Goal: Information Seeking & Learning: Learn about a topic

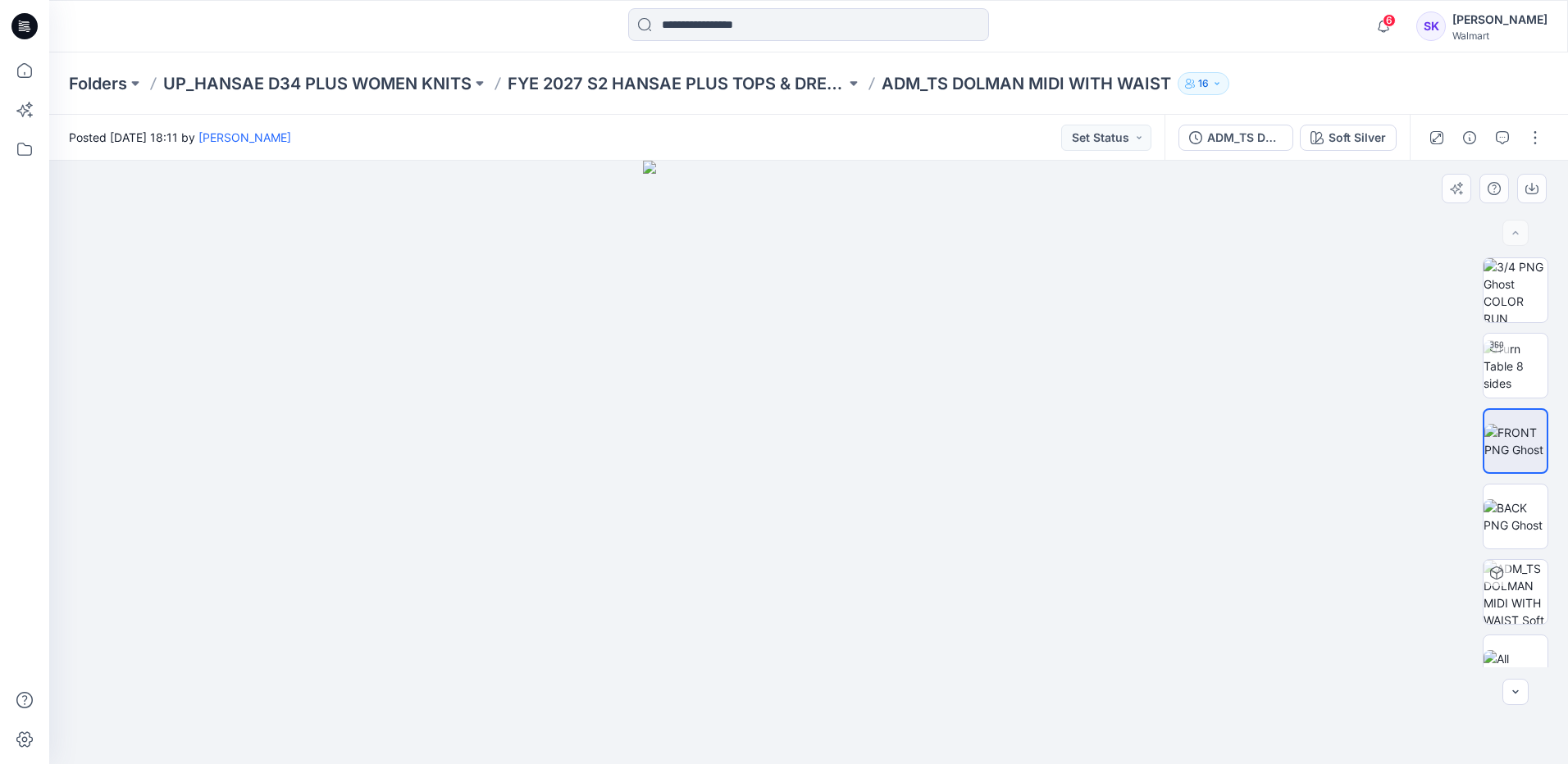
click at [1434, 324] on div at bounding box center [809, 462] width 1518 height 604
click at [702, 78] on p "FYE 2027 S2 HANSAE PLUS TOPS & DRESSES" at bounding box center [676, 83] width 338 height 23
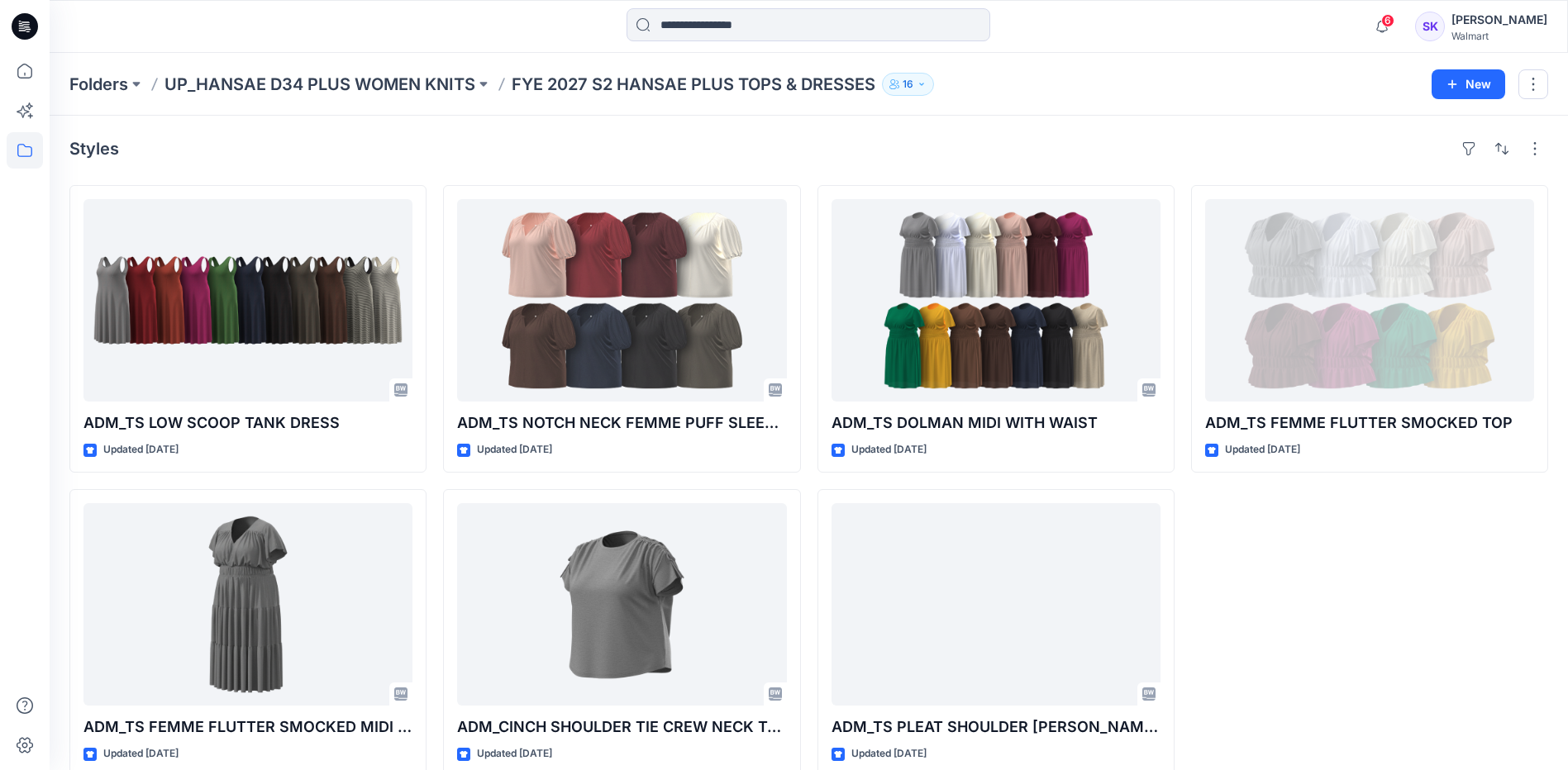
click at [1145, 162] on div "Styles ADM_TS LOW SCOOP TANK DRESS Updated [DATE] ADM_TS FEMME FLUTTER SMOCKED …" at bounding box center [809, 456] width 1518 height 680
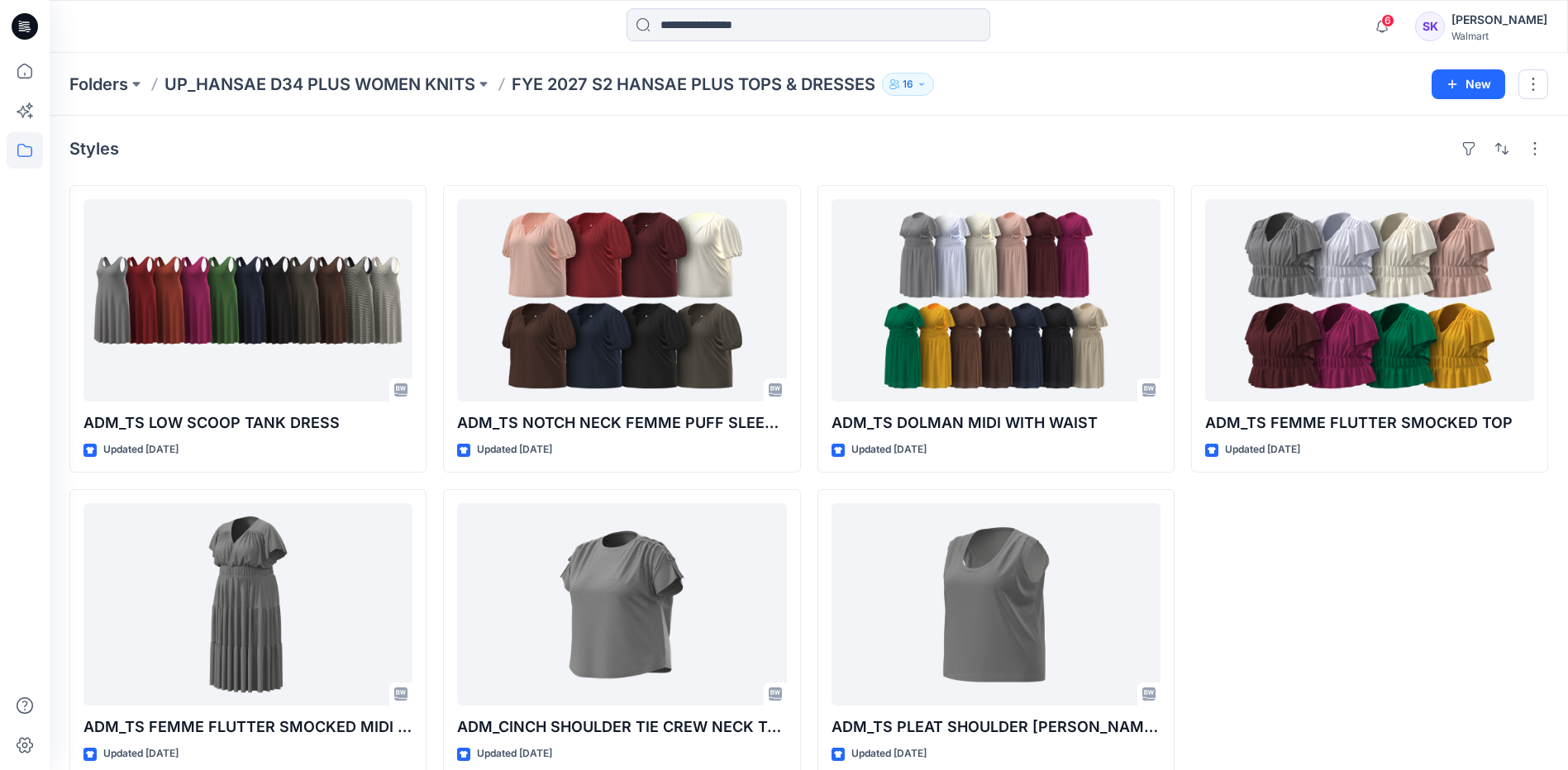
drag, startPoint x: 1412, startPoint y: 627, endPoint x: 1261, endPoint y: 509, distance: 191.6
click at [1416, 620] on div "ADM_TS FEMME FLUTTER SMOCKED TOP Updated [DATE]" at bounding box center [1370, 481] width 357 height 591
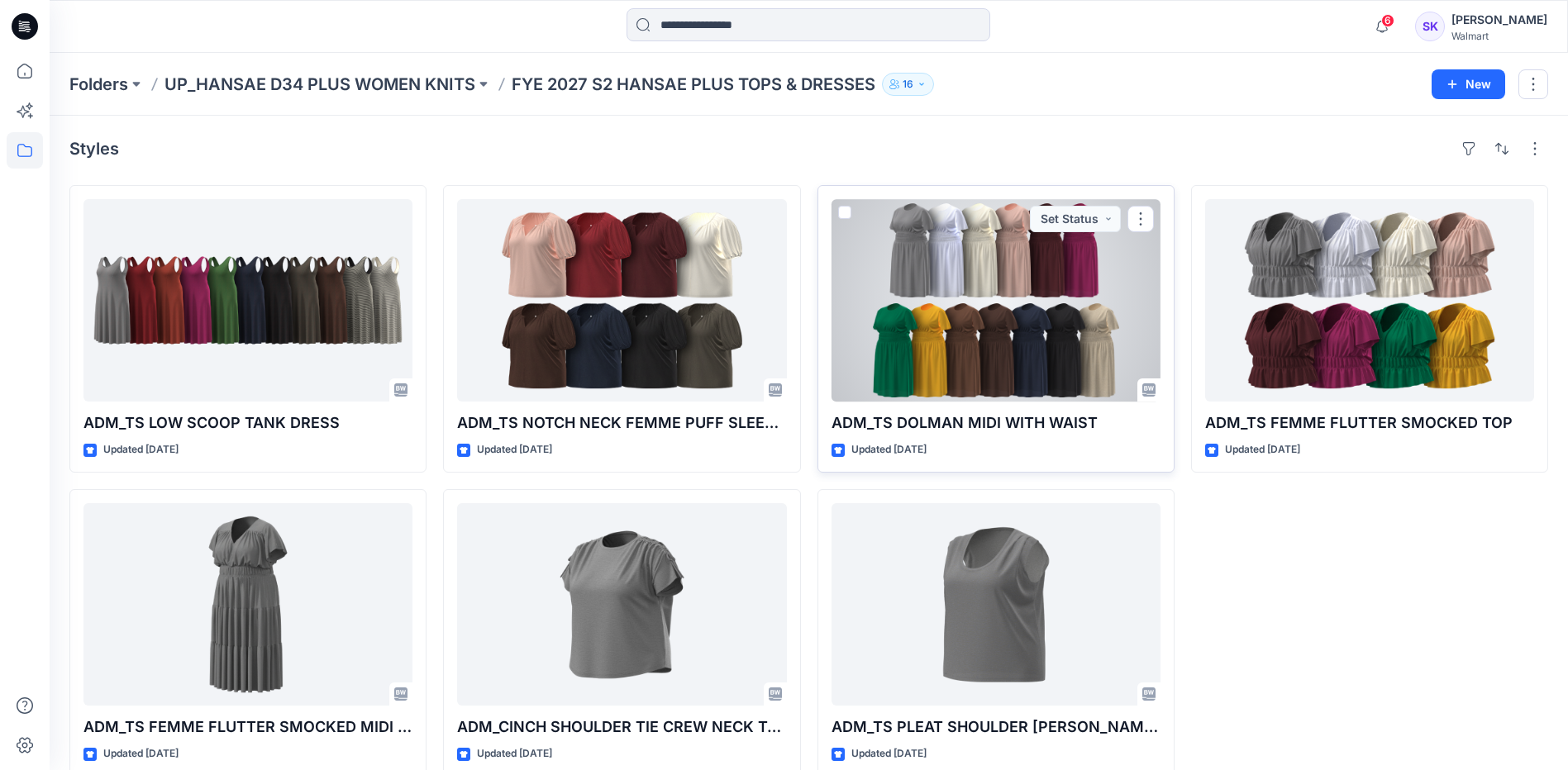
click at [1052, 287] on div at bounding box center [996, 300] width 329 height 202
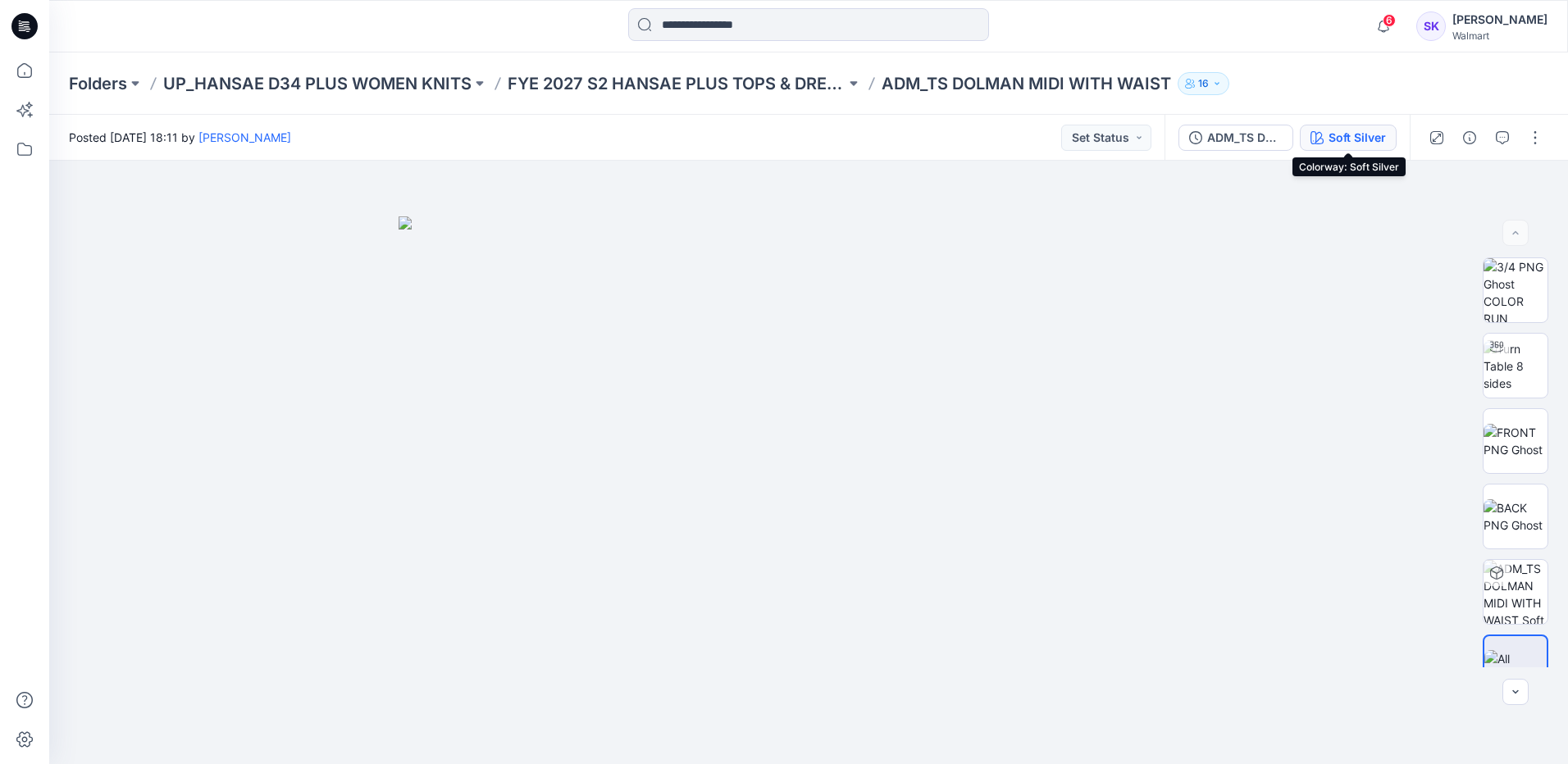
click at [1390, 144] on button "Soft Silver" at bounding box center [1347, 137] width 97 height 26
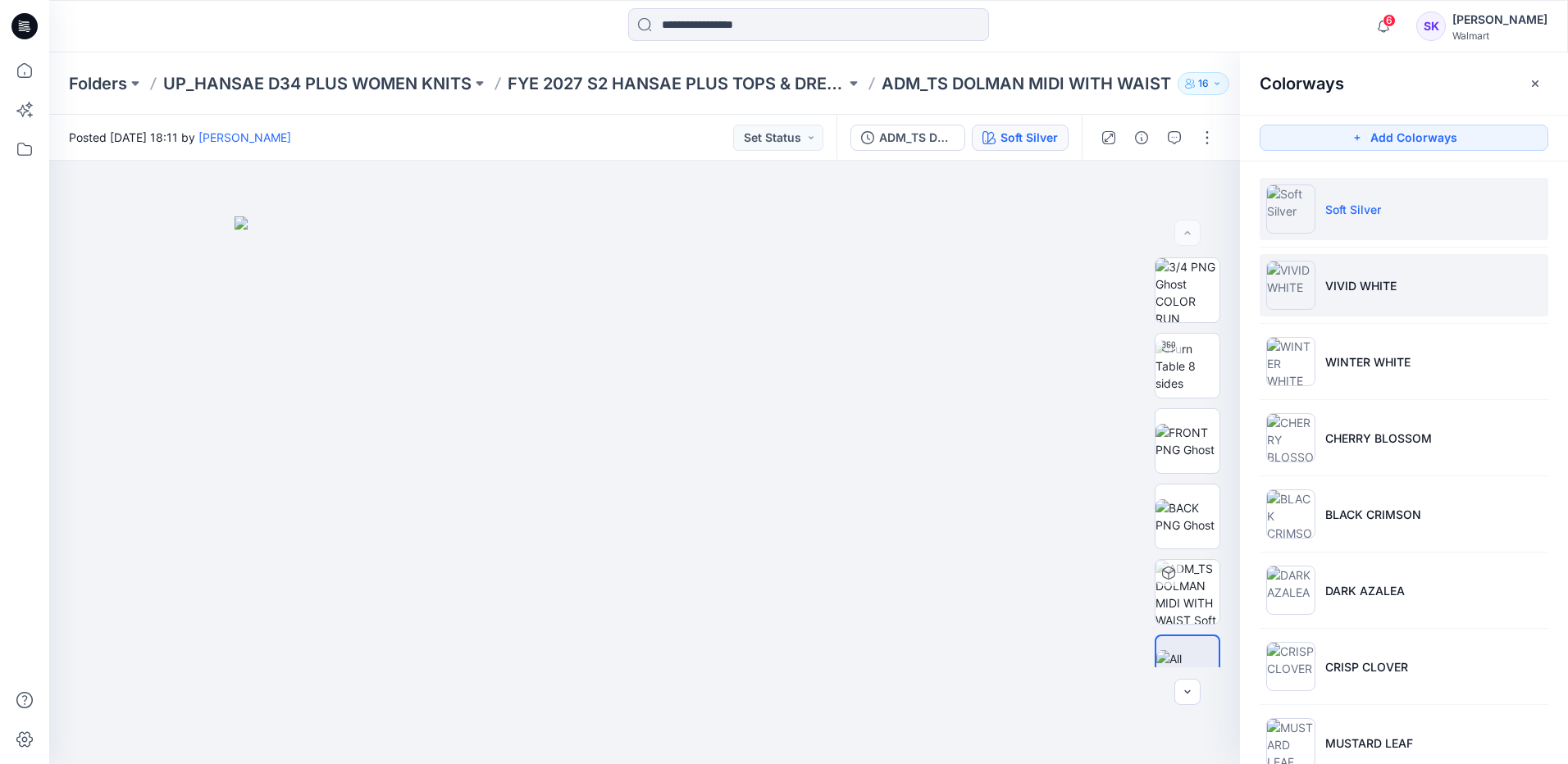
click at [1440, 280] on li "VIVID WHITE" at bounding box center [1404, 285] width 289 height 62
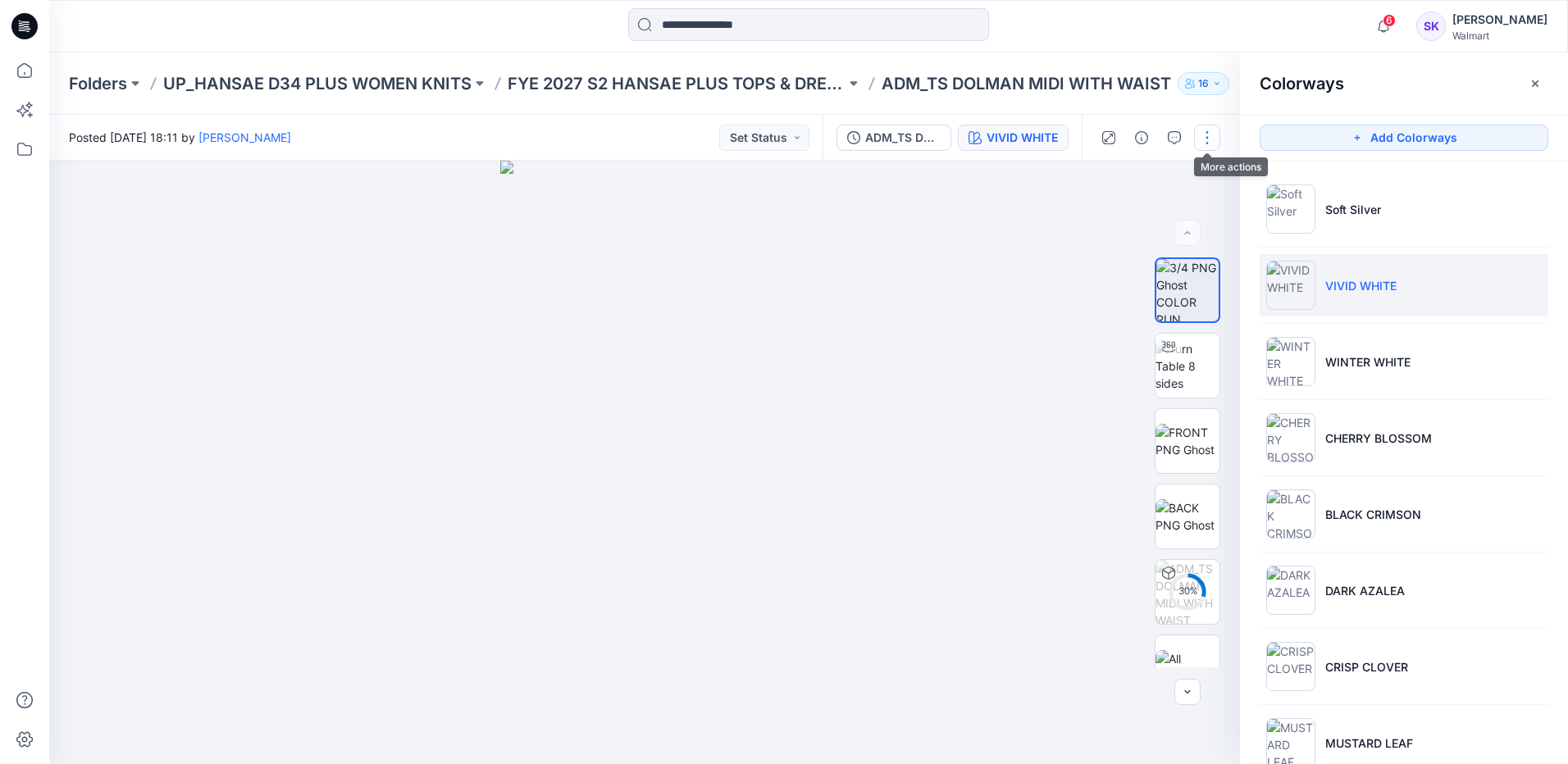
click at [1208, 140] on button "button" at bounding box center [1206, 137] width 26 height 26
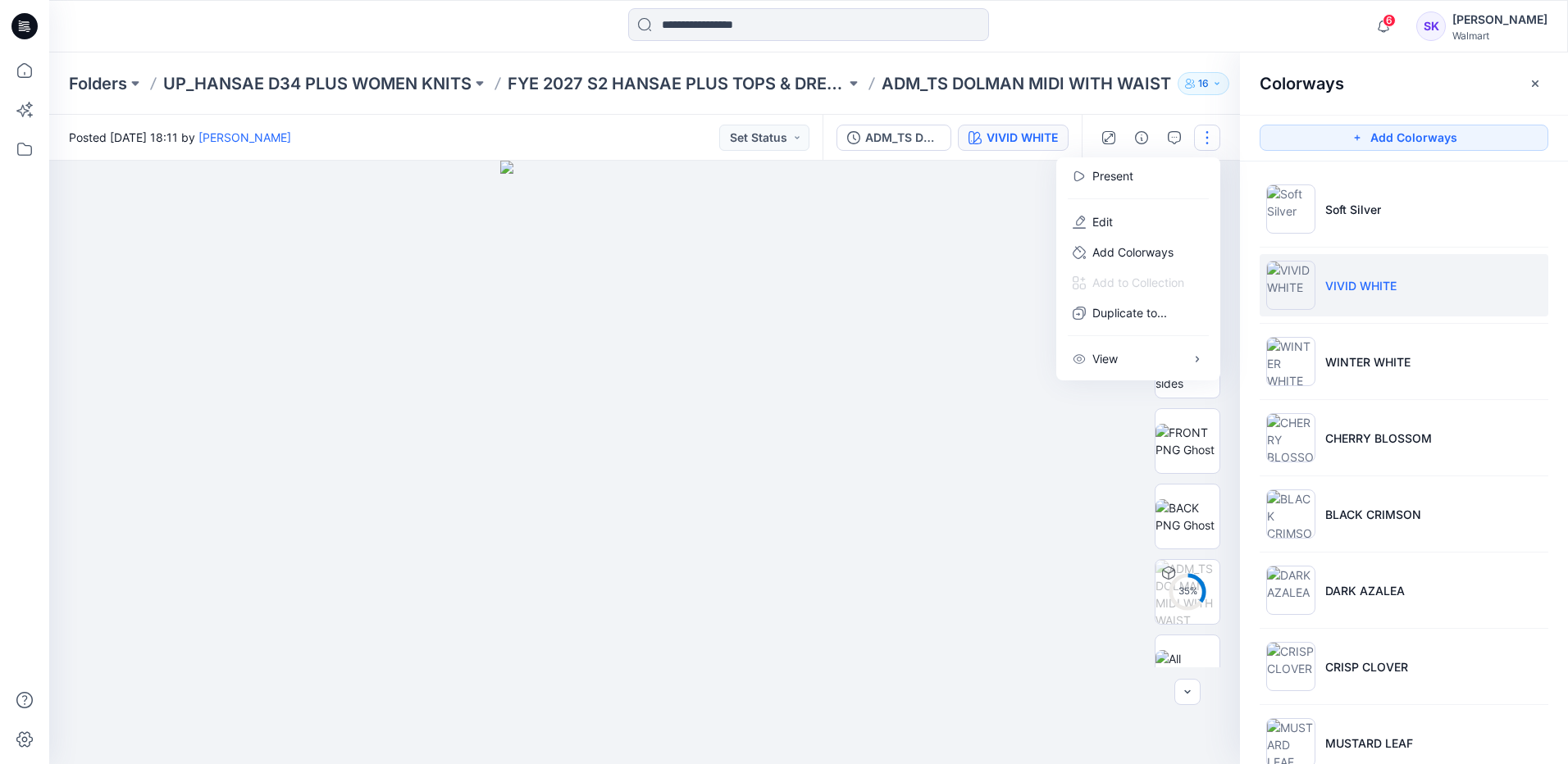
click at [1208, 140] on button "button" at bounding box center [1206, 137] width 26 height 26
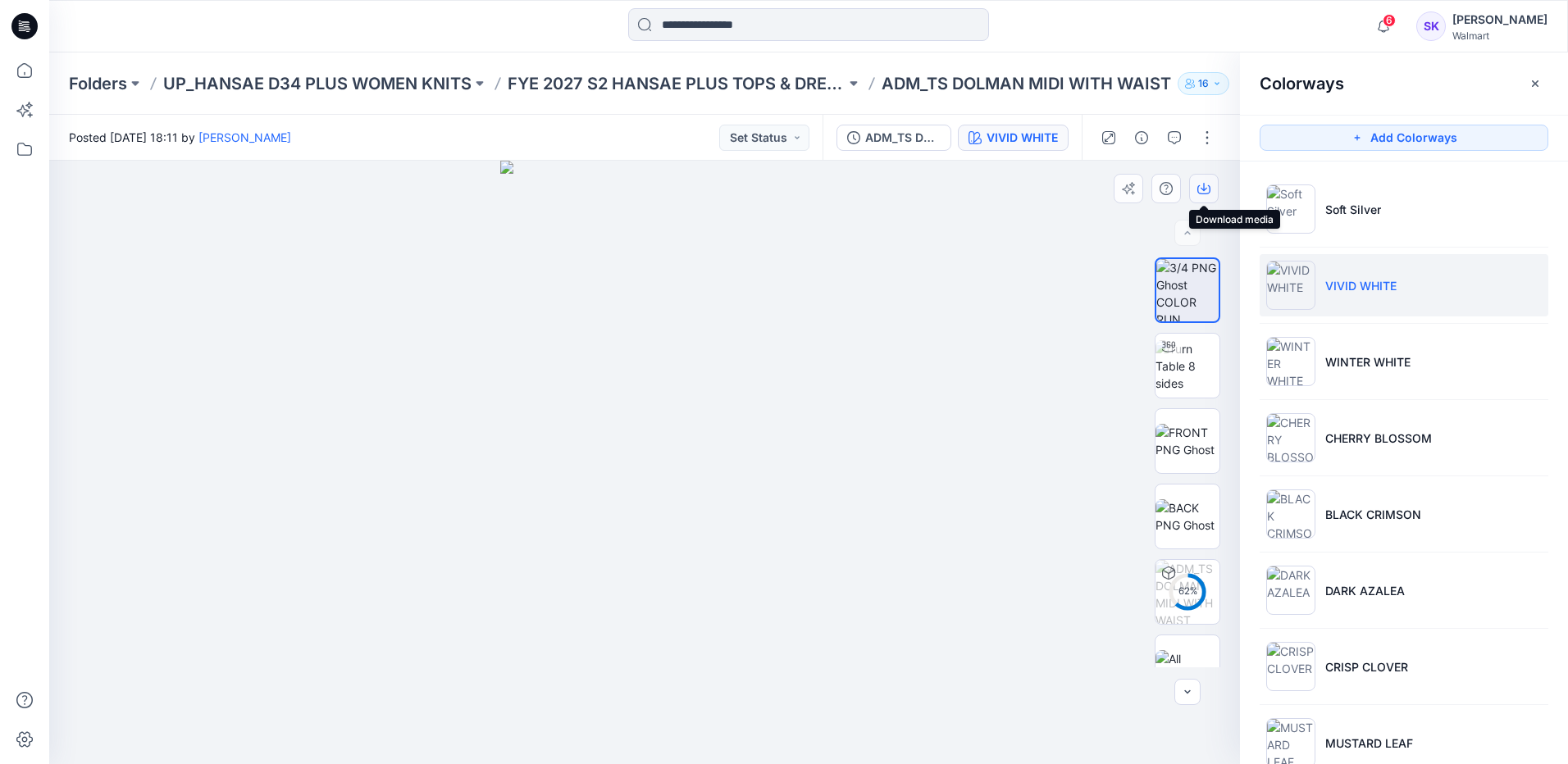
click at [1205, 182] on icon "button" at bounding box center [1204, 189] width 13 height 13
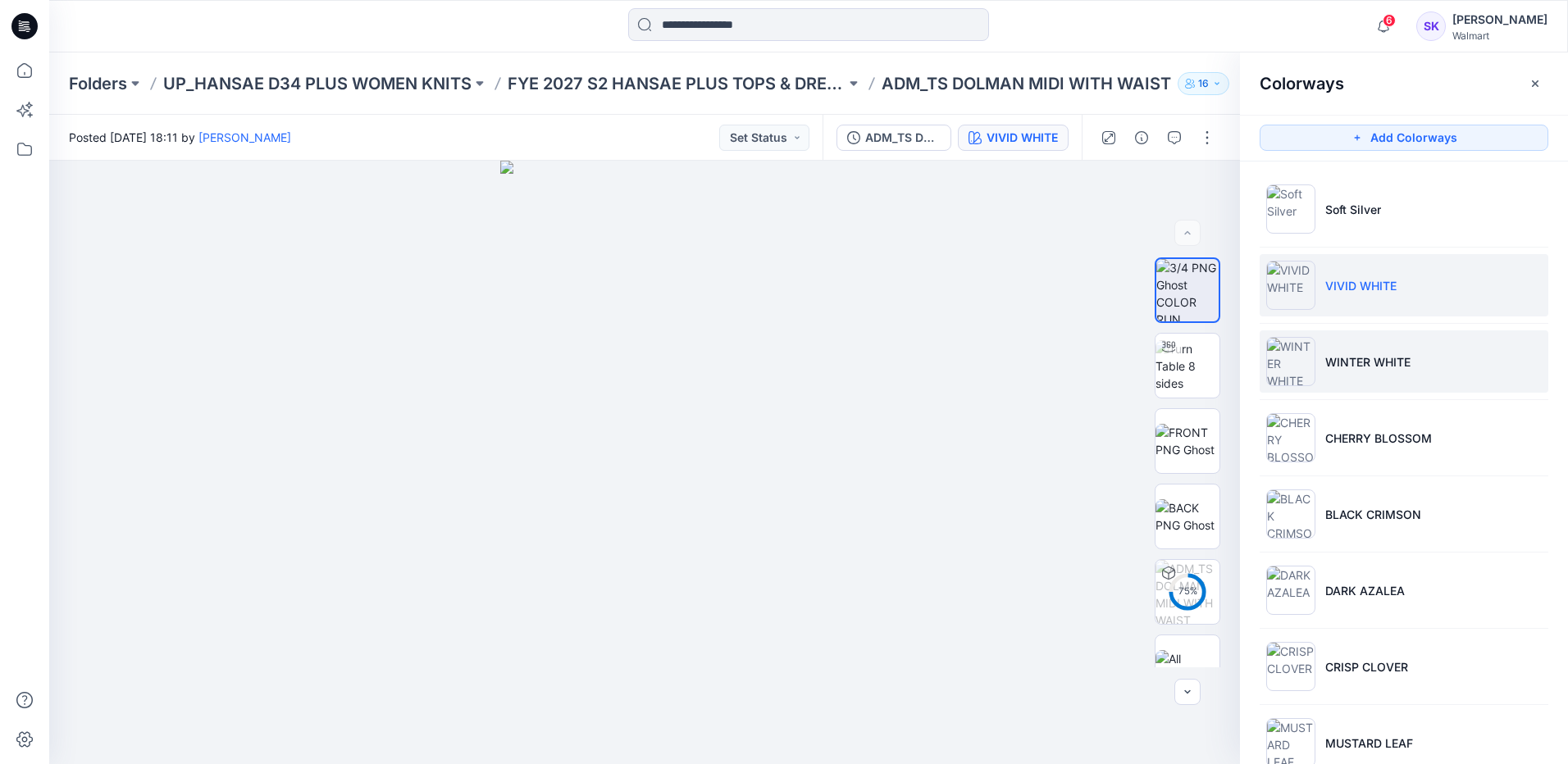
click at [1387, 361] on p "WINTER WHITE" at bounding box center [1368, 362] width 86 height 18
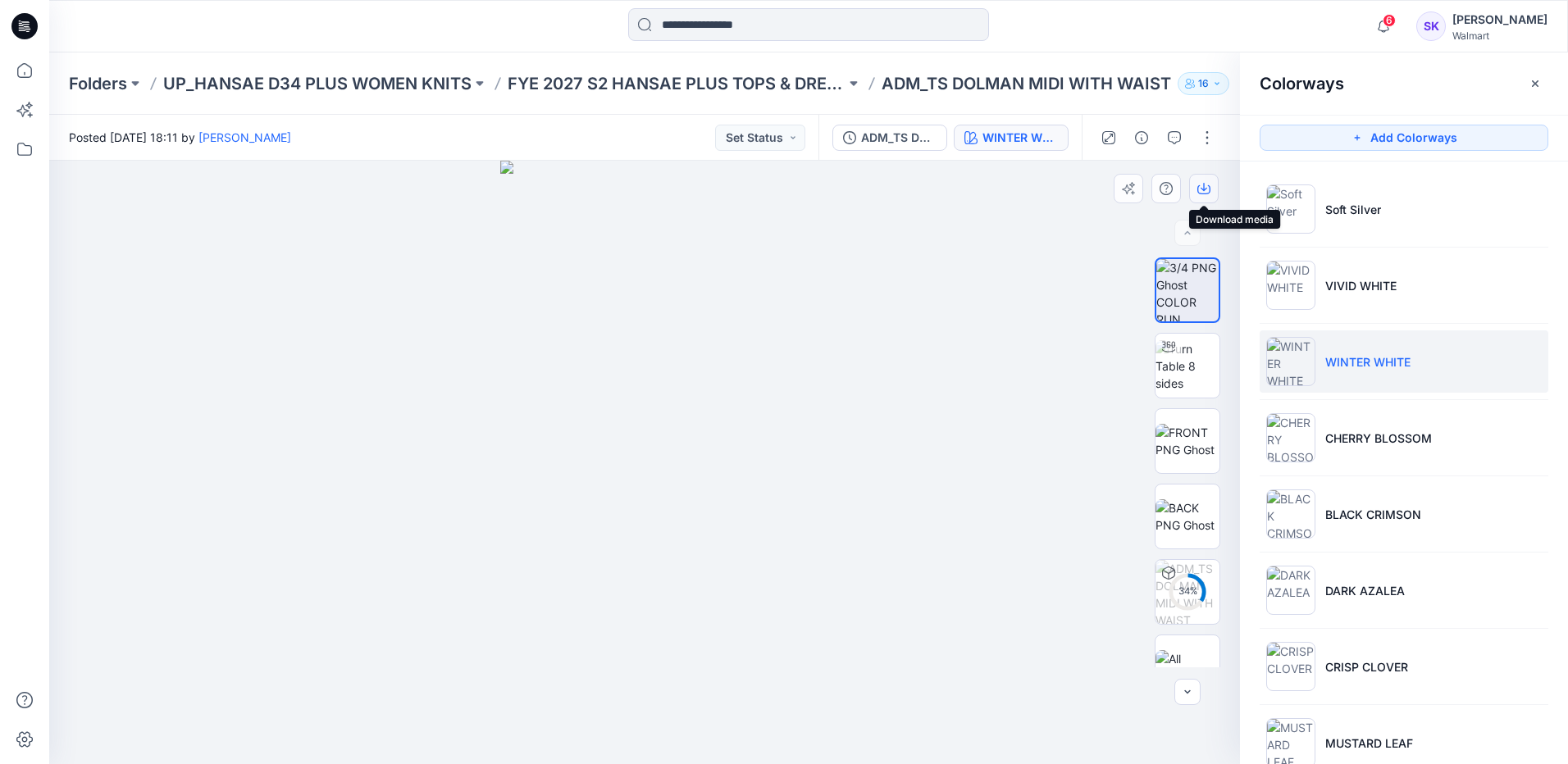
click at [1205, 186] on icon "button" at bounding box center [1204, 189] width 13 height 13
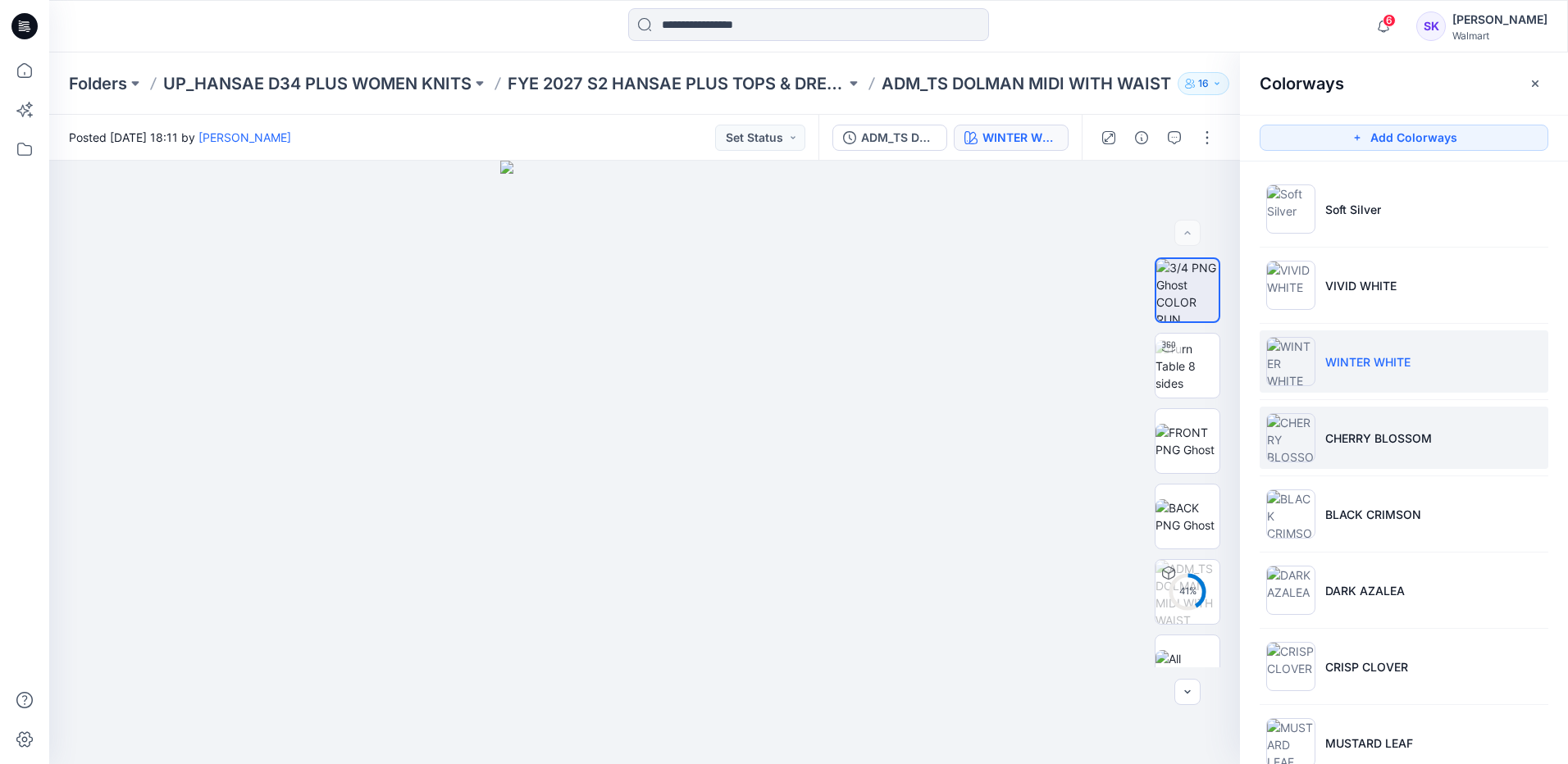
click at [1371, 427] on li "CHERRY BLOSSOM" at bounding box center [1404, 437] width 289 height 62
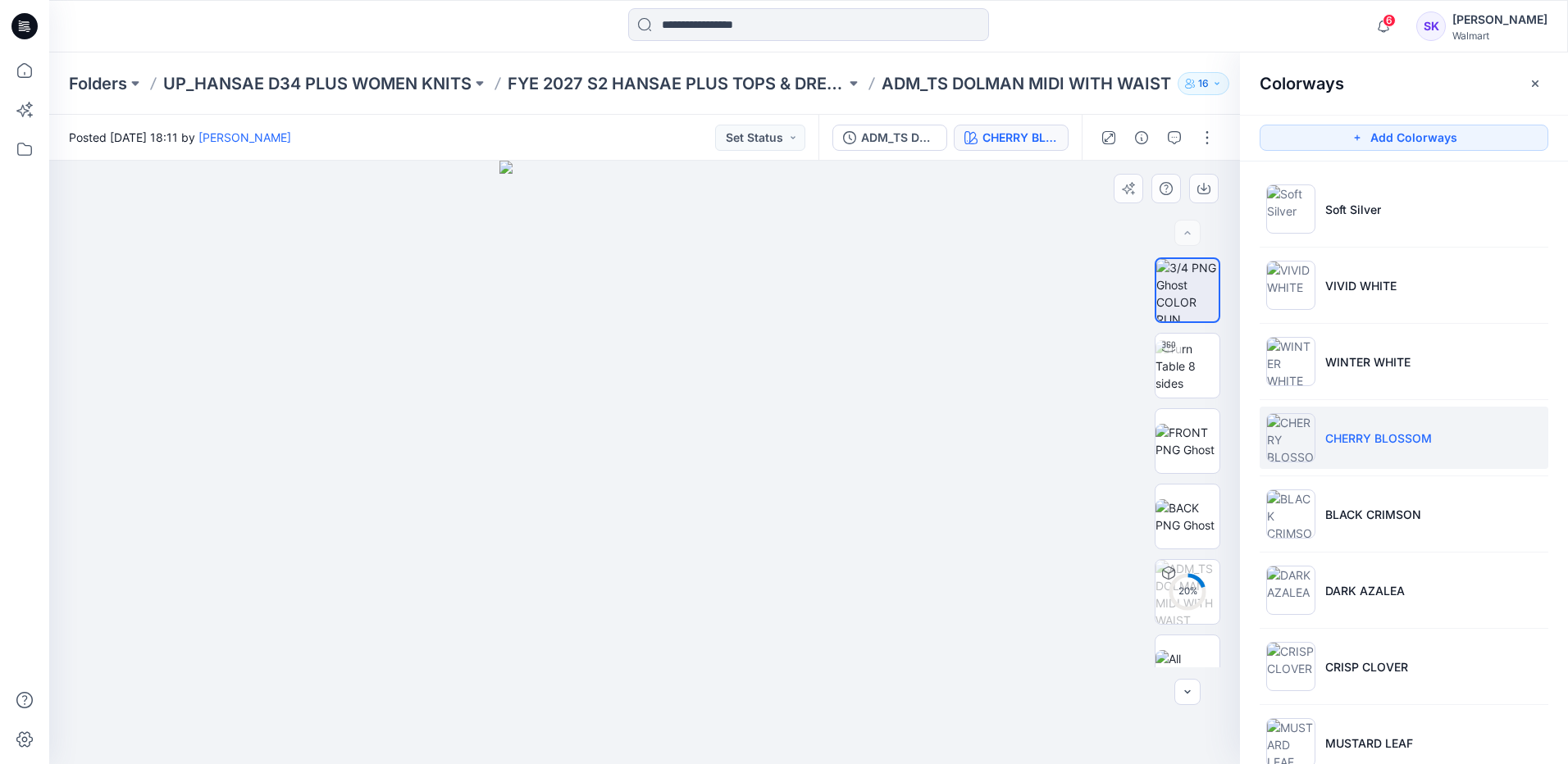
click at [1087, 348] on div at bounding box center [645, 462] width 1191 height 604
click at [1213, 187] on button "button" at bounding box center [1204, 188] width 29 height 29
click at [1371, 535] on li "BLACK CRIMSON" at bounding box center [1404, 514] width 289 height 62
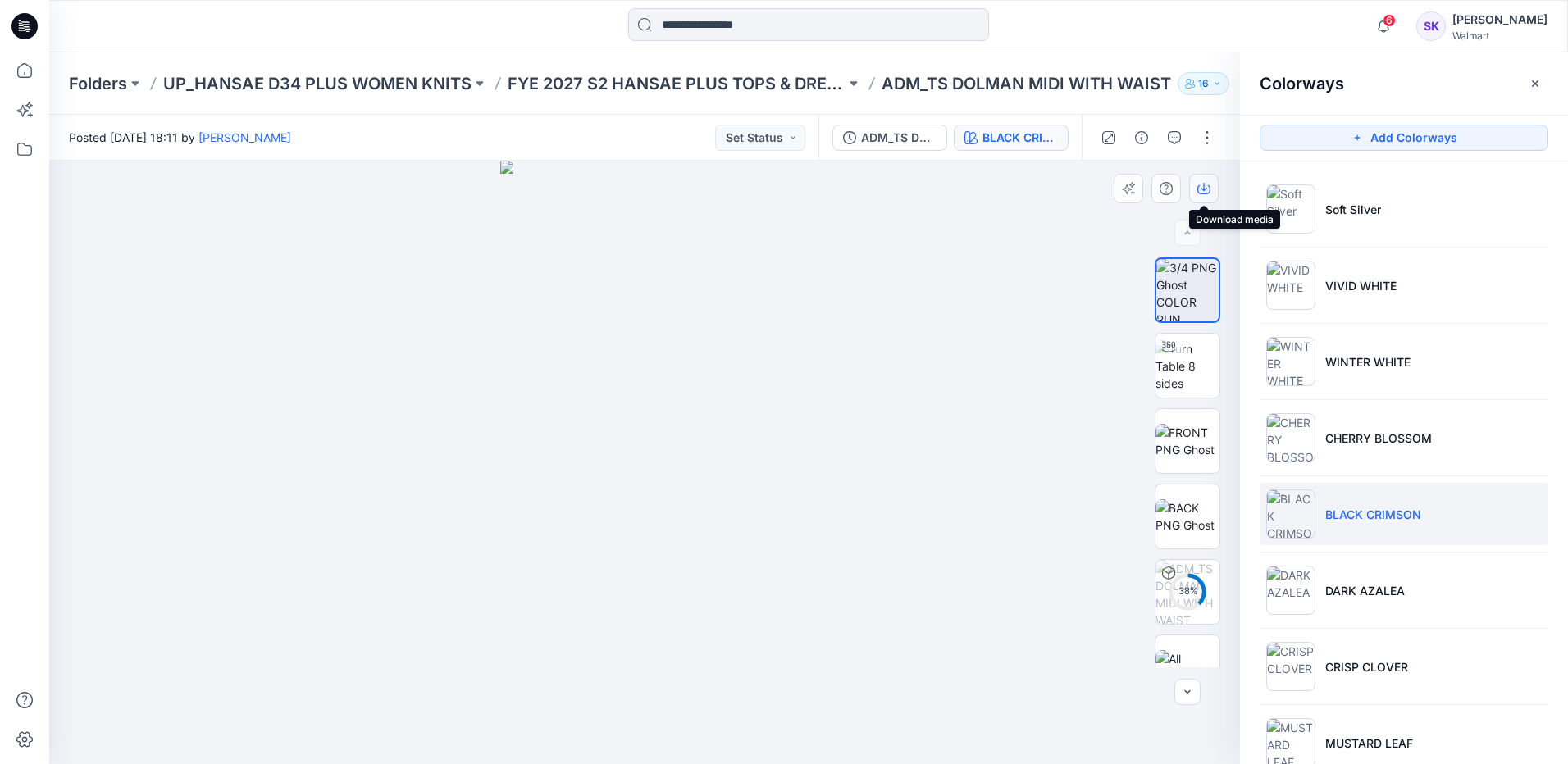
click at [1214, 186] on button "button" at bounding box center [1204, 188] width 29 height 29
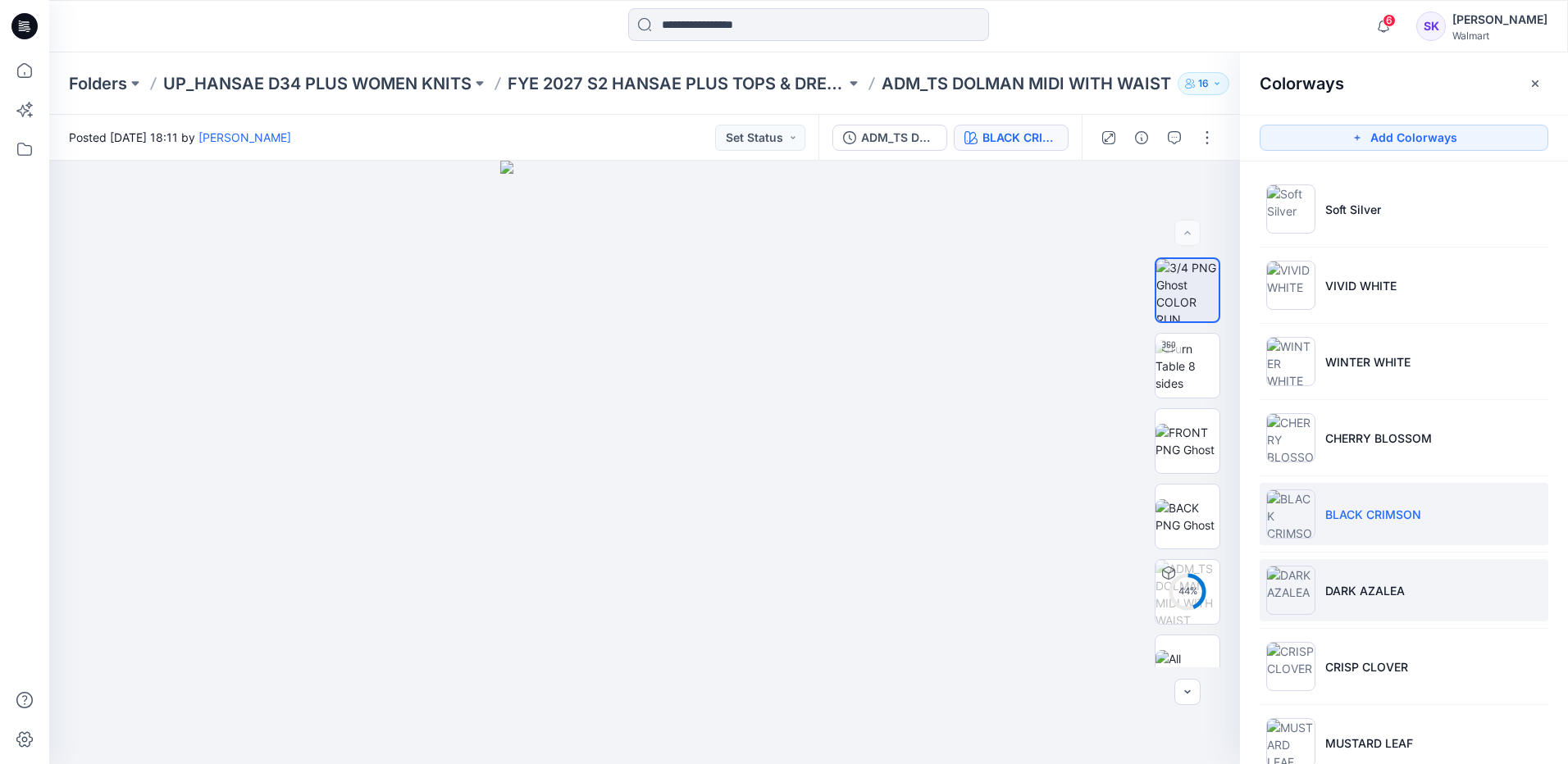
click at [1371, 599] on p "DARK AZALEA" at bounding box center [1365, 590] width 80 height 18
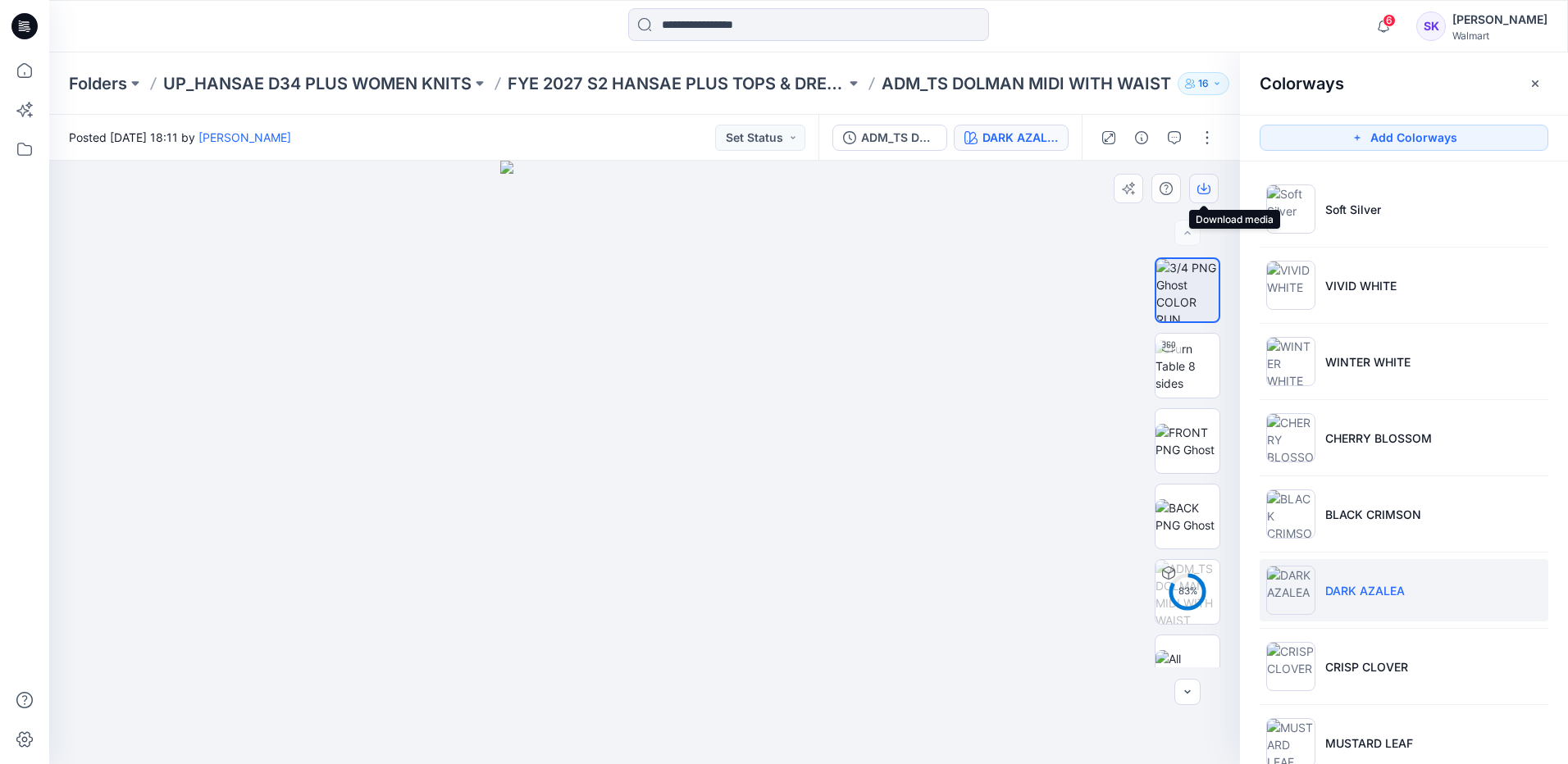
click at [1201, 183] on icon "button" at bounding box center [1204, 189] width 13 height 13
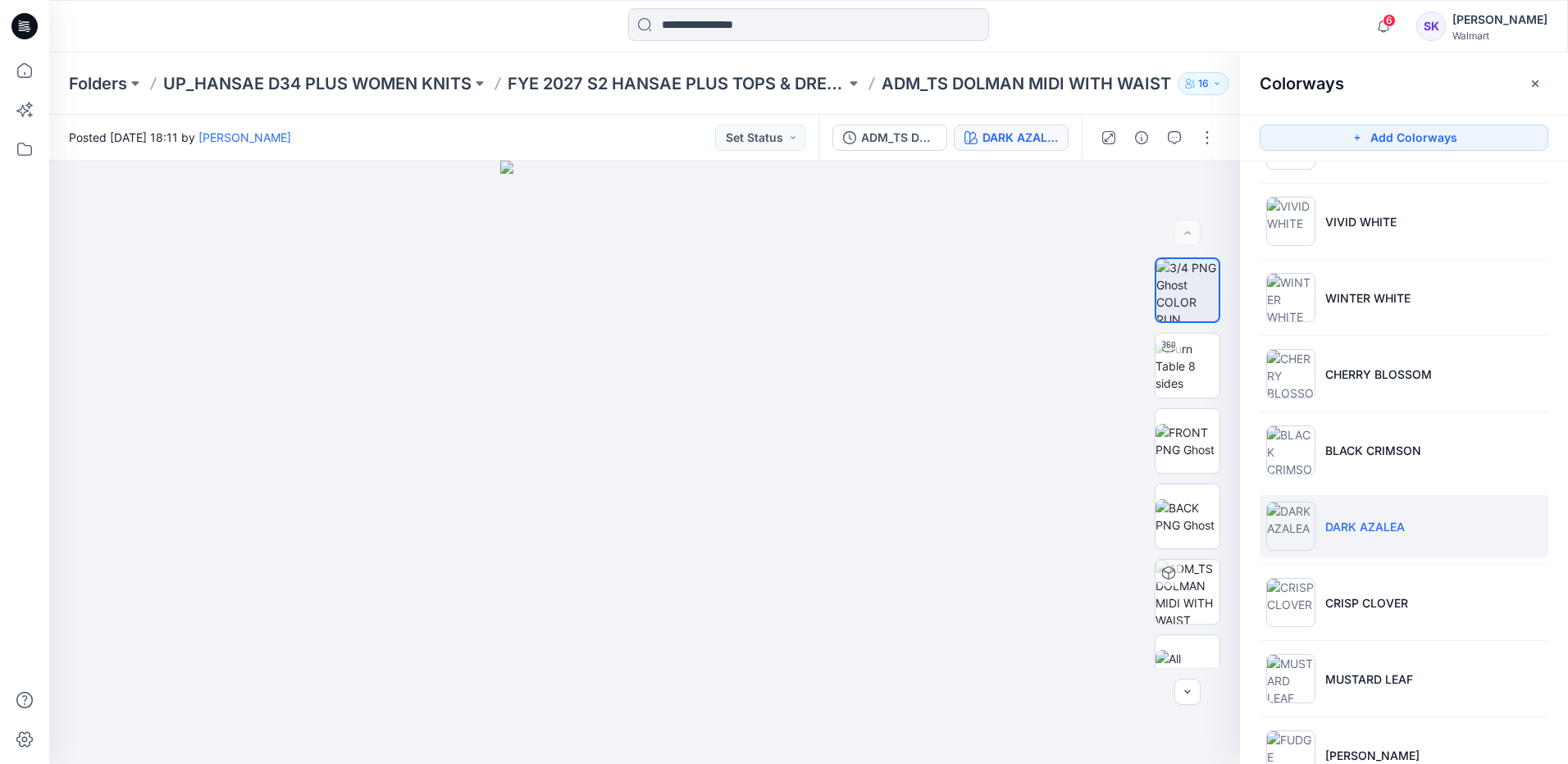
scroll to position [164, 0]
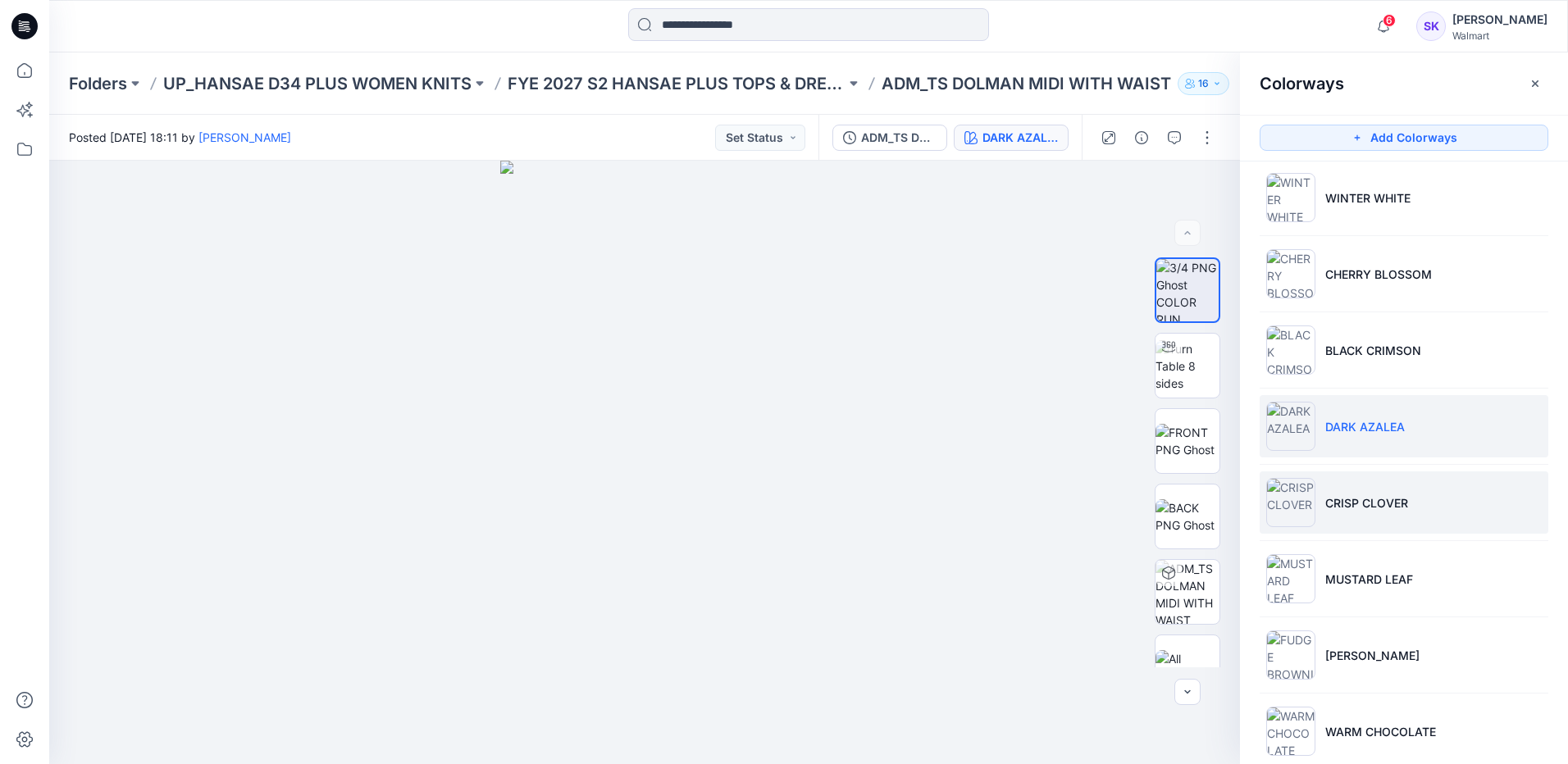
click at [1393, 515] on li "CRISP CLOVER" at bounding box center [1404, 502] width 289 height 62
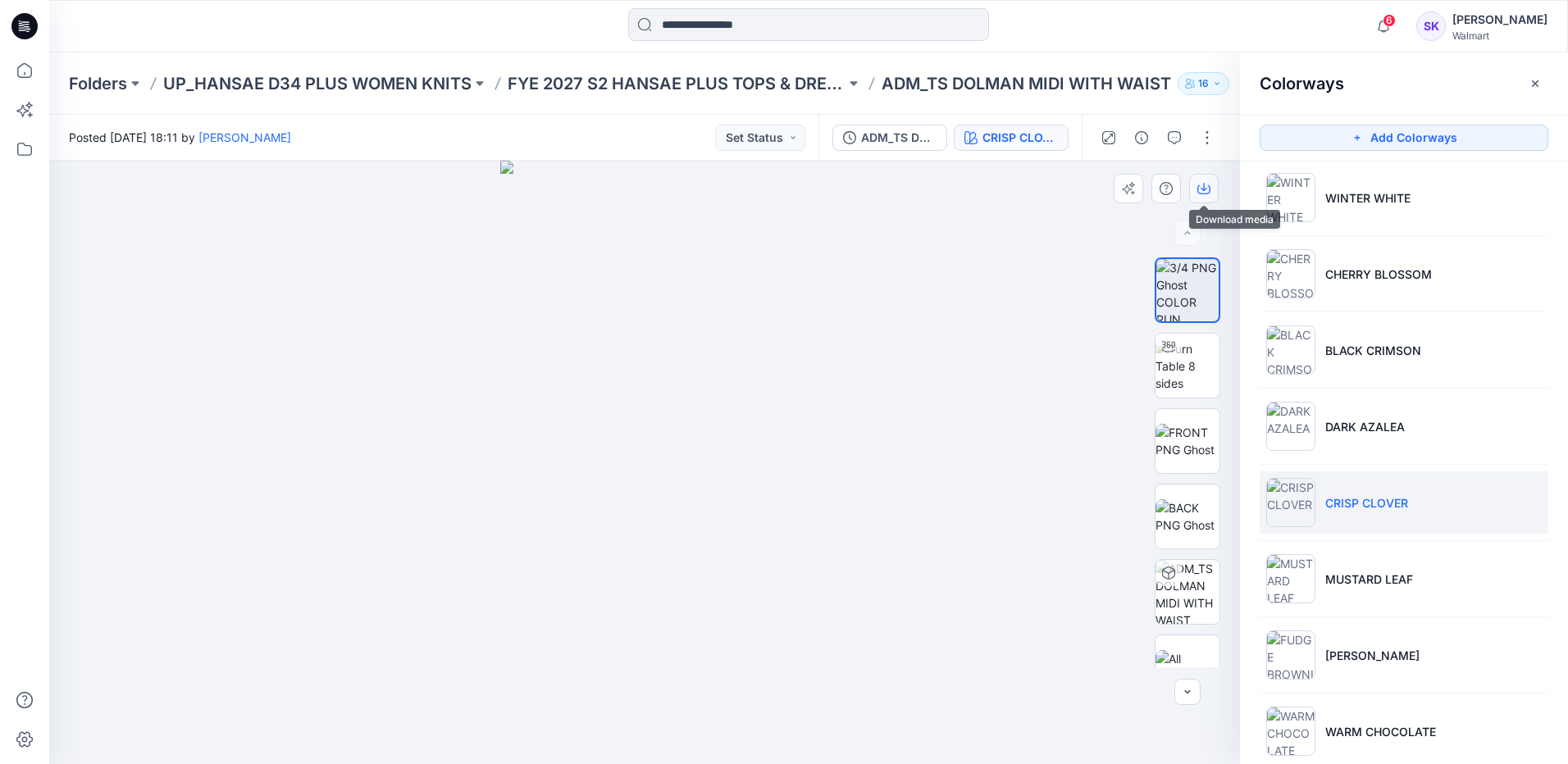
click at [1205, 196] on button "button" at bounding box center [1204, 188] width 29 height 29
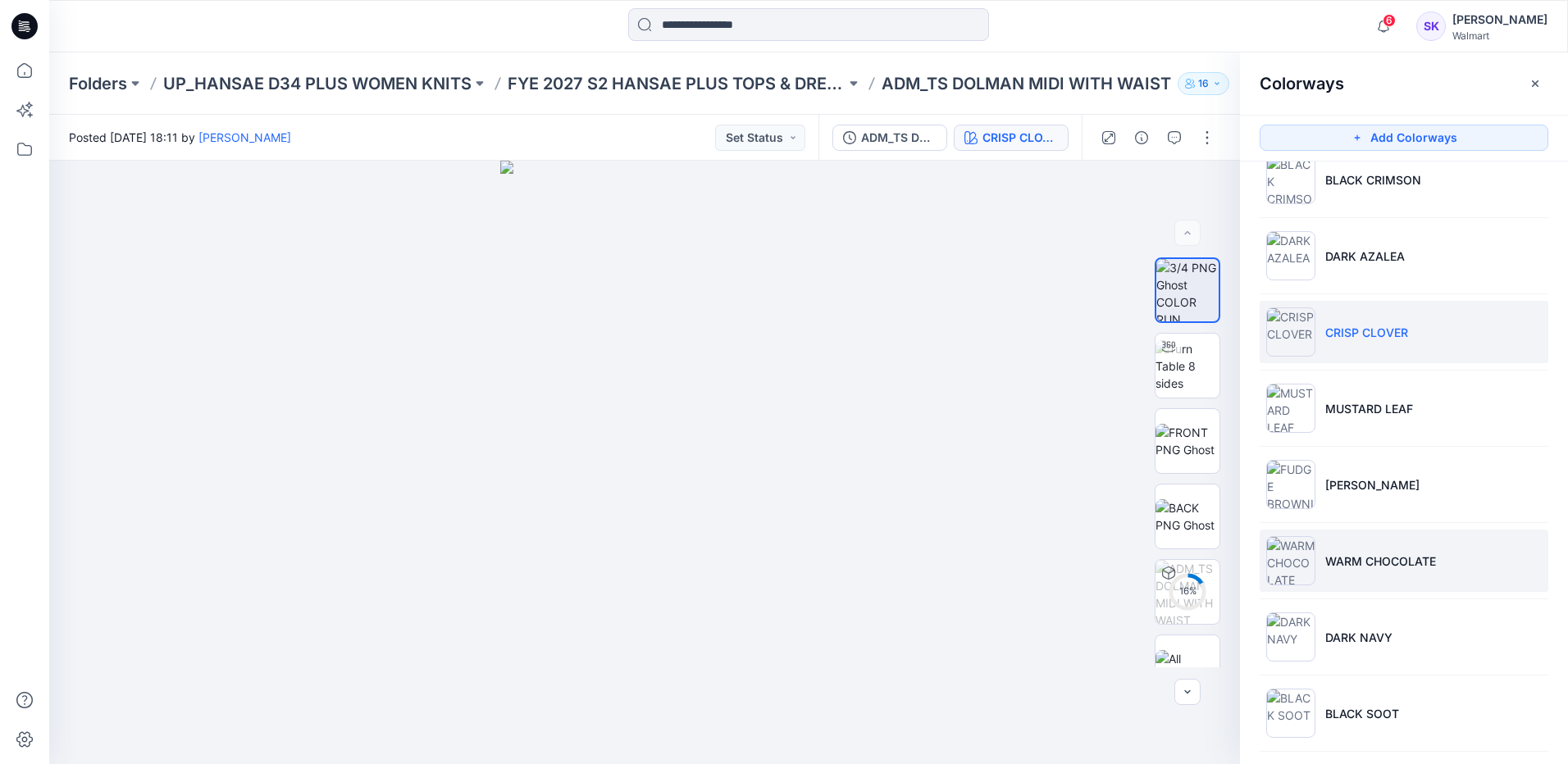
scroll to position [410, 0]
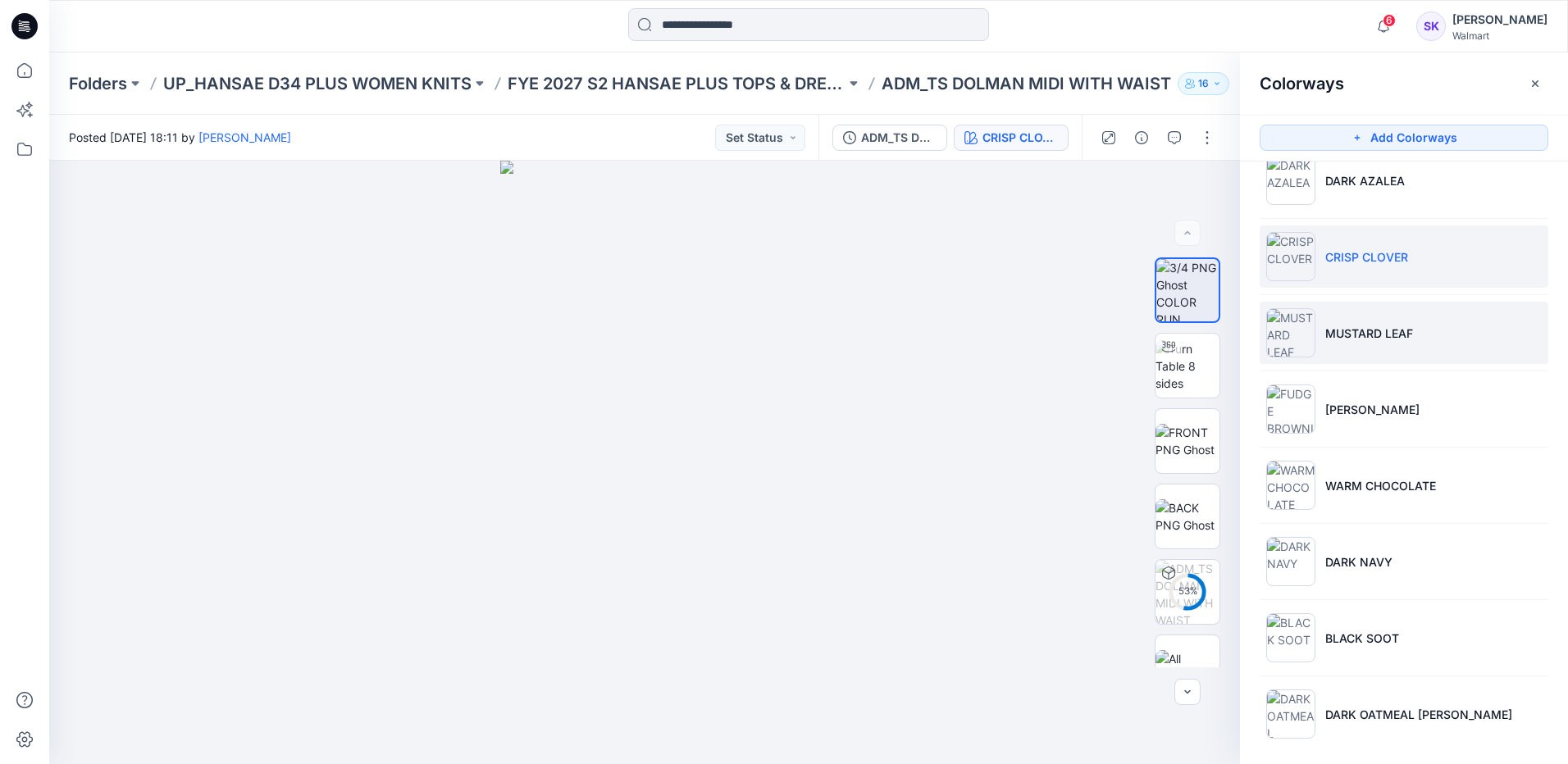
click at [1517, 309] on li "MUSTARD LEAF" at bounding box center [1404, 332] width 289 height 62
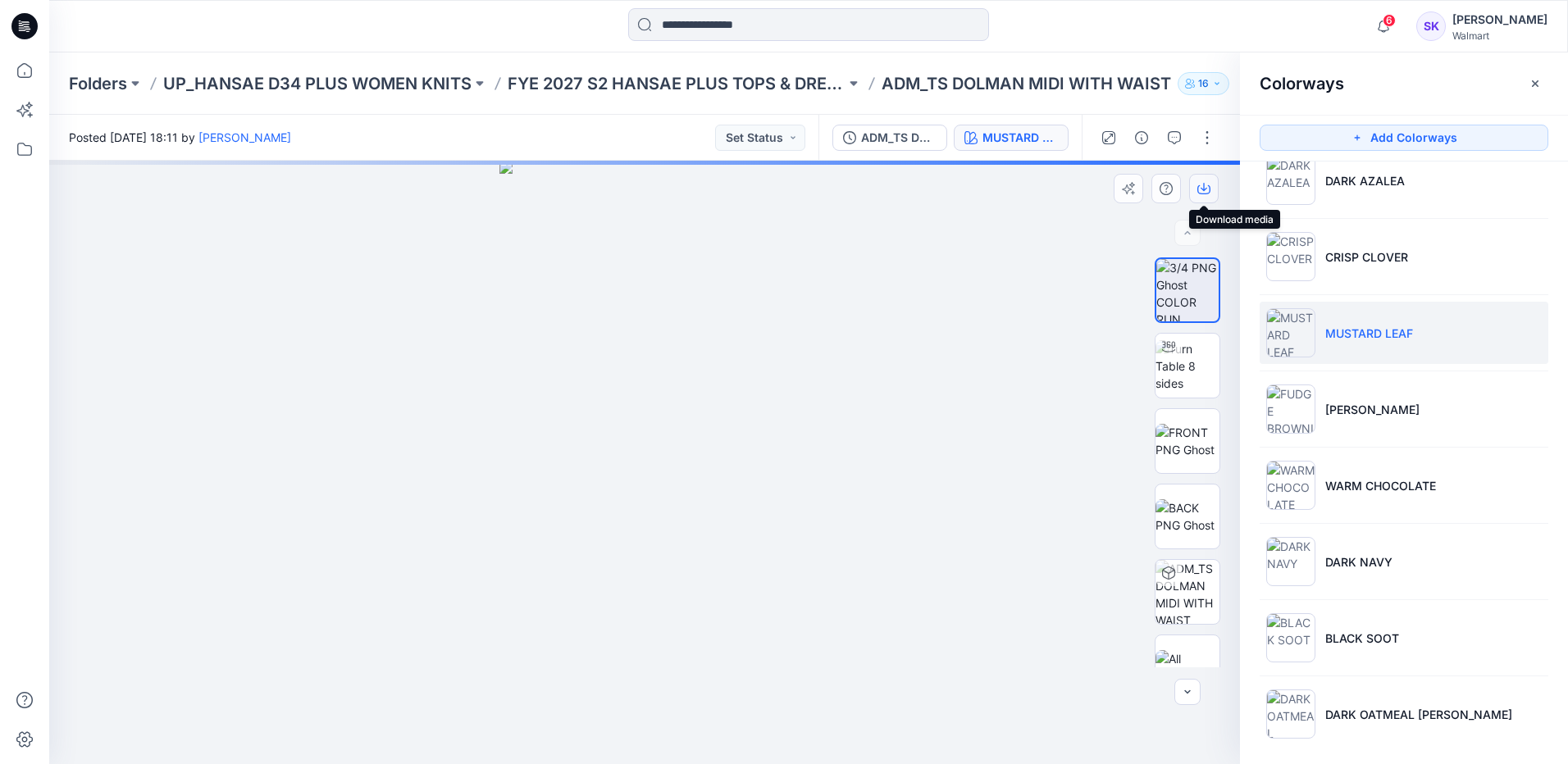
click at [1211, 186] on button "button" at bounding box center [1204, 188] width 29 height 29
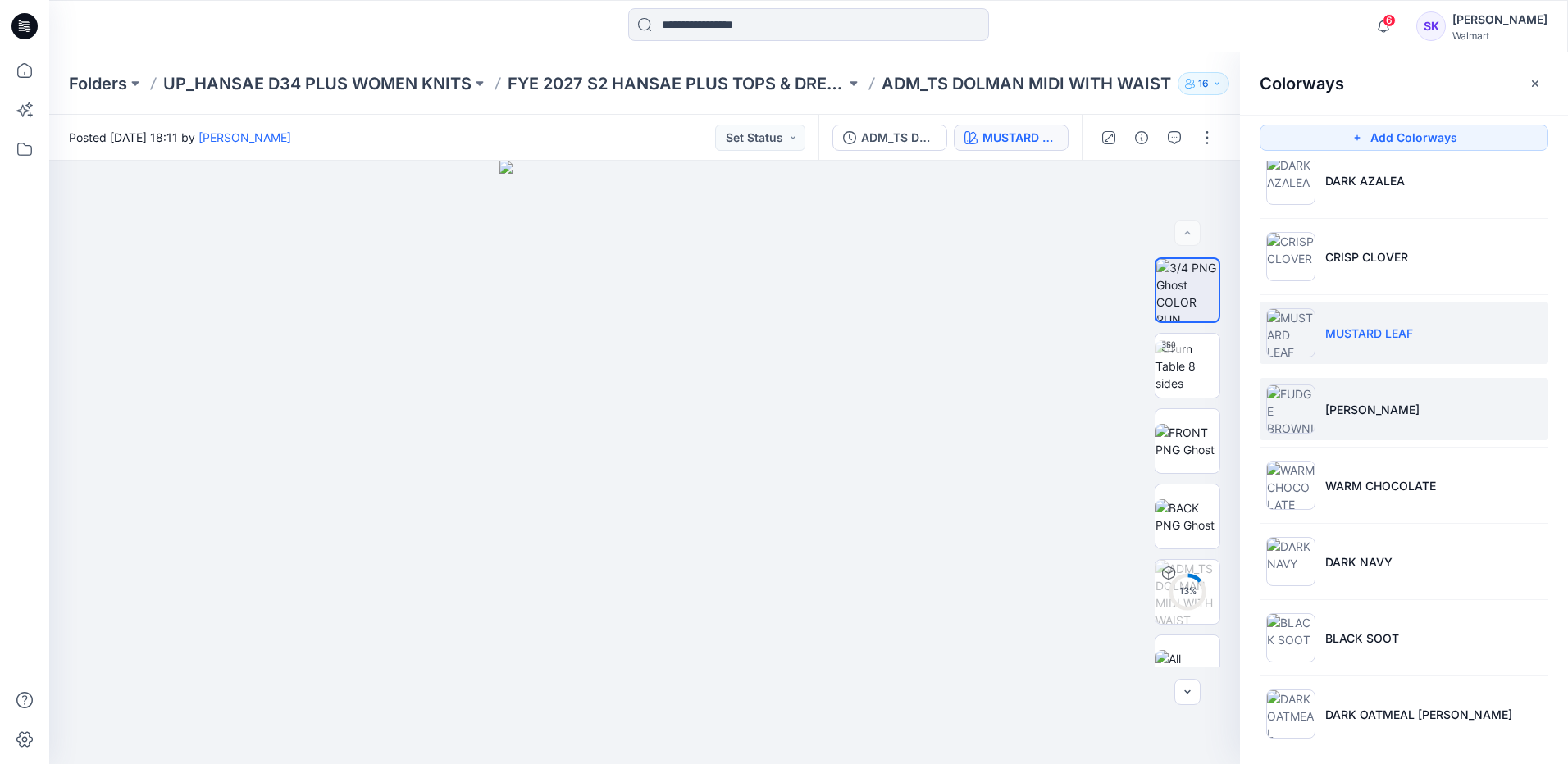
click at [1508, 414] on li "[PERSON_NAME]" at bounding box center [1404, 409] width 289 height 62
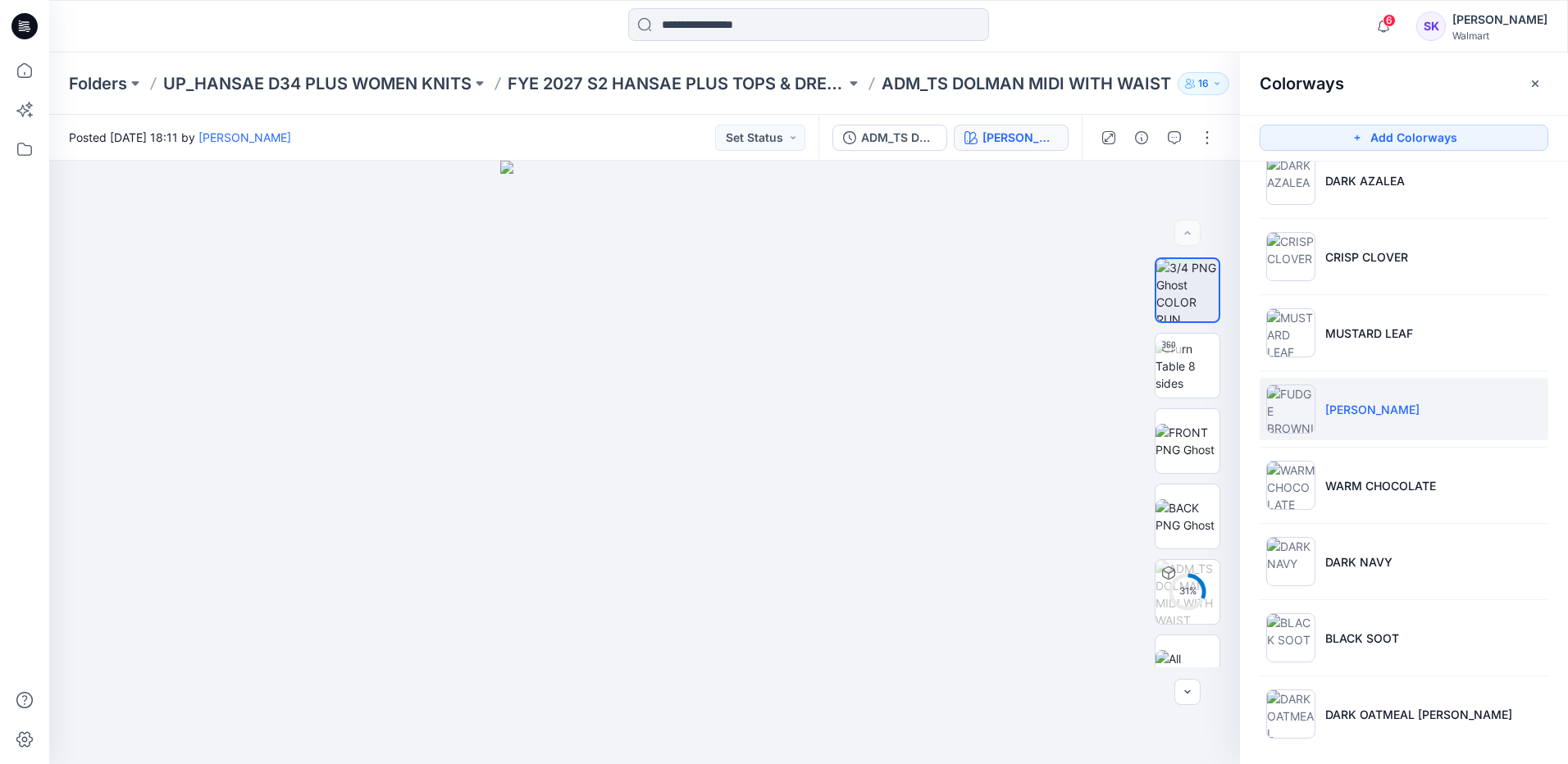
click at [1521, 416] on li "[PERSON_NAME]" at bounding box center [1404, 409] width 289 height 62
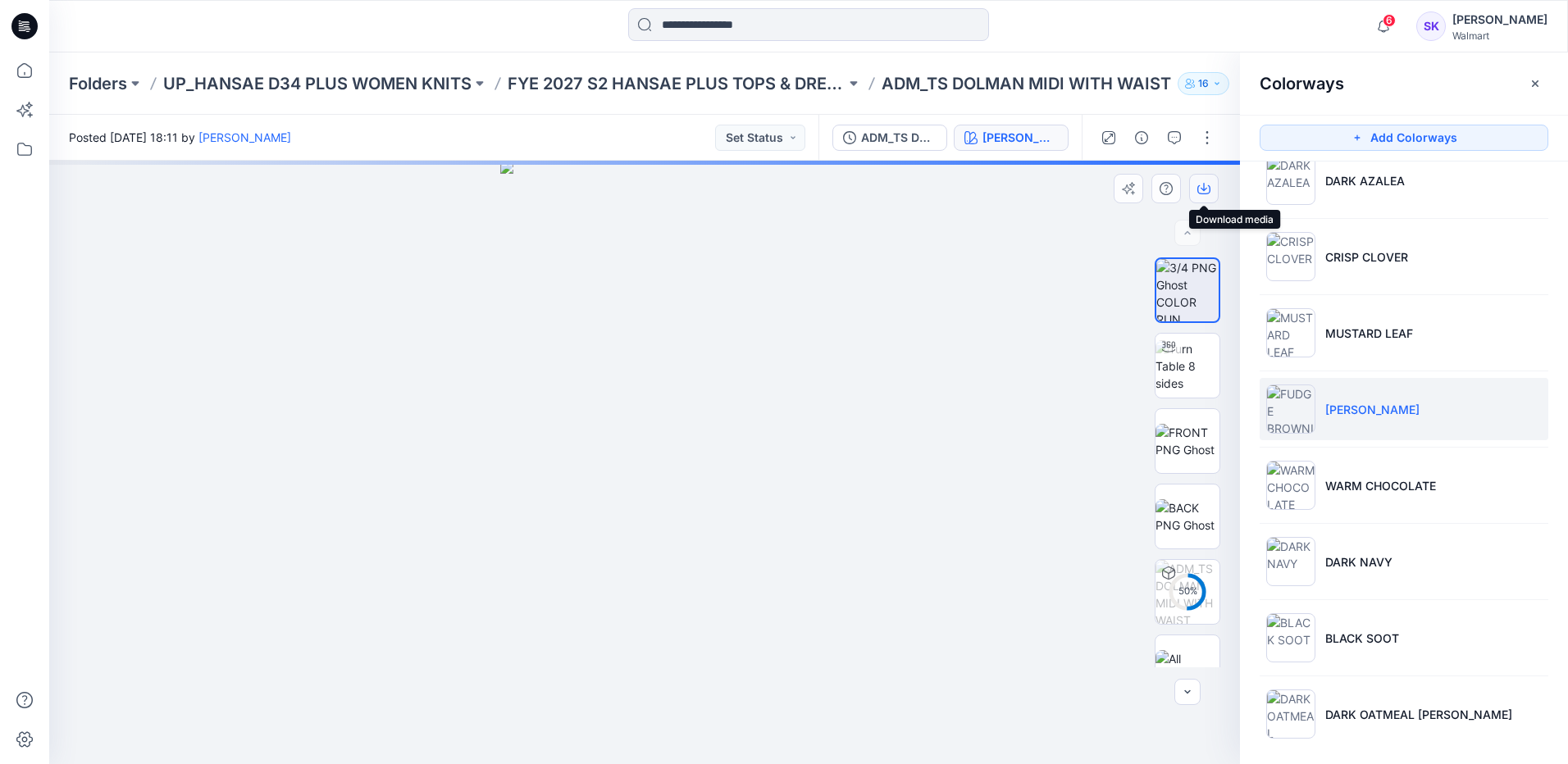
click at [1200, 182] on icon "button" at bounding box center [1204, 189] width 13 height 13
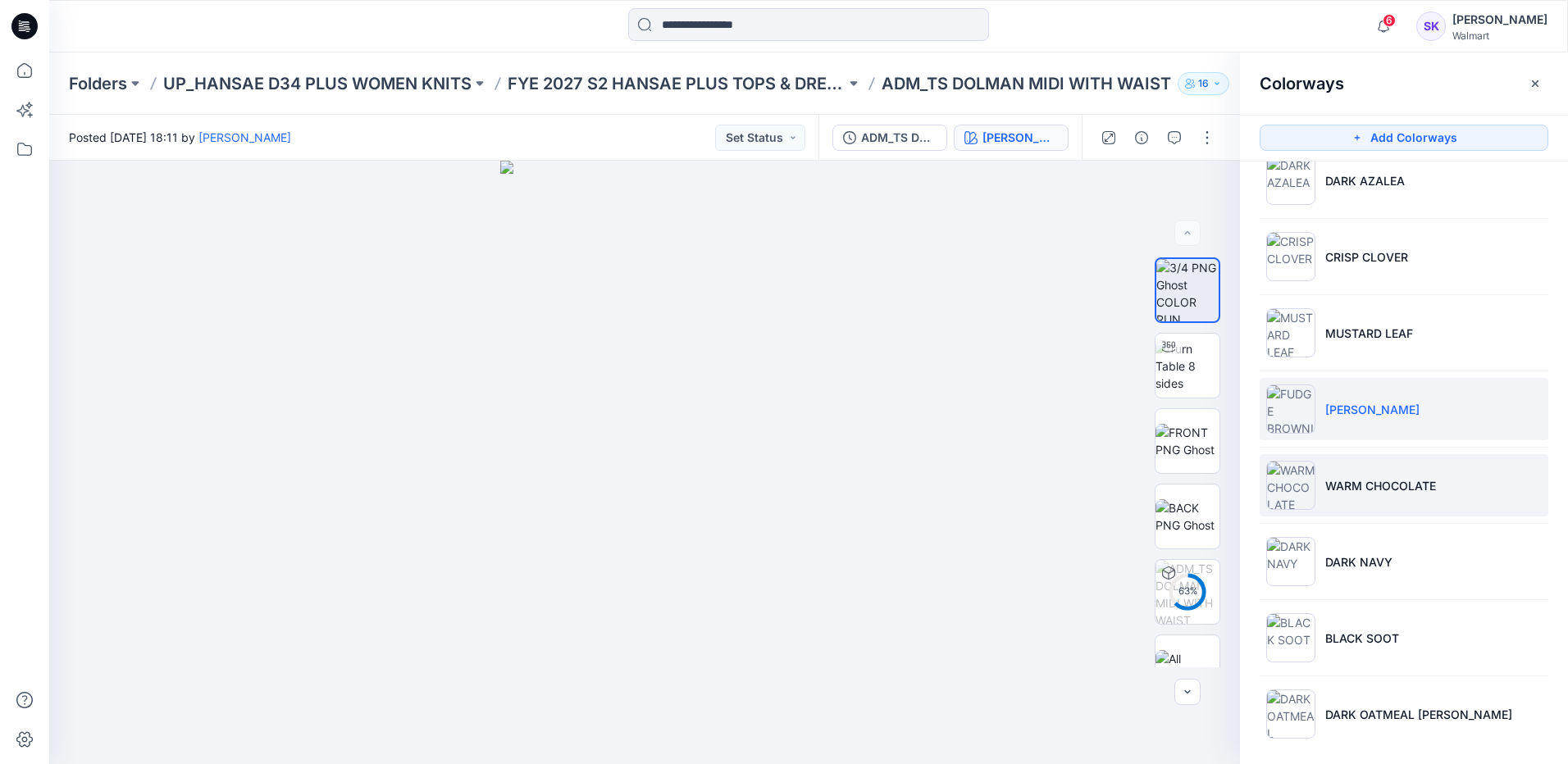
click at [1514, 495] on li "WARM CHOCOLATE" at bounding box center [1404, 485] width 289 height 62
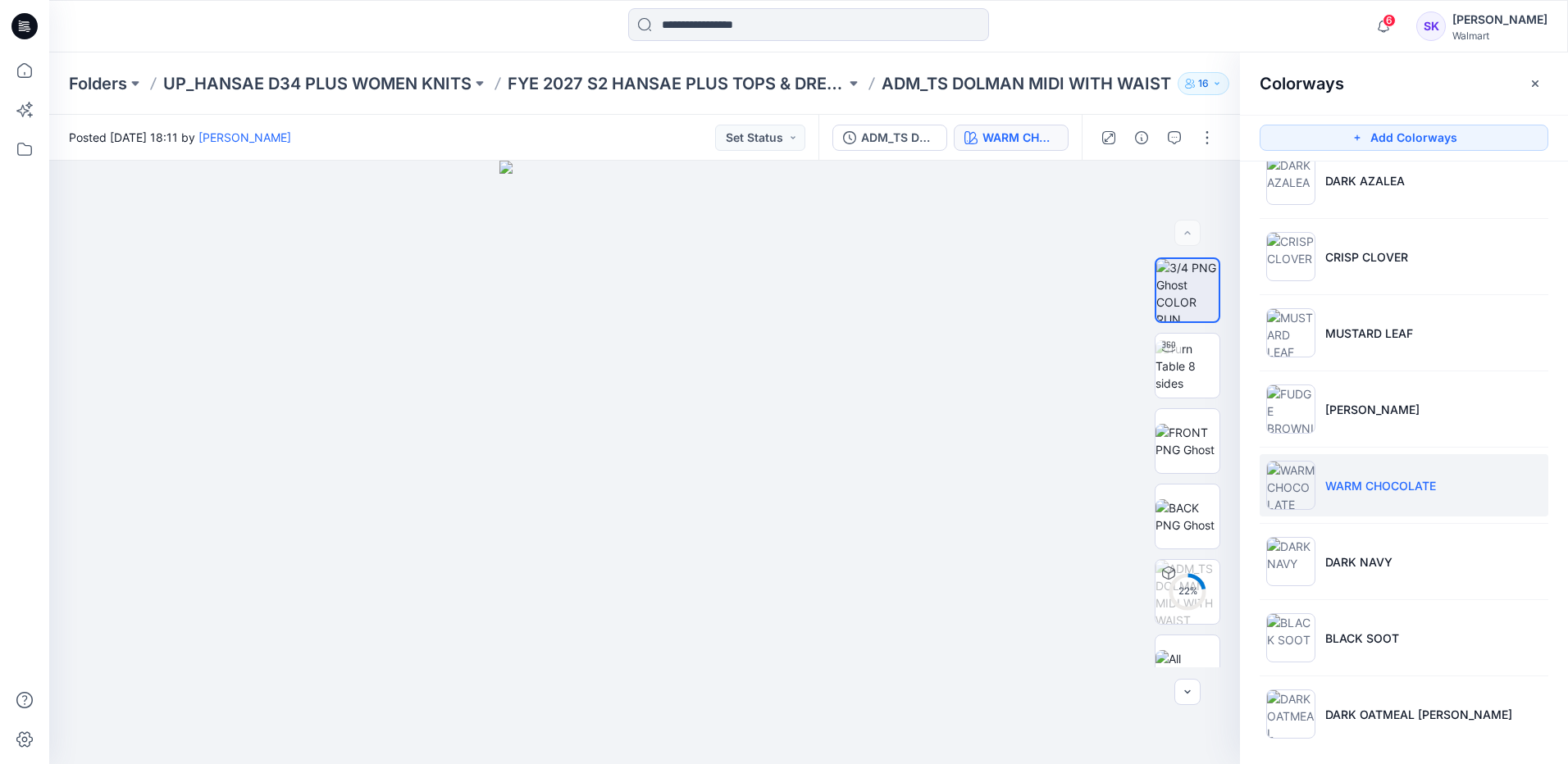
click at [1531, 470] on li "WARM CHOCOLATE" at bounding box center [1404, 485] width 289 height 62
click at [1205, 195] on button "button" at bounding box center [1204, 188] width 29 height 29
click at [1508, 565] on li "DARK NAVY" at bounding box center [1404, 562] width 289 height 62
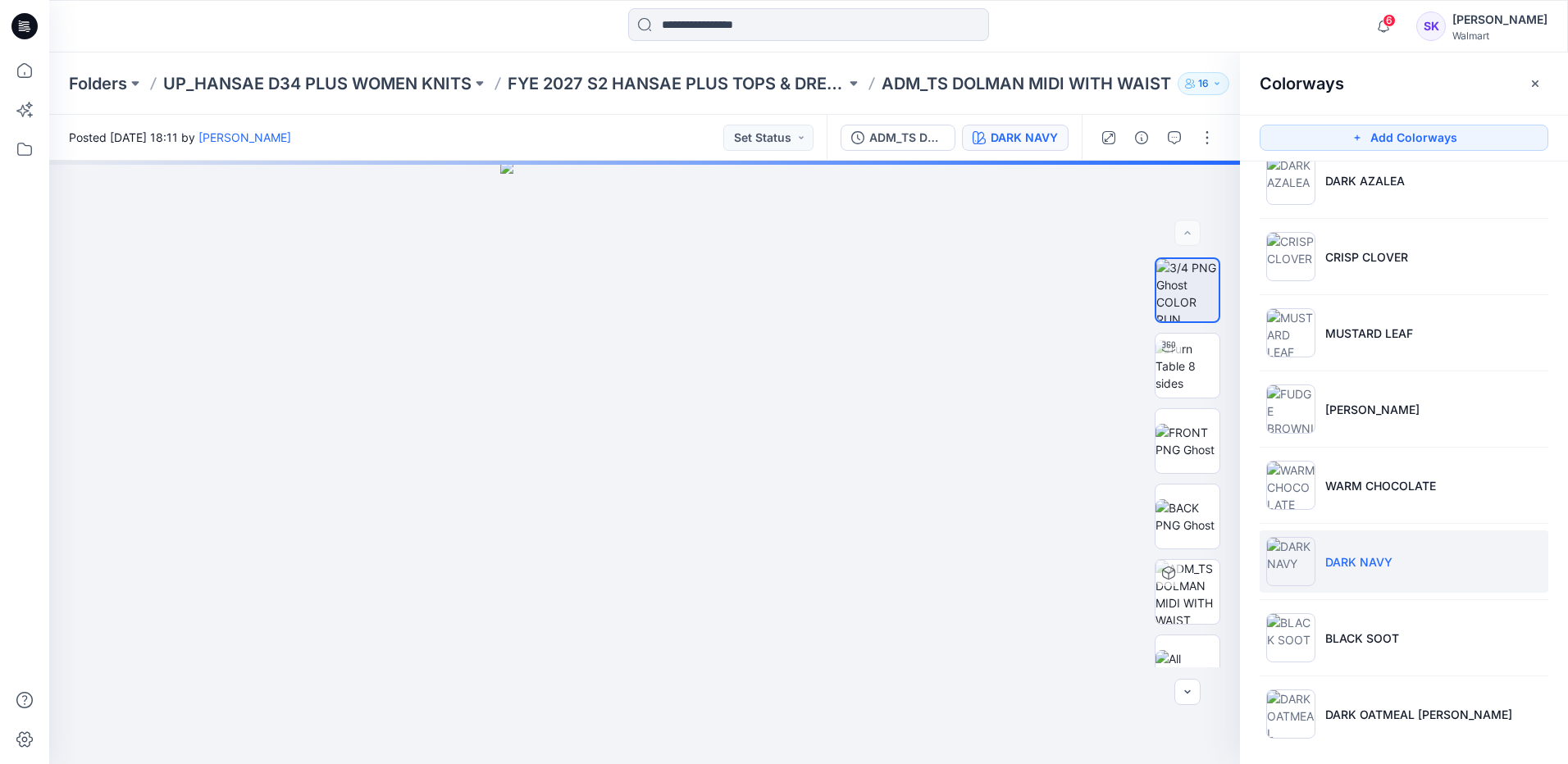
click at [1517, 574] on li "DARK NAVY" at bounding box center [1404, 562] width 289 height 62
click at [1200, 195] on button "button" at bounding box center [1204, 188] width 29 height 29
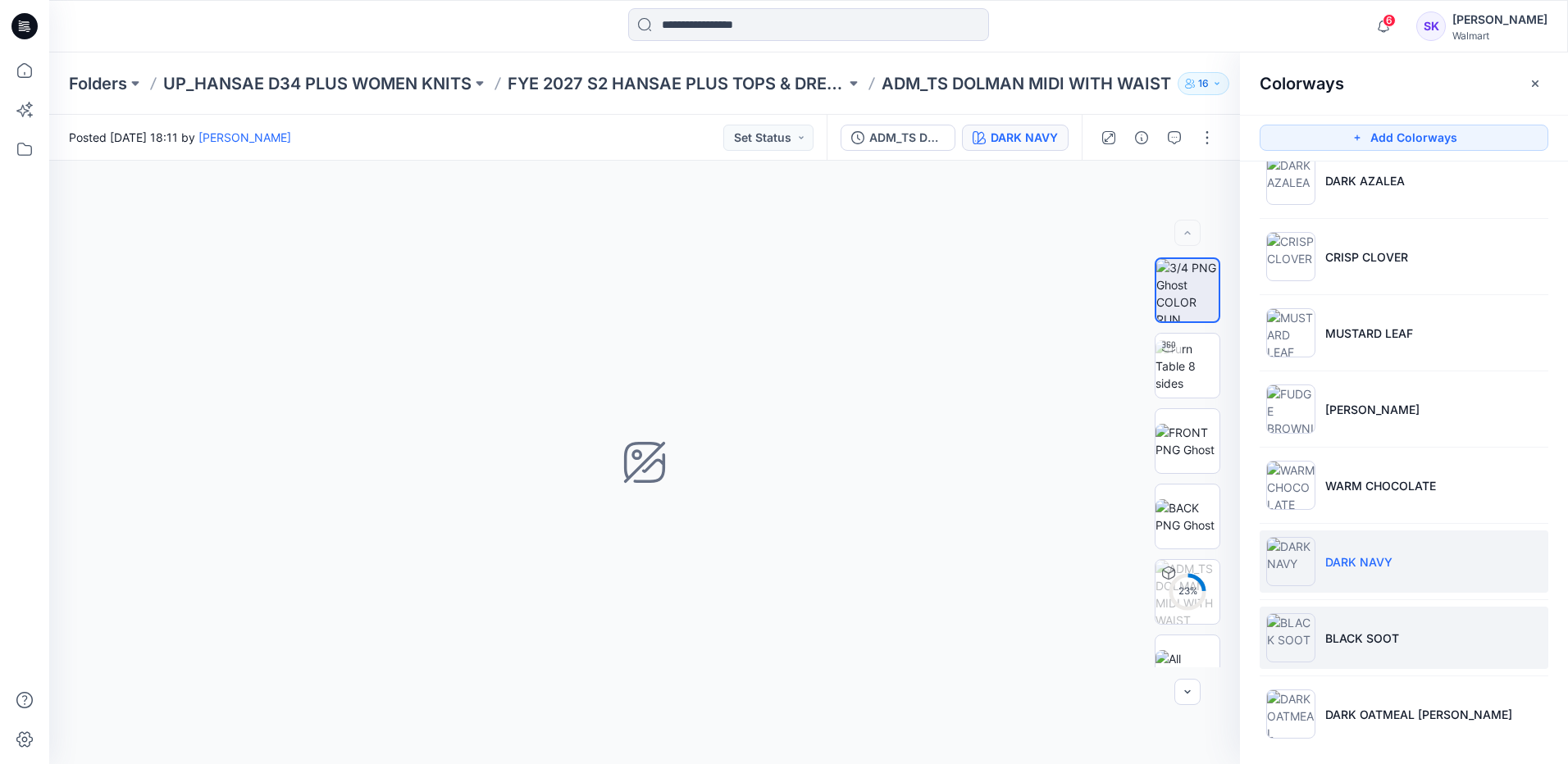
click at [1502, 645] on li "BLACK SOOT" at bounding box center [1404, 637] width 289 height 62
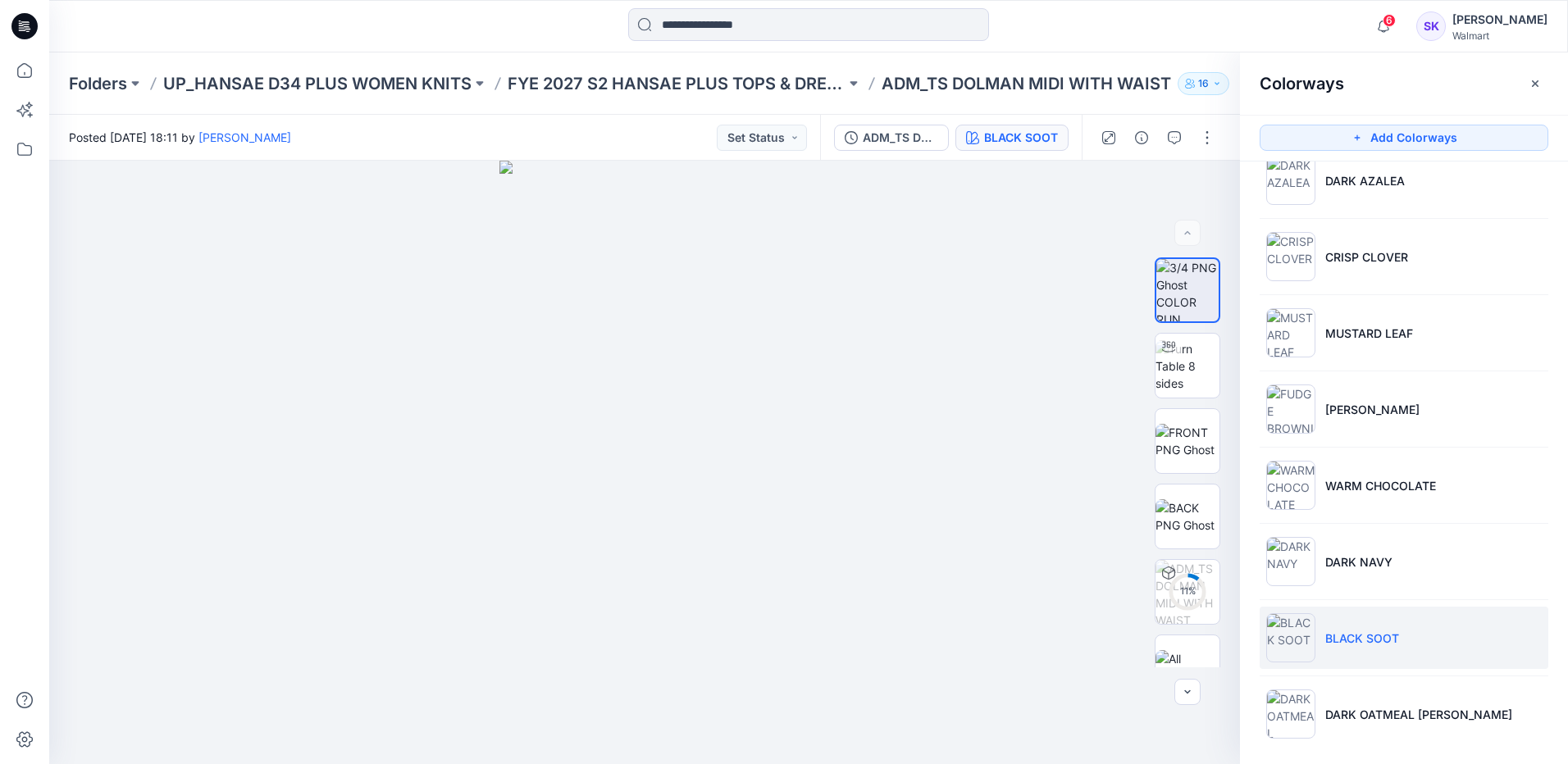
click at [1508, 645] on li "BLACK SOOT" at bounding box center [1404, 637] width 289 height 62
click at [1205, 196] on button "button" at bounding box center [1204, 188] width 29 height 29
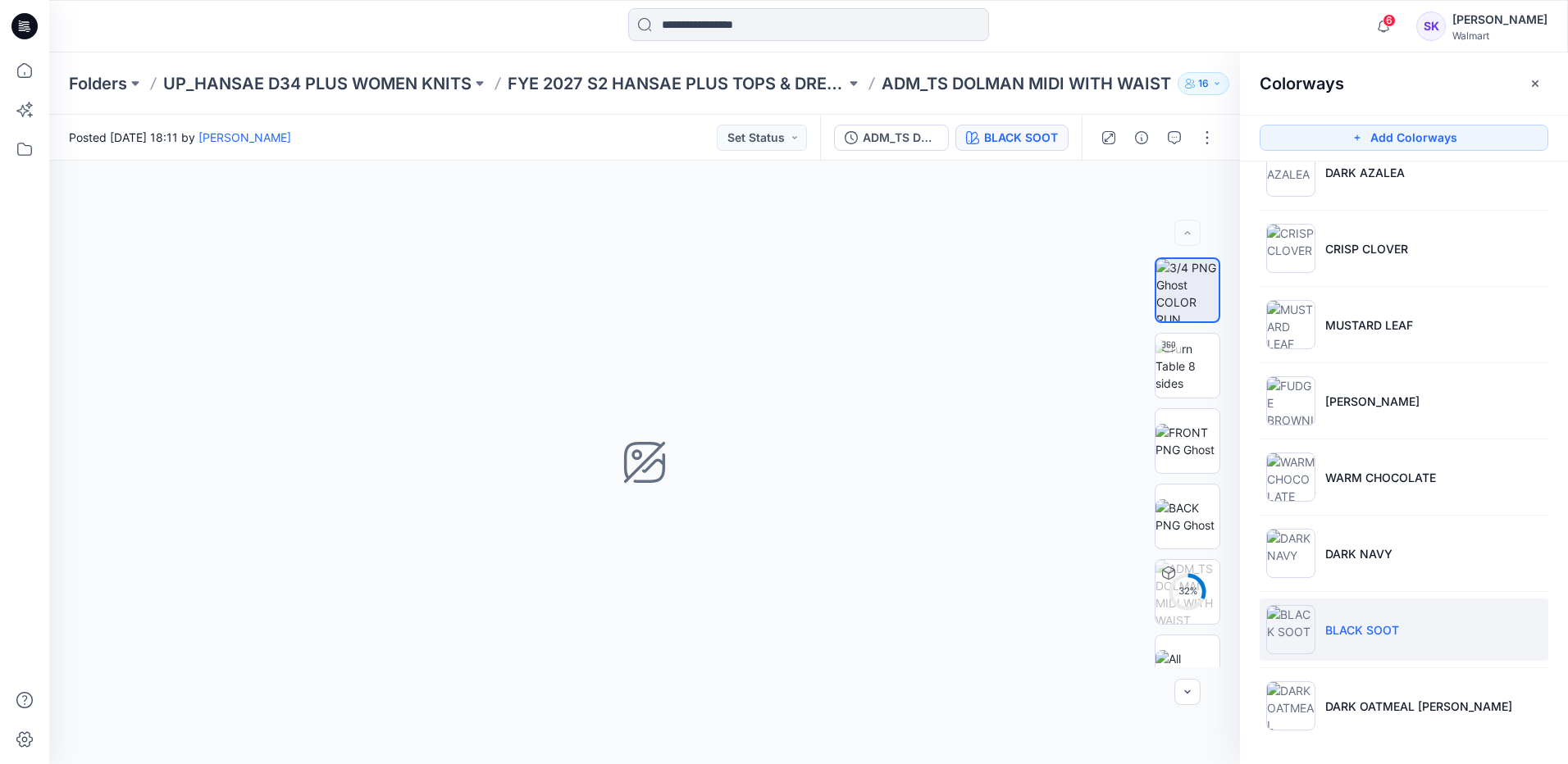
scroll to position [421, 0]
click at [1494, 701] on li "DARK OATMEAL [PERSON_NAME]" at bounding box center [1404, 704] width 289 height 62
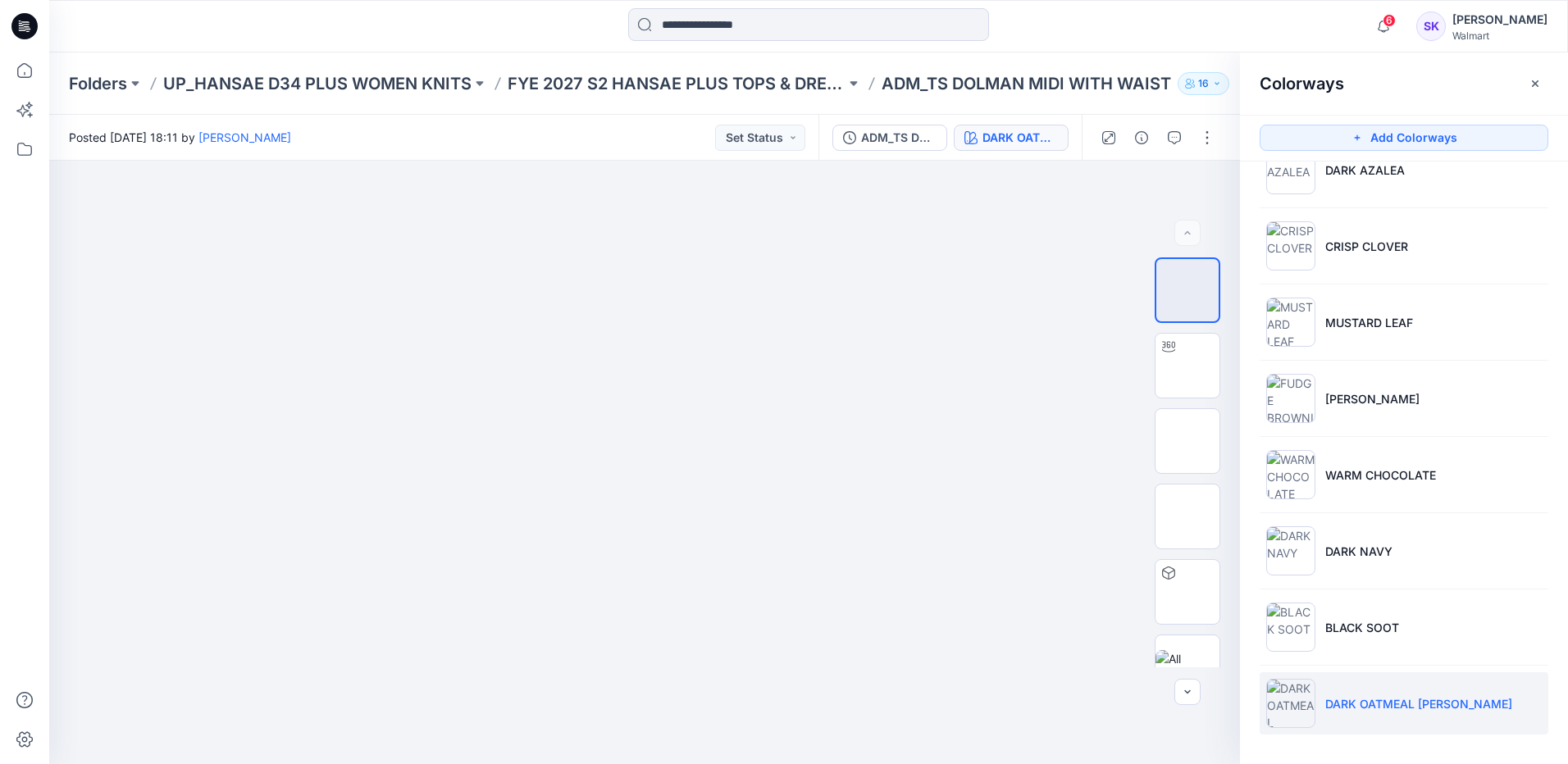
click at [1525, 708] on li "DARK OATMEAL [PERSON_NAME]" at bounding box center [1404, 704] width 289 height 62
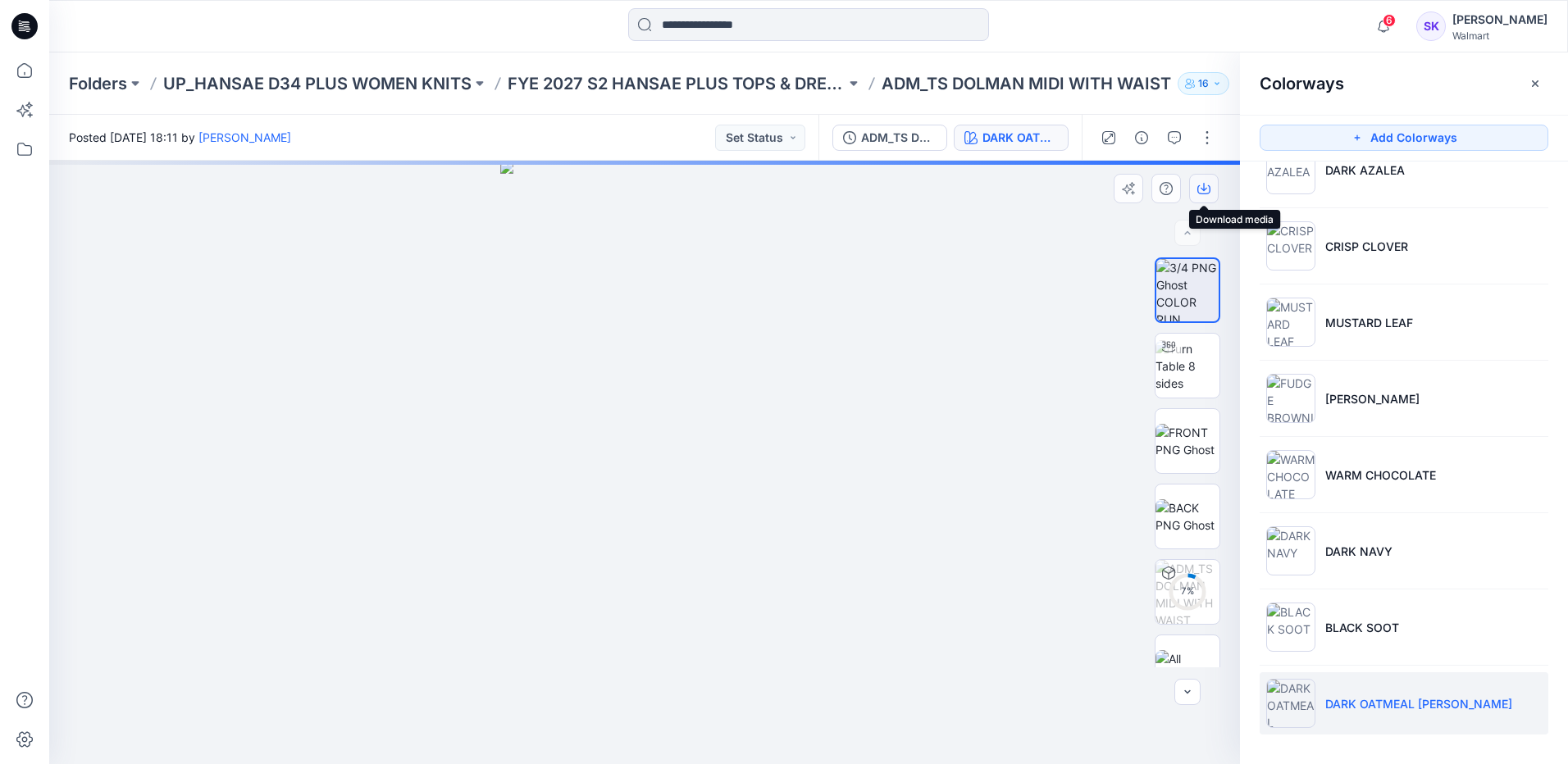
click at [1198, 191] on icon "button" at bounding box center [1204, 189] width 13 height 13
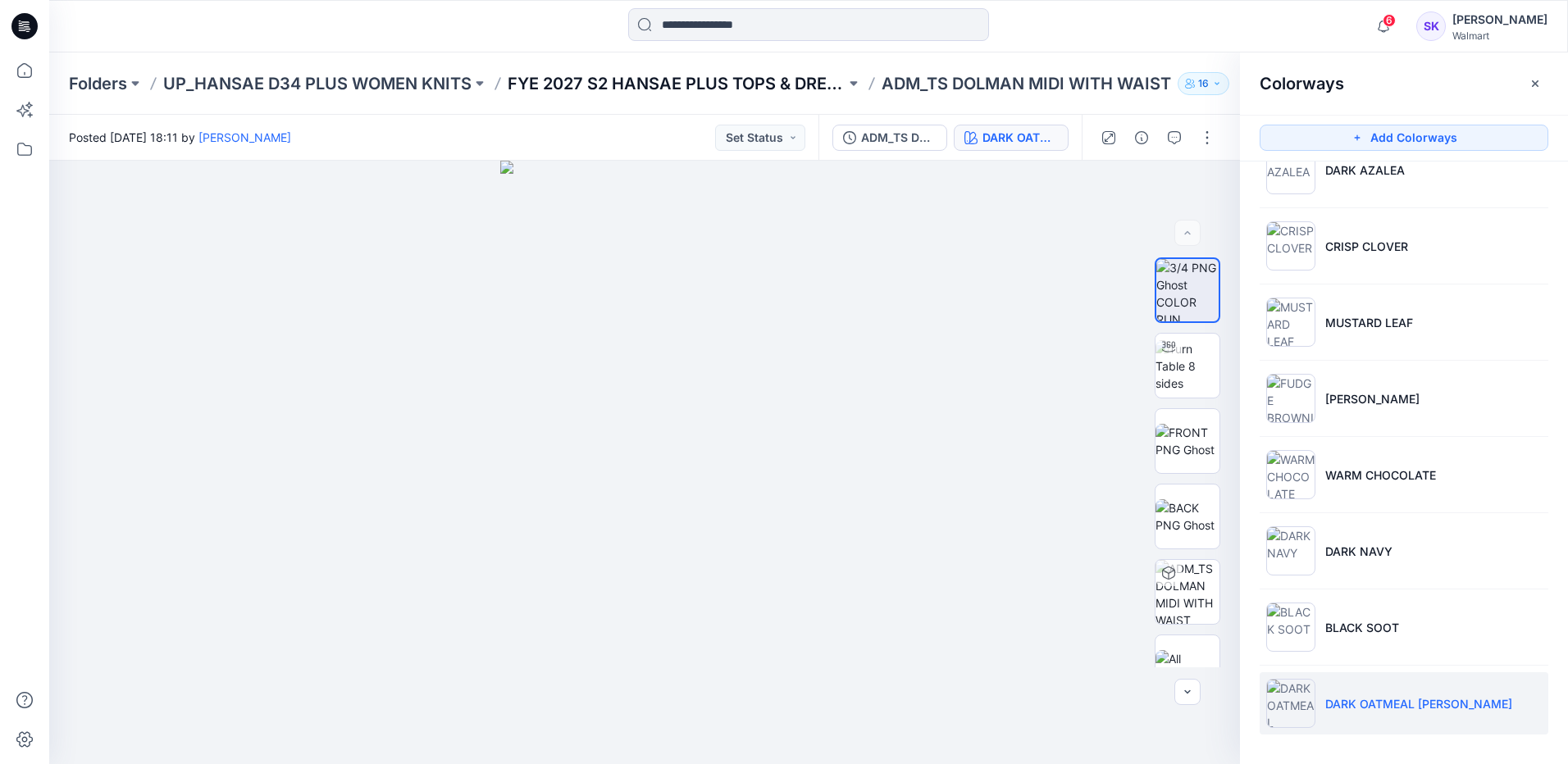
click at [710, 83] on p "FYE 2027 S2 HANSAE PLUS TOPS & DRESSES" at bounding box center [676, 83] width 338 height 23
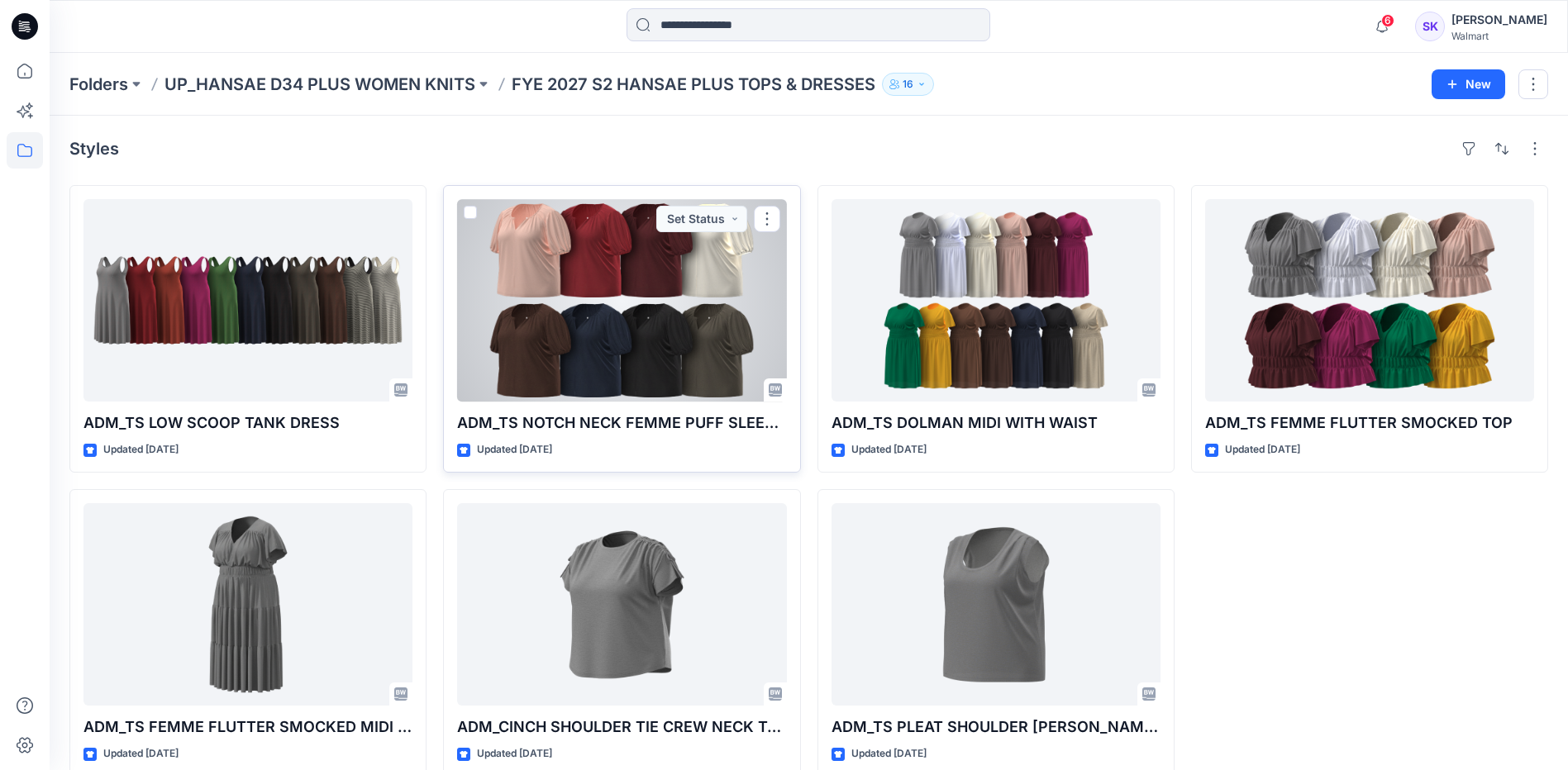
click at [691, 403] on div "ADM_TS NOTCH NECK FEMME PUFF SLEEVE TOP Updated [DATE] Set Status" at bounding box center [621, 329] width 357 height 288
click at [764, 277] on div at bounding box center [621, 300] width 329 height 202
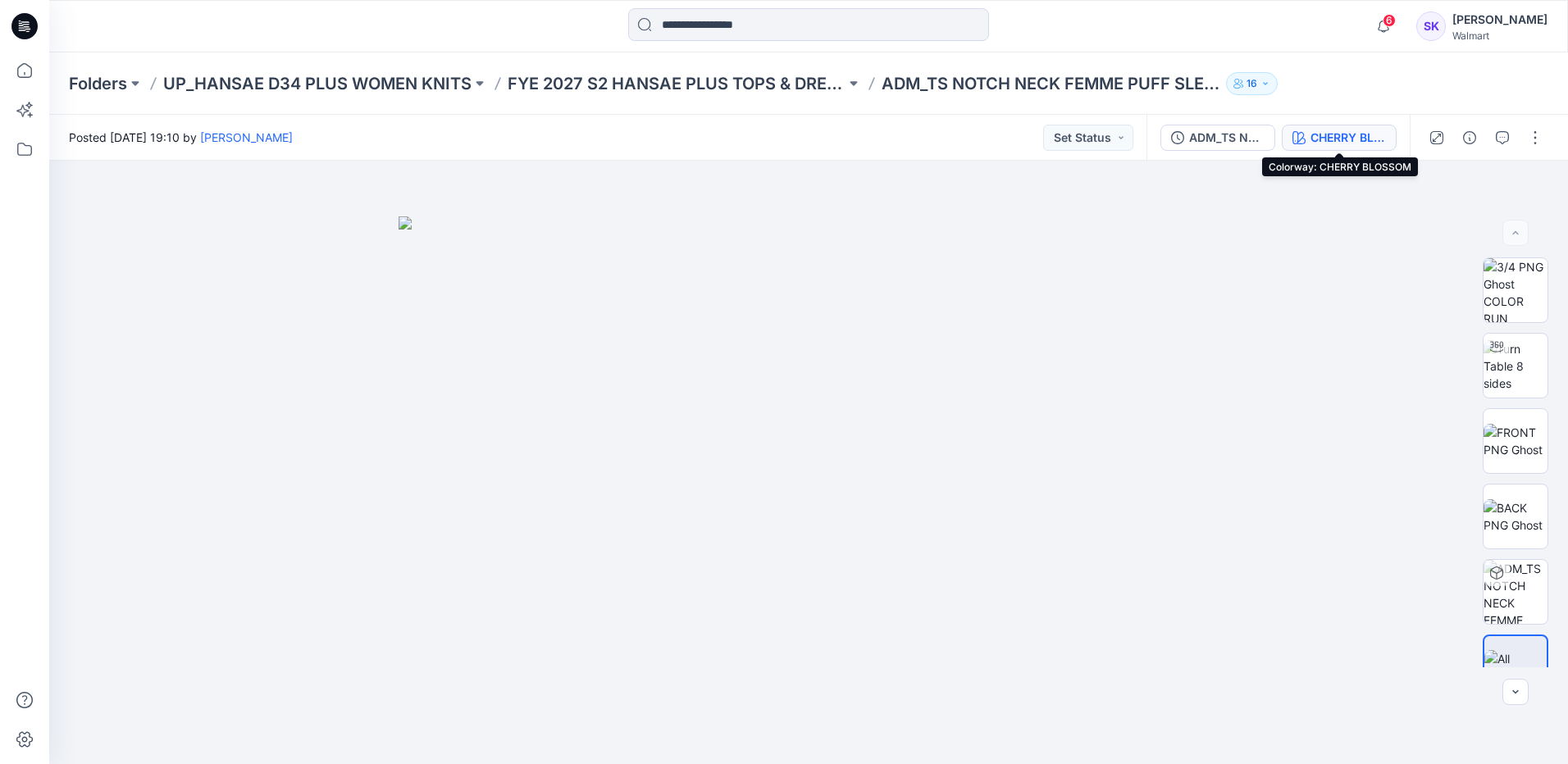
click at [1348, 141] on div "CHERRY BLOSSOM" at bounding box center [1348, 137] width 76 height 18
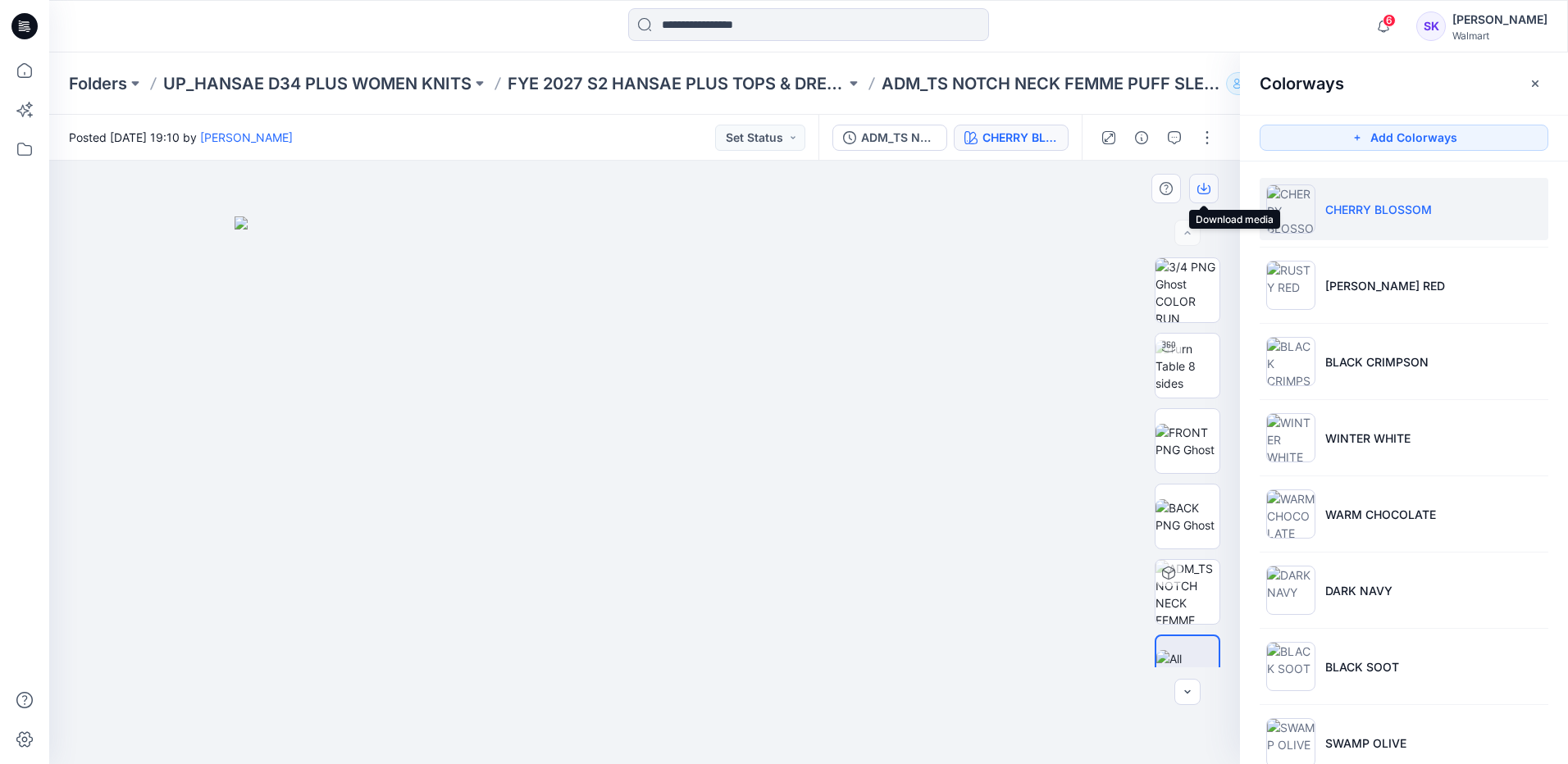
click at [1205, 176] on button "button" at bounding box center [1204, 188] width 29 height 29
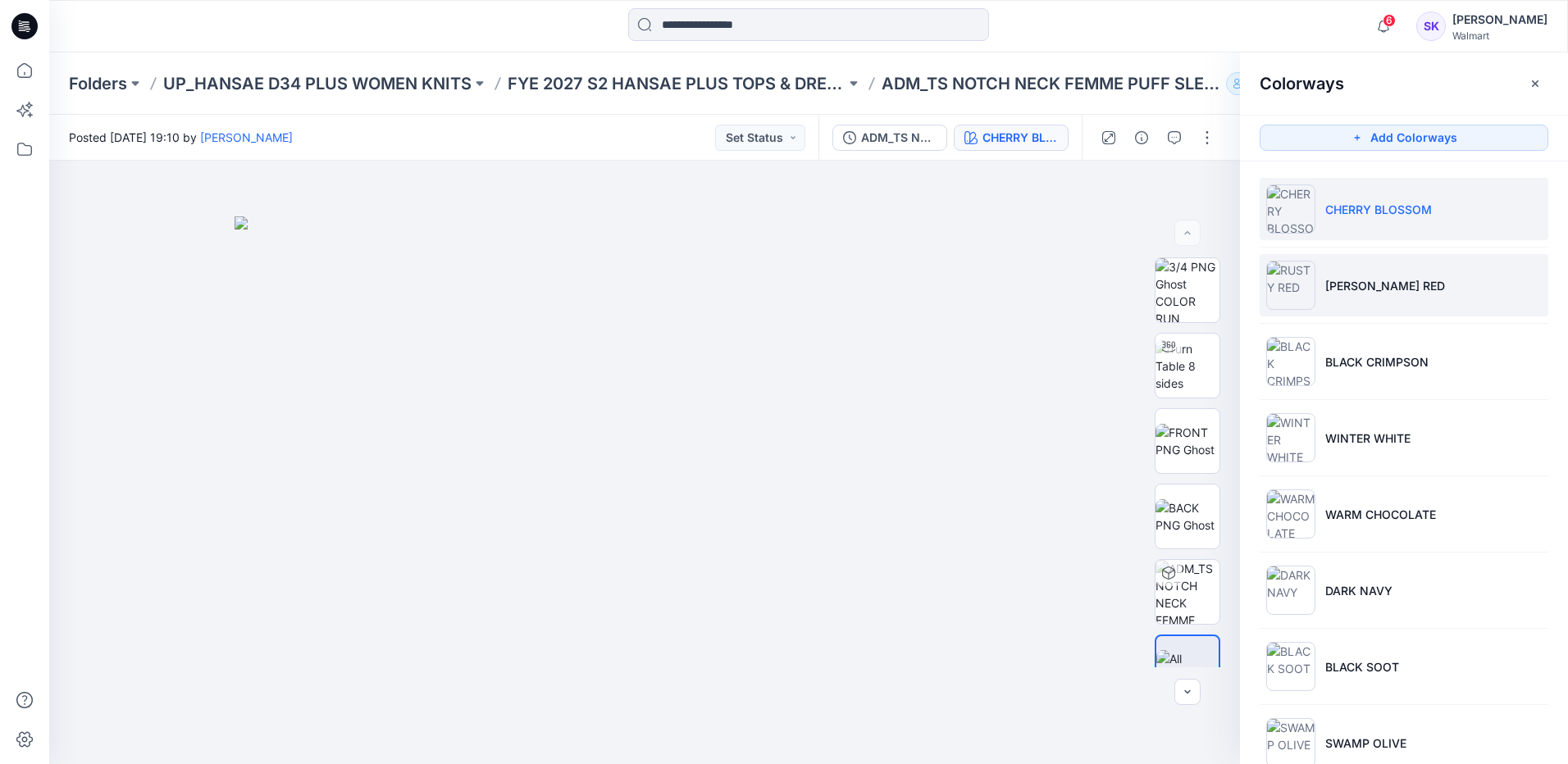
click at [1522, 290] on li "[PERSON_NAME] RED" at bounding box center [1404, 285] width 289 height 62
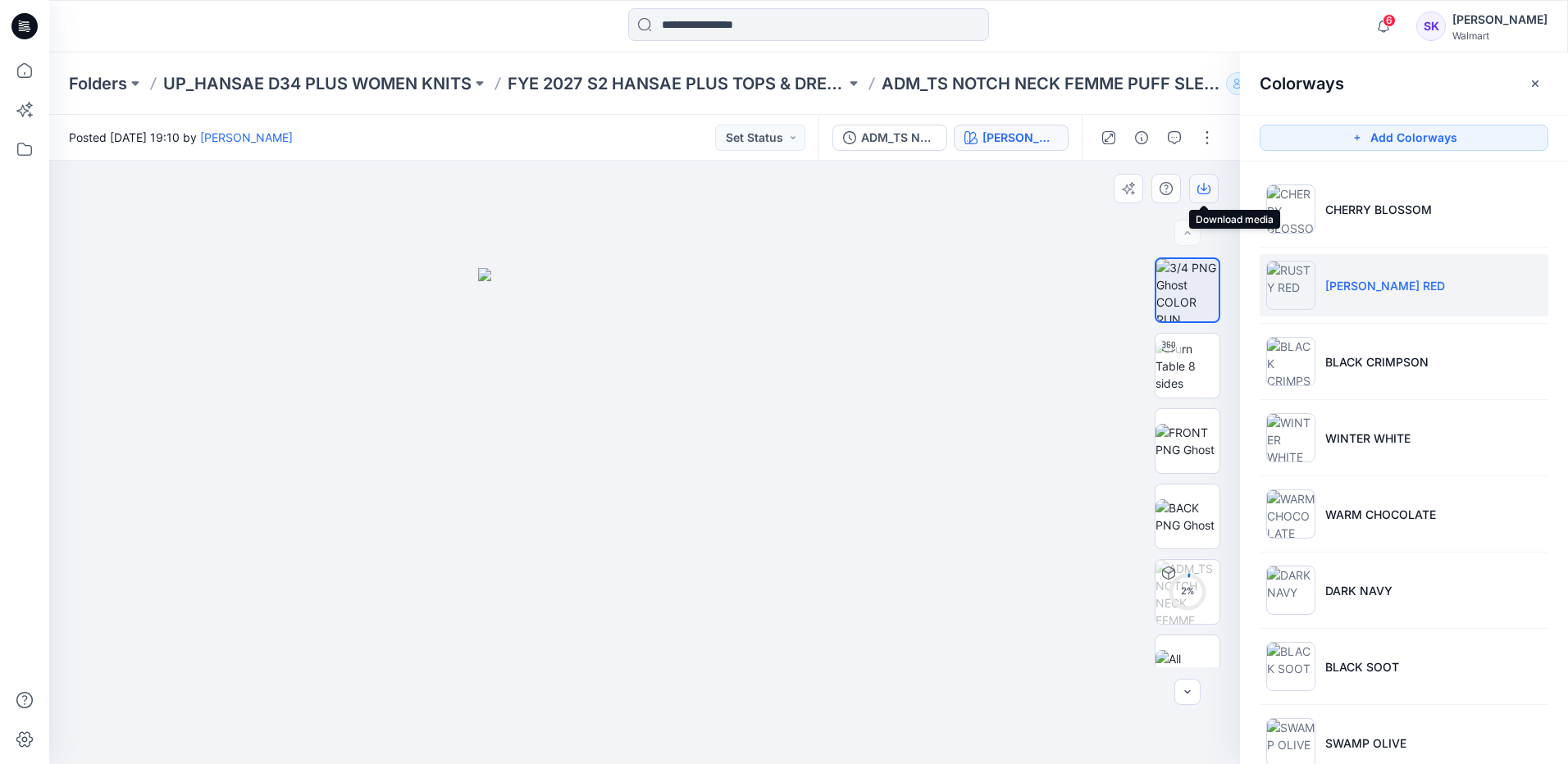
click at [1209, 185] on icon "button" at bounding box center [1204, 189] width 13 height 13
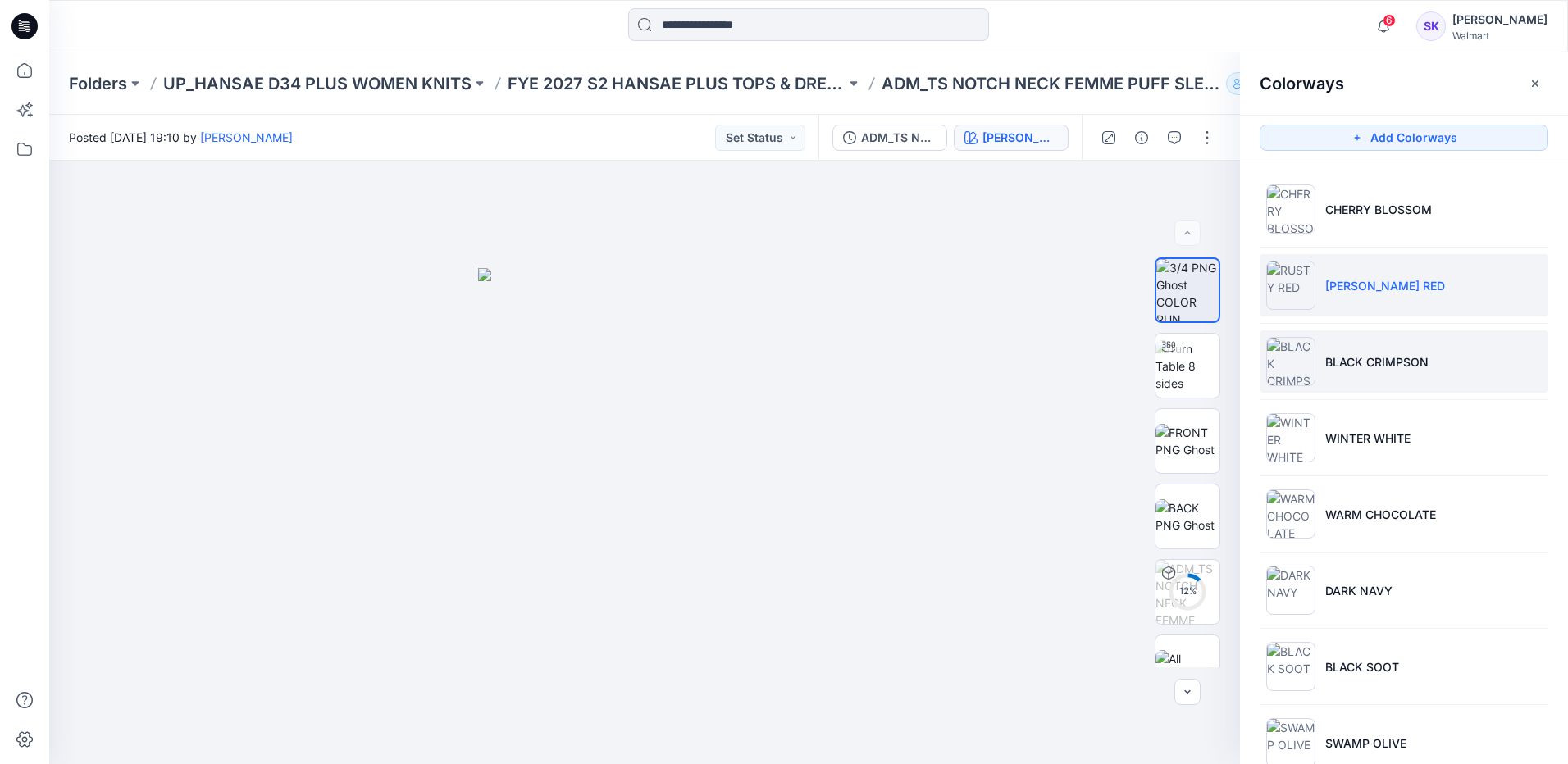
click at [1487, 363] on li "BLACK CRIMPSON" at bounding box center [1404, 361] width 289 height 62
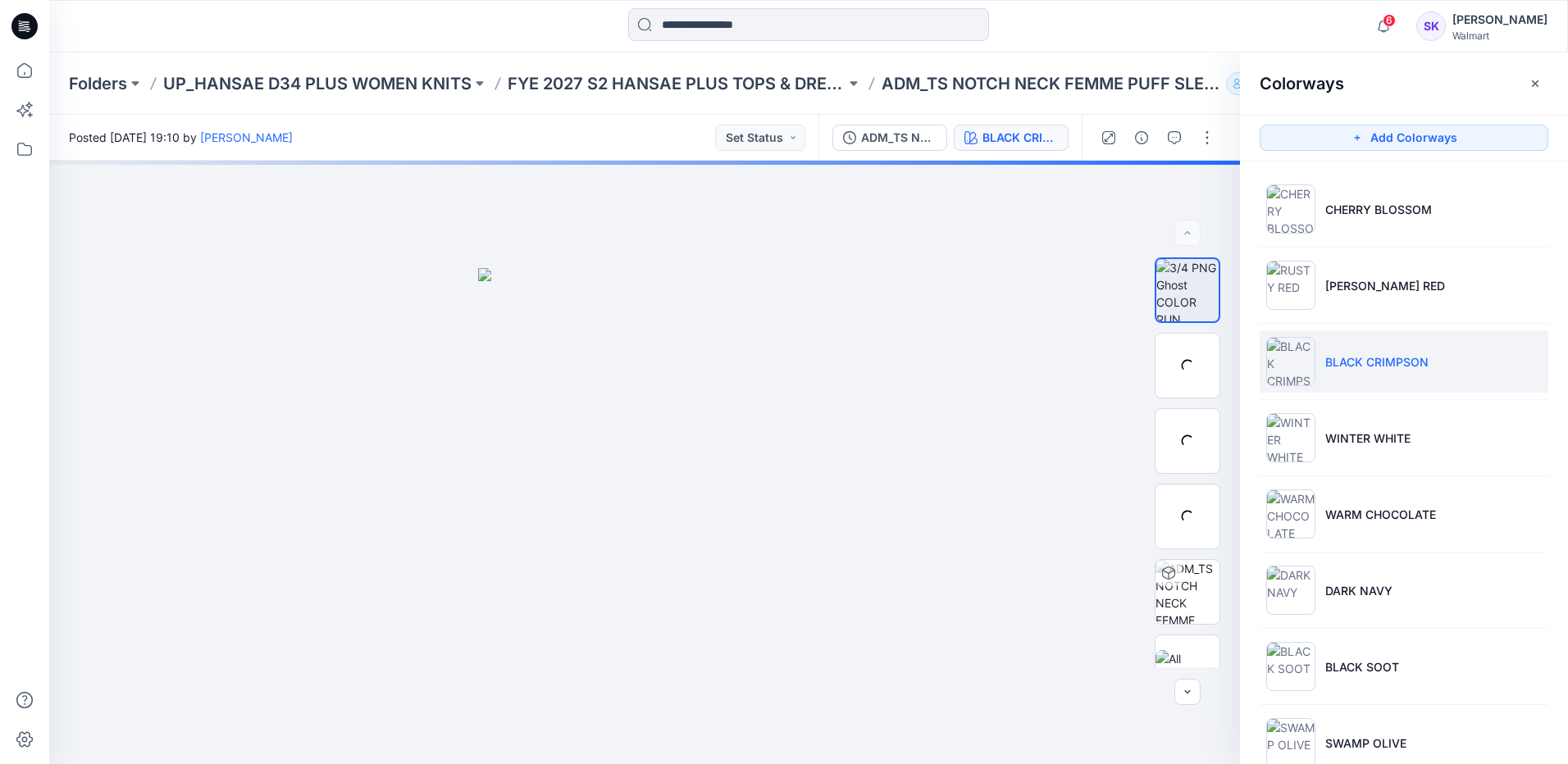
click at [1505, 369] on li "BLACK CRIMPSON" at bounding box center [1404, 361] width 289 height 62
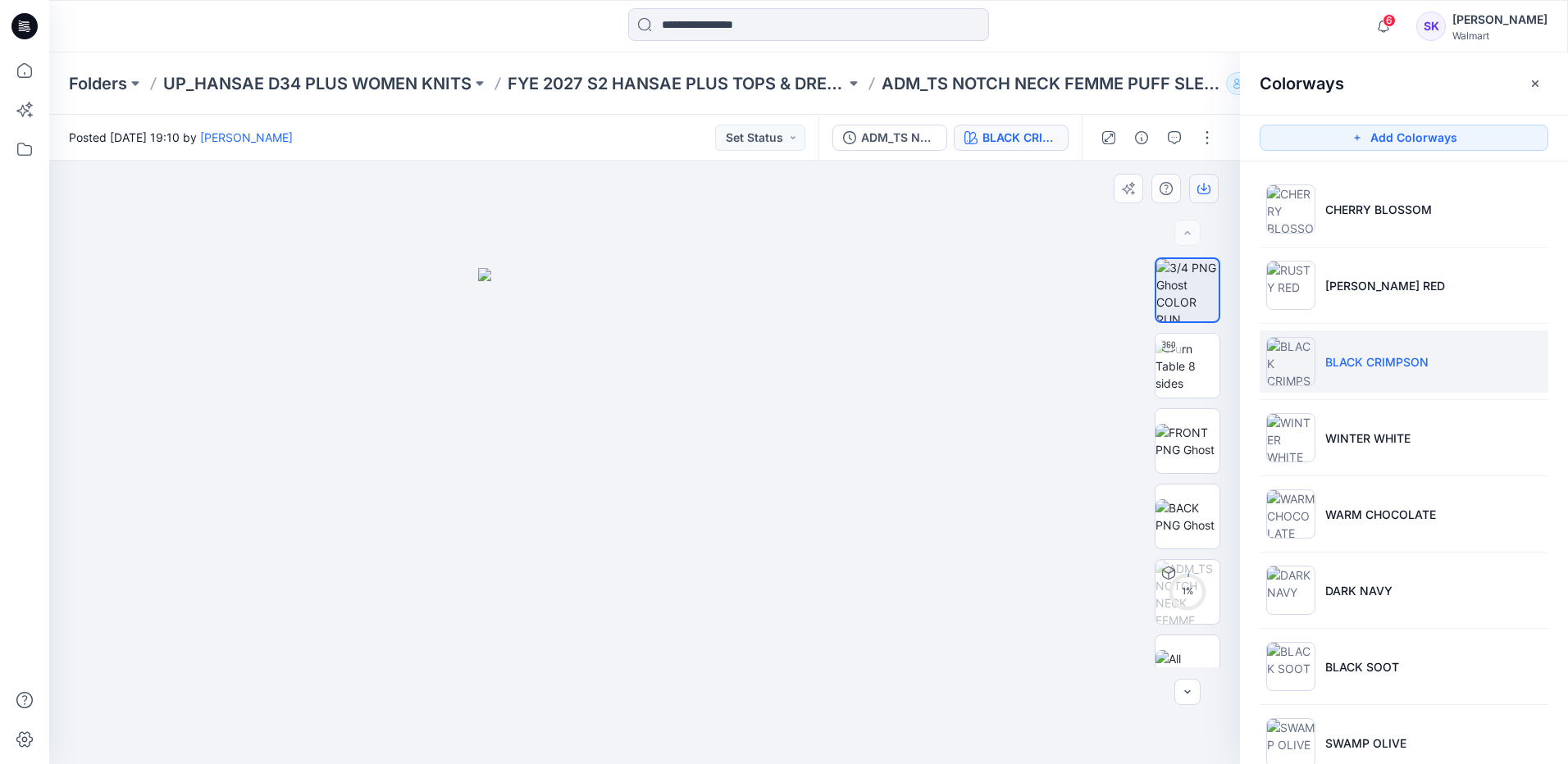
click at [1213, 188] on button "button" at bounding box center [1204, 188] width 29 height 29
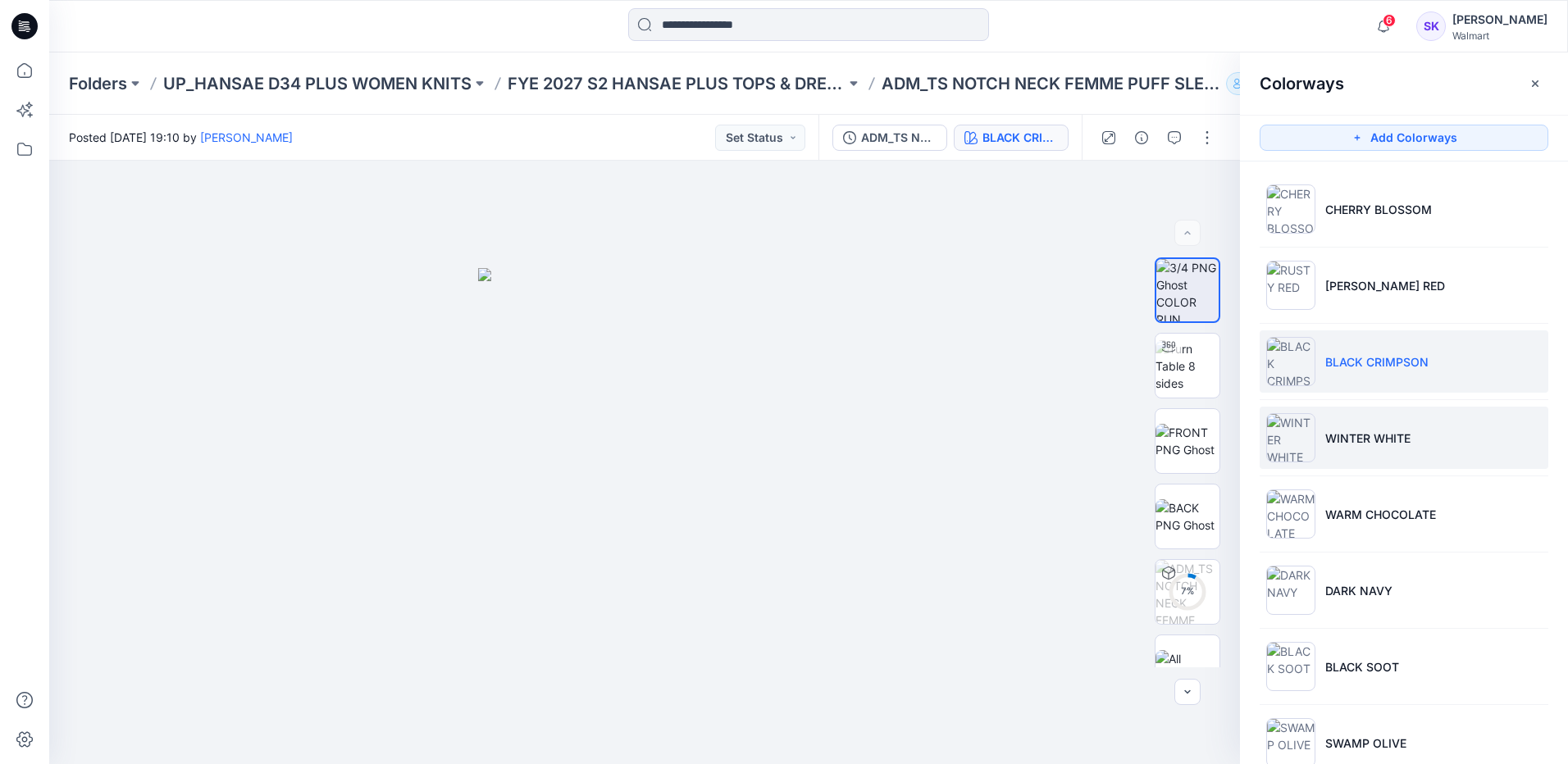
click at [1479, 437] on li "WINTER WHITE" at bounding box center [1404, 437] width 289 height 62
click at [1500, 440] on li "WINTER WHITE" at bounding box center [1404, 437] width 289 height 62
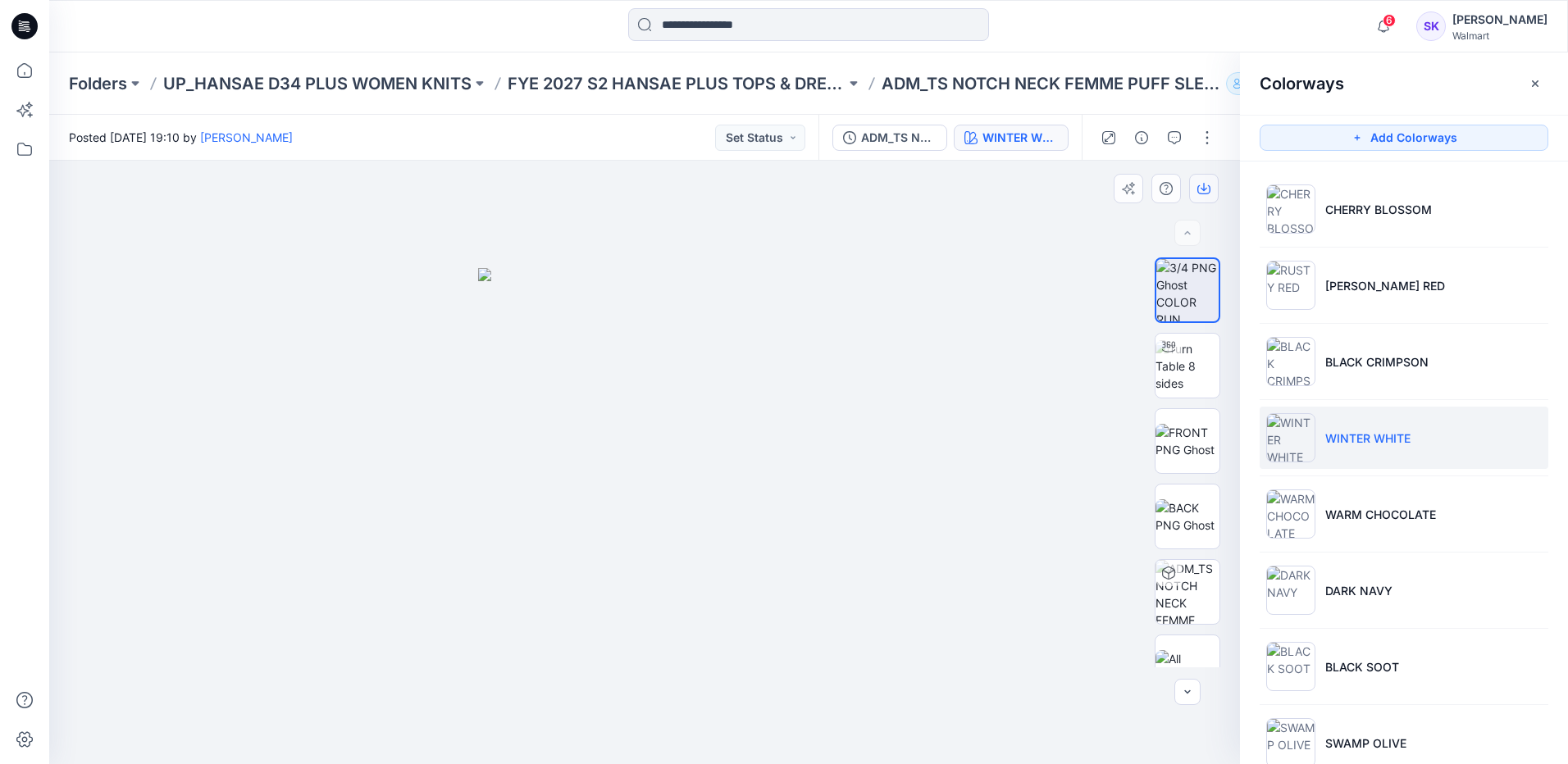
click at [1209, 187] on icon "button" at bounding box center [1204, 190] width 13 height 9
click at [1475, 512] on li "WARM CHOCOLATE" at bounding box center [1404, 514] width 289 height 62
click at [1508, 515] on li "WARM CHOCOLATE" at bounding box center [1404, 514] width 289 height 62
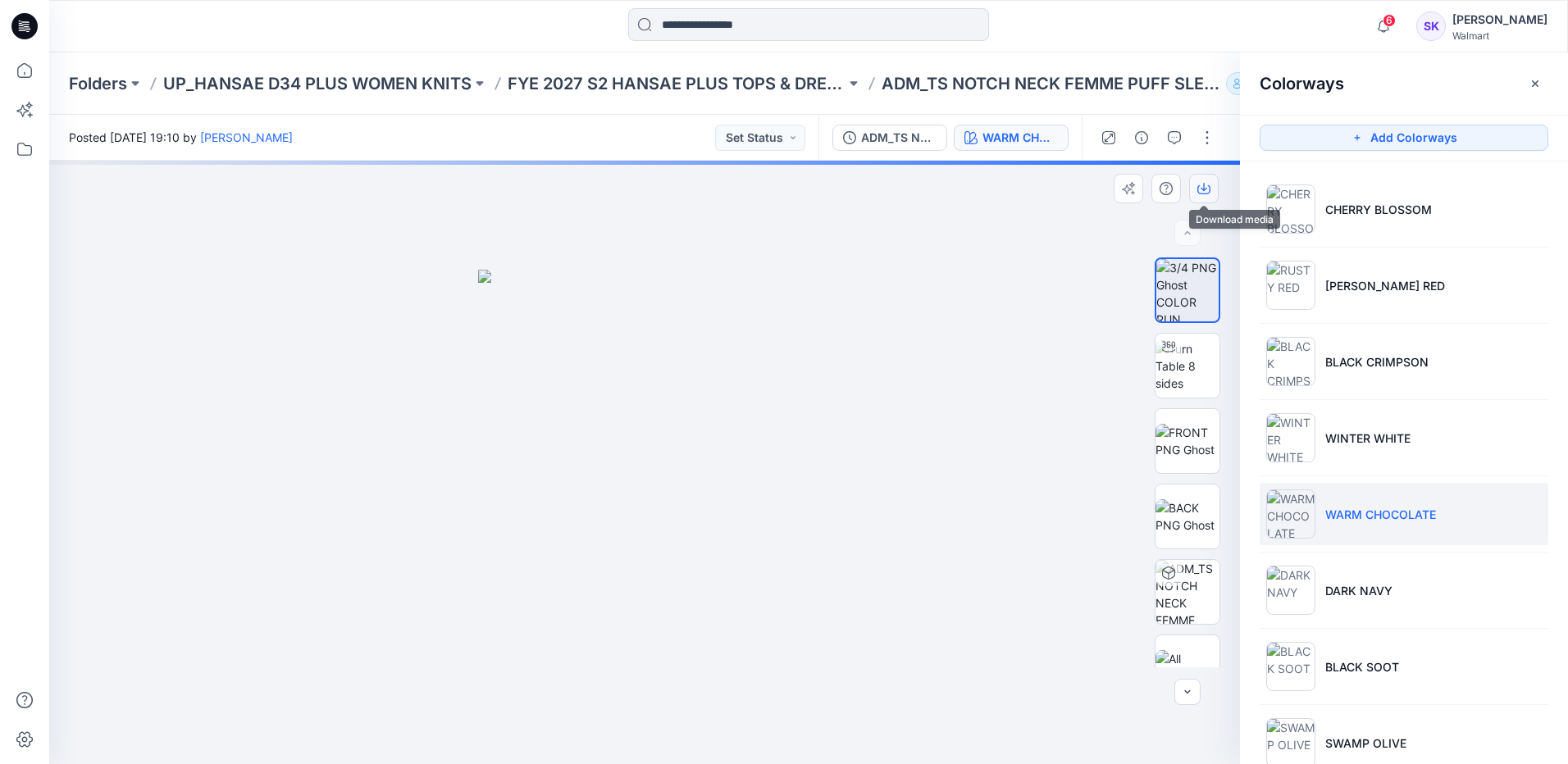
click at [1201, 186] on icon "button" at bounding box center [1204, 189] width 13 height 13
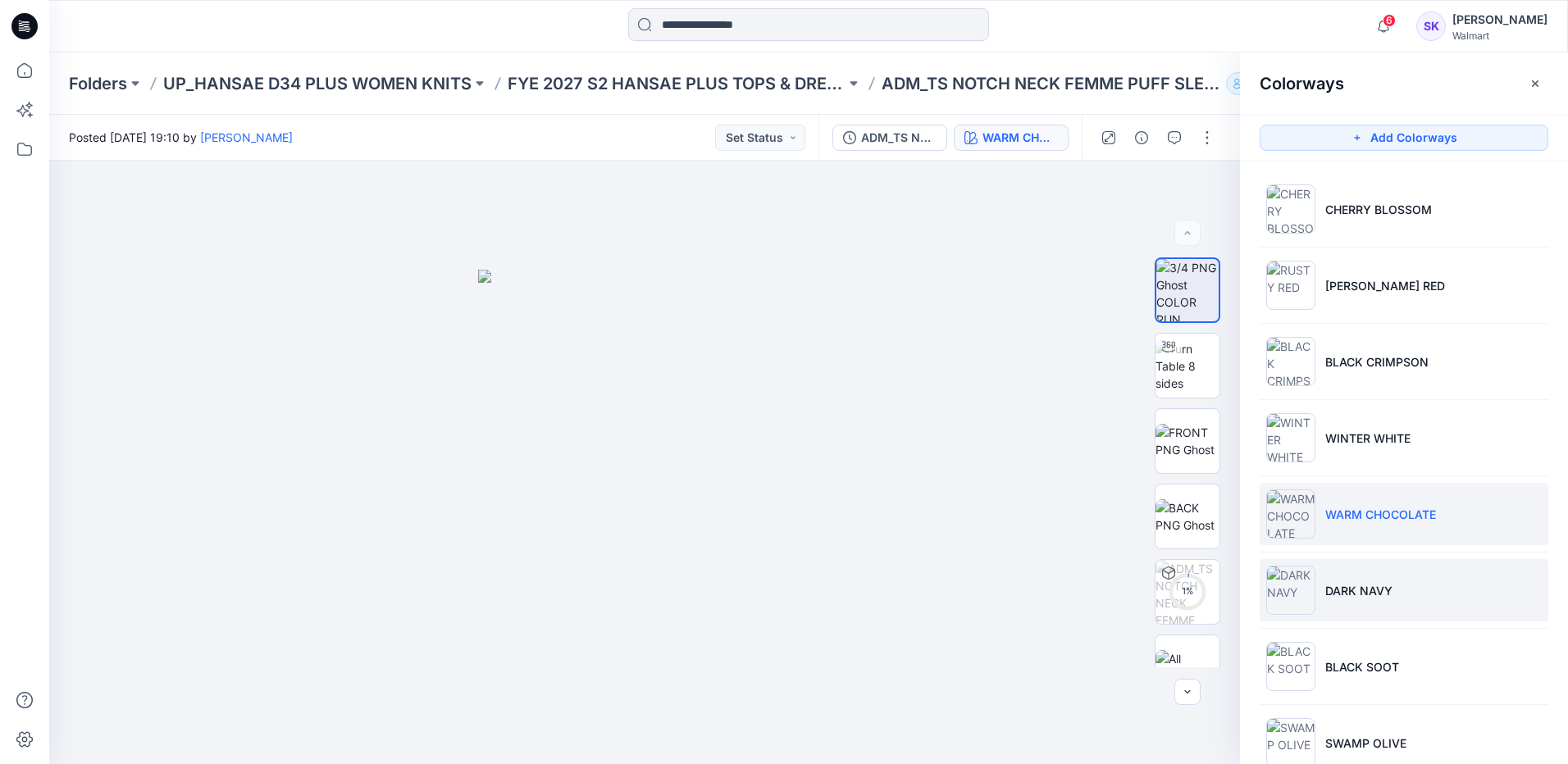
click at [1506, 574] on li "DARK NAVY" at bounding box center [1404, 590] width 289 height 62
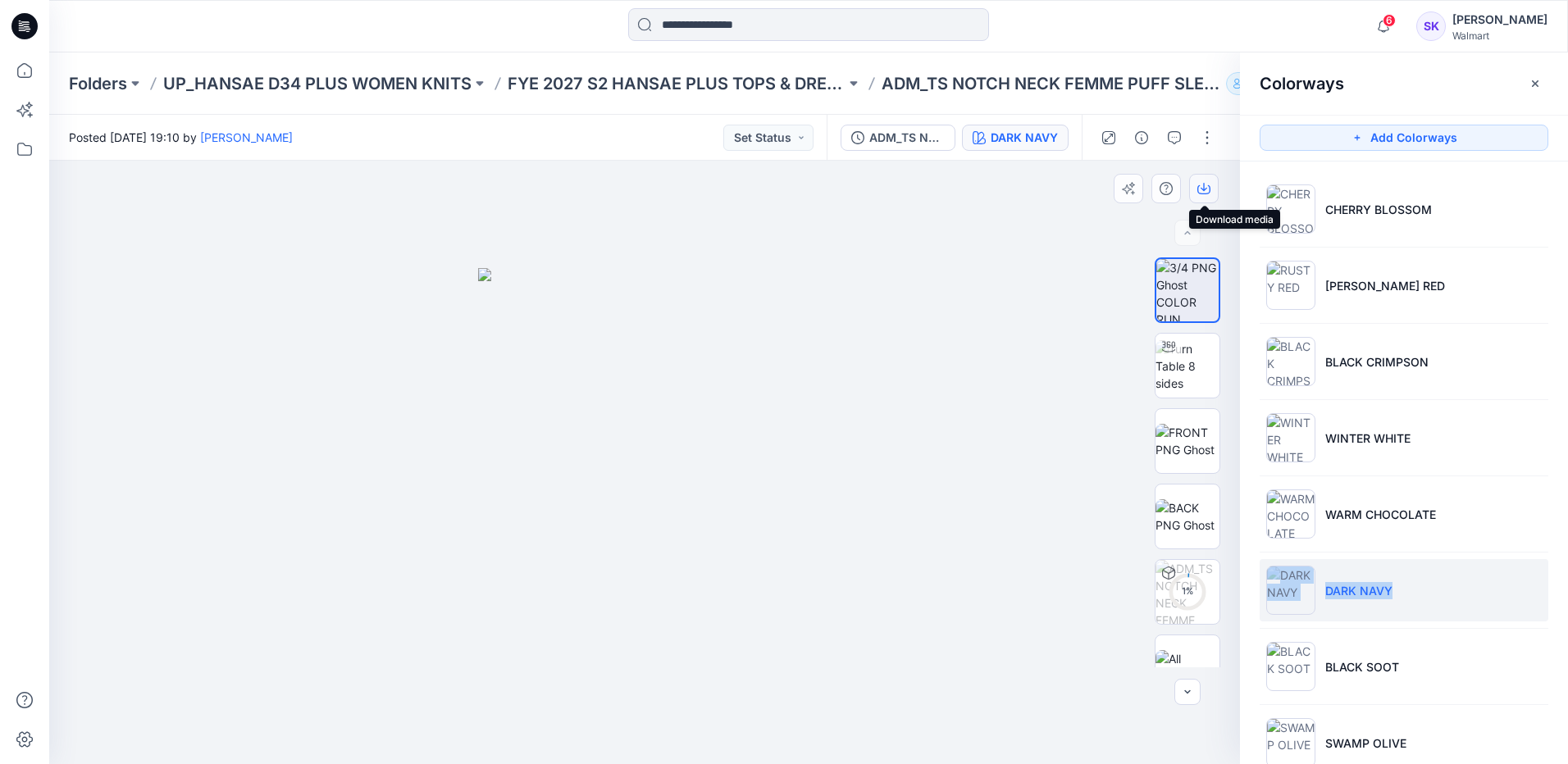
click at [1197, 190] on icon "button" at bounding box center [1204, 189] width 13 height 13
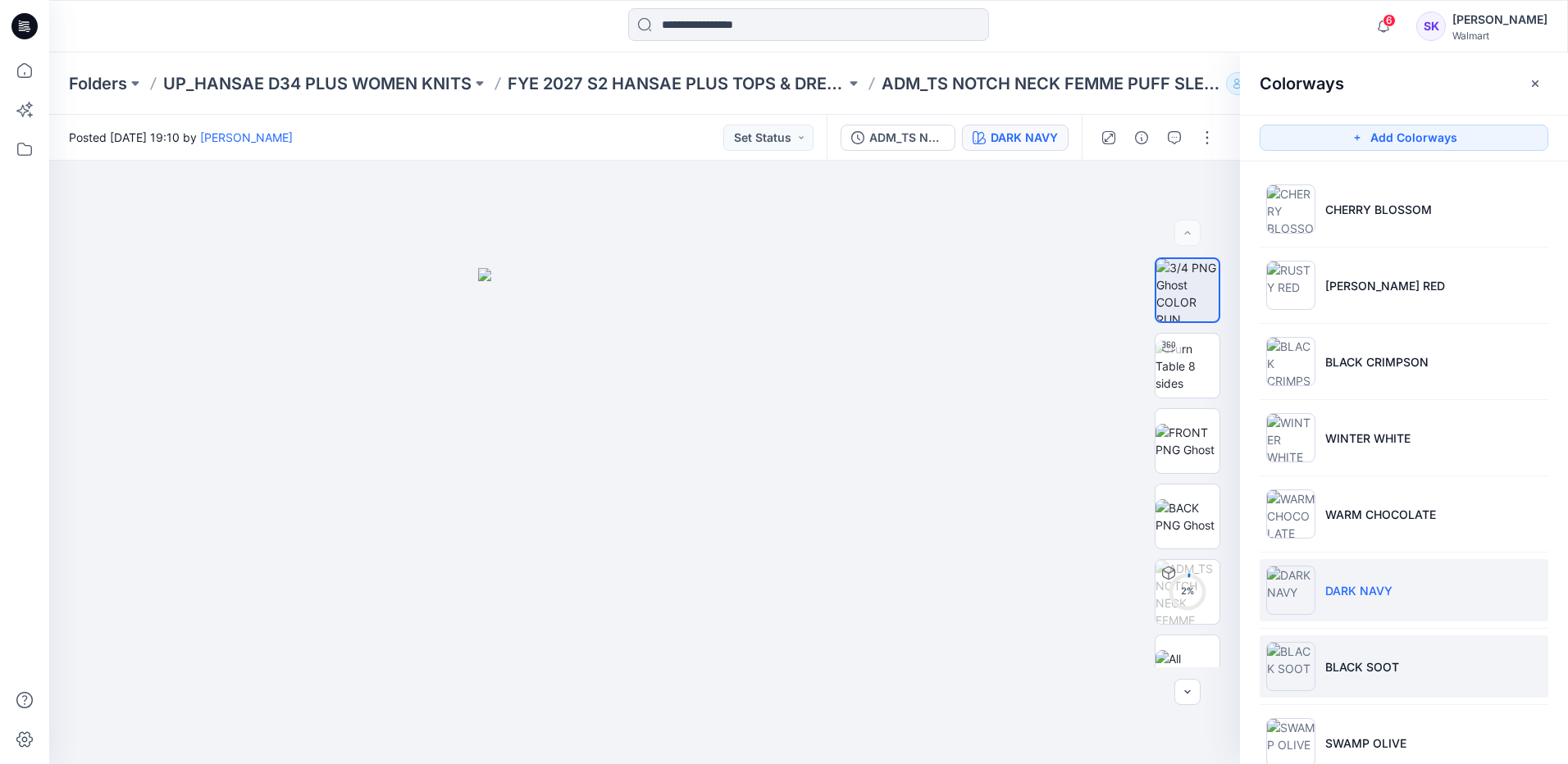
click at [1479, 659] on li "BLACK SOOT" at bounding box center [1404, 667] width 289 height 62
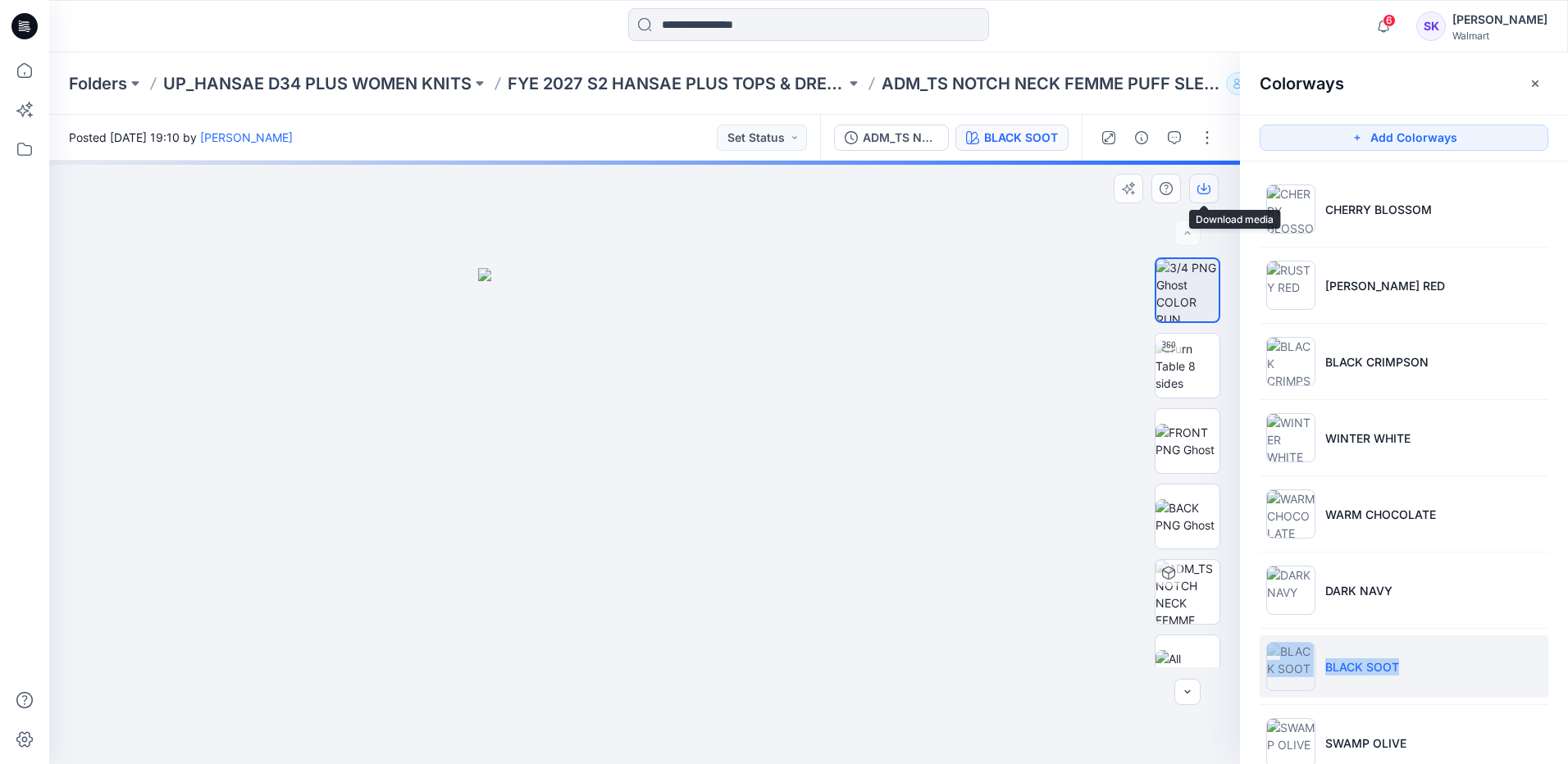
click at [1210, 195] on button "button" at bounding box center [1204, 188] width 29 height 29
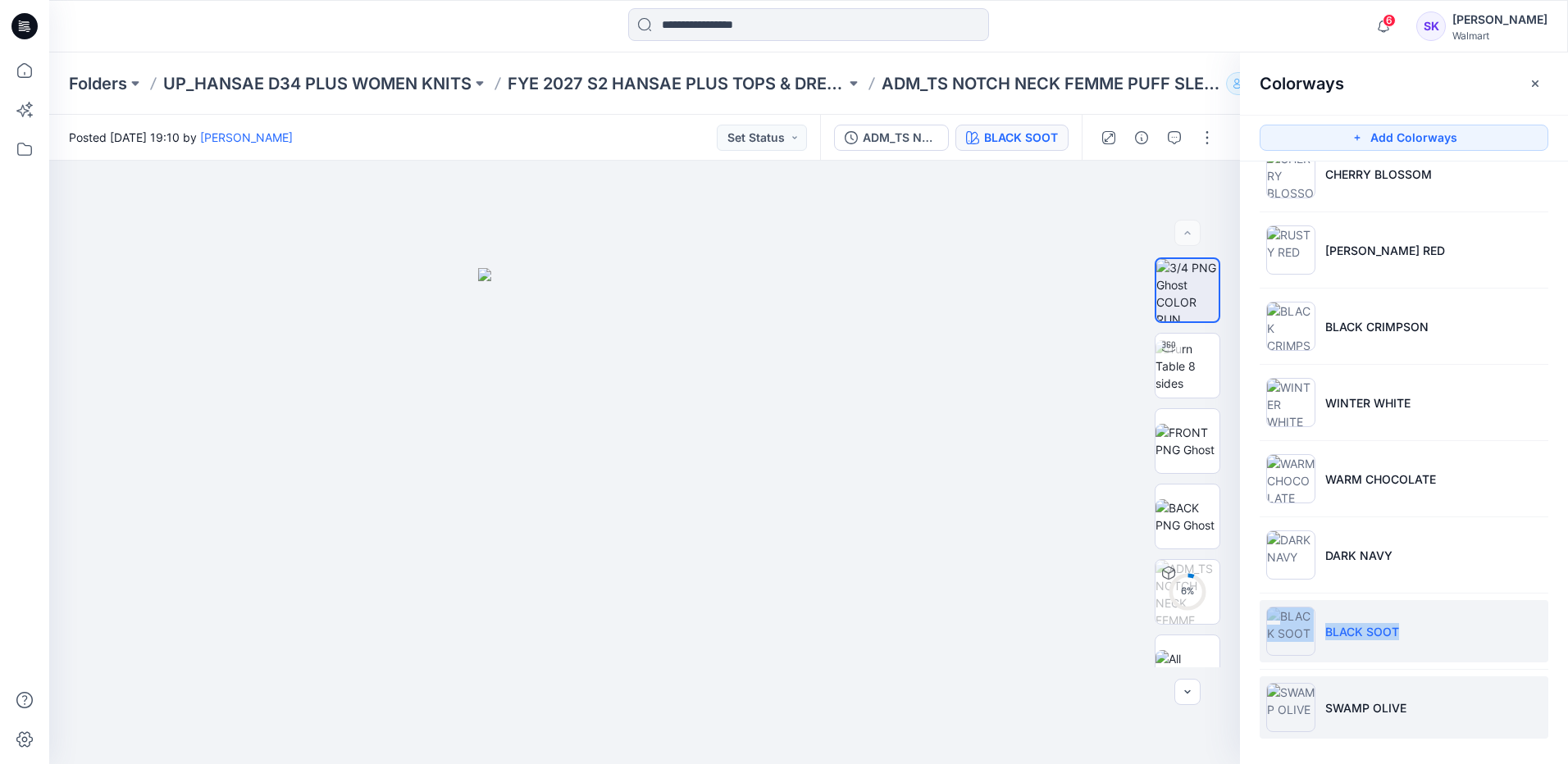
scroll to position [39, 0]
click at [1471, 701] on li "SWAMP OLIVE" at bounding box center [1404, 704] width 289 height 62
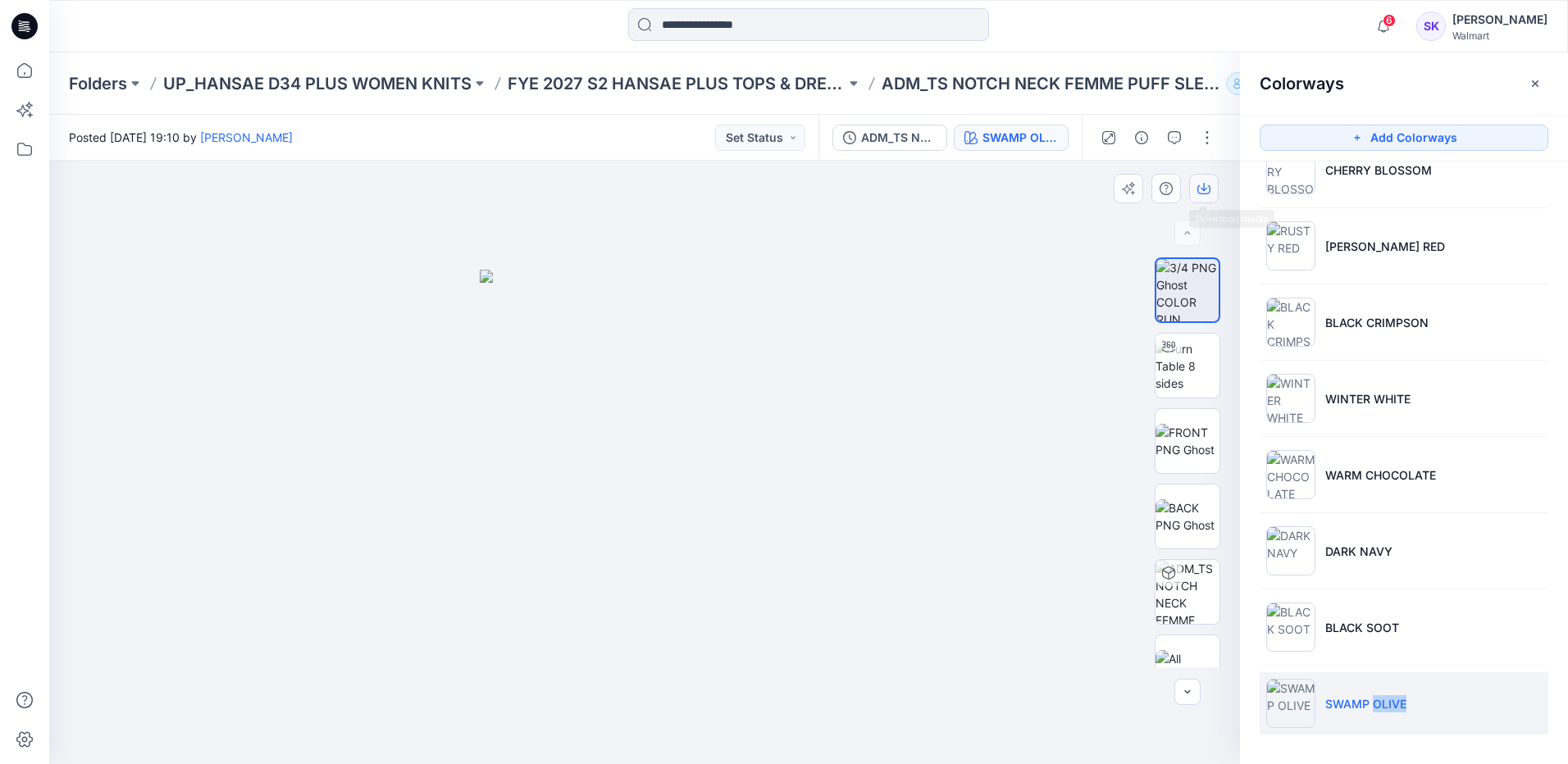
click at [1205, 192] on icon "button" at bounding box center [1204, 189] width 13 height 13
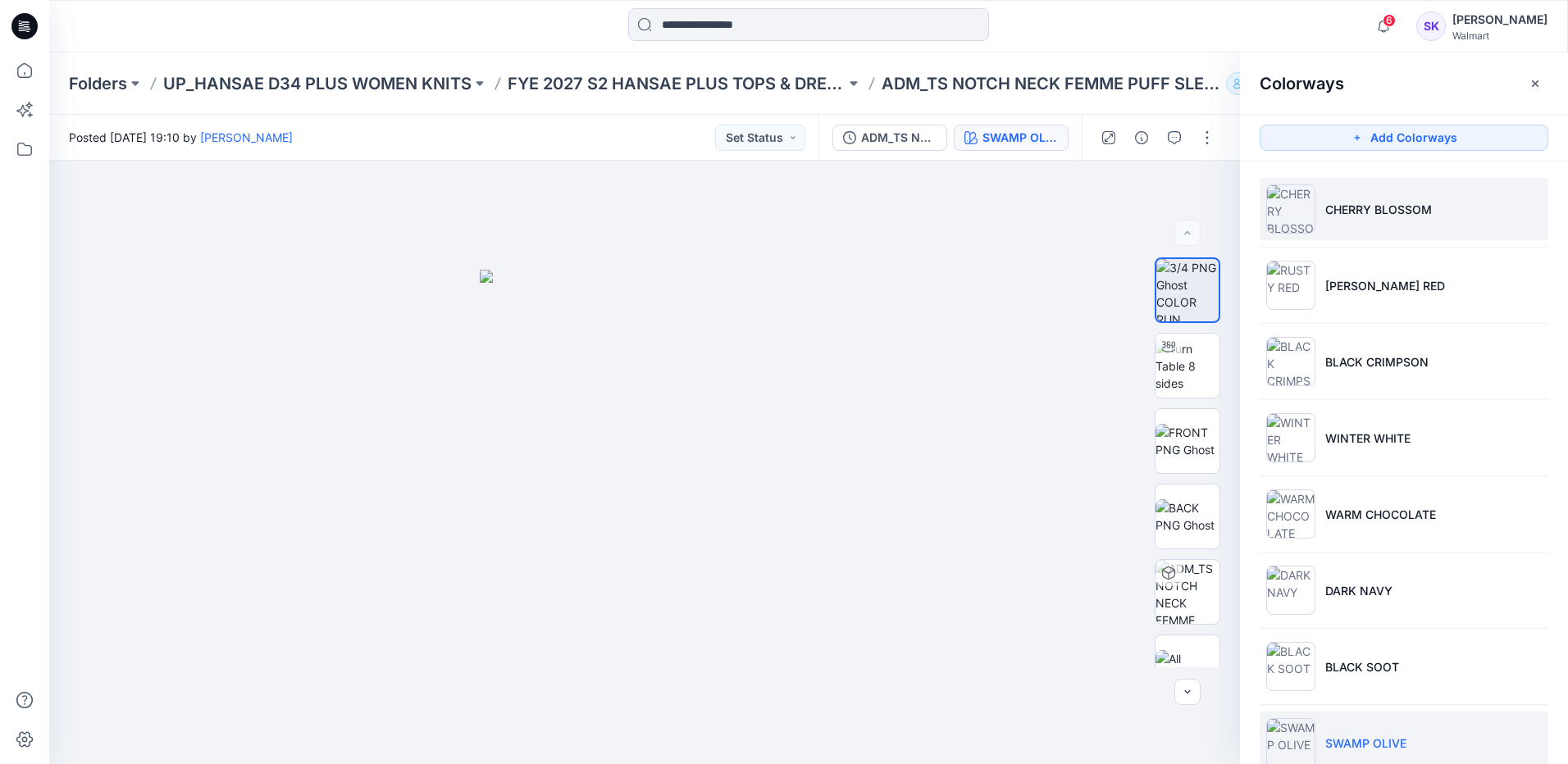
click at [1393, 215] on p "CHERRY BLOSSOM" at bounding box center [1378, 209] width 107 height 18
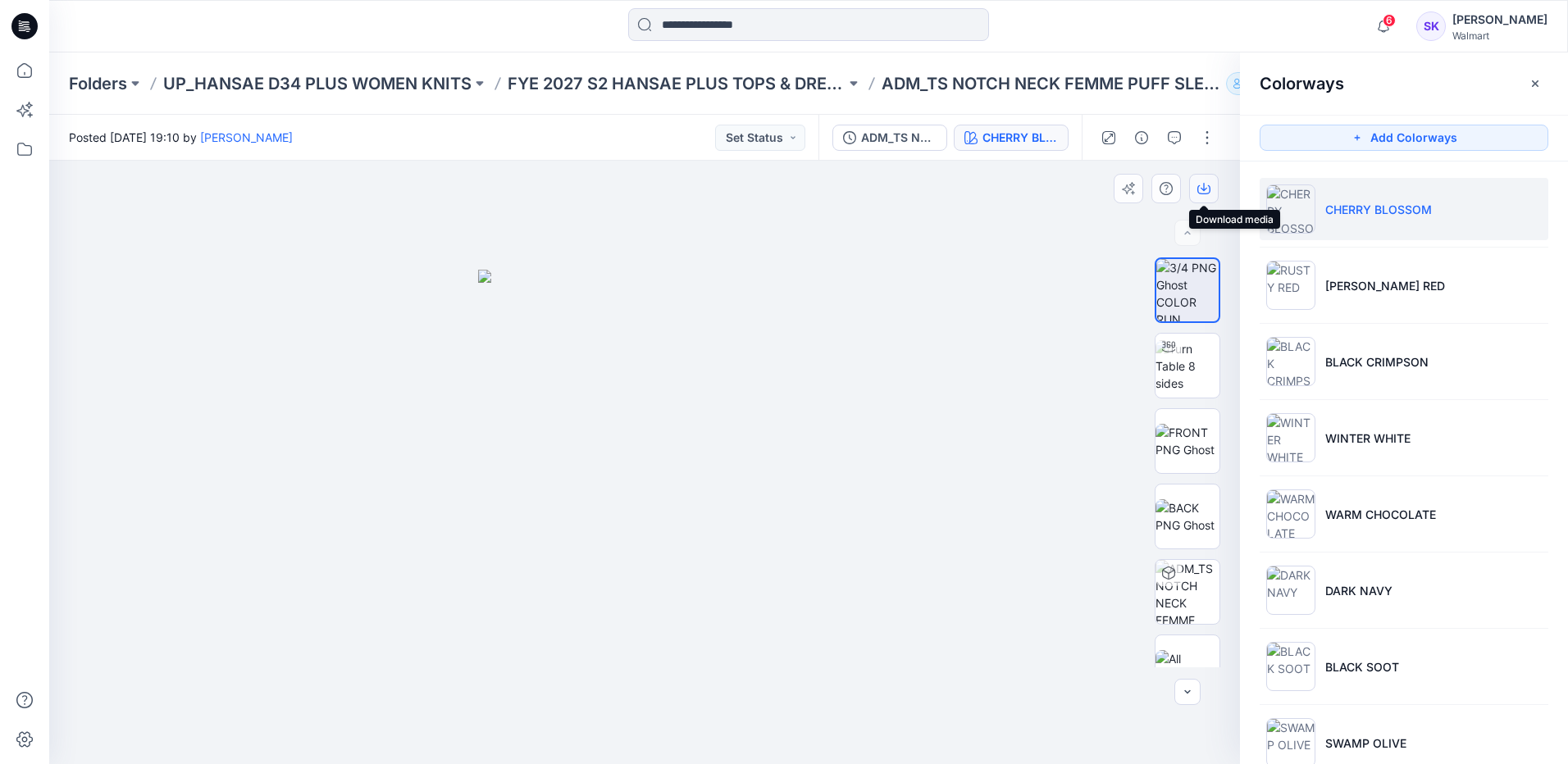
click at [1201, 179] on button "button" at bounding box center [1204, 188] width 29 height 29
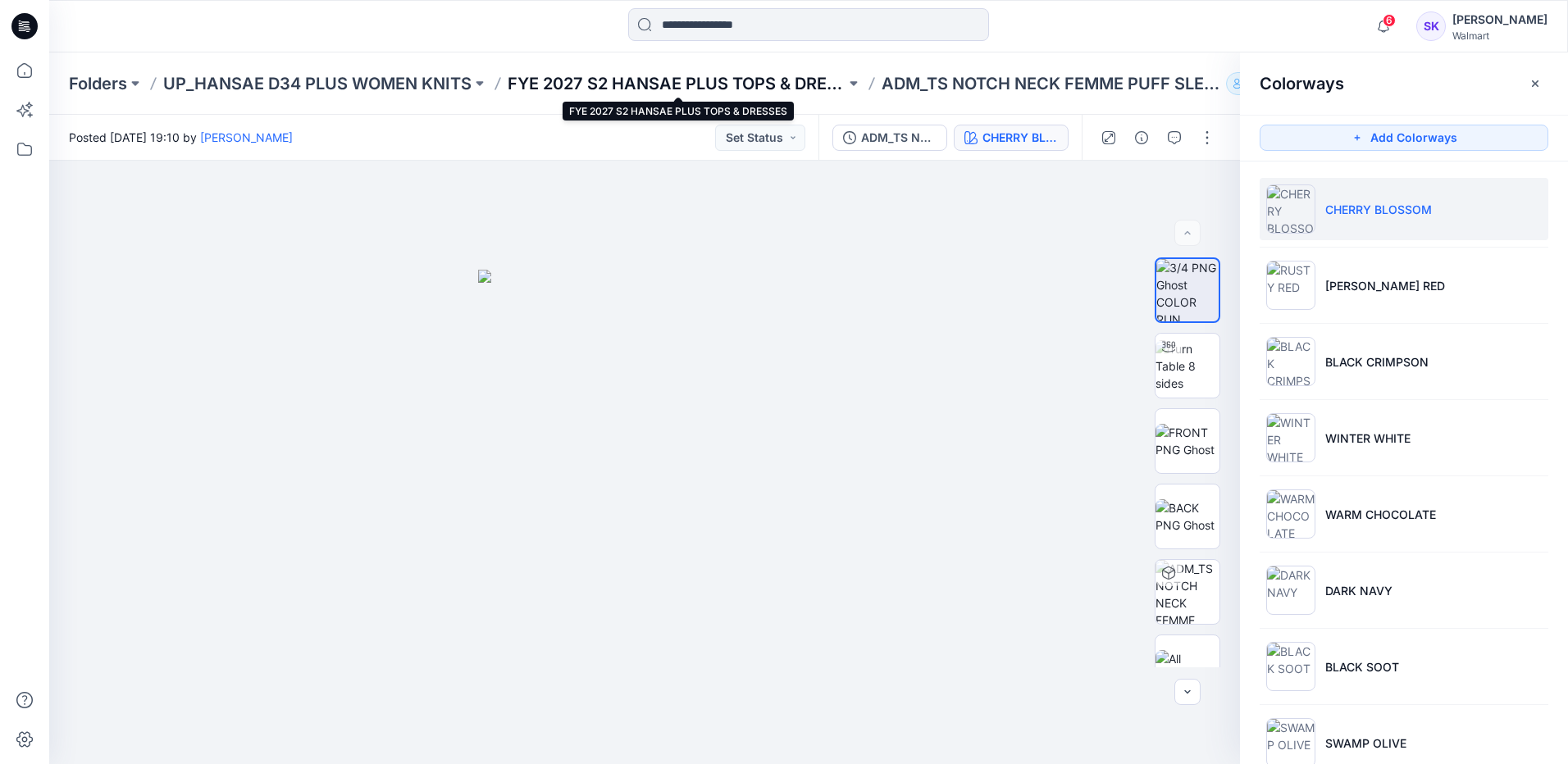
click at [715, 82] on p "FYE 2027 S2 HANSAE PLUS TOPS & DRESSES" at bounding box center [676, 83] width 338 height 23
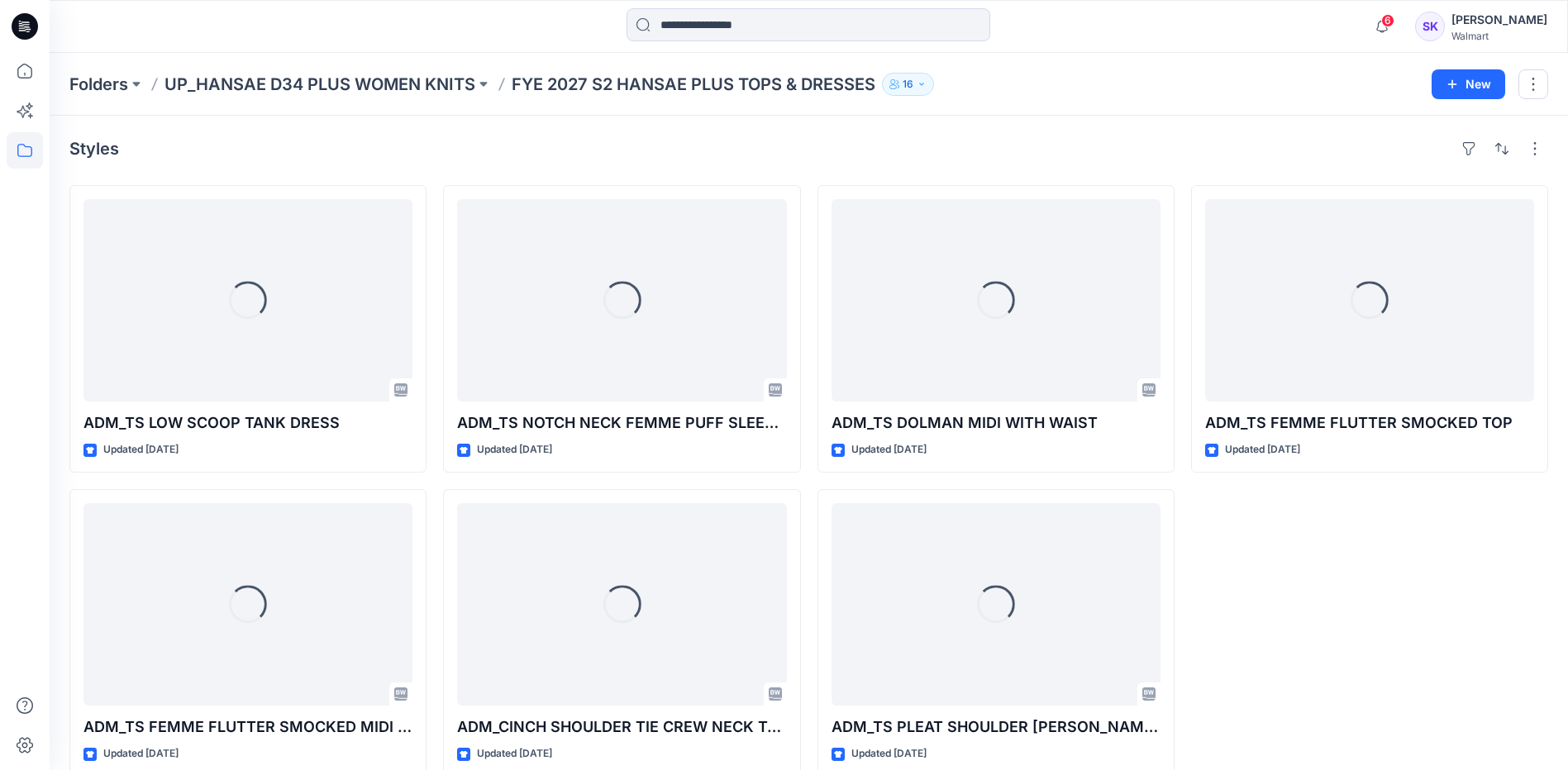
click at [1372, 552] on div "Loading... ADM_TS FEMME FLUTTER SMOCKED TOP Updated [DATE]" at bounding box center [1370, 481] width 357 height 591
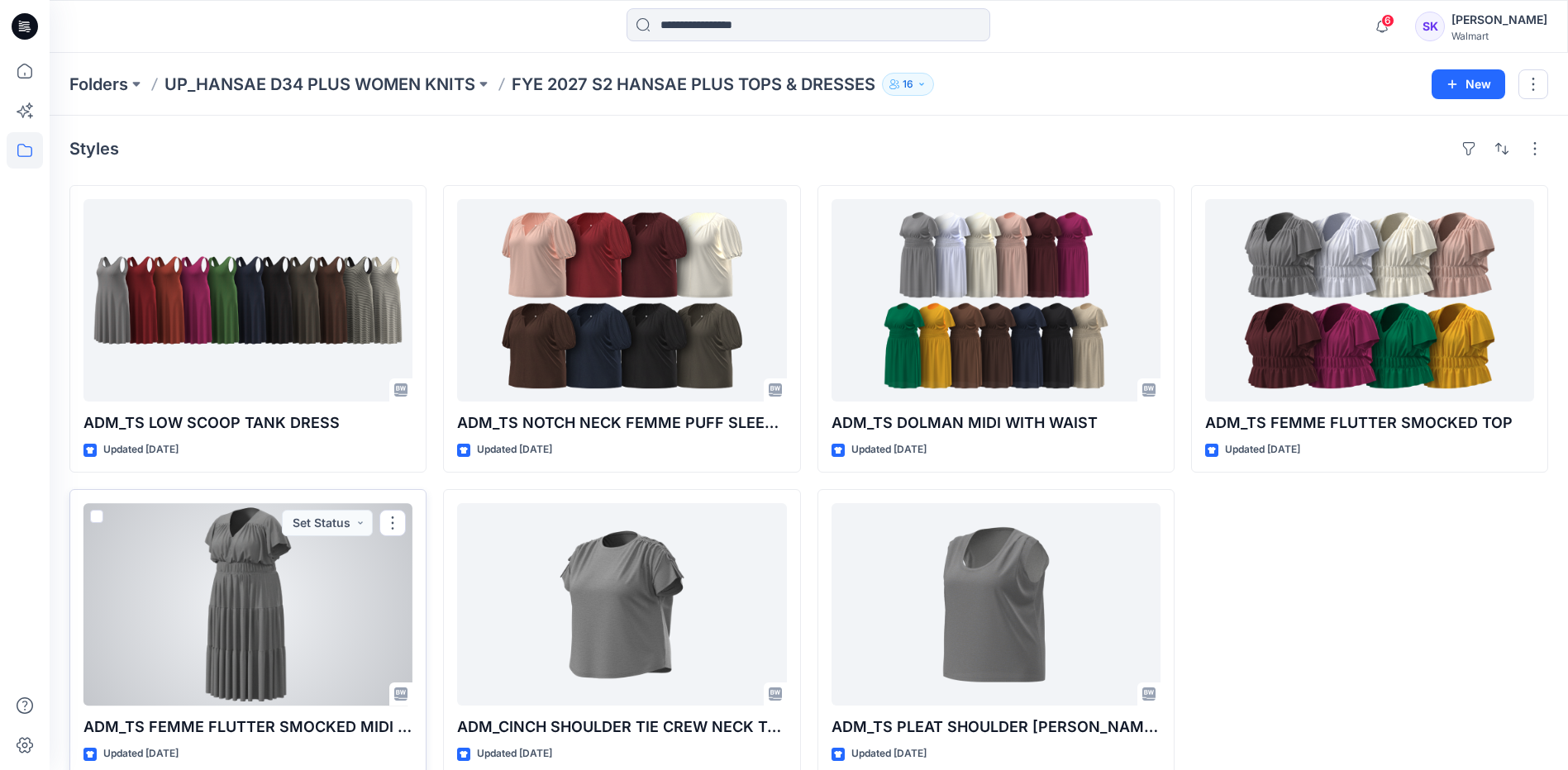
click at [284, 589] on div at bounding box center [248, 604] width 329 height 202
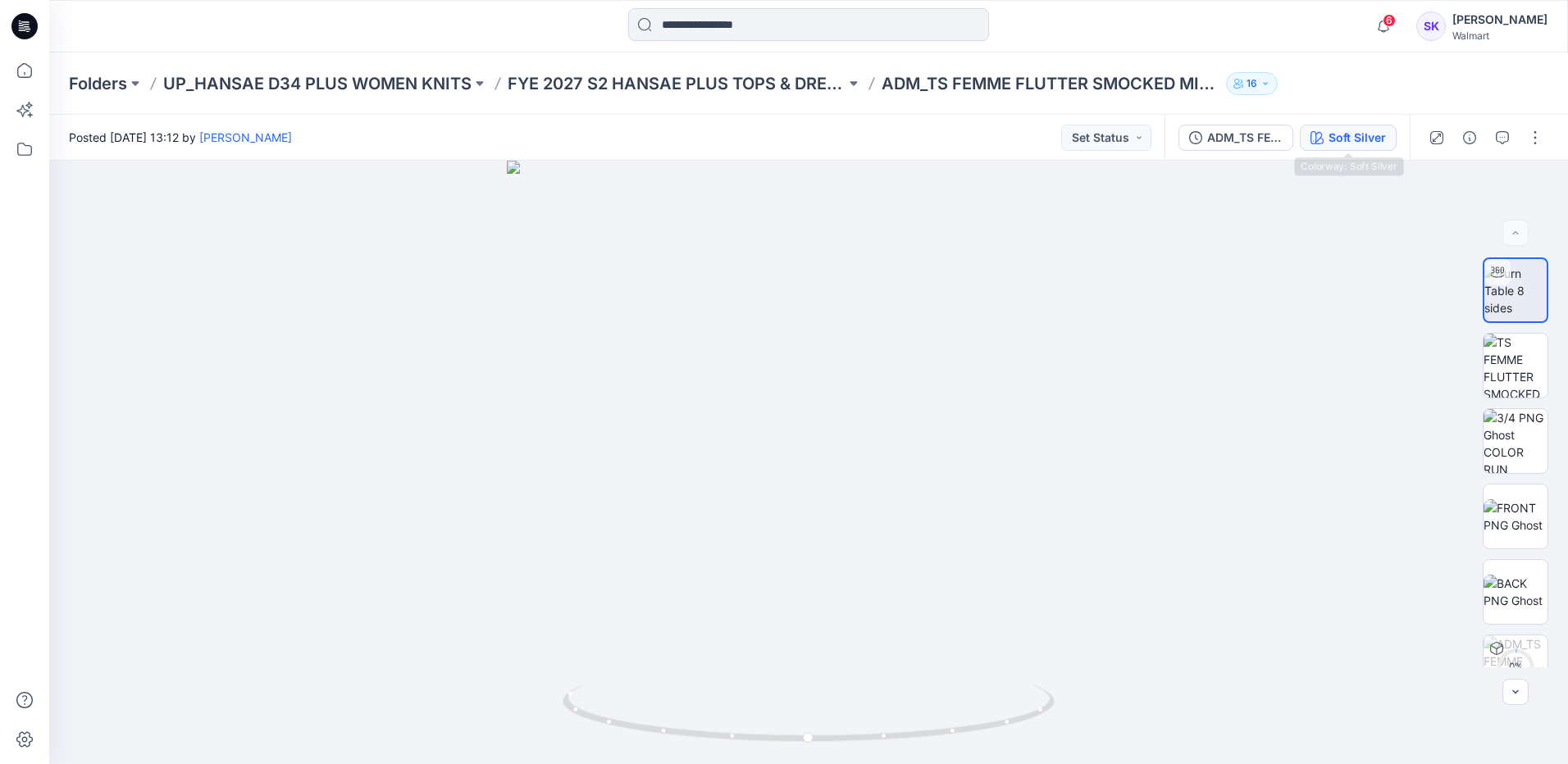
click at [1382, 149] on button "Soft Silver" at bounding box center [1347, 137] width 97 height 26
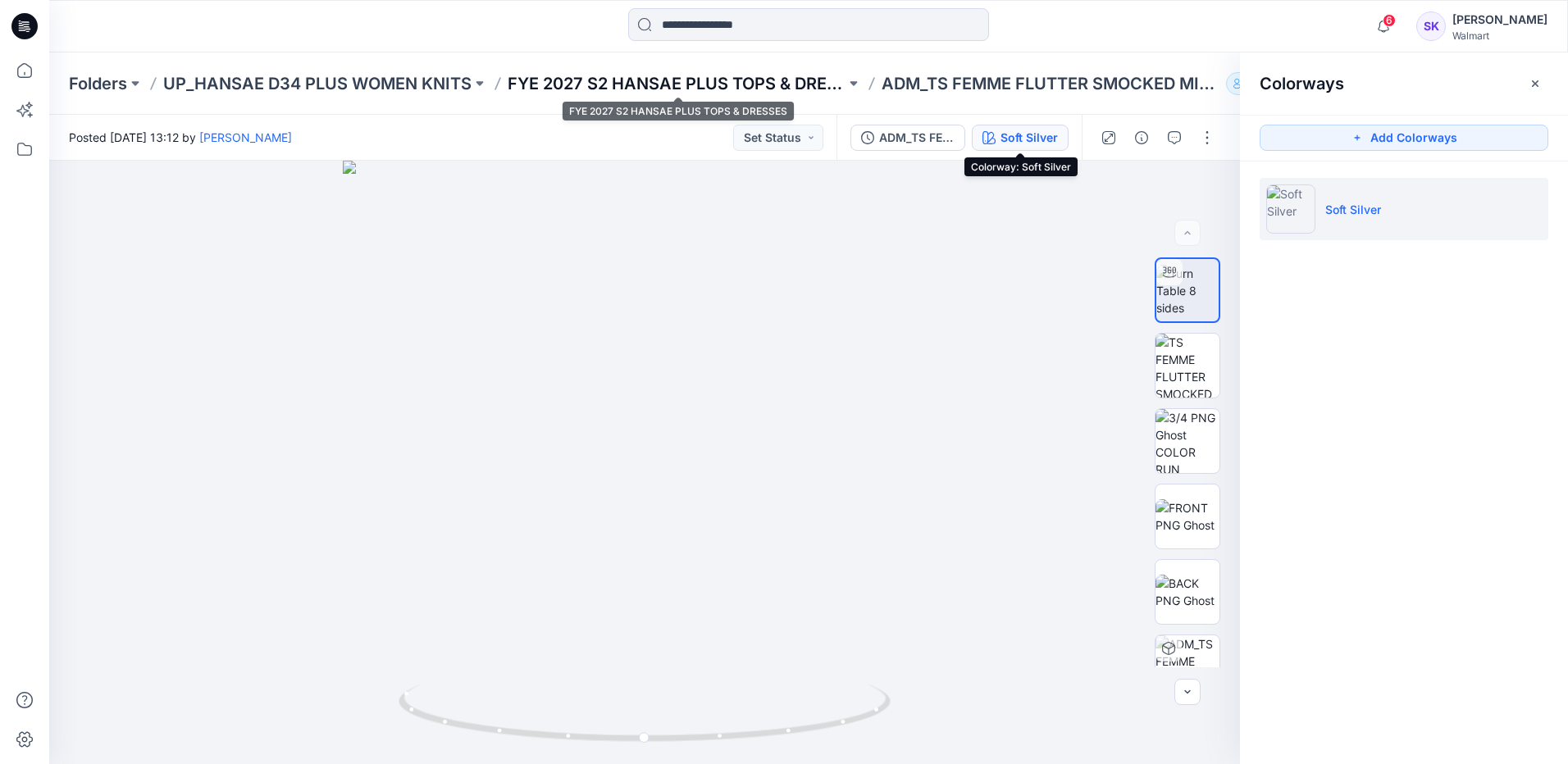
click at [771, 73] on p "FYE 2027 S2 HANSAE PLUS TOPS & DRESSES" at bounding box center [676, 83] width 338 height 23
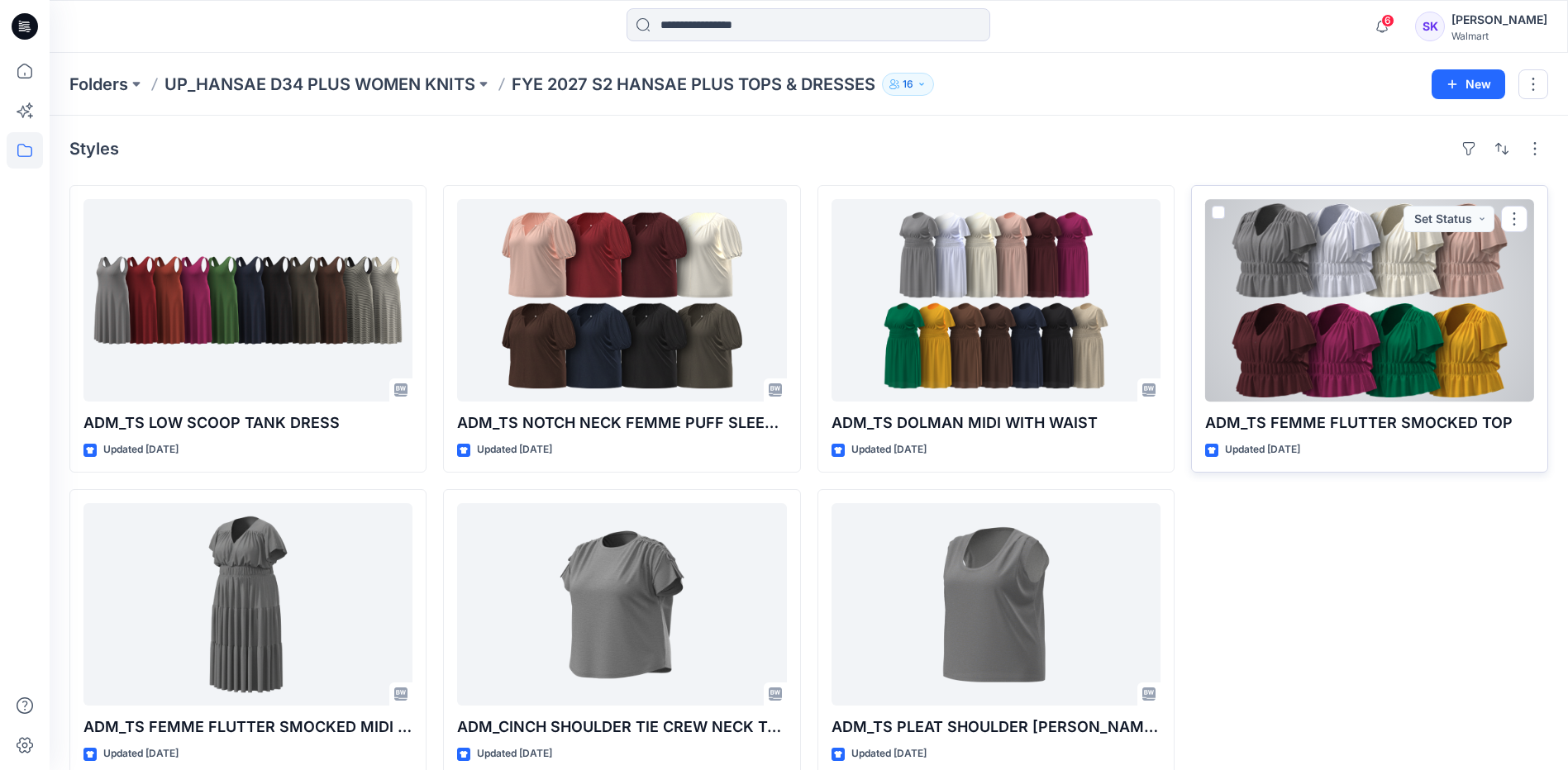
click at [1367, 368] on div at bounding box center [1369, 300] width 329 height 202
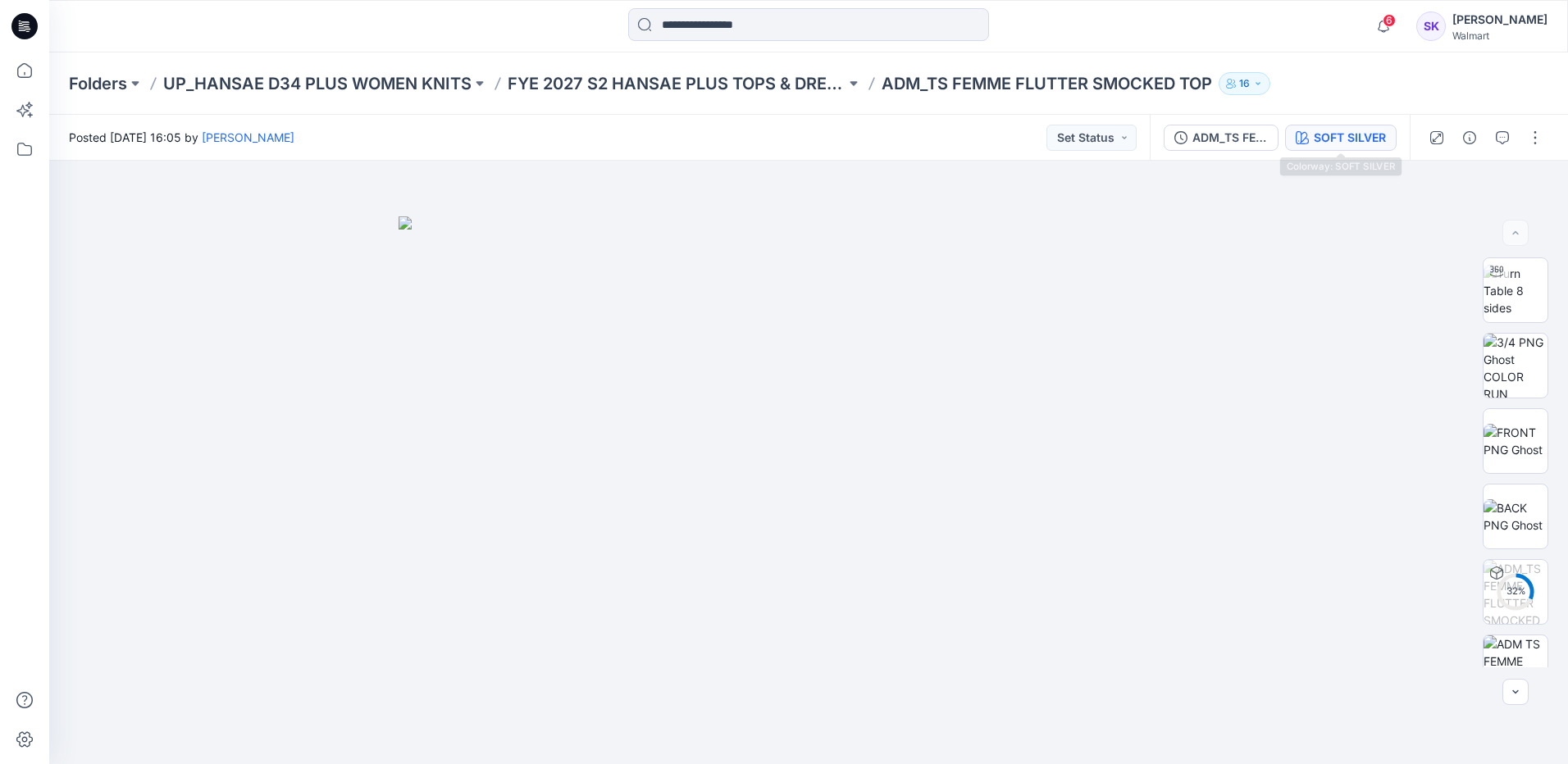
click at [1377, 138] on div "SOFT SILVER" at bounding box center [1350, 137] width 72 height 18
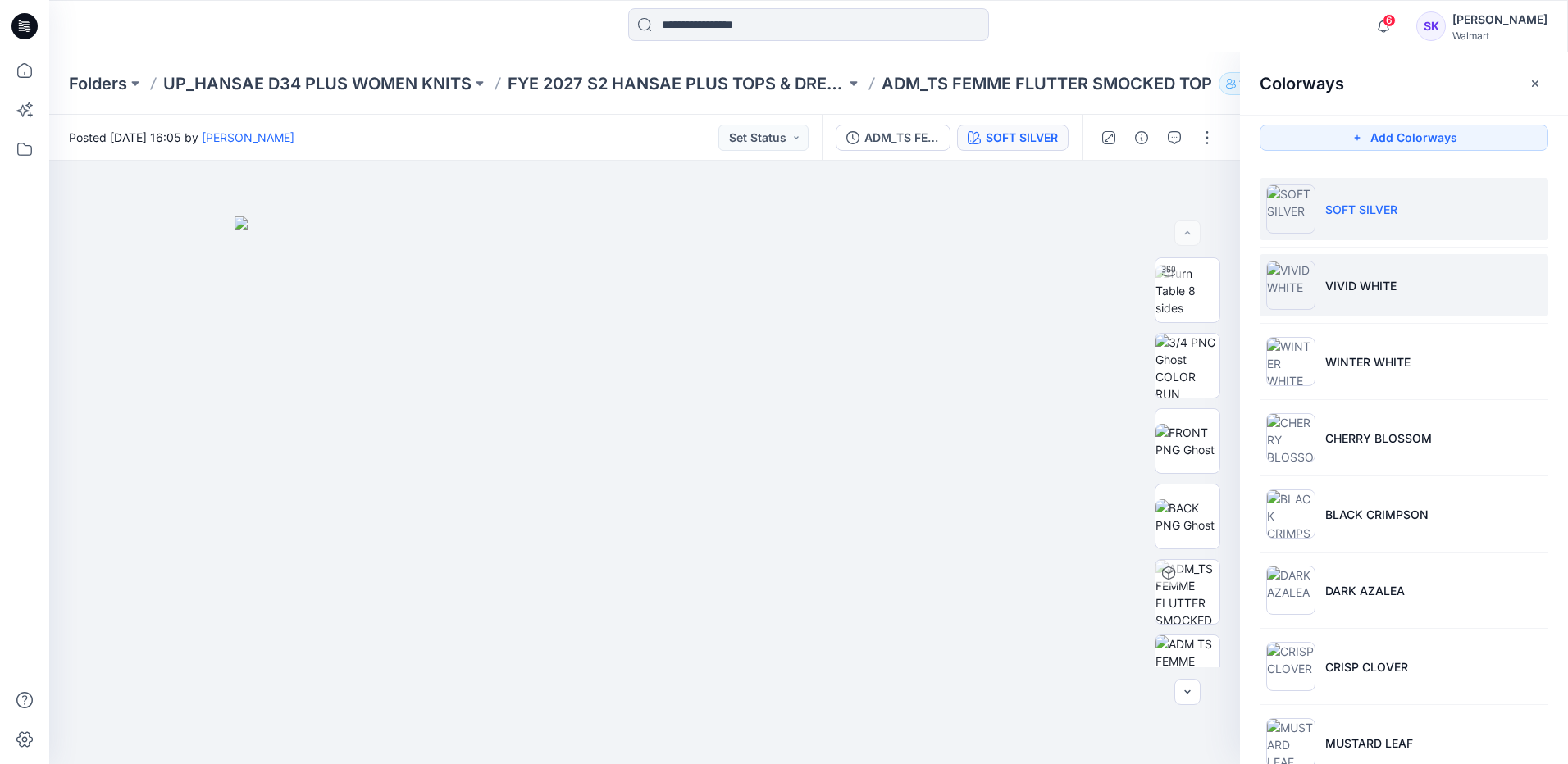
click at [1398, 295] on li "VIVID WHITE" at bounding box center [1404, 285] width 289 height 62
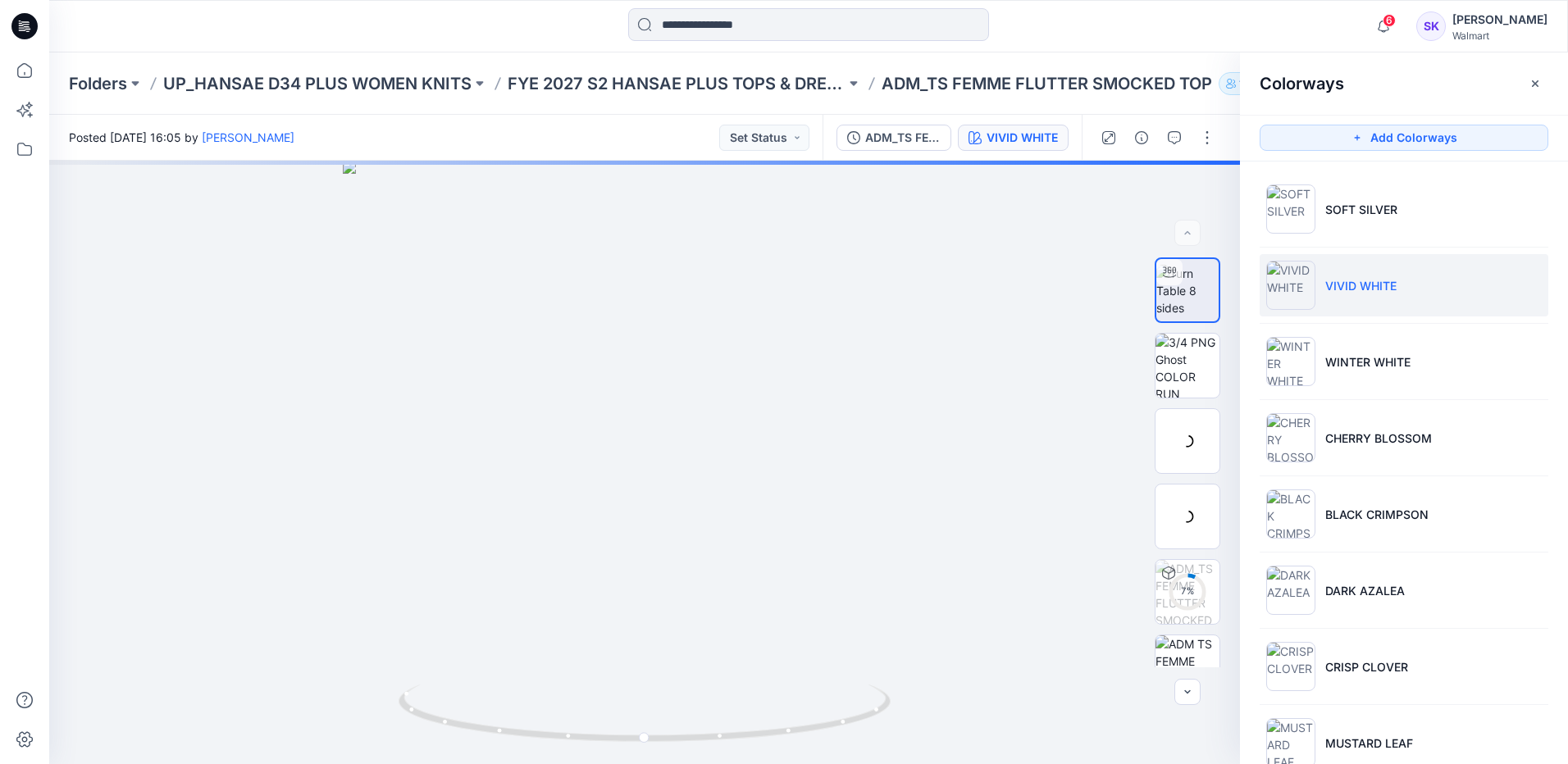
drag, startPoint x: 1289, startPoint y: 290, endPoint x: 2252, endPoint y: 363, distance: 965.8
click at [1567, 363] on html "6 Notifications Your style SS FASHION POCKET CREW TEE (ALL OVER STRIPE) has bee…" at bounding box center [784, 382] width 1568 height 764
click at [1203, 363] on img at bounding box center [1188, 365] width 64 height 64
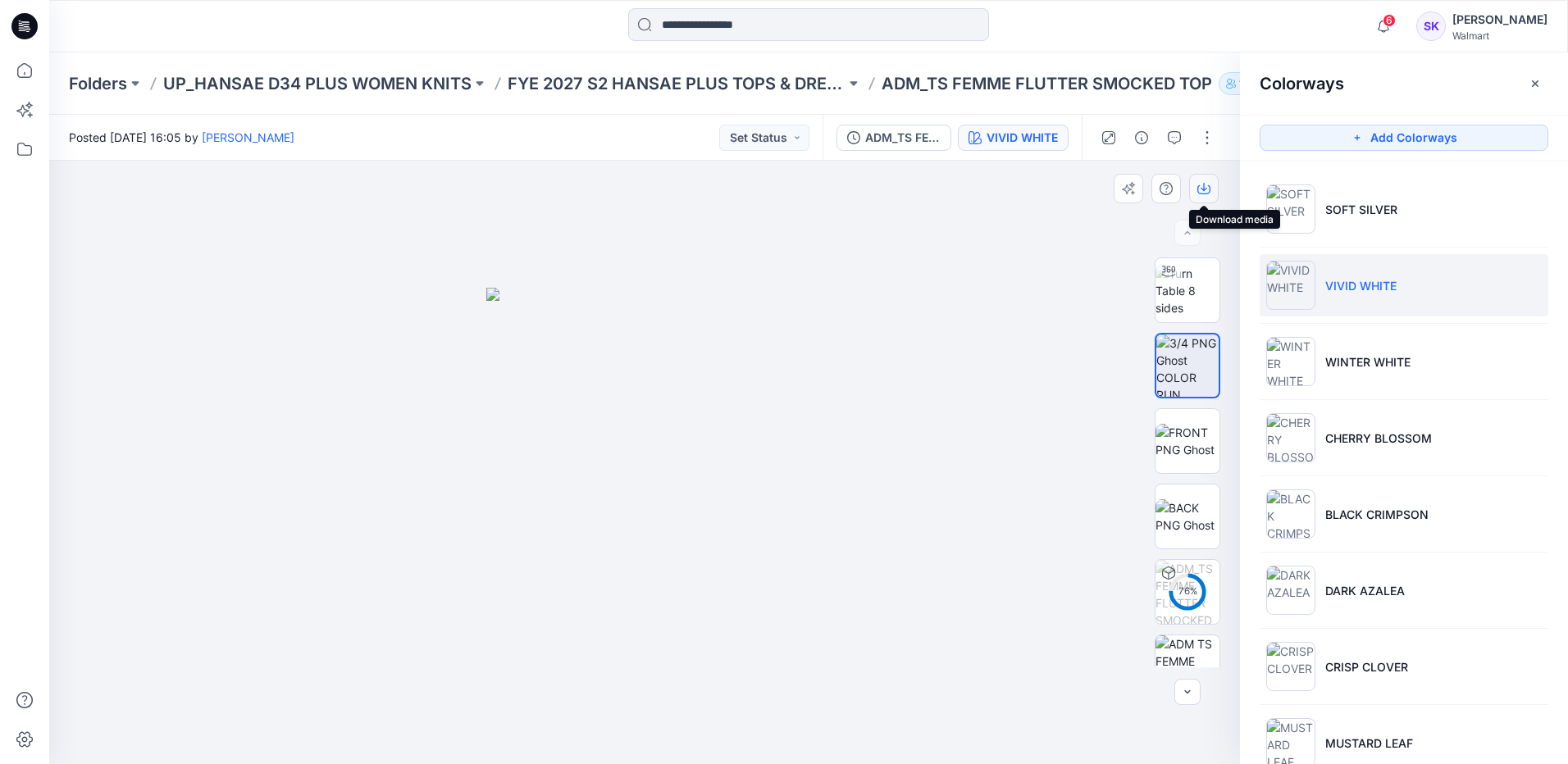
click at [1193, 193] on button "button" at bounding box center [1204, 188] width 29 height 29
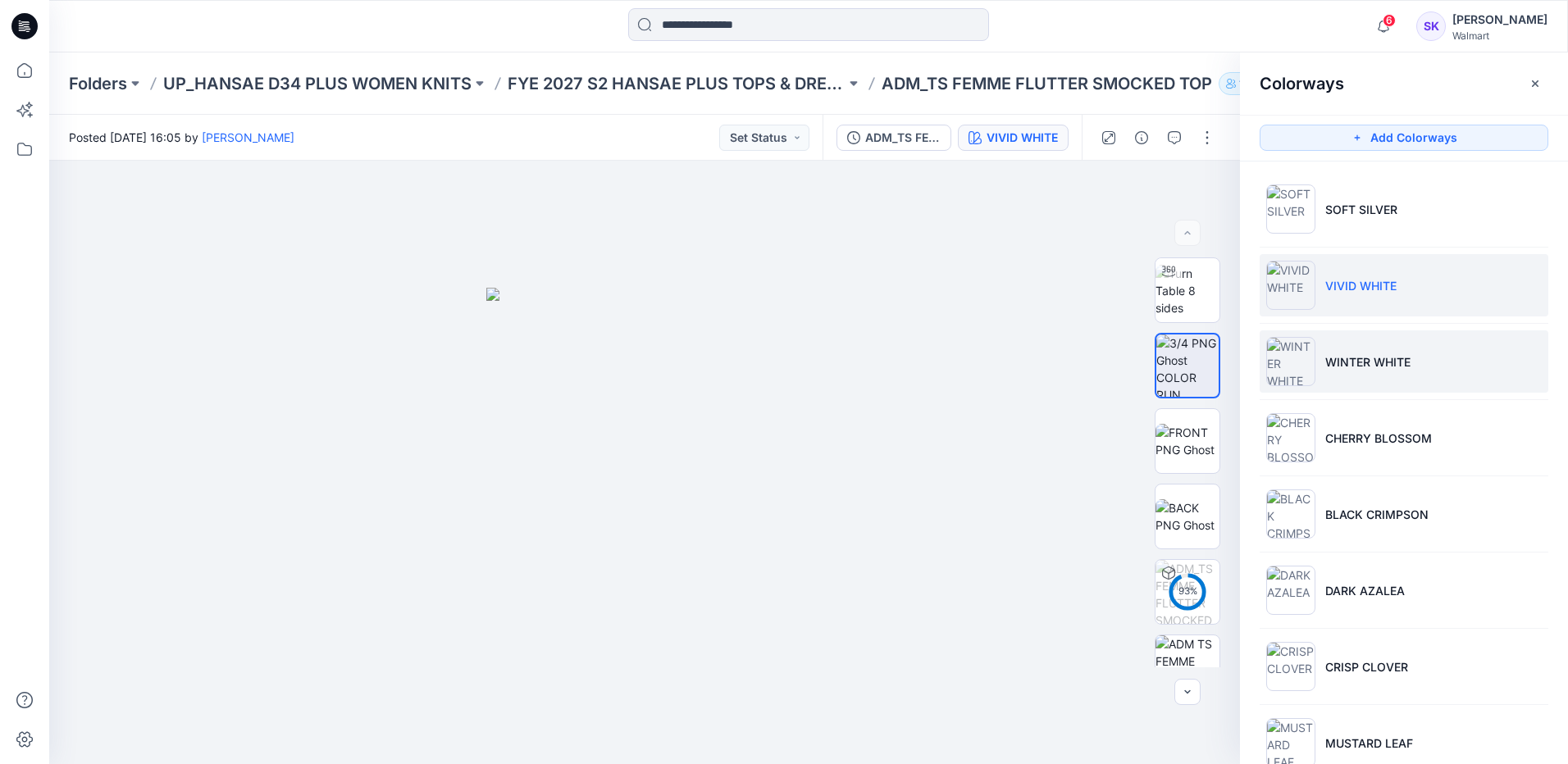
click at [1385, 372] on li "WINTER WHITE" at bounding box center [1404, 361] width 289 height 62
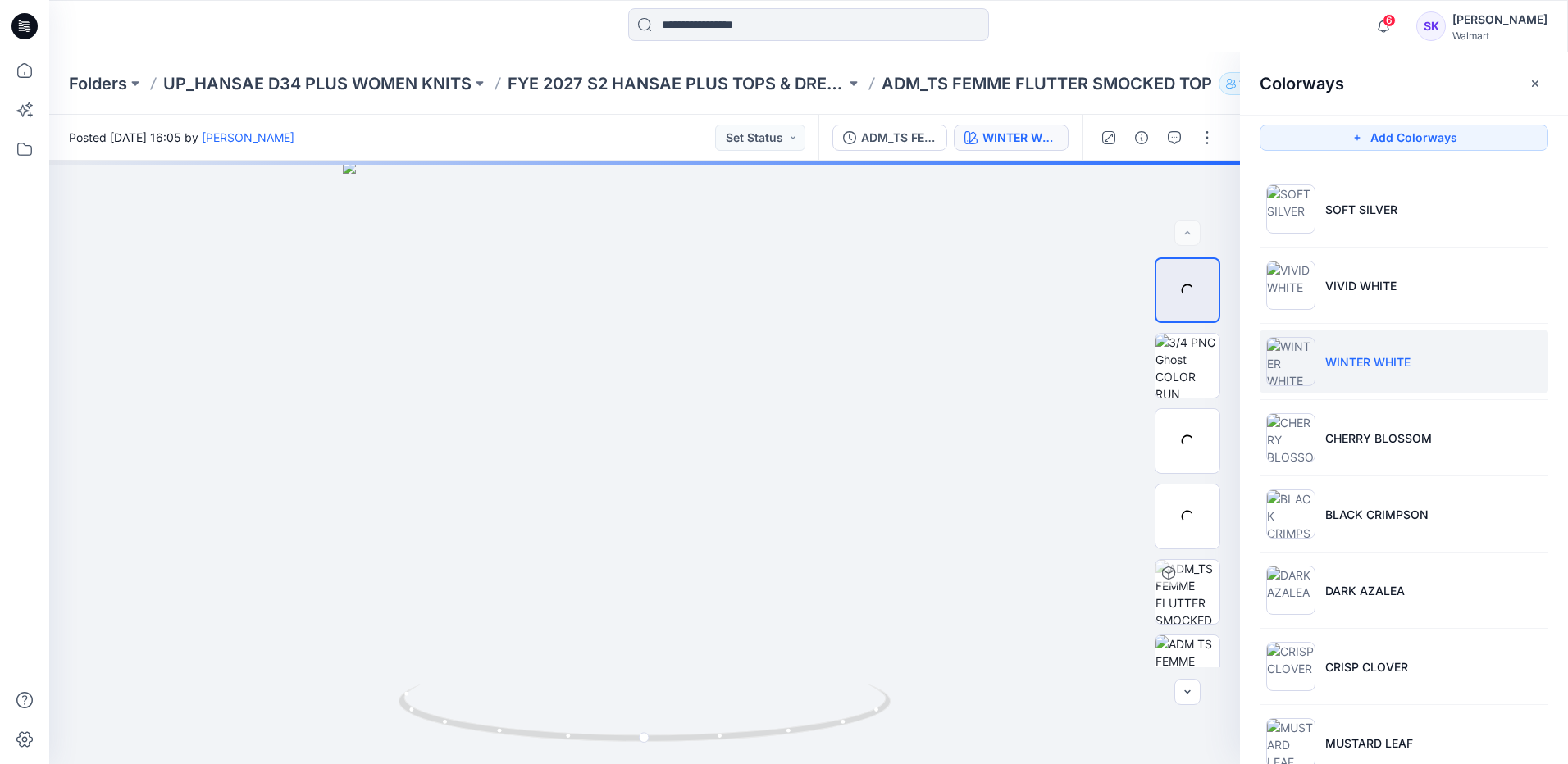
click at [1484, 373] on li "WINTER WHITE" at bounding box center [1404, 361] width 289 height 62
click at [1156, 353] on img at bounding box center [1188, 365] width 64 height 64
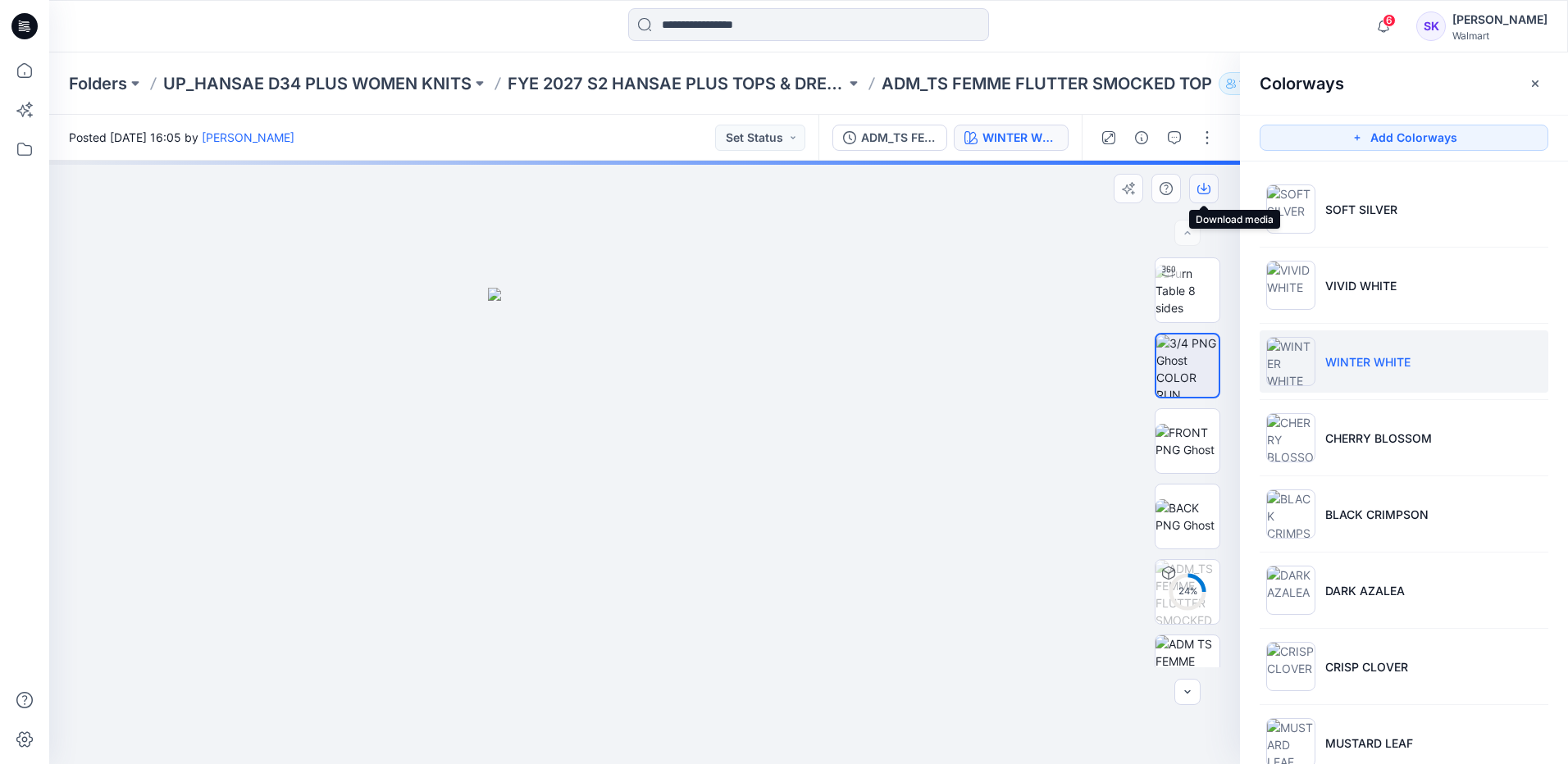
click at [1211, 188] on button "button" at bounding box center [1204, 188] width 29 height 29
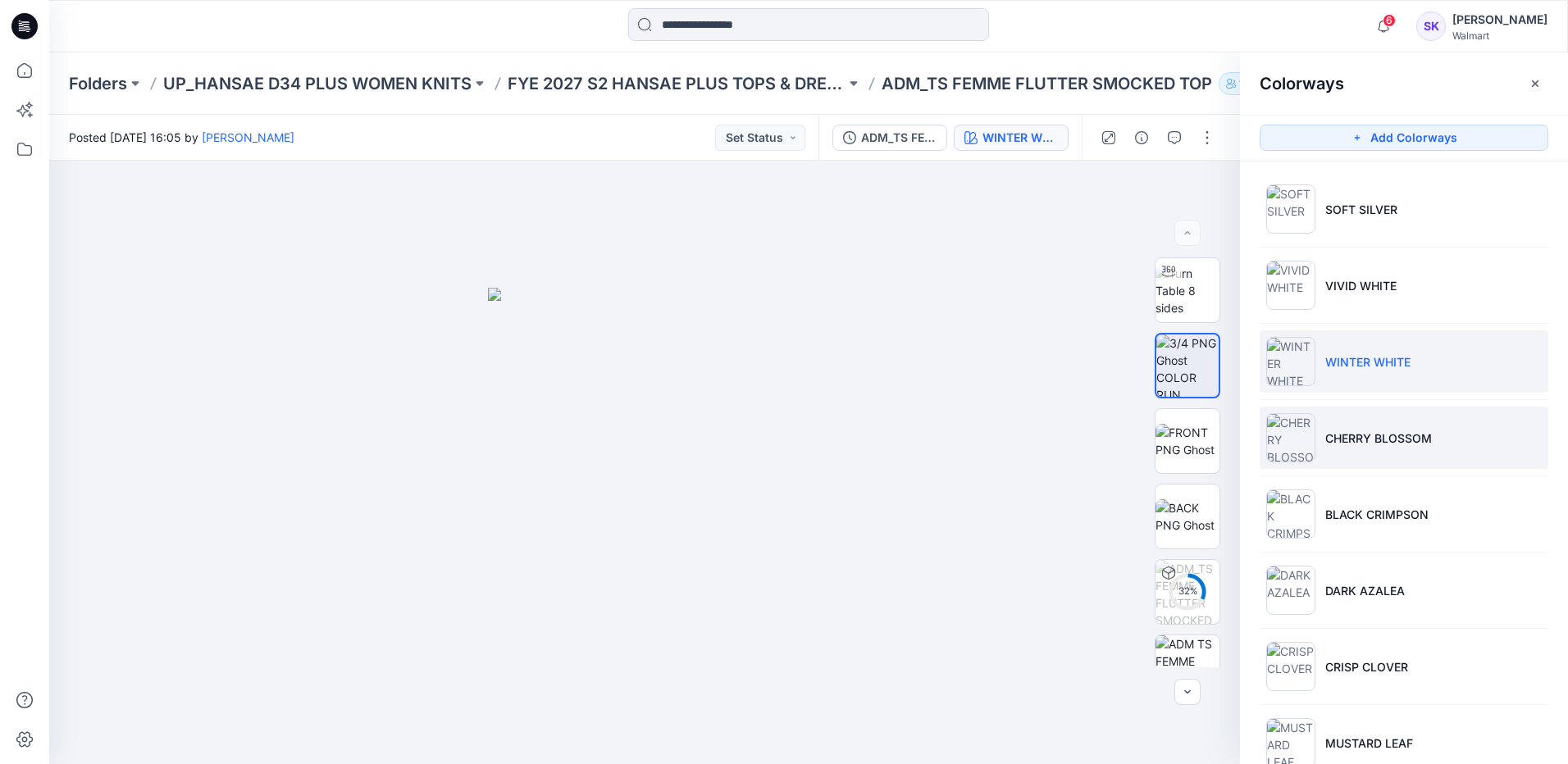
click at [1468, 453] on li "CHERRY BLOSSOM" at bounding box center [1404, 437] width 289 height 62
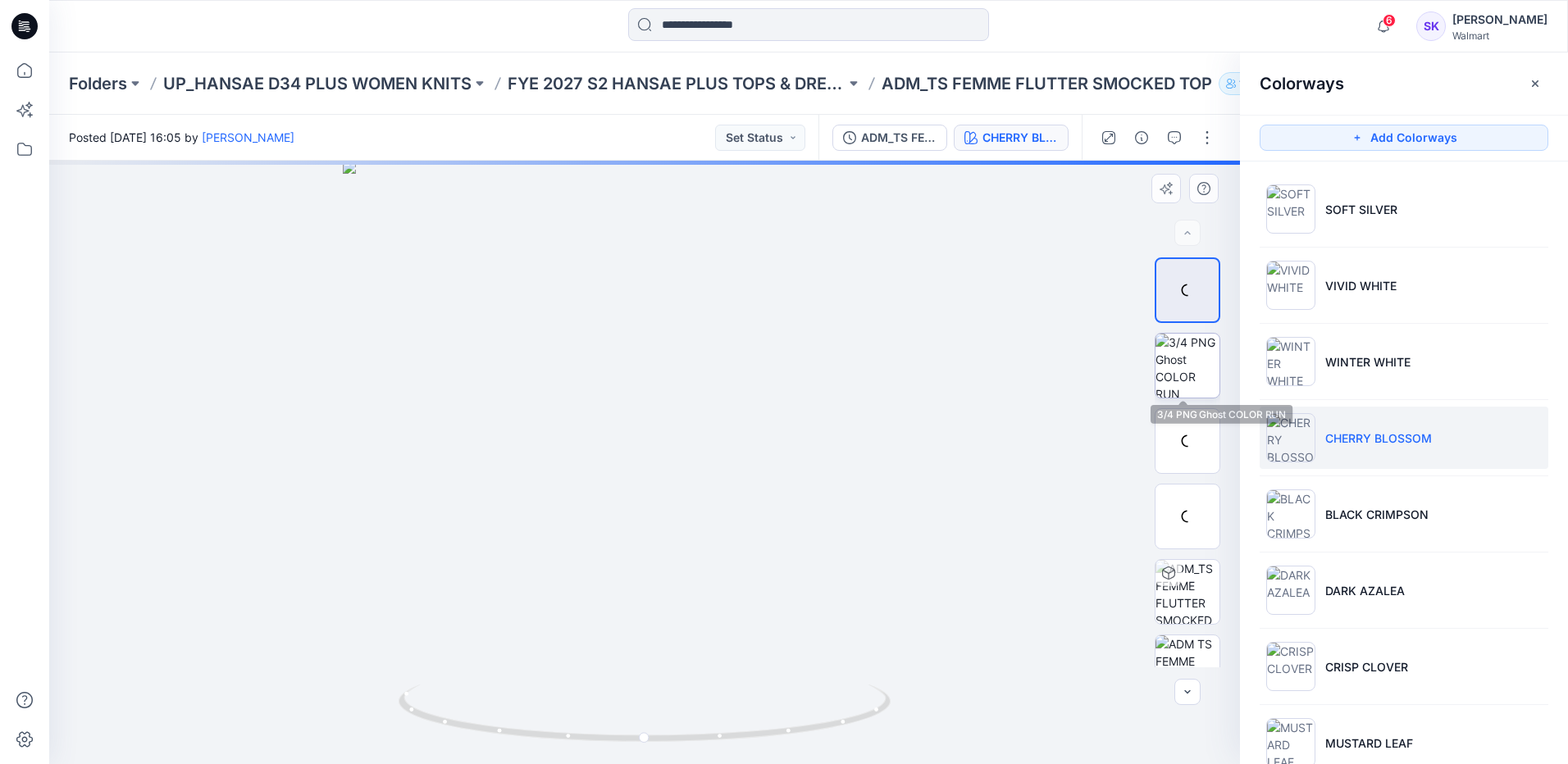
click at [1168, 357] on img at bounding box center [1188, 365] width 64 height 64
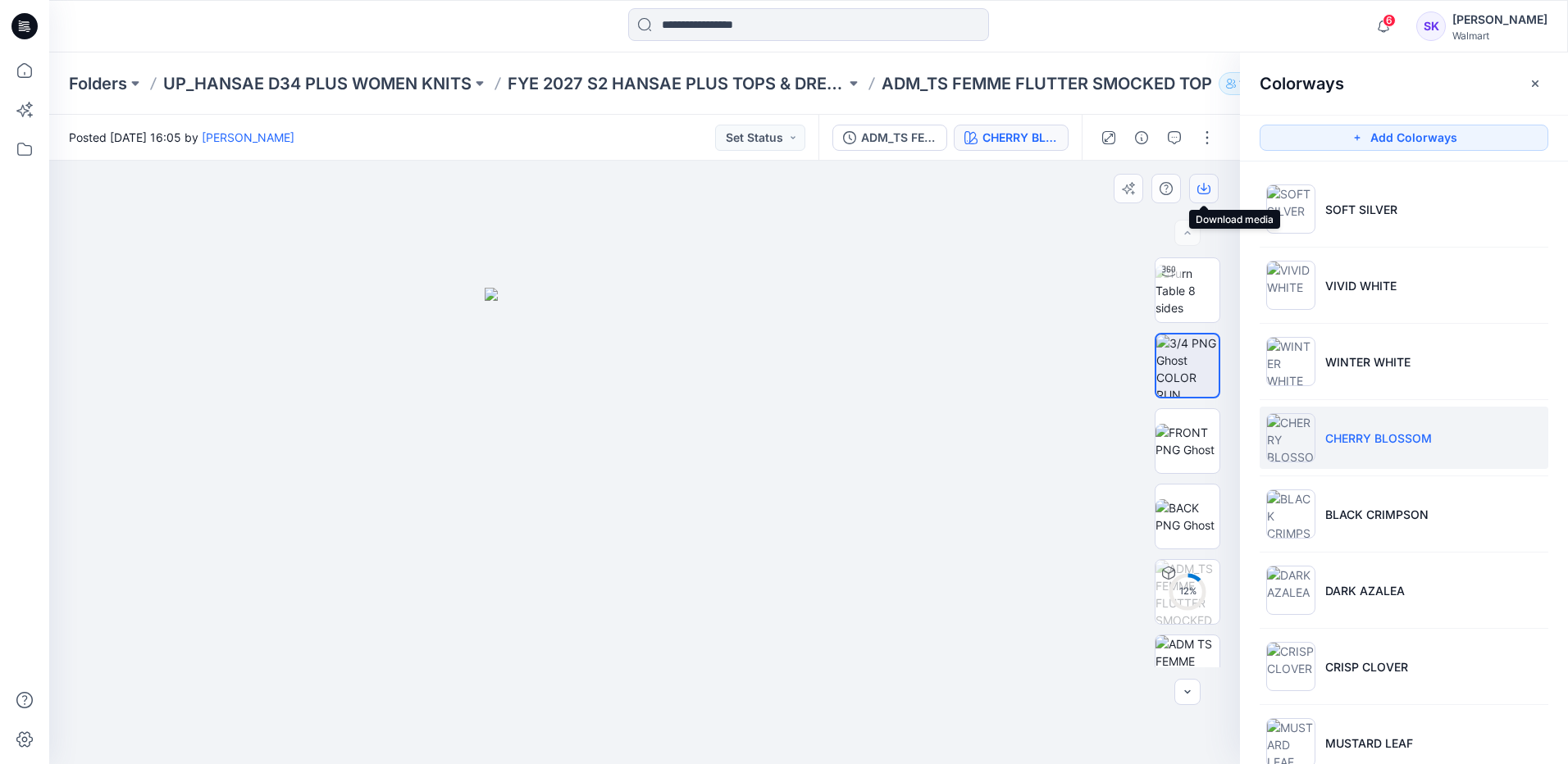
click at [1199, 196] on button "button" at bounding box center [1204, 188] width 29 height 29
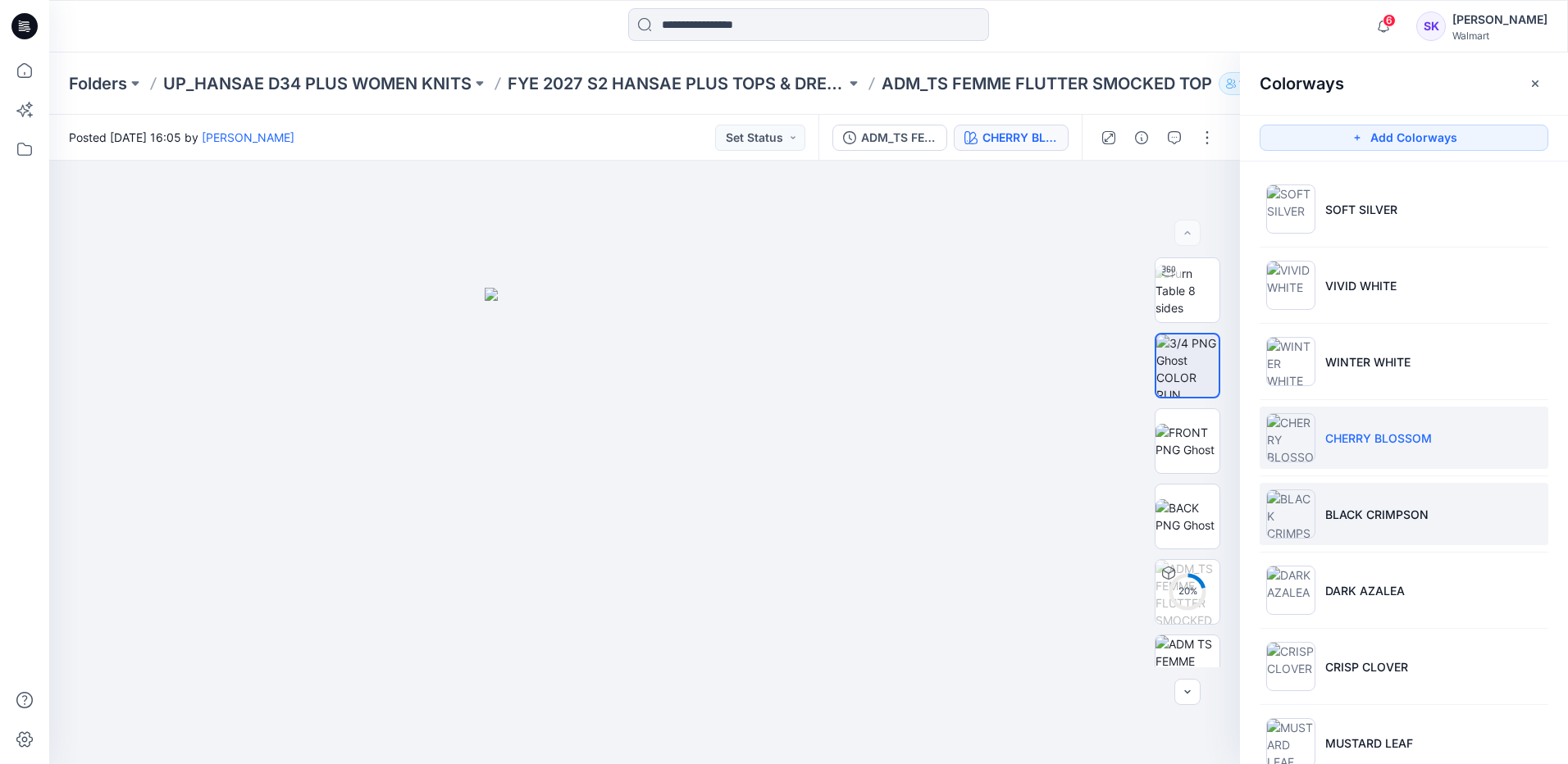
click at [1483, 533] on li "BLACK CRIMPSON" at bounding box center [1404, 514] width 289 height 62
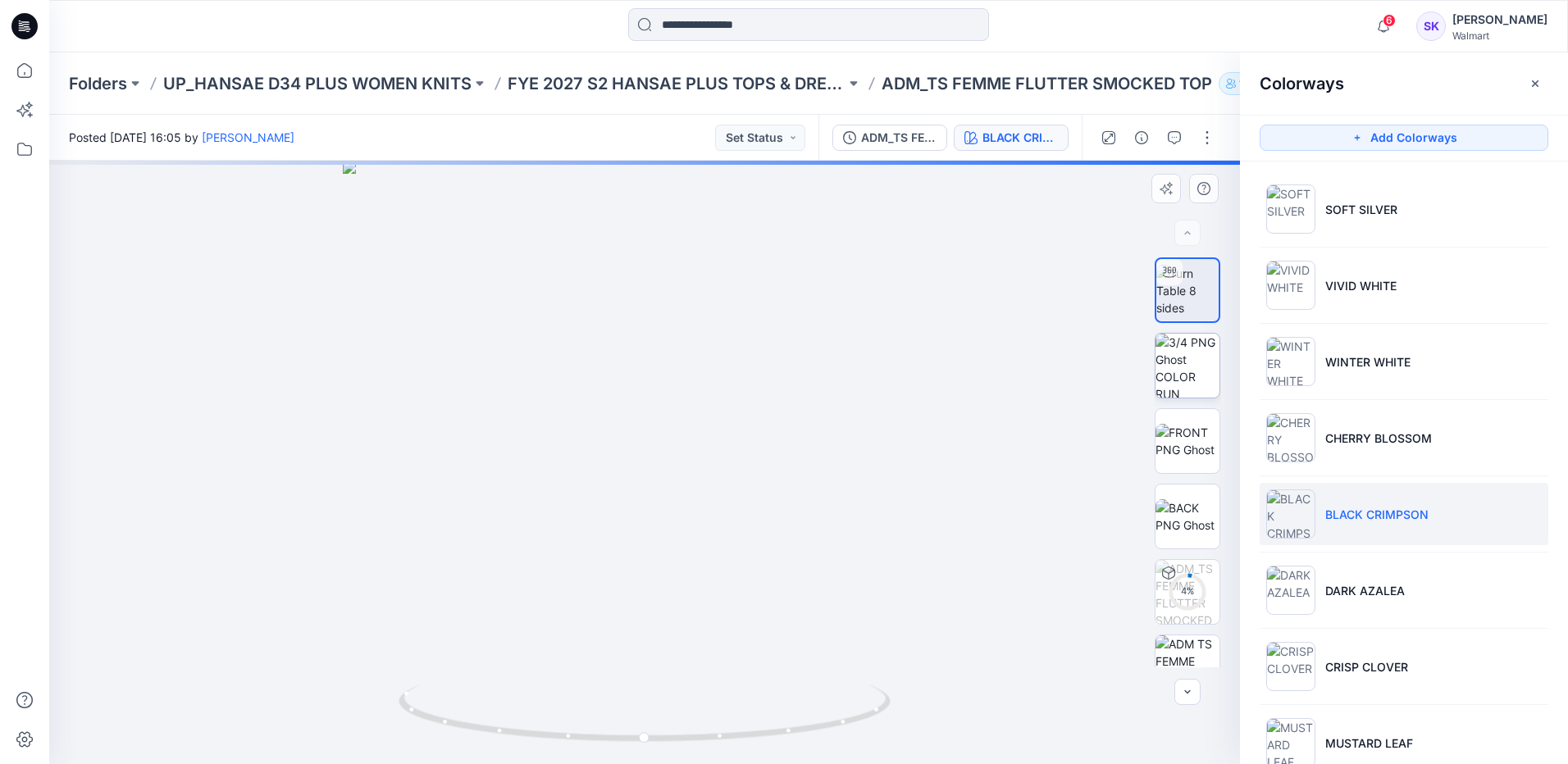
click at [1214, 374] on img at bounding box center [1188, 365] width 64 height 64
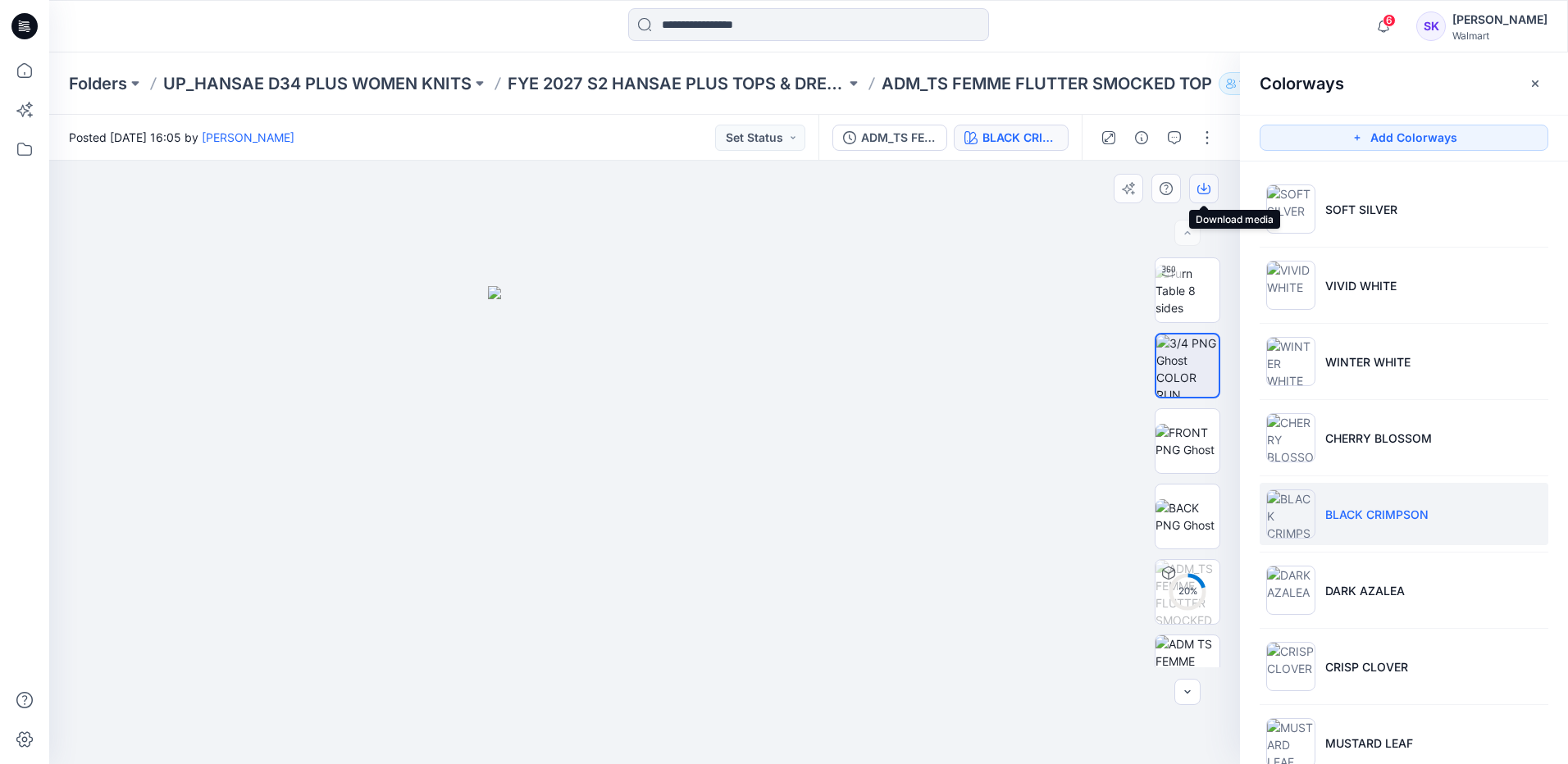
click at [1193, 190] on button "button" at bounding box center [1204, 188] width 29 height 29
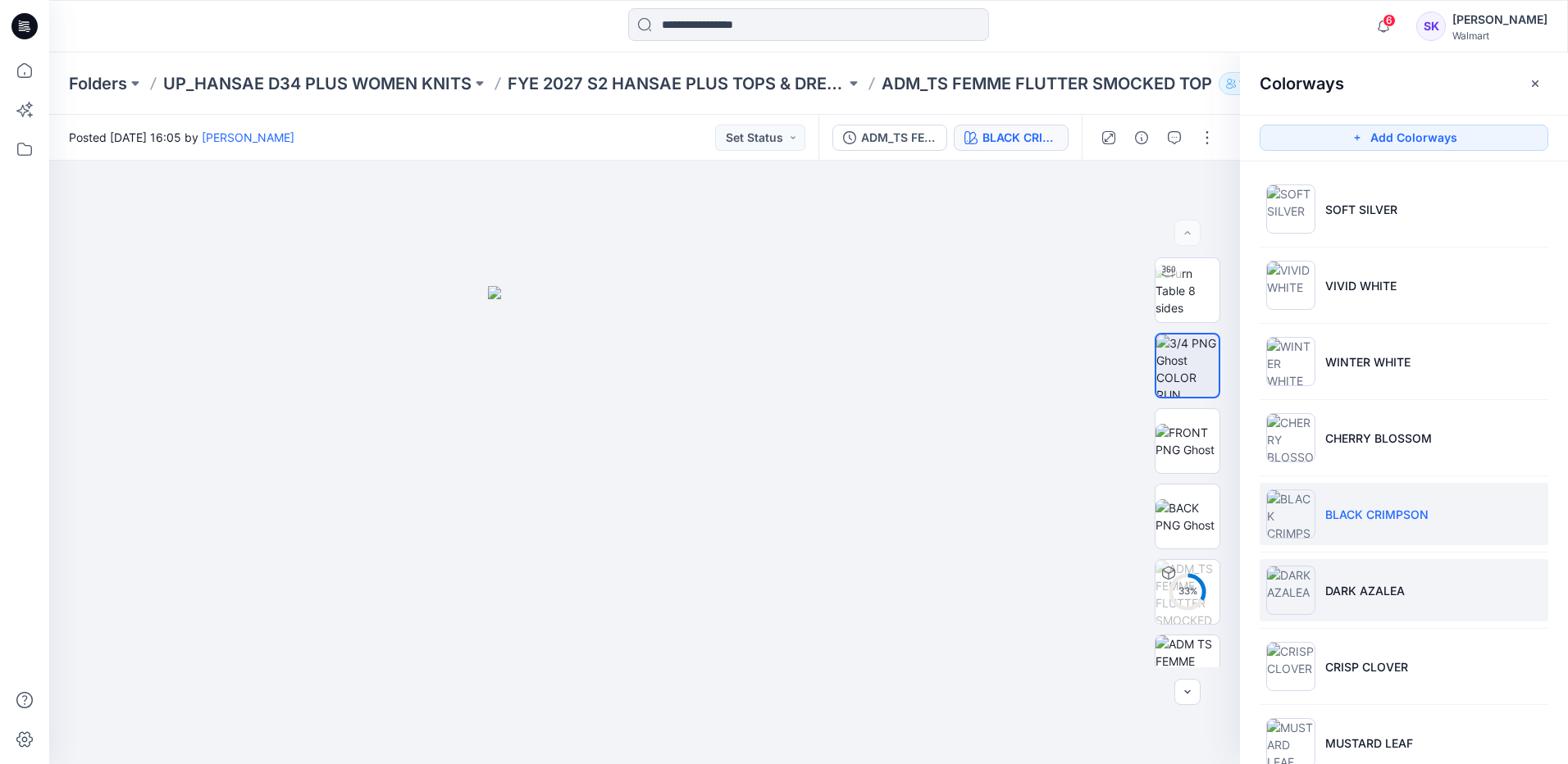
click at [1461, 607] on li "DARK AZALEA" at bounding box center [1404, 590] width 289 height 62
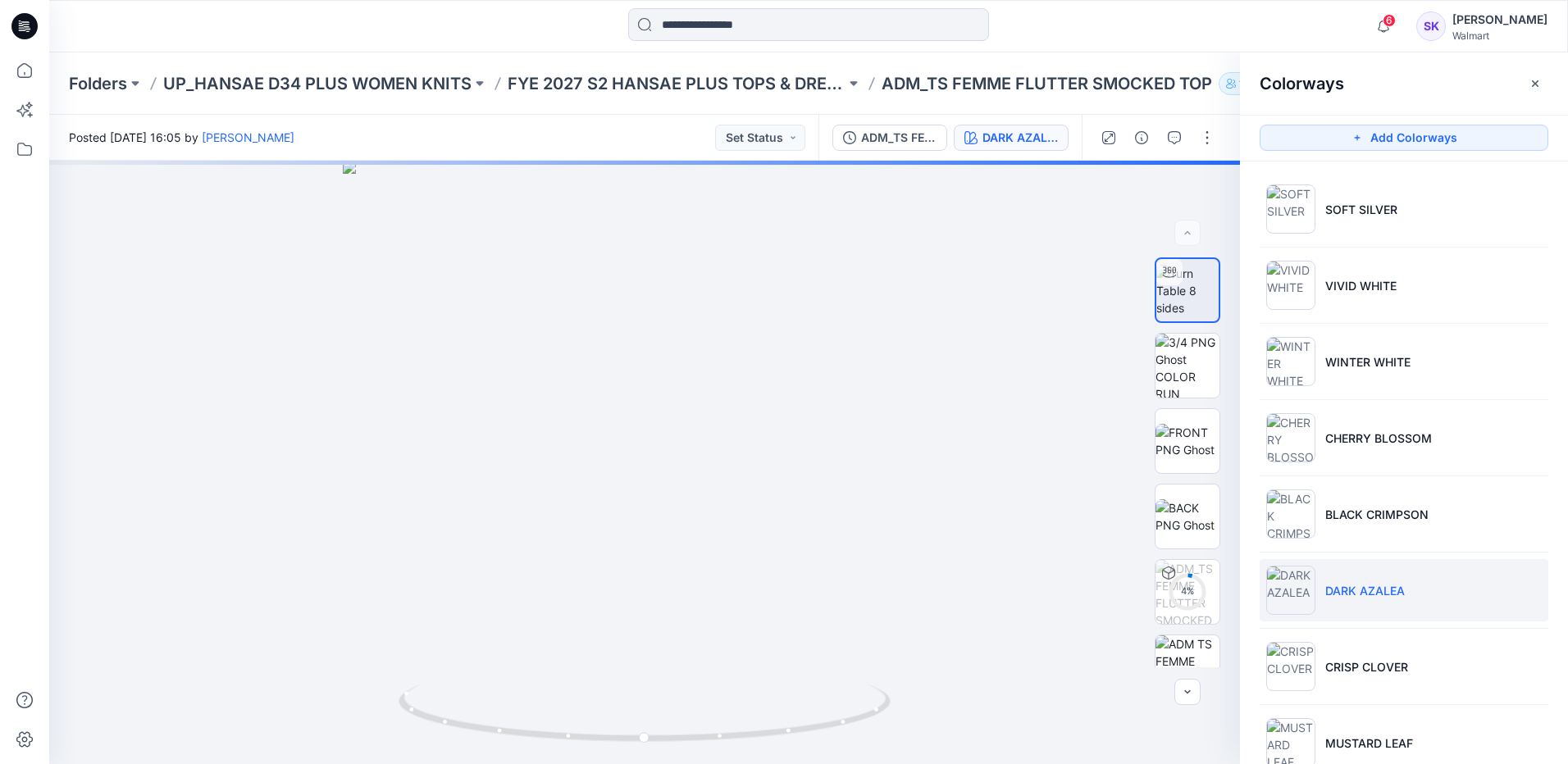
drag, startPoint x: 1493, startPoint y: 578, endPoint x: 1337, endPoint y: 404, distance: 233.7
click at [1493, 578] on li "DARK AZALEA" at bounding box center [1404, 590] width 289 height 62
click at [1193, 367] on img at bounding box center [1188, 365] width 64 height 64
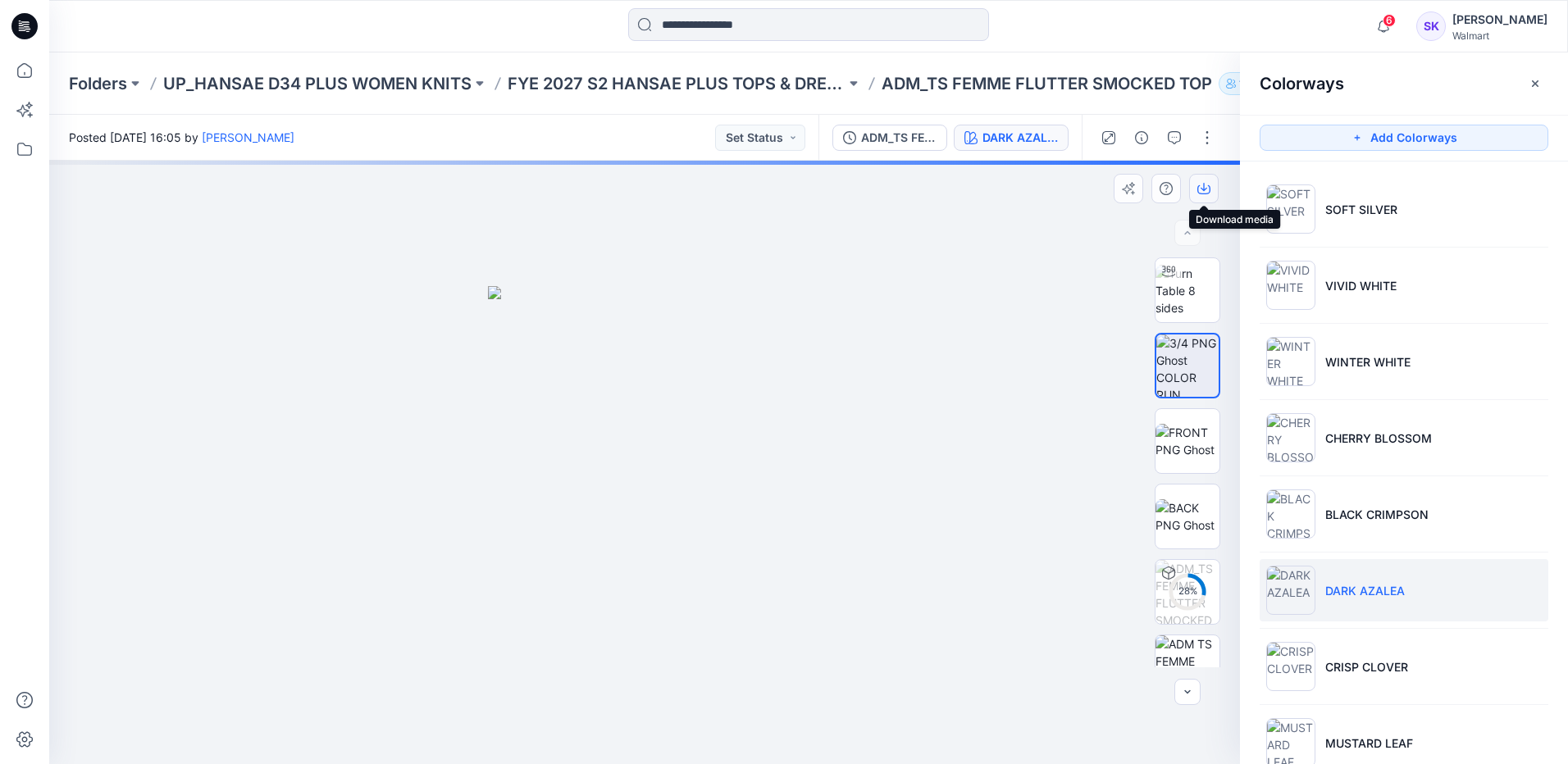
click at [1195, 190] on button "button" at bounding box center [1204, 188] width 29 height 29
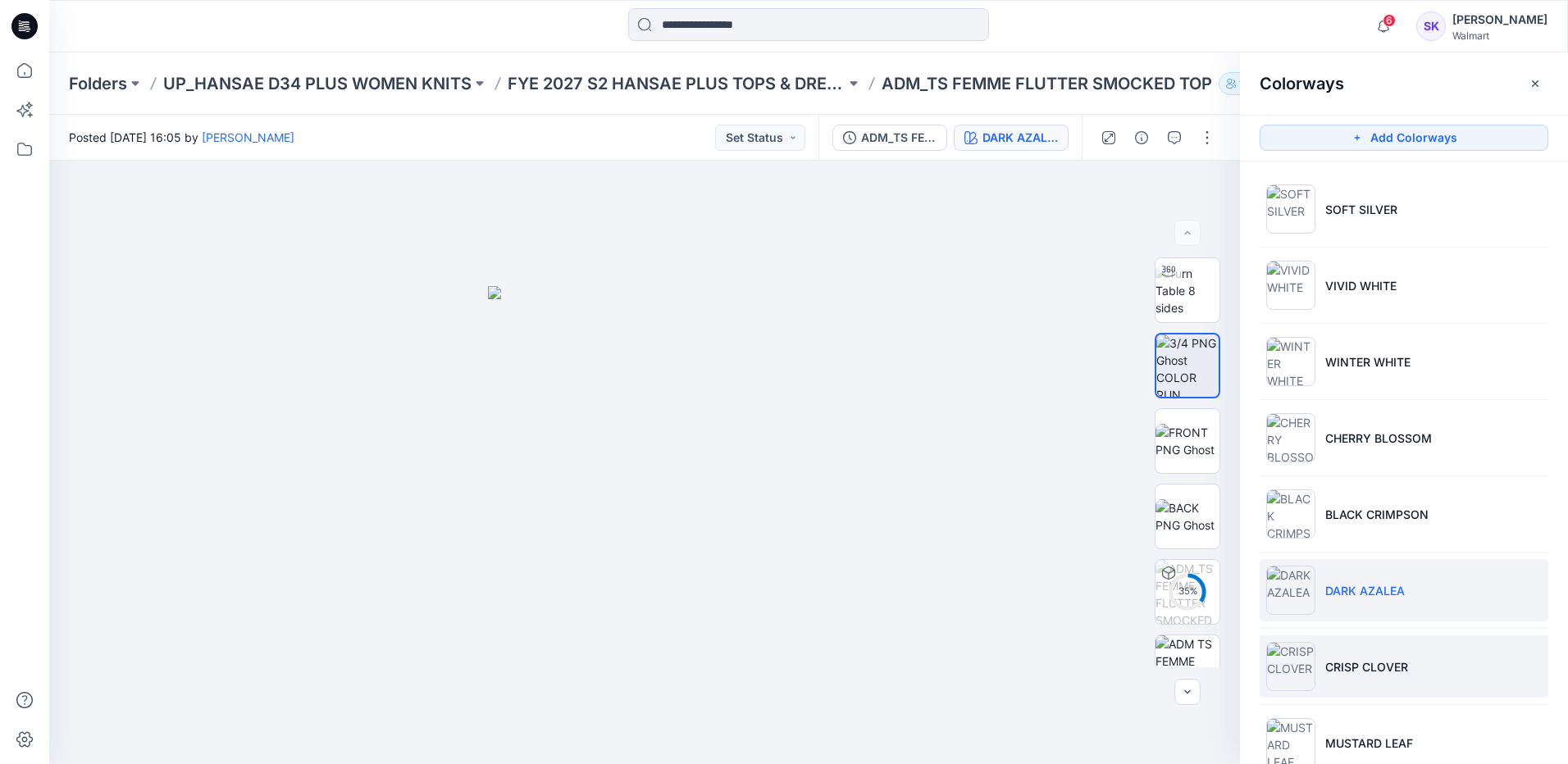
click at [1453, 668] on li "CRISP CLOVER" at bounding box center [1404, 667] width 289 height 62
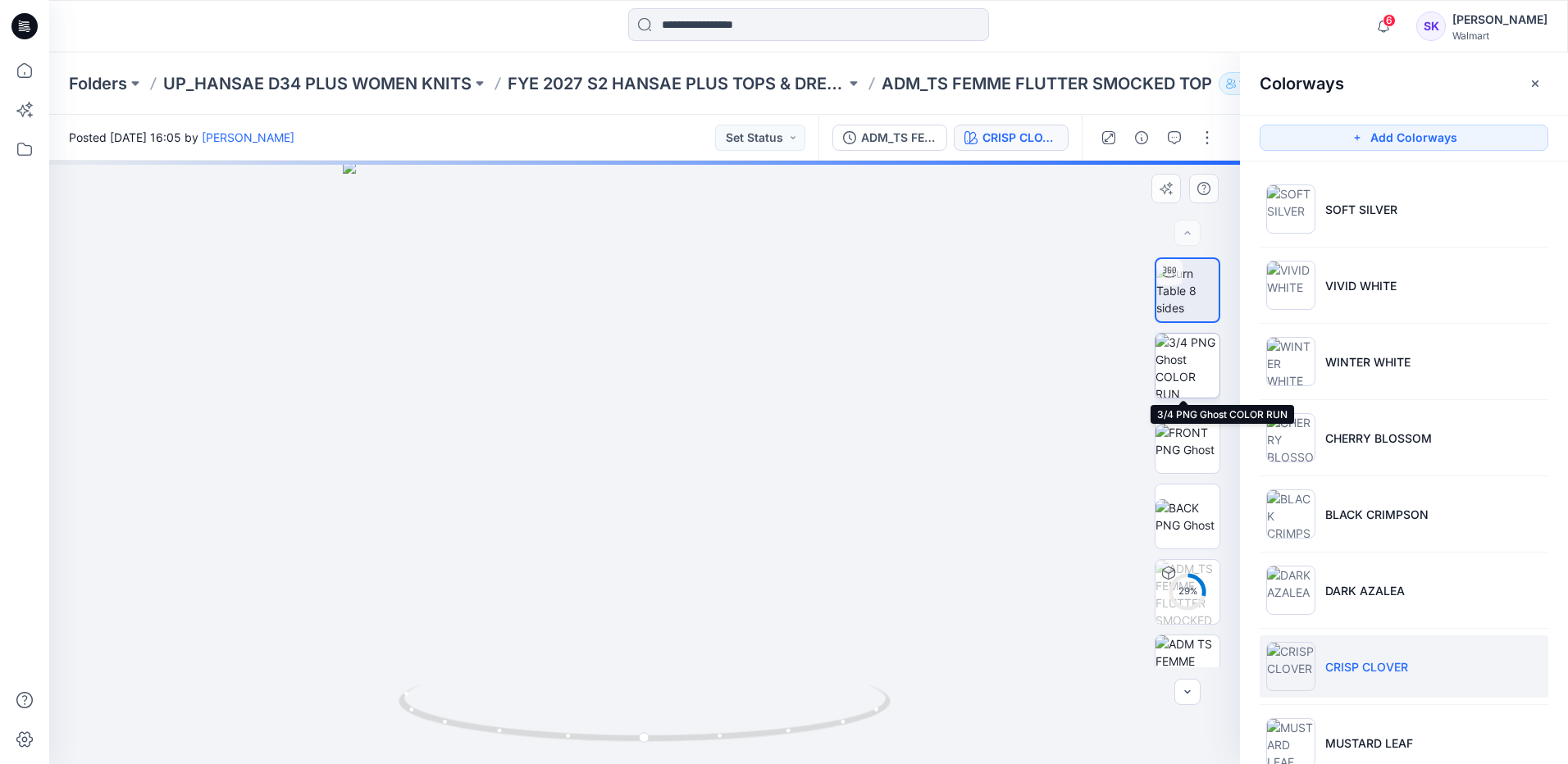
click at [1156, 353] on img at bounding box center [1188, 365] width 64 height 64
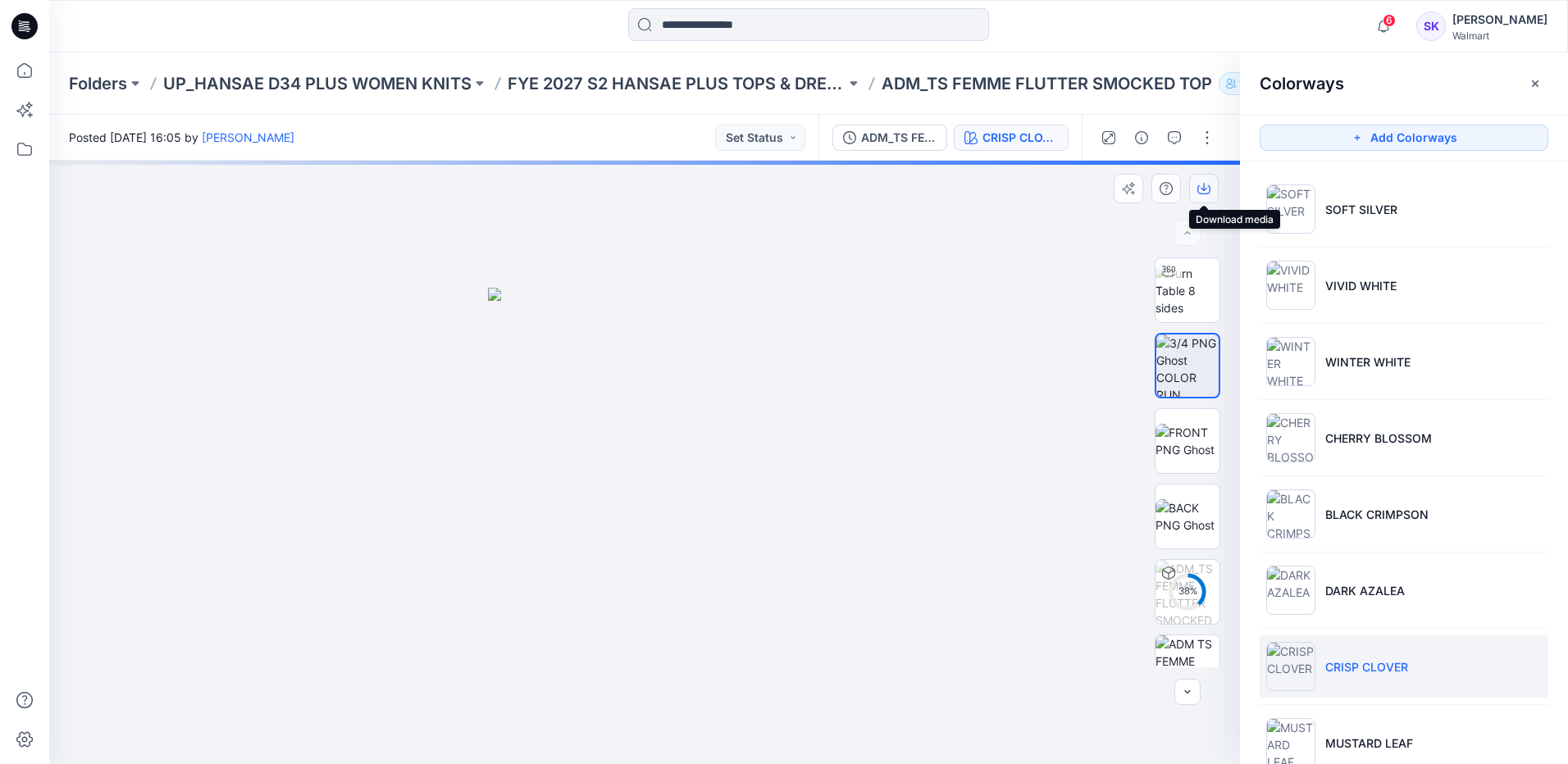
click at [1204, 183] on icon "button" at bounding box center [1204, 189] width 13 height 13
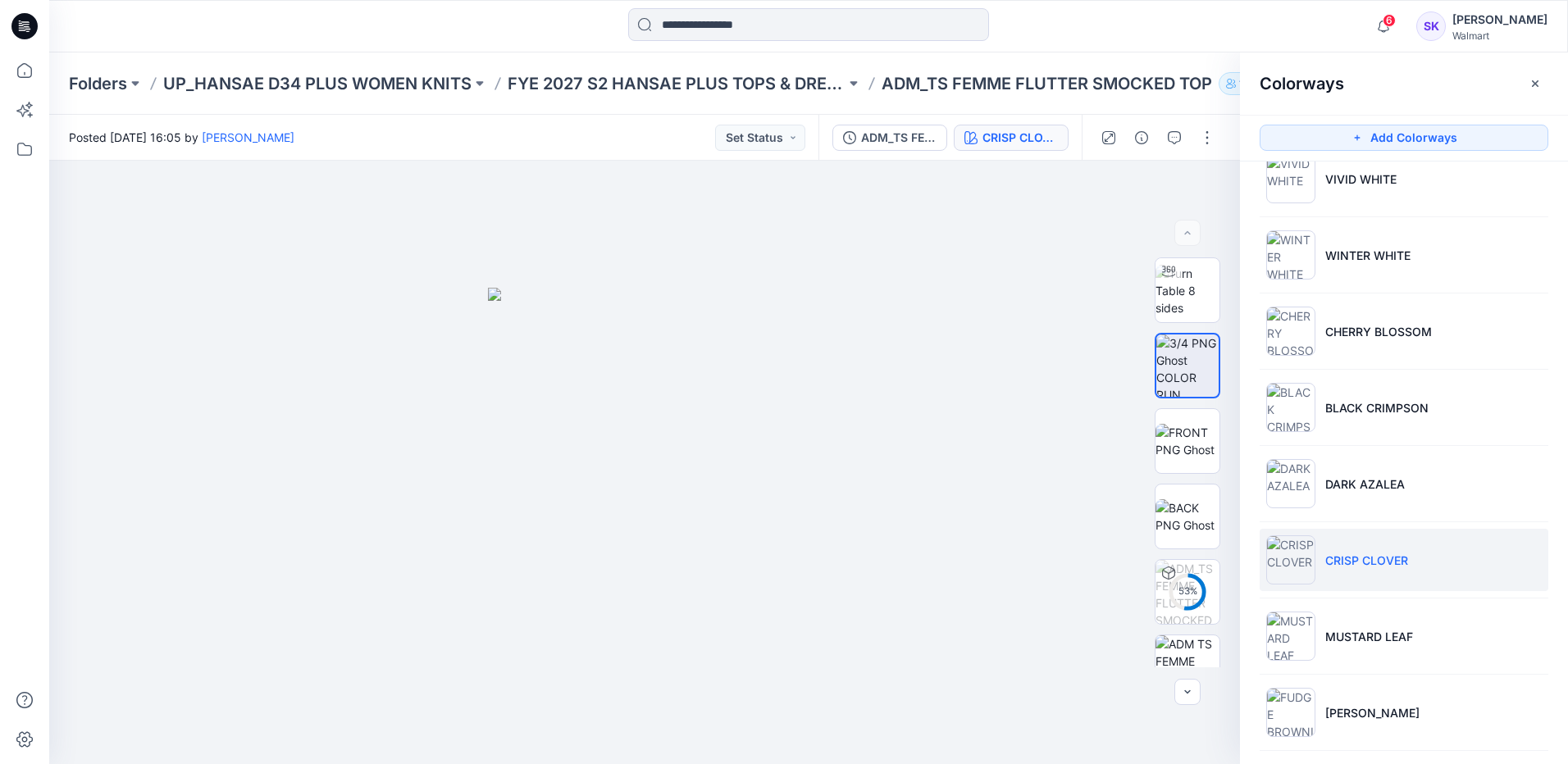
scroll to position [327, 0]
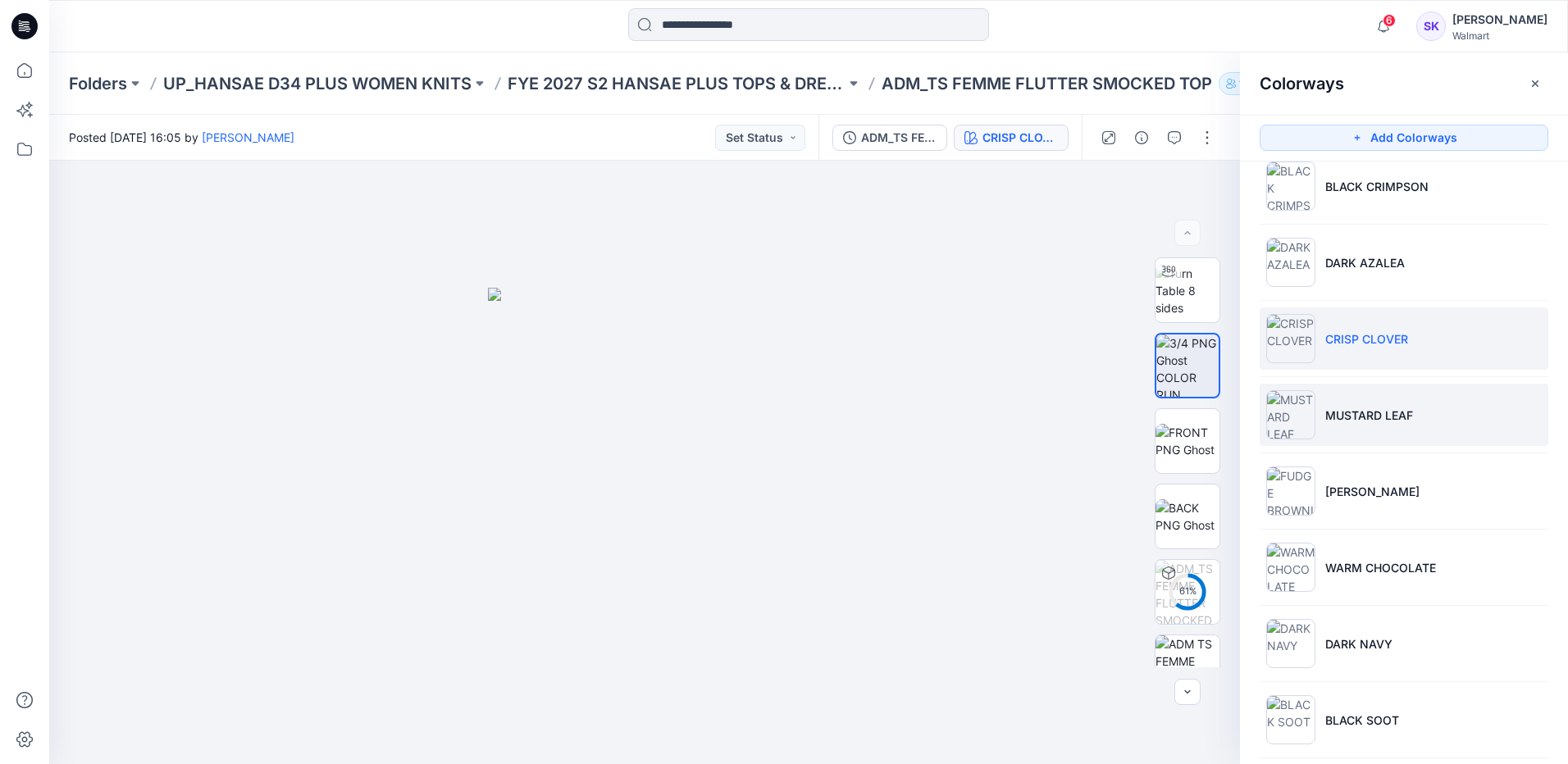
click at [1434, 418] on li "MUSTARD LEAF" at bounding box center [1404, 415] width 289 height 62
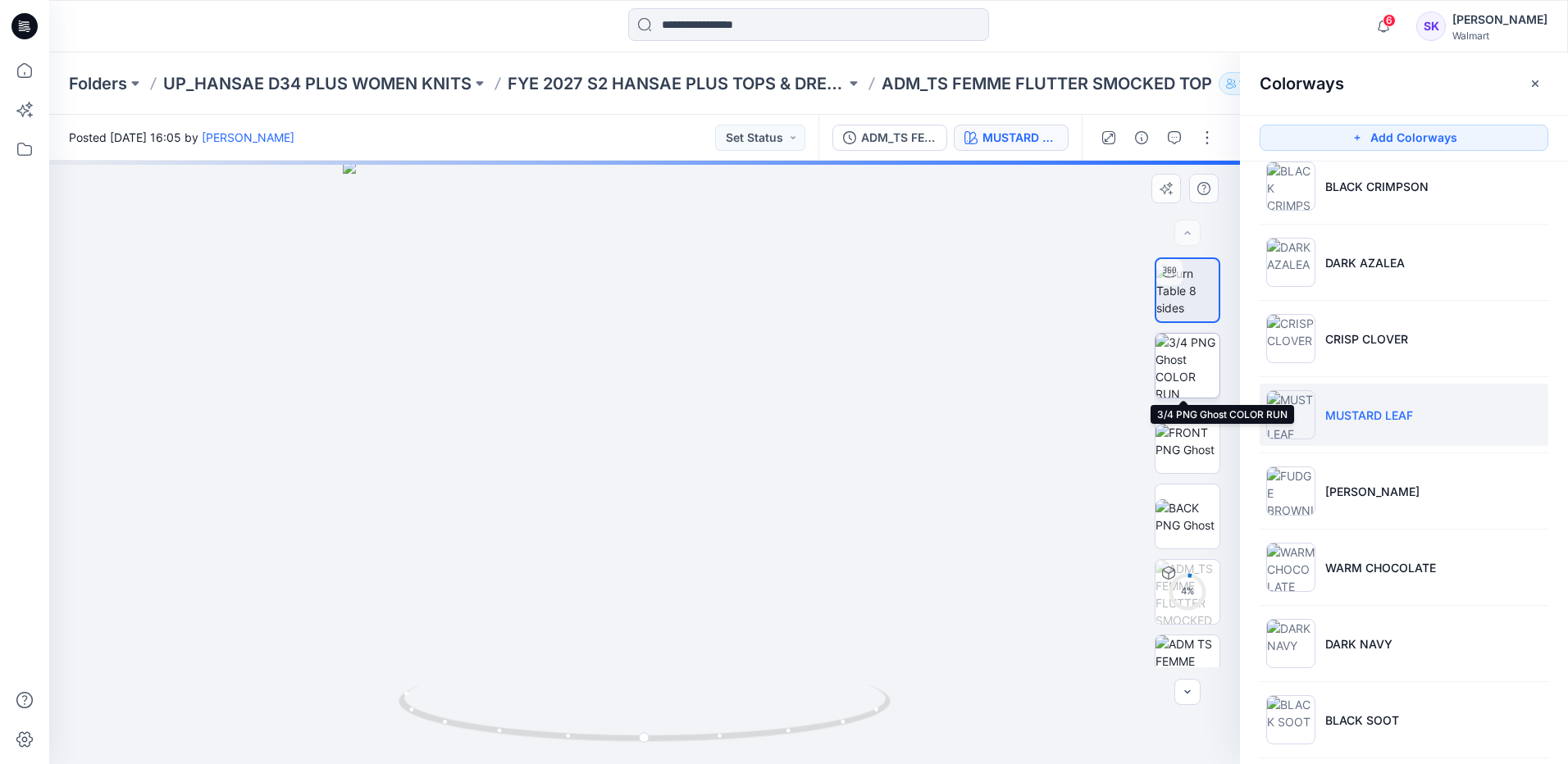
click at [1165, 370] on img at bounding box center [1188, 365] width 64 height 64
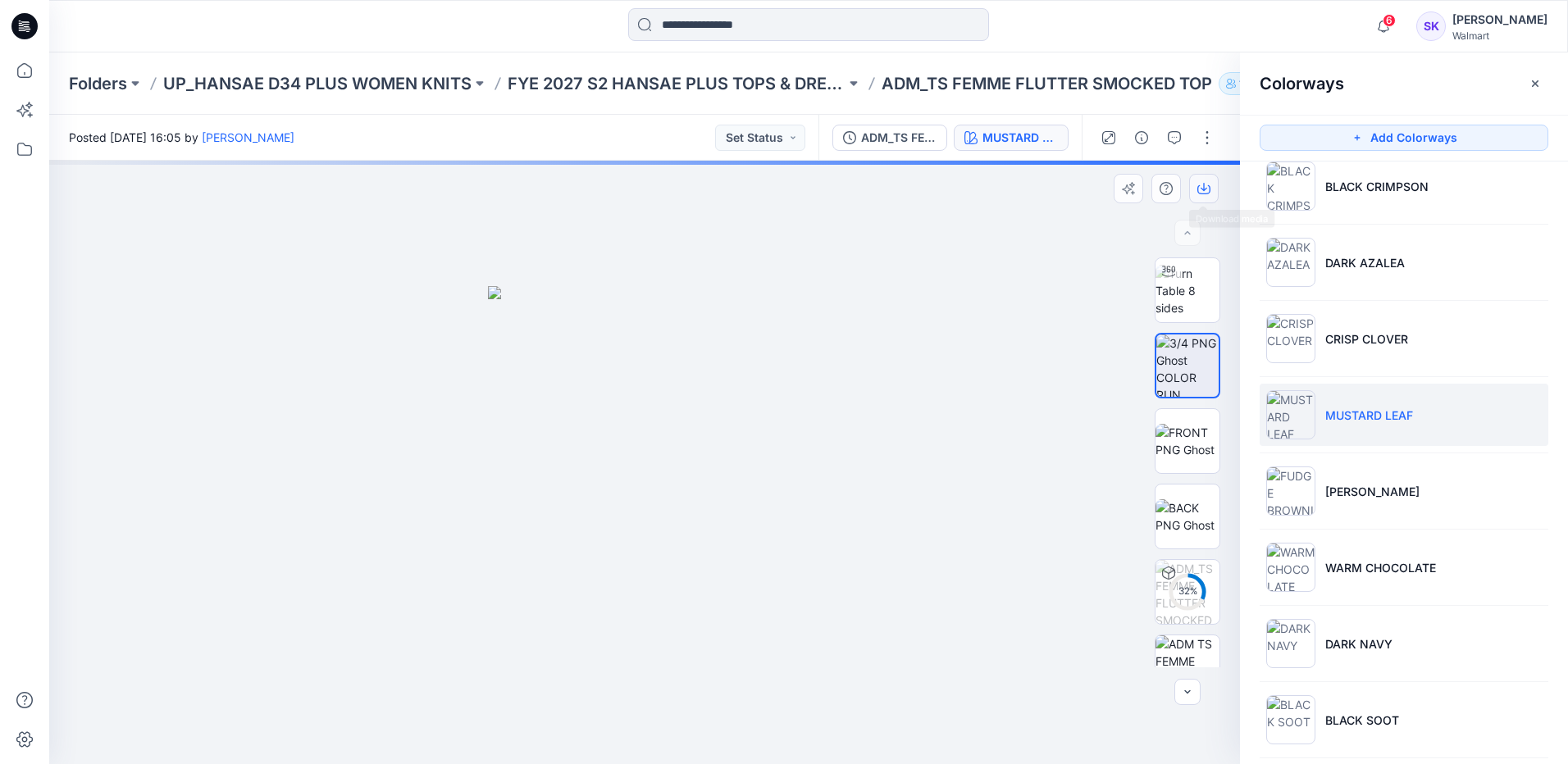
click at [1207, 201] on button "button" at bounding box center [1204, 188] width 29 height 29
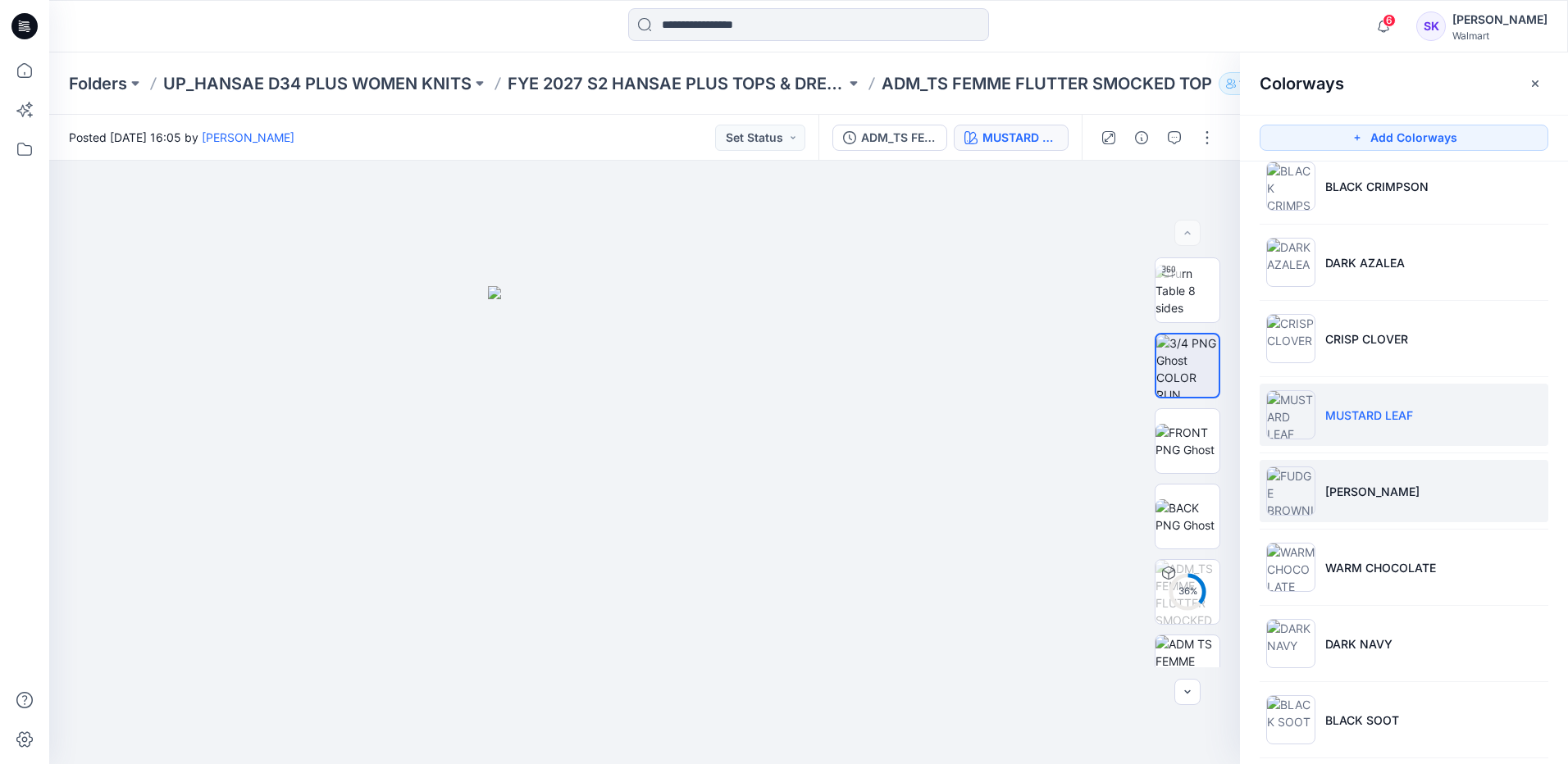
click at [1460, 491] on li "[PERSON_NAME]" at bounding box center [1404, 491] width 289 height 62
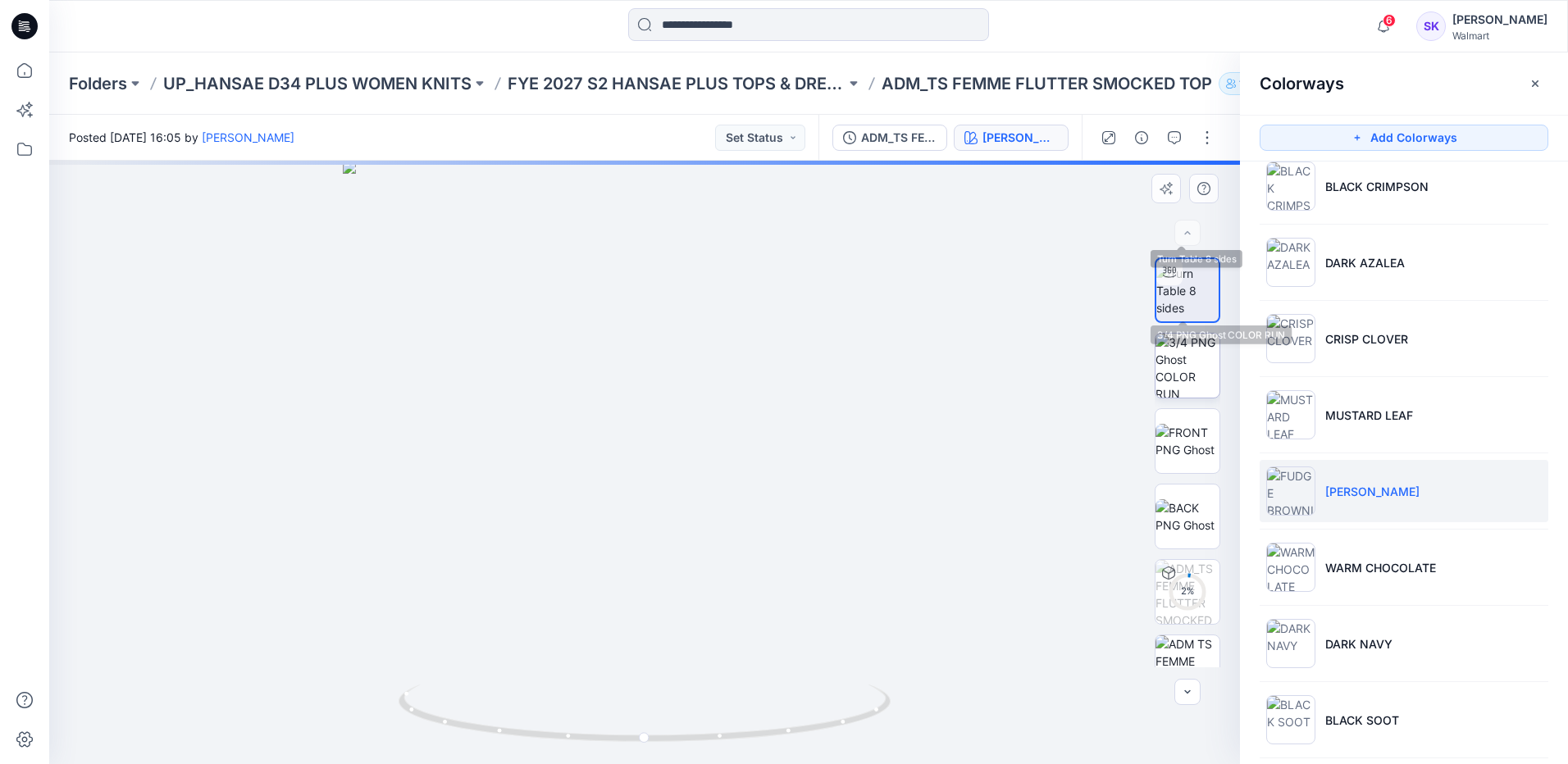
scroll to position [82, 0]
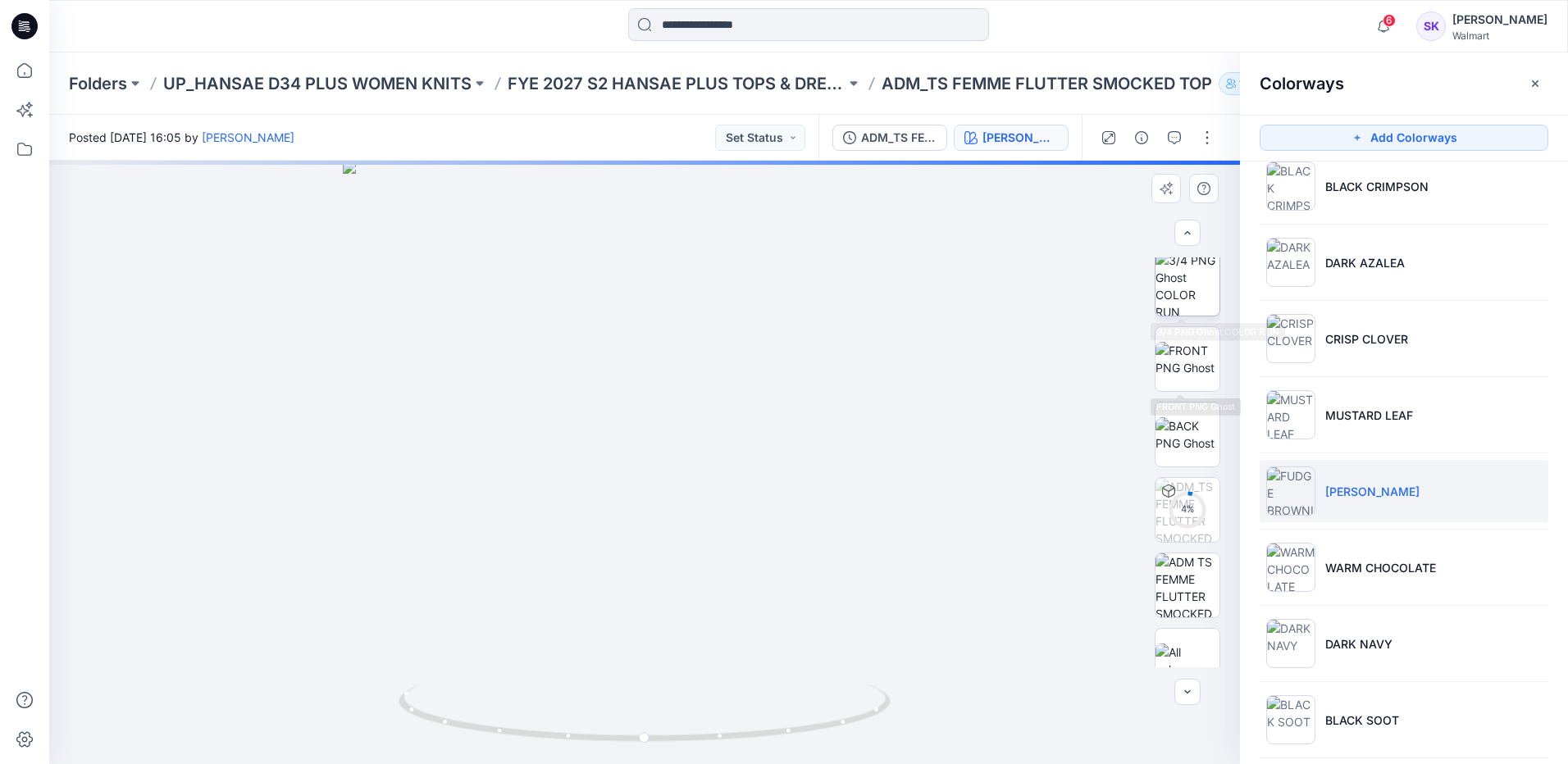
click at [1175, 297] on img at bounding box center [1188, 284] width 64 height 64
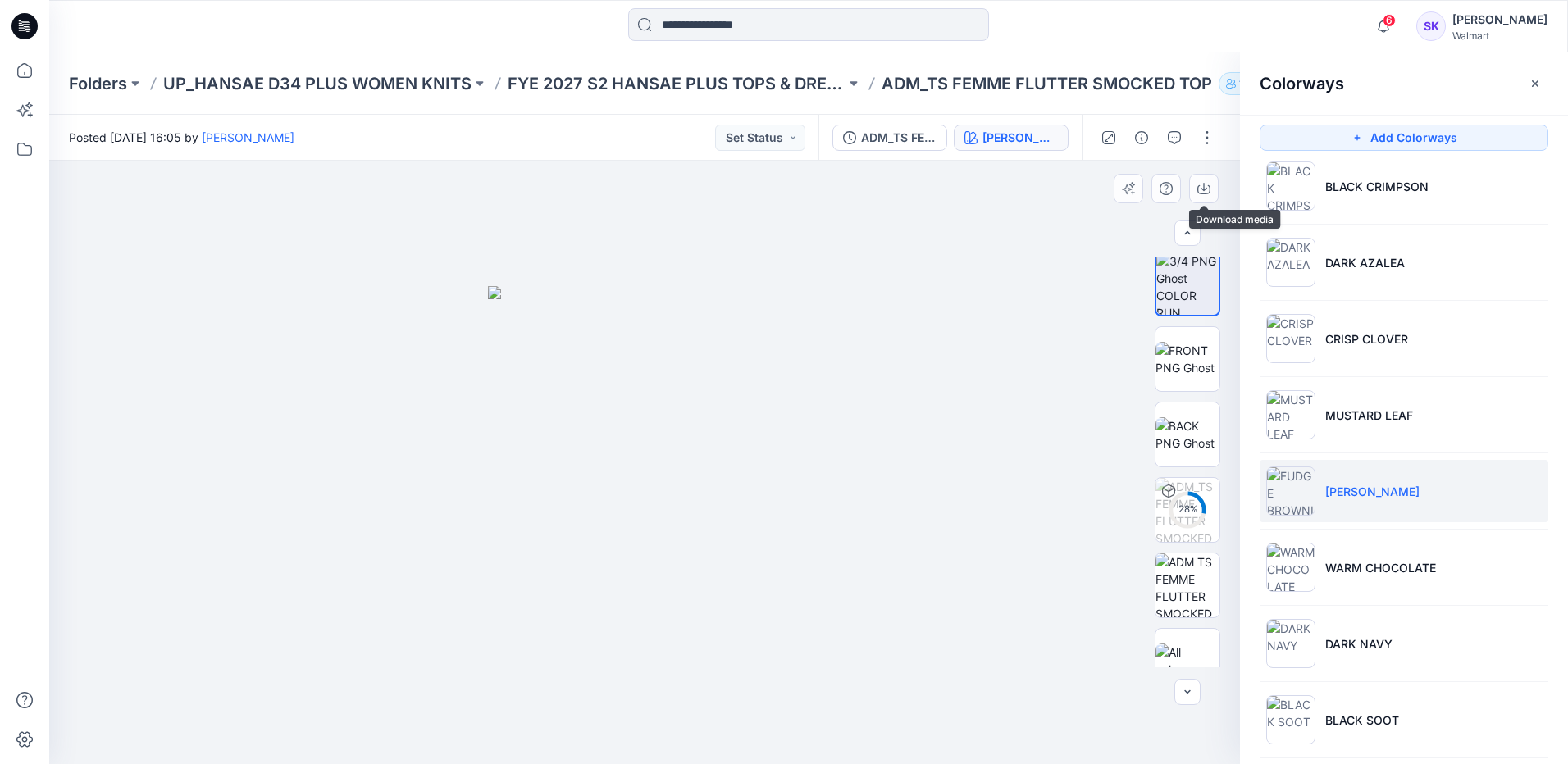
click at [1210, 172] on div at bounding box center [645, 462] width 1191 height 604
click at [1207, 177] on button "button" at bounding box center [1204, 188] width 29 height 29
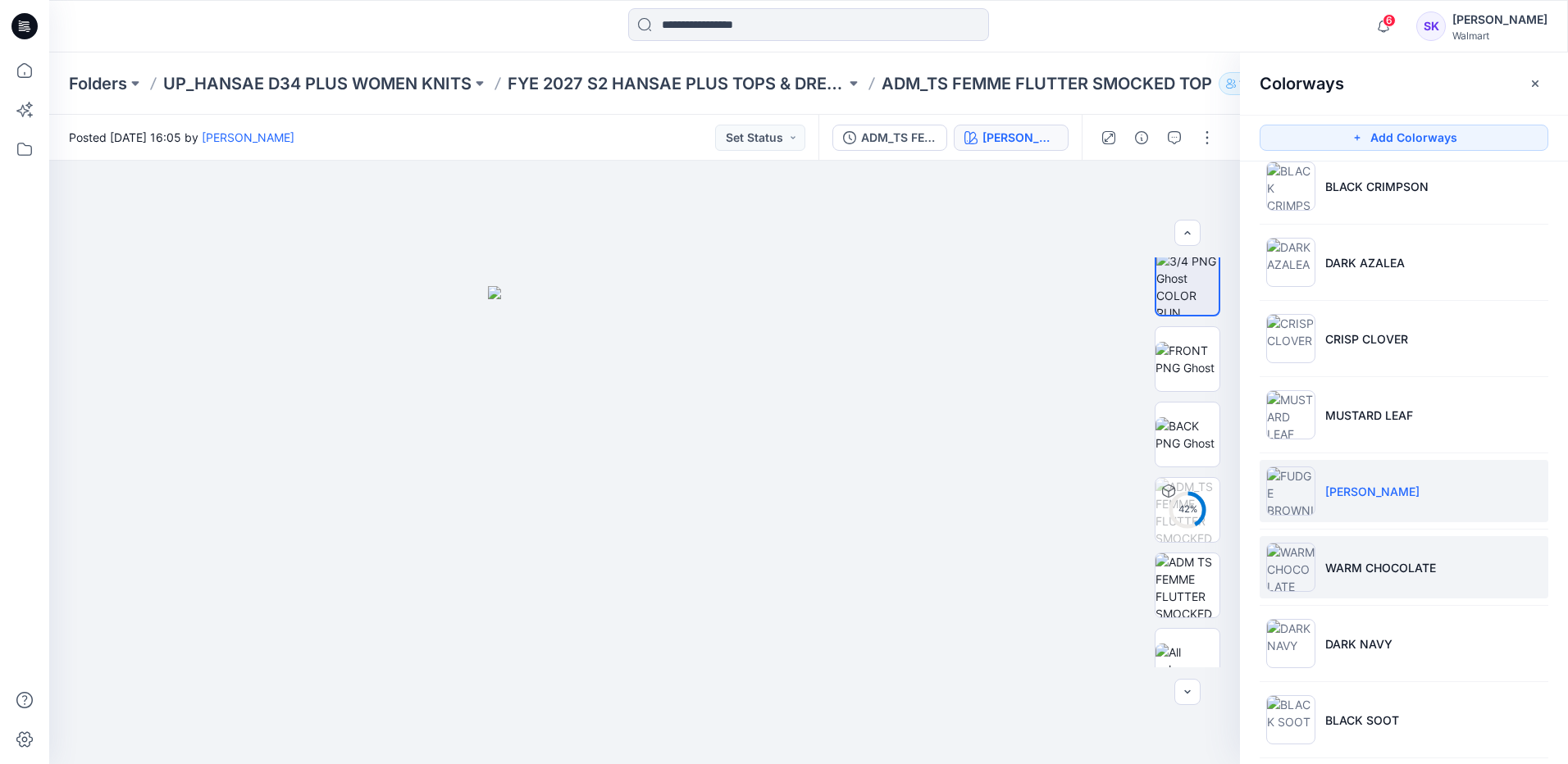
click at [1455, 573] on li "WARM CHOCOLATE" at bounding box center [1404, 567] width 289 height 62
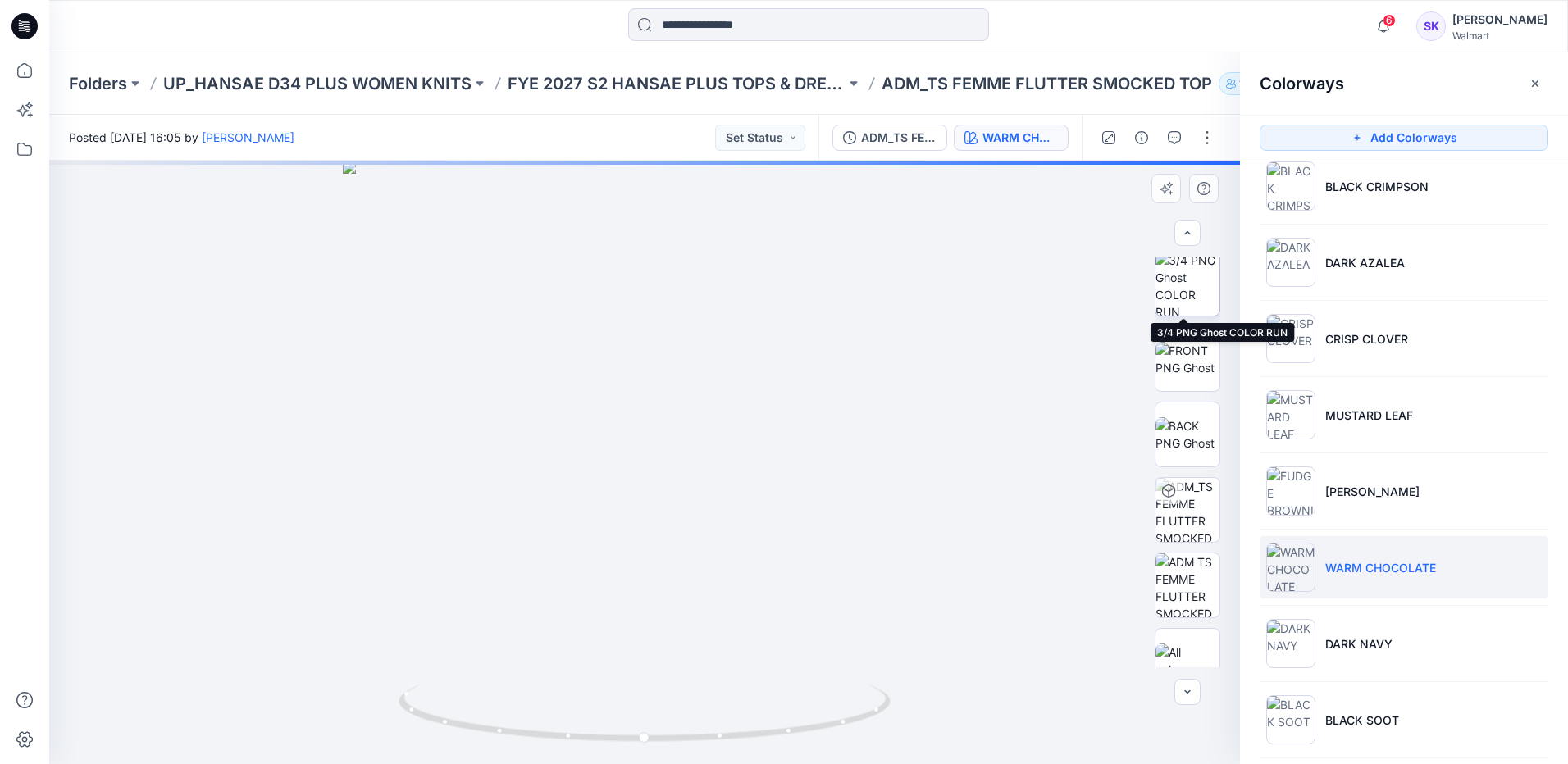
click at [1172, 303] on img at bounding box center [1188, 284] width 64 height 64
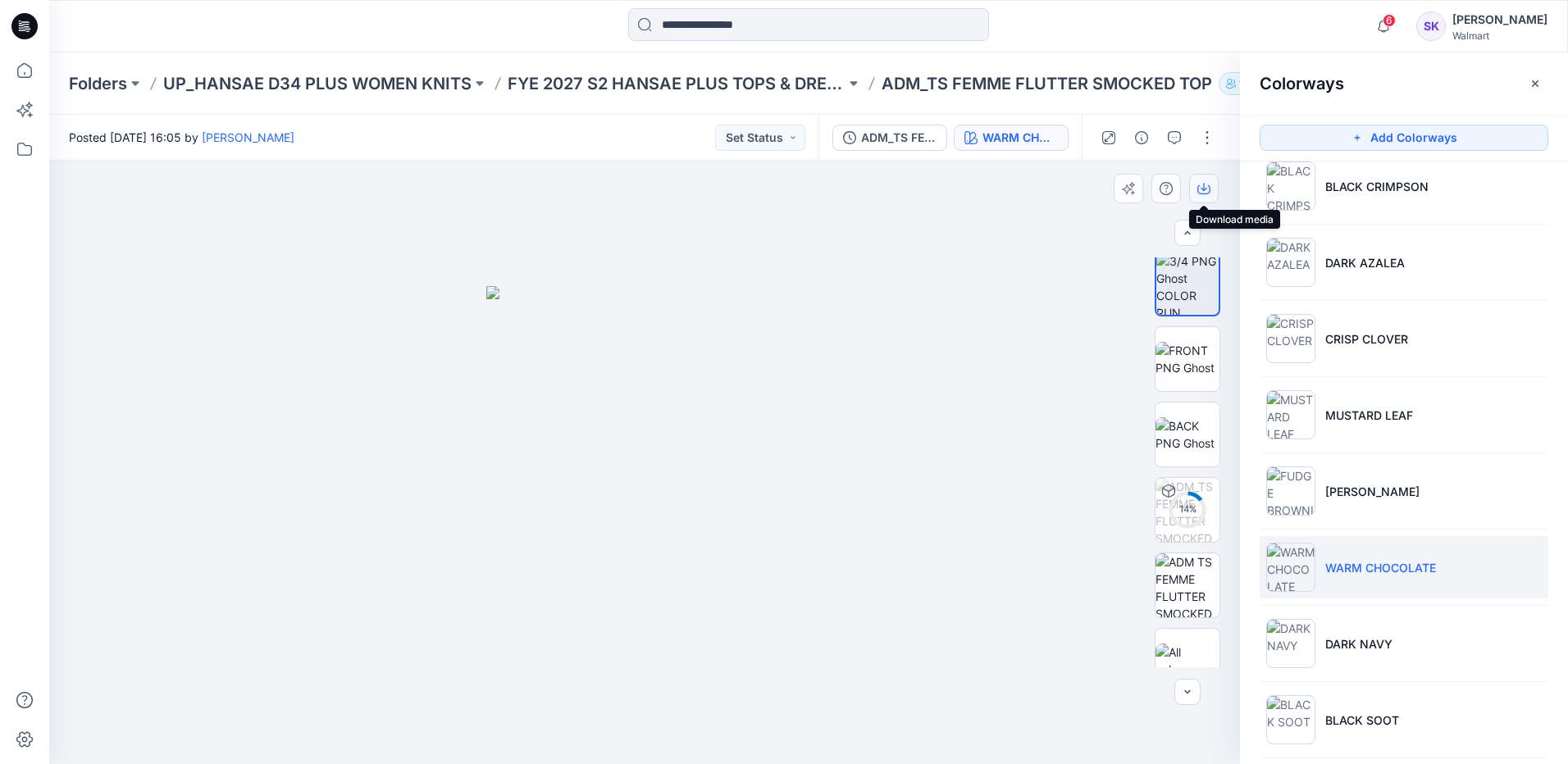
click at [1204, 188] on icon "button" at bounding box center [1204, 187] width 7 height 8
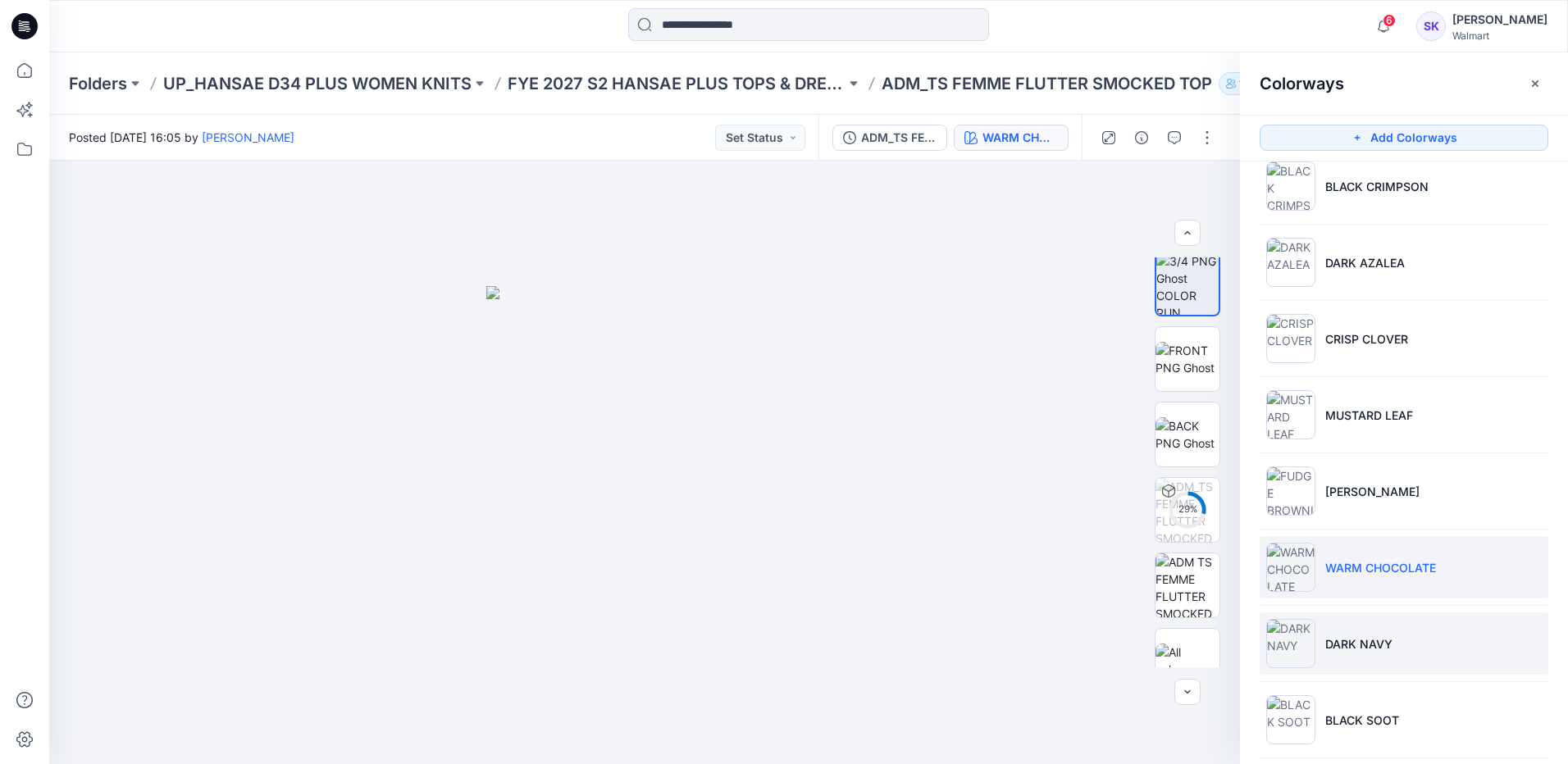
click at [1473, 664] on li "DARK NAVY" at bounding box center [1404, 643] width 289 height 62
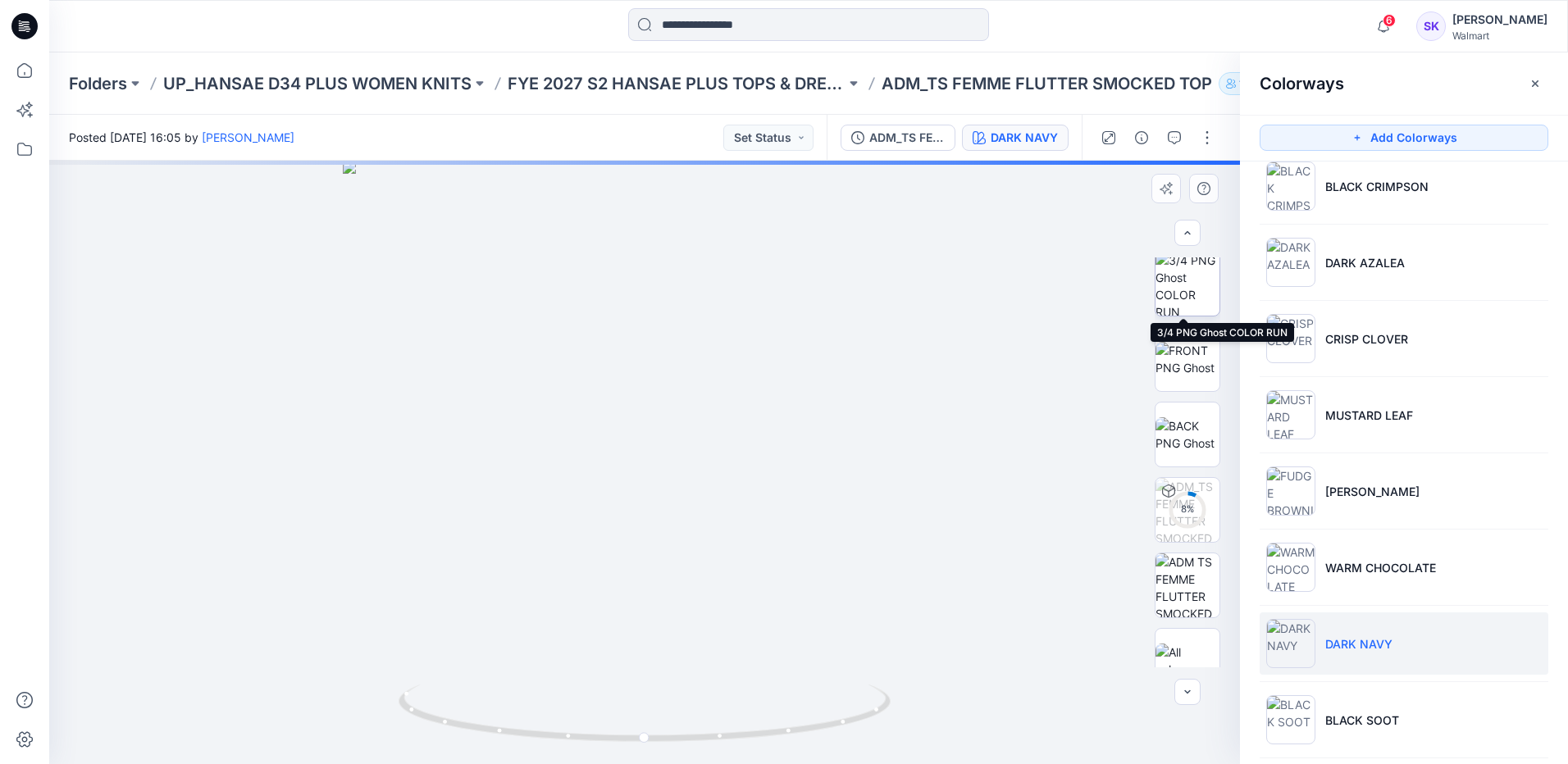
click at [1162, 291] on img at bounding box center [1188, 284] width 64 height 64
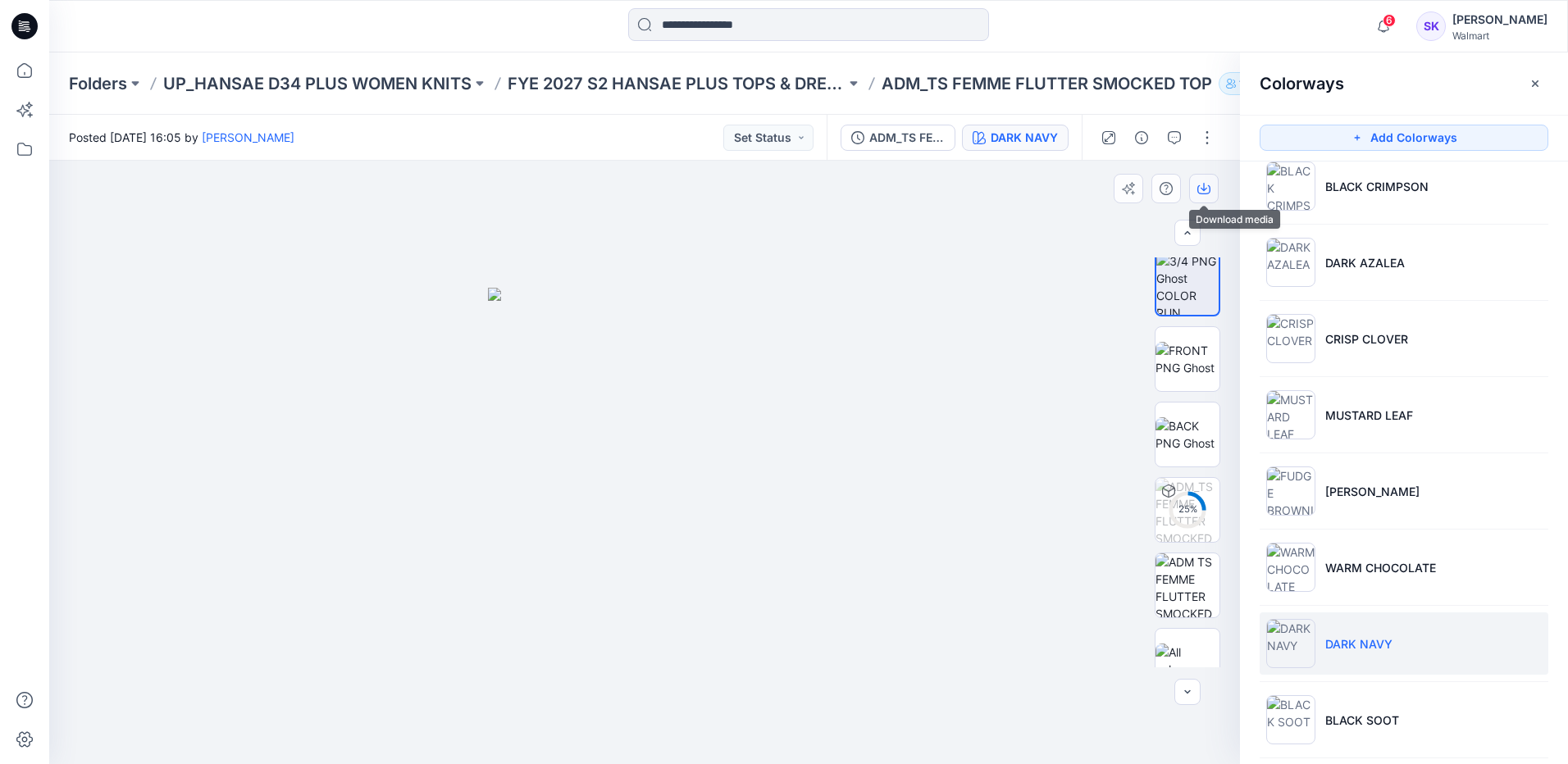
click at [1193, 190] on button "button" at bounding box center [1204, 188] width 29 height 29
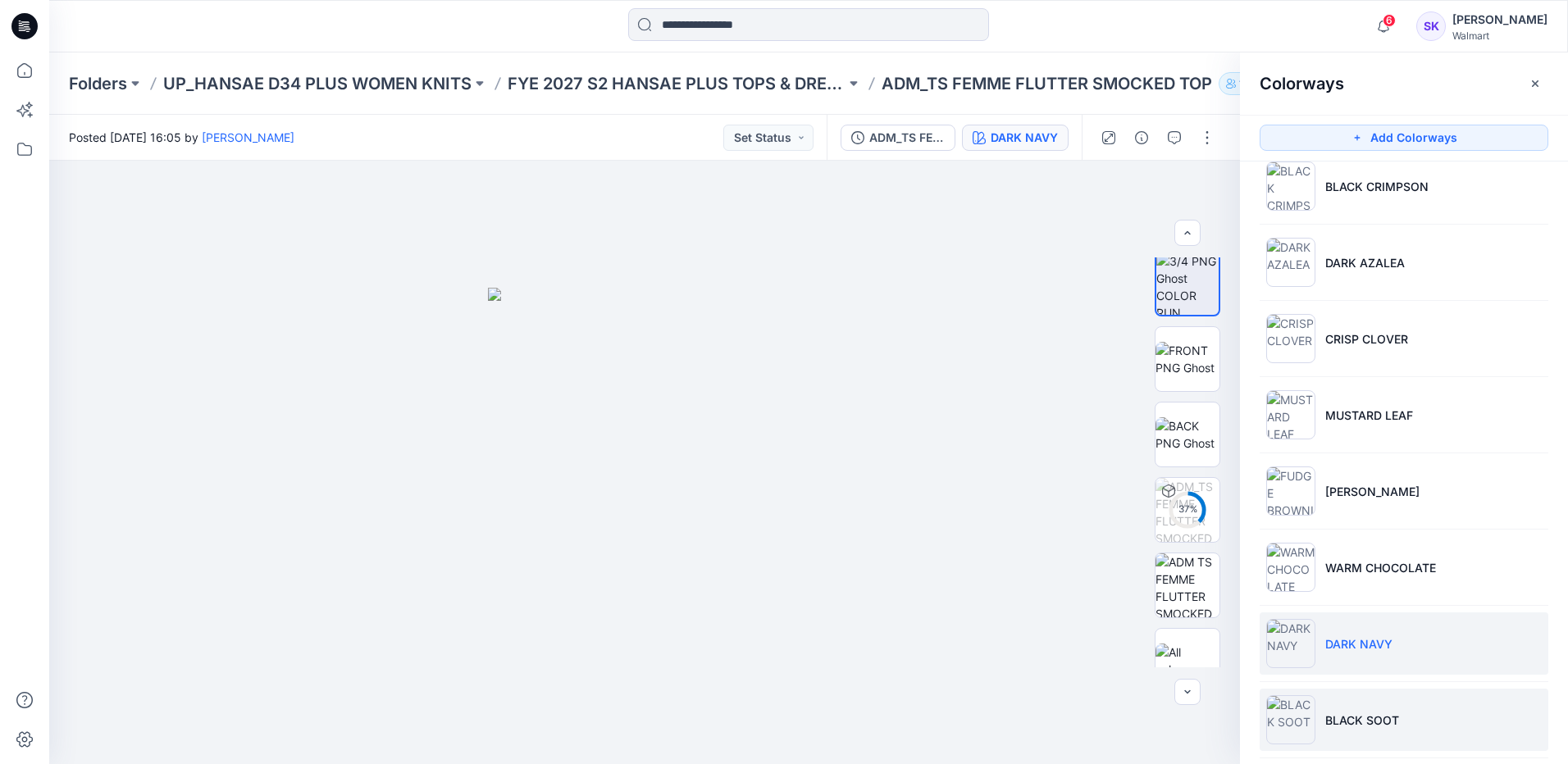
click at [1421, 721] on li "BLACK SOOT" at bounding box center [1404, 720] width 289 height 62
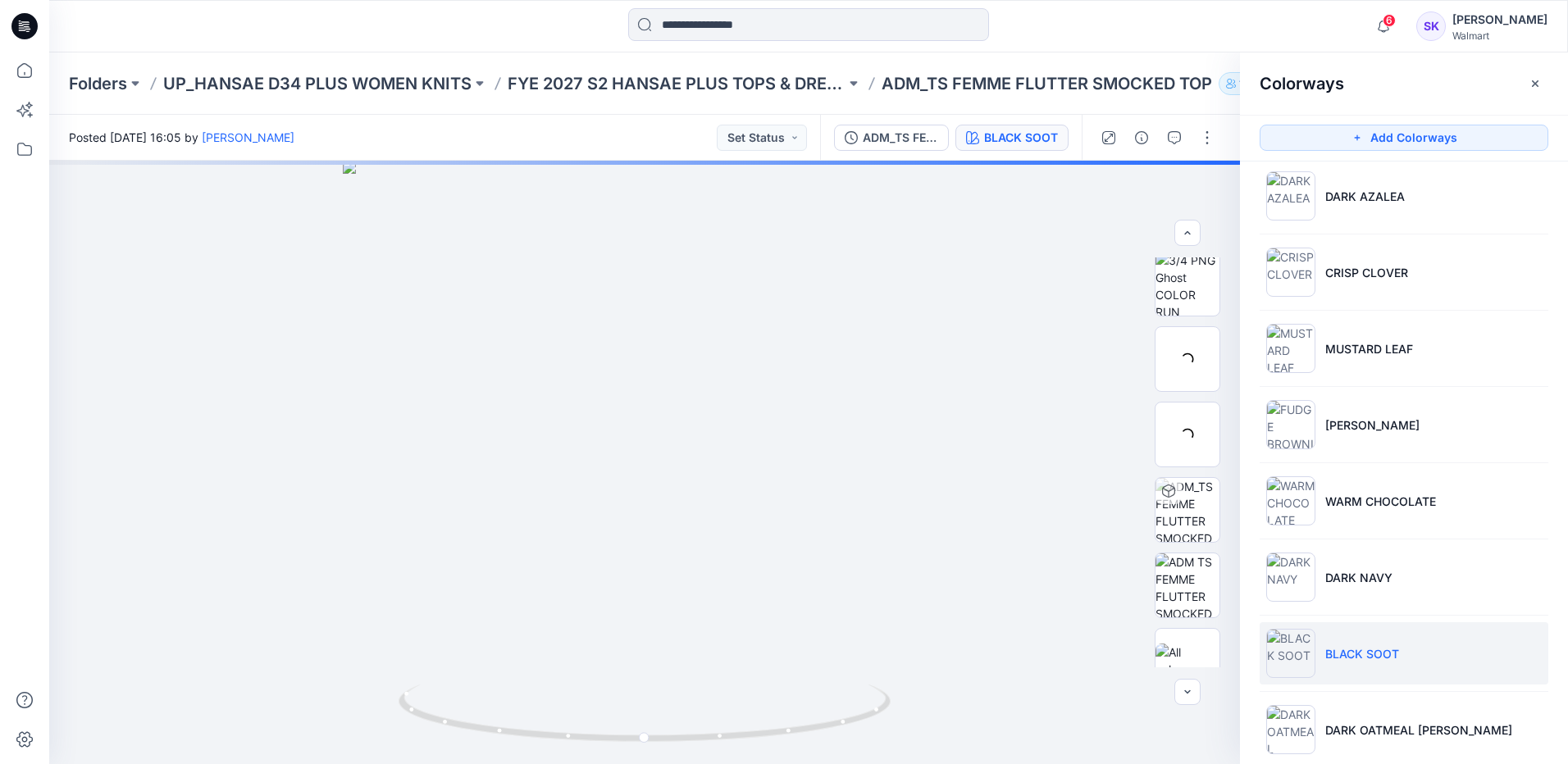
scroll to position [410, 0]
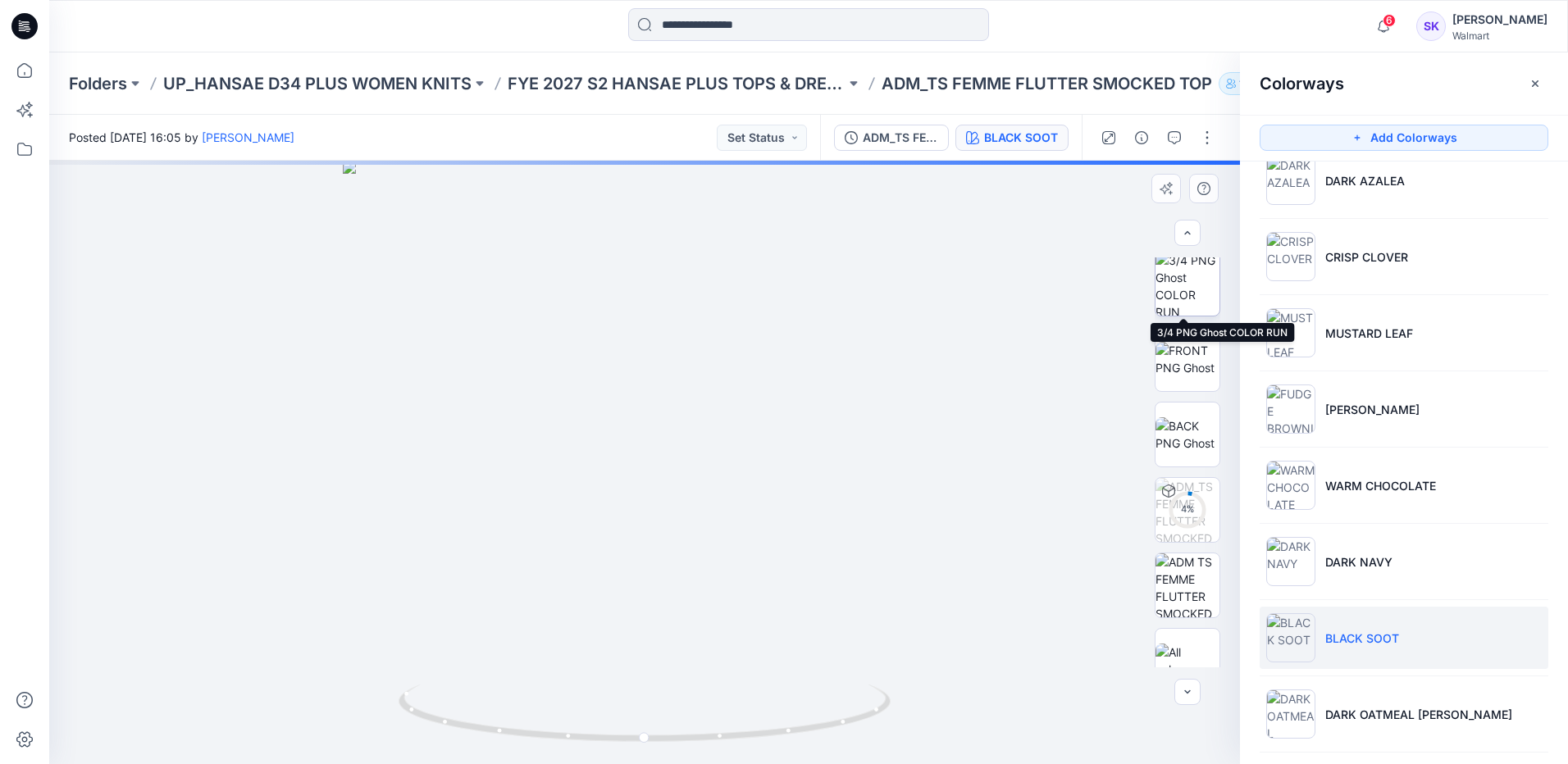
click at [1156, 288] on img at bounding box center [1188, 284] width 64 height 64
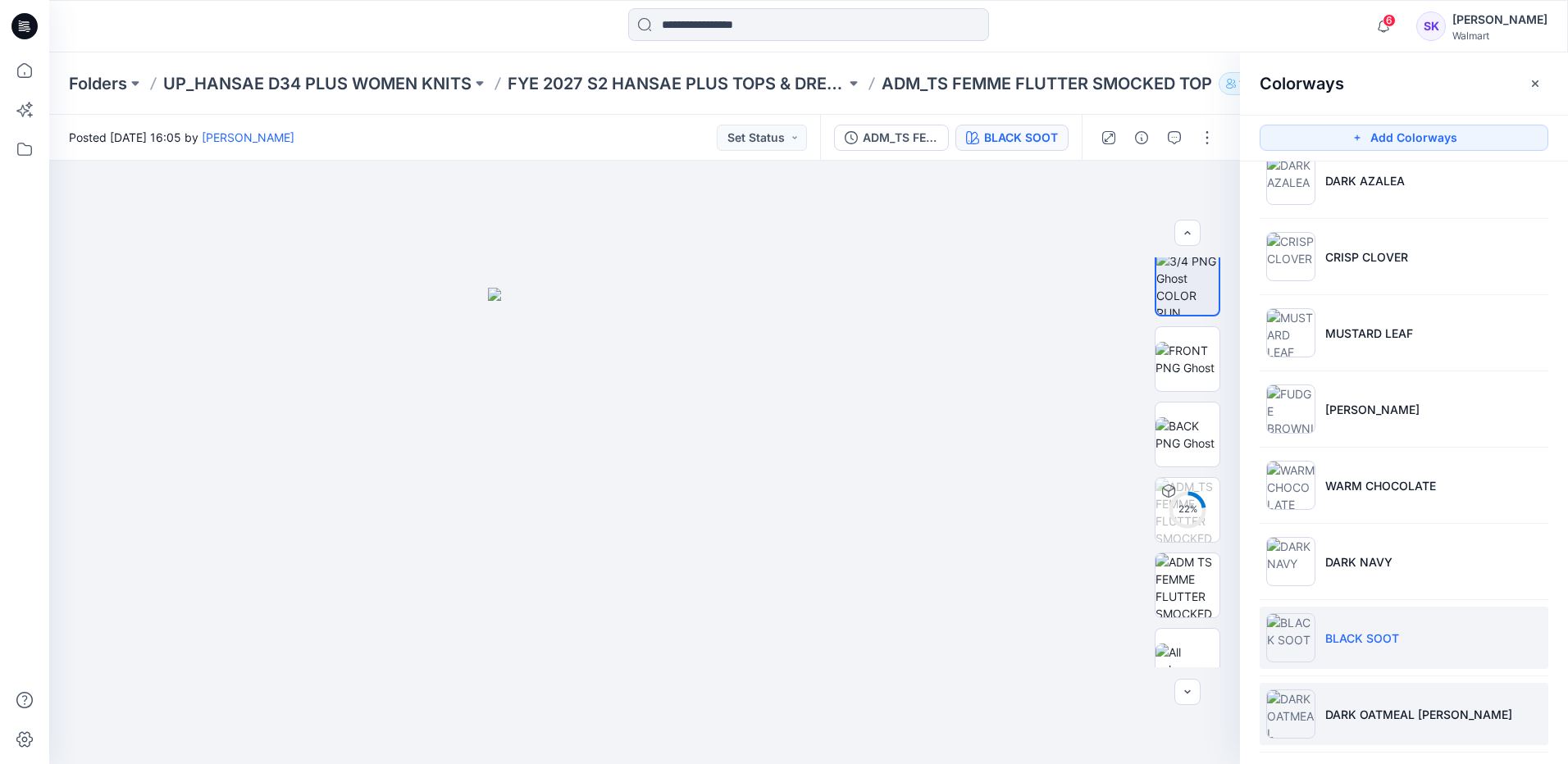
click at [1449, 722] on p "DARK OATMEAL [PERSON_NAME]" at bounding box center [1419, 714] width 187 height 18
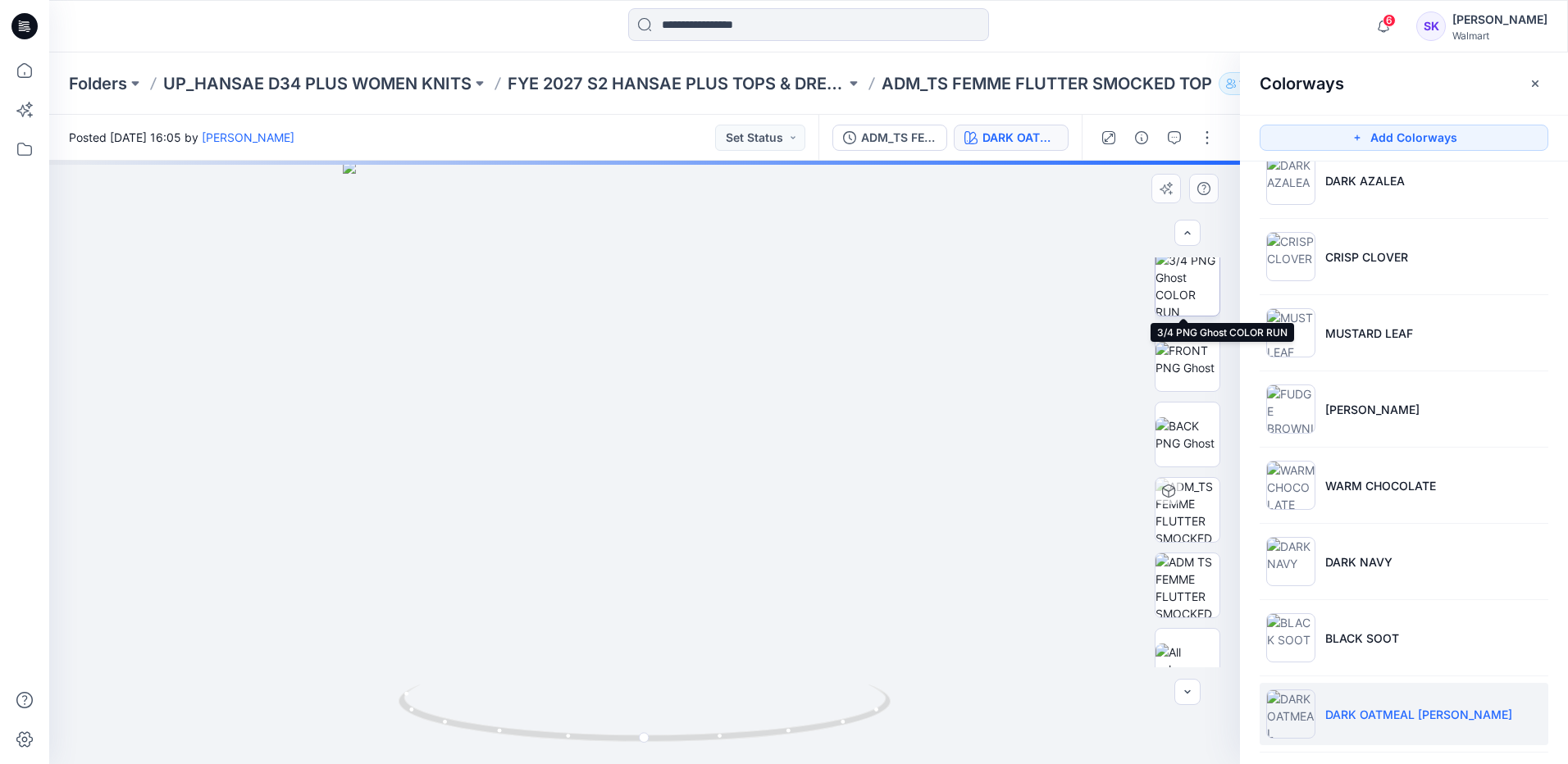
click at [1162, 293] on img at bounding box center [1188, 284] width 64 height 64
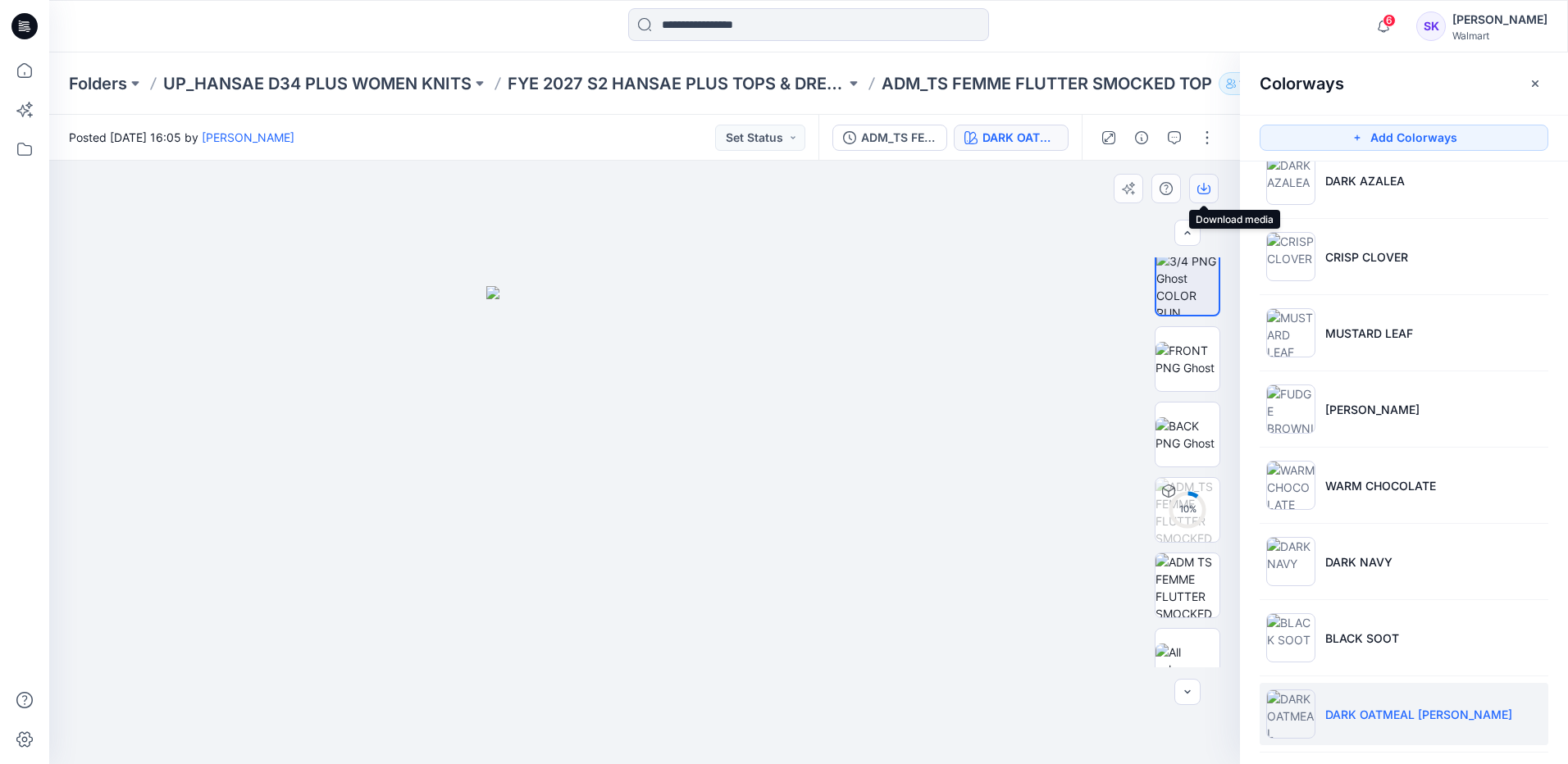
click at [1195, 186] on button "button" at bounding box center [1204, 188] width 29 height 29
click at [983, 311] on div at bounding box center [645, 462] width 1191 height 604
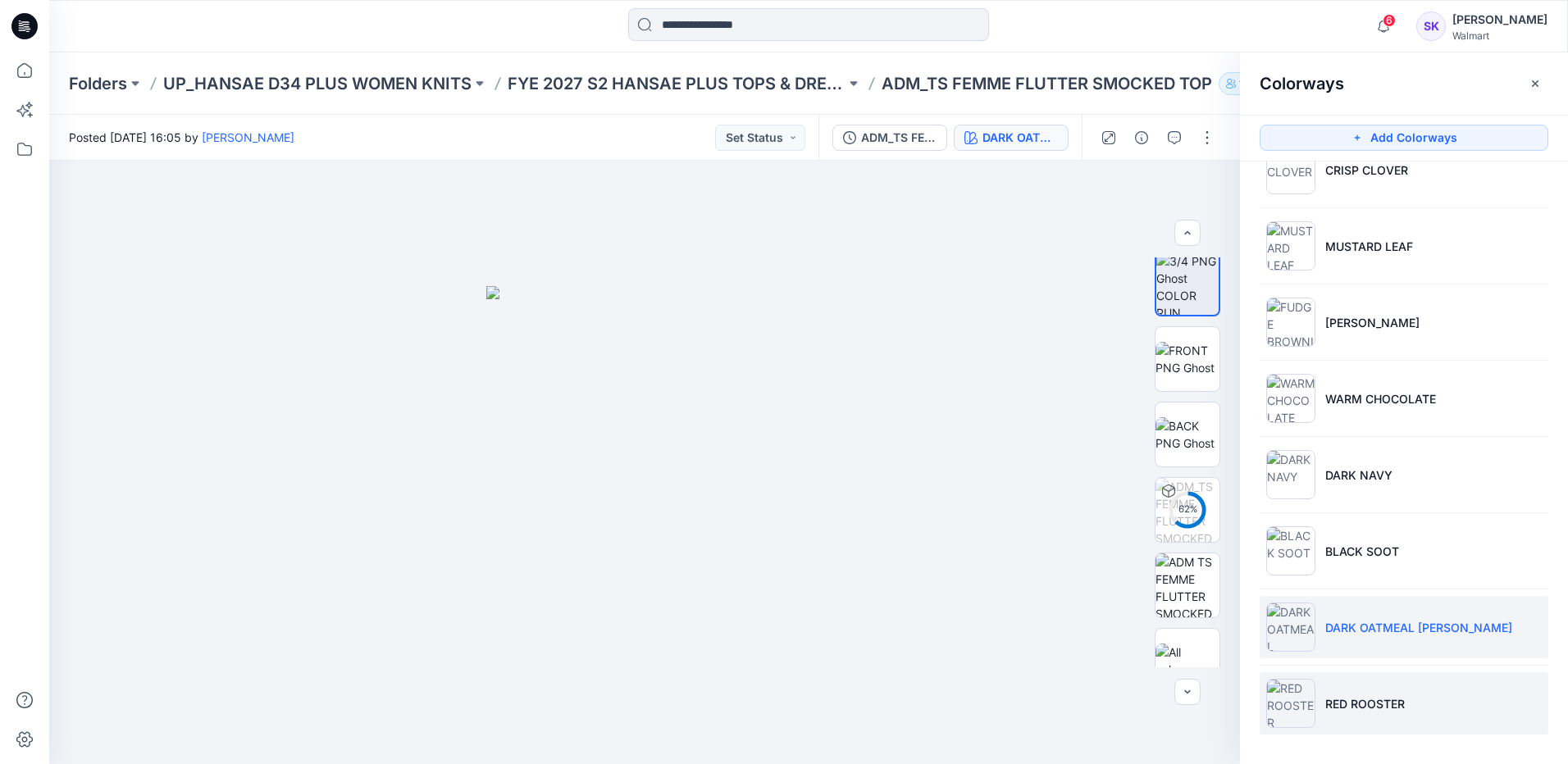
click at [1388, 706] on p "RED ROOSTER" at bounding box center [1365, 704] width 80 height 18
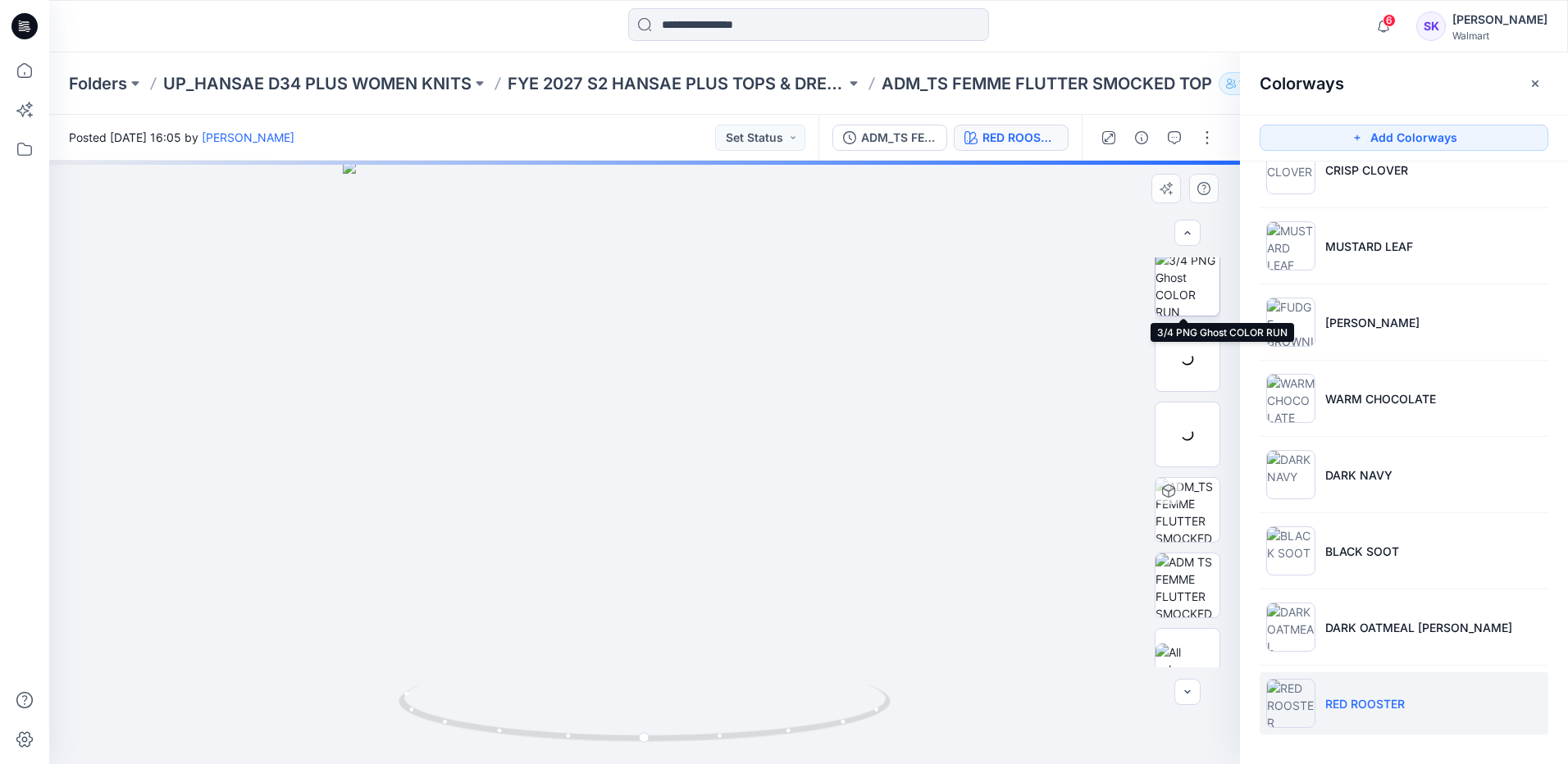
click at [1171, 285] on img at bounding box center [1188, 284] width 64 height 64
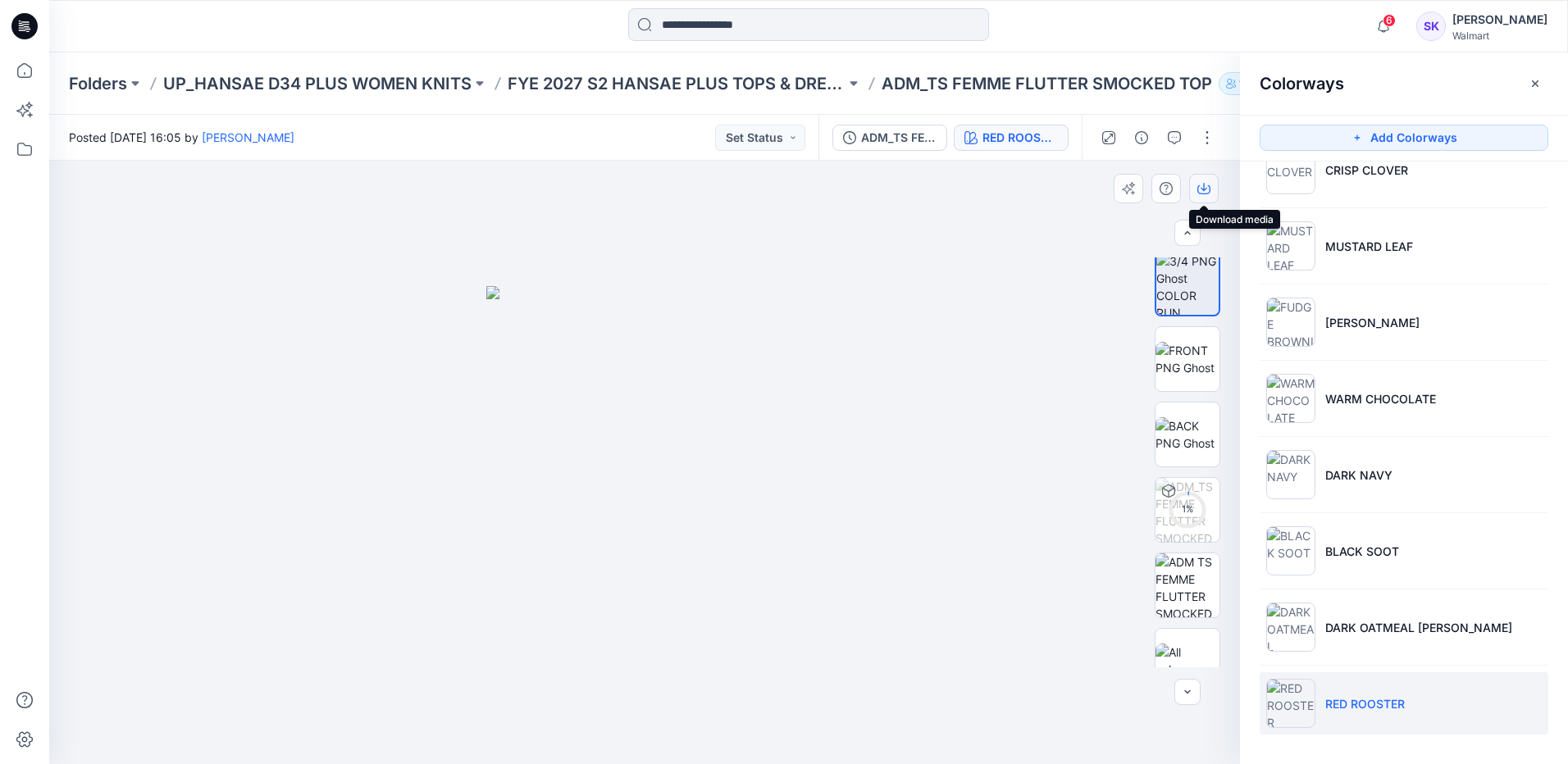
click at [1202, 196] on button "button" at bounding box center [1204, 188] width 29 height 29
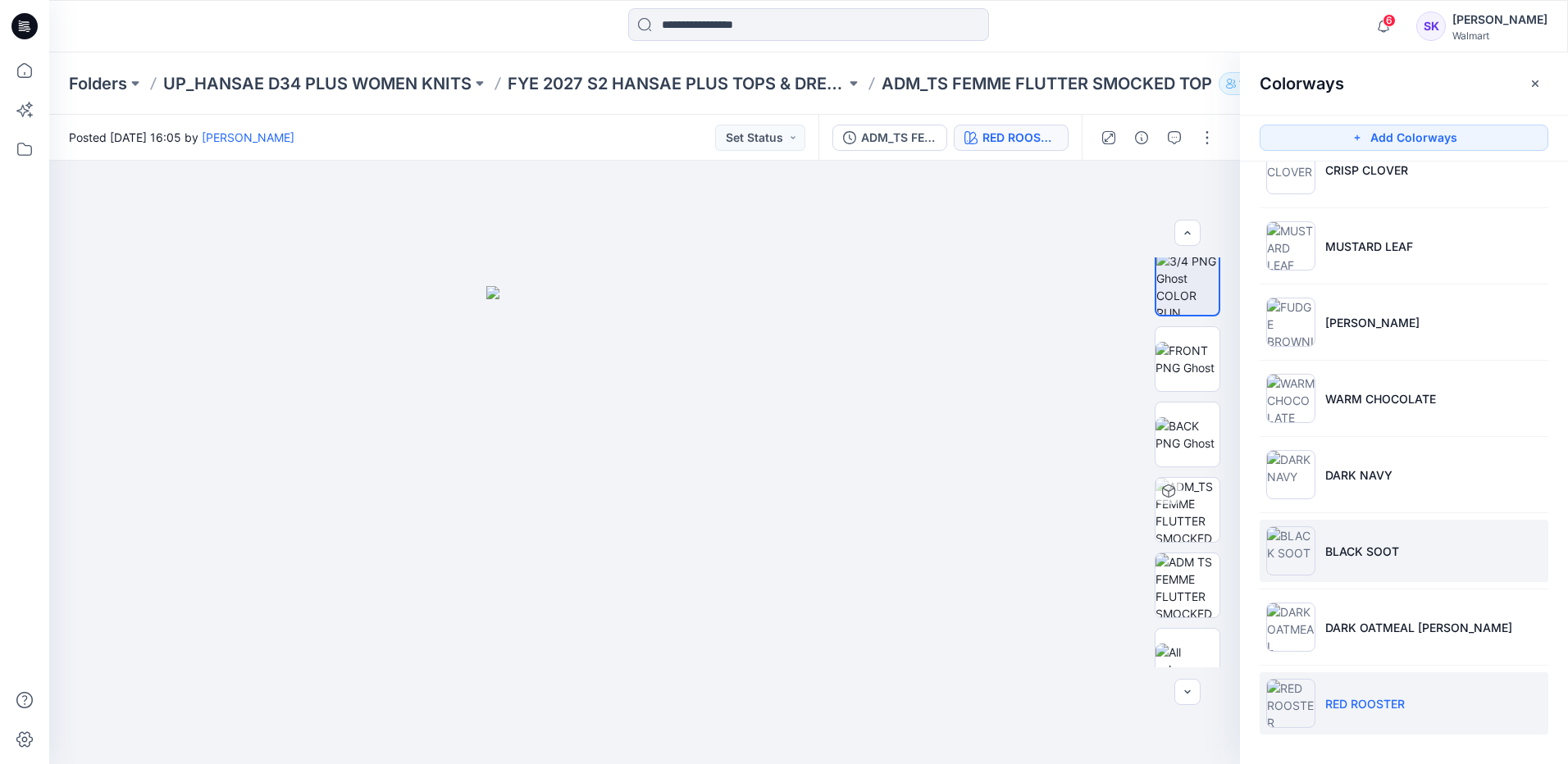
click at [1364, 542] on p "BLACK SOOT" at bounding box center [1362, 551] width 74 height 18
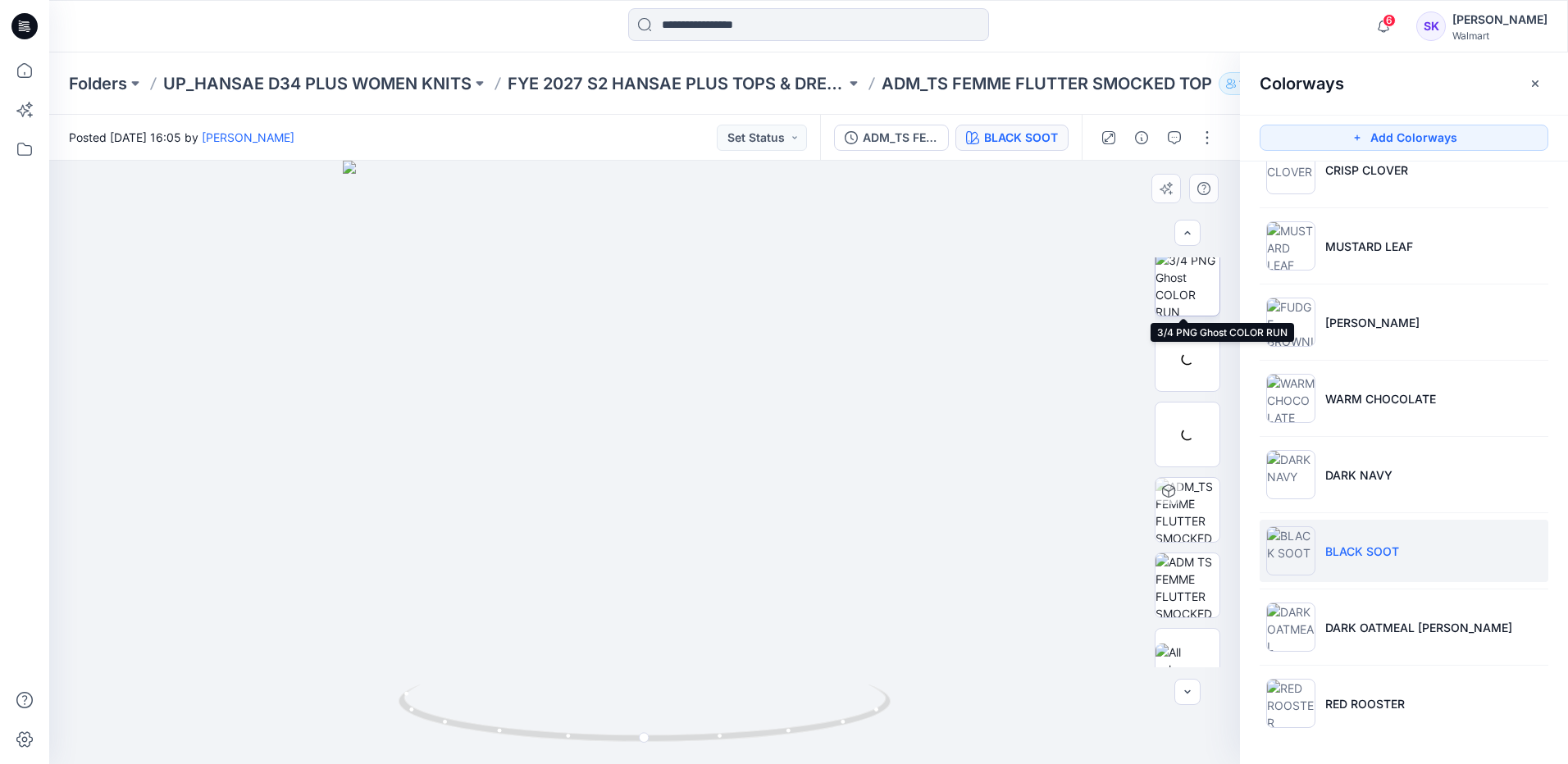
click at [1168, 297] on img at bounding box center [1188, 284] width 64 height 64
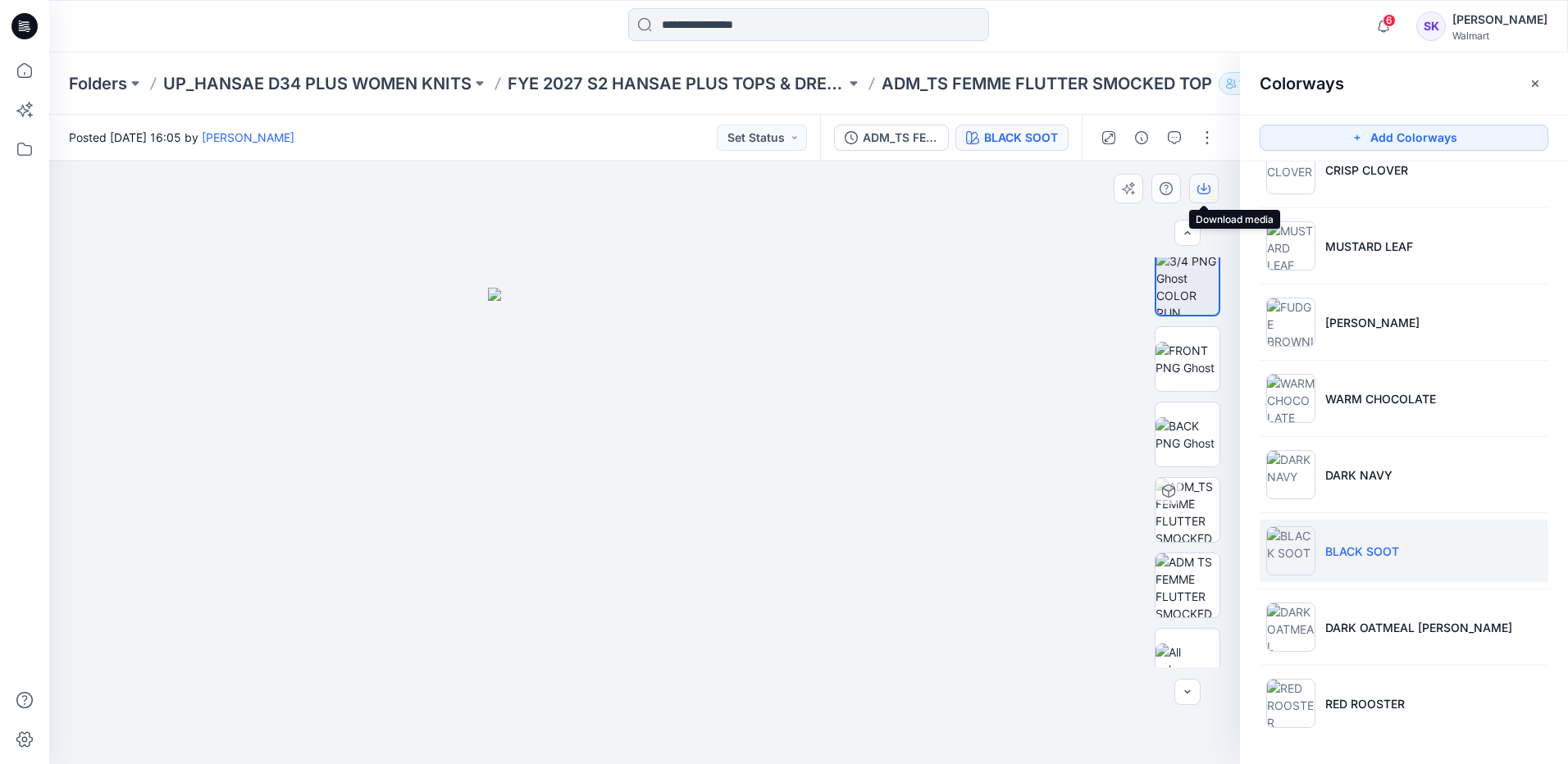
click at [1200, 194] on icon "button" at bounding box center [1204, 189] width 13 height 13
click at [585, 146] on div "Posted [DATE] 16:05 by [PERSON_NAME] Status" at bounding box center [435, 138] width 771 height 45
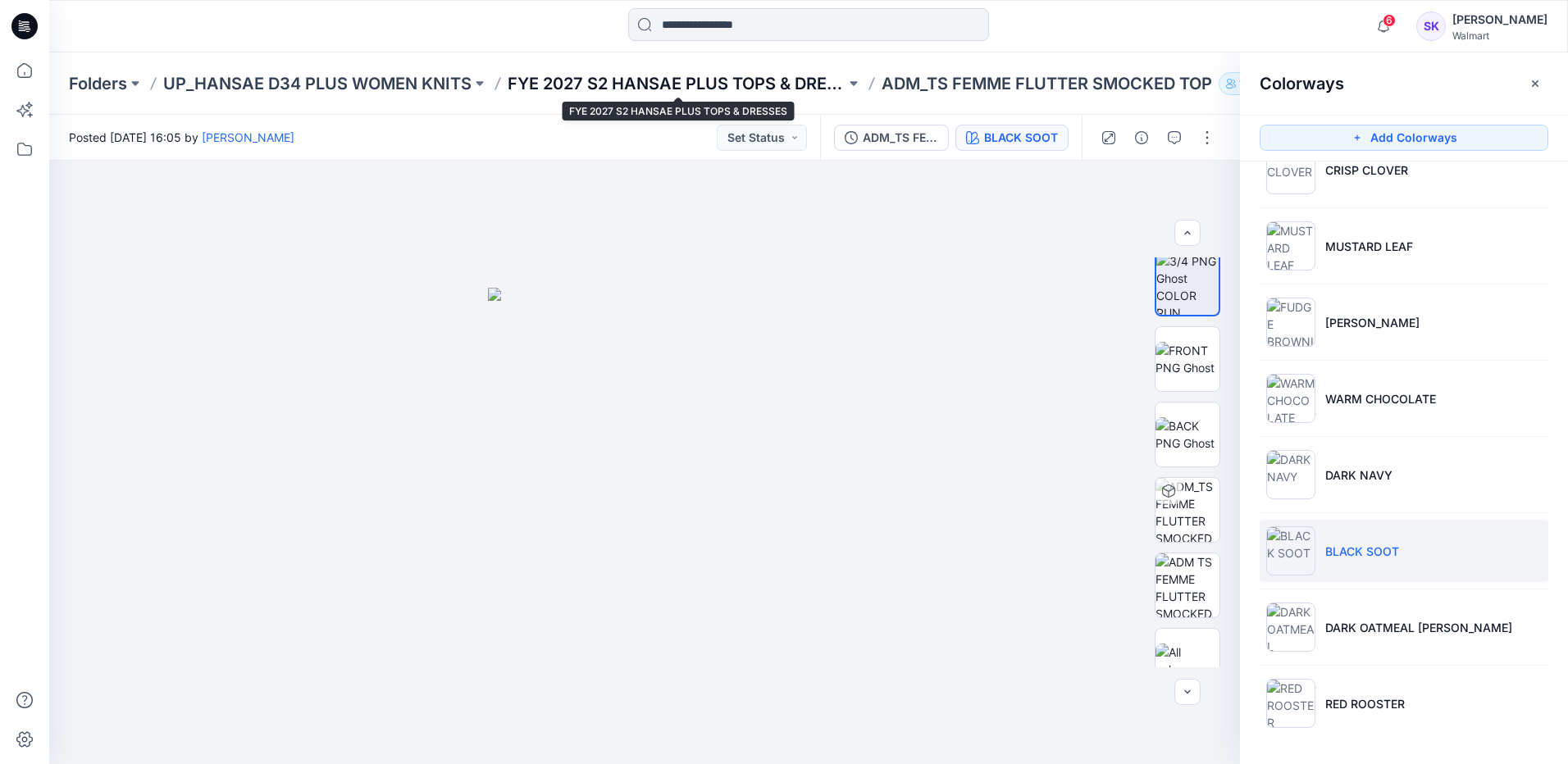
click at [710, 72] on p "FYE 2027 S2 HANSAE PLUS TOPS & DRESSES" at bounding box center [676, 83] width 338 height 23
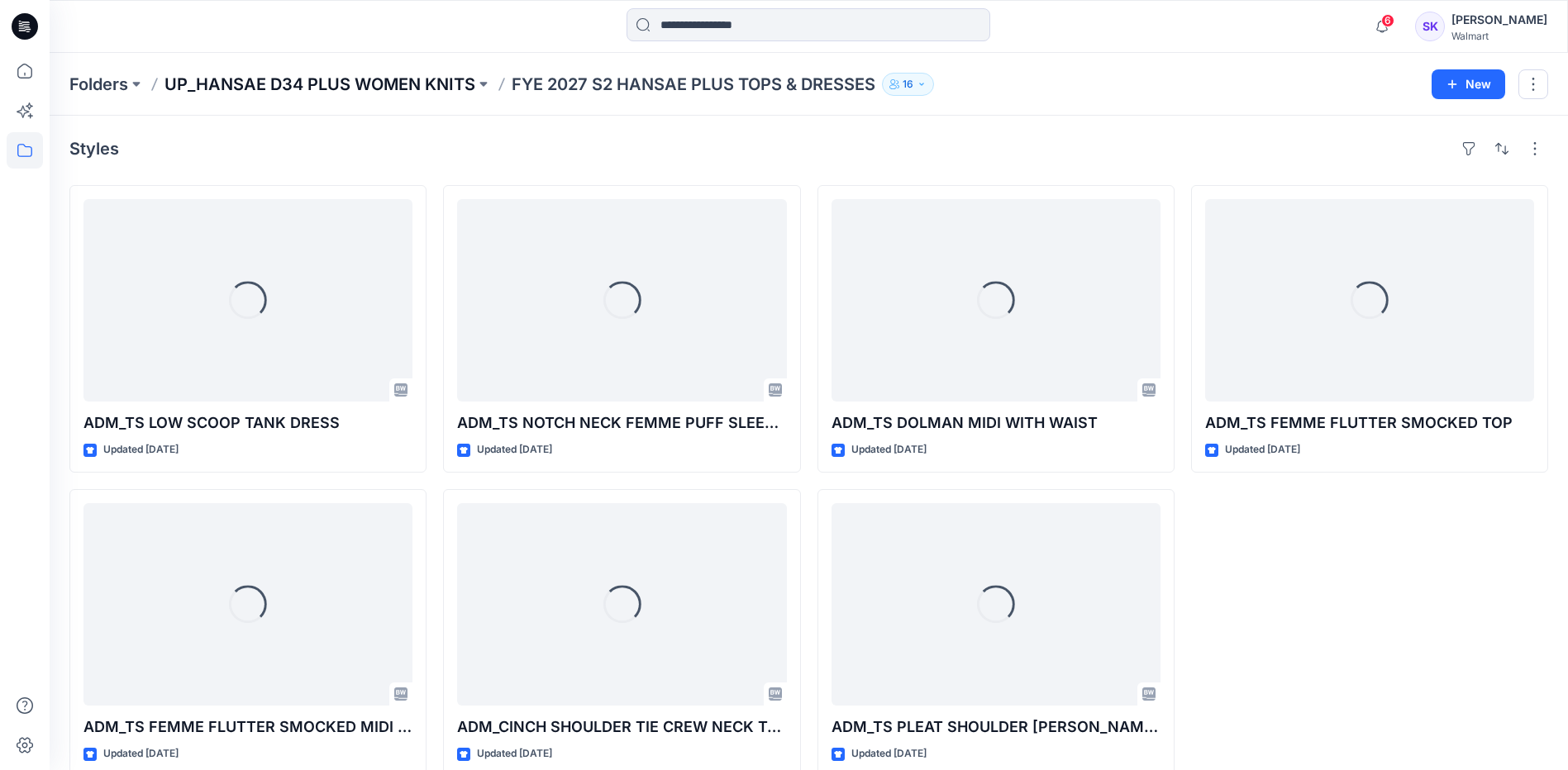
click at [356, 83] on p "UP_HANSAE D34 PLUS WOMEN KNITS" at bounding box center [319, 84] width 311 height 23
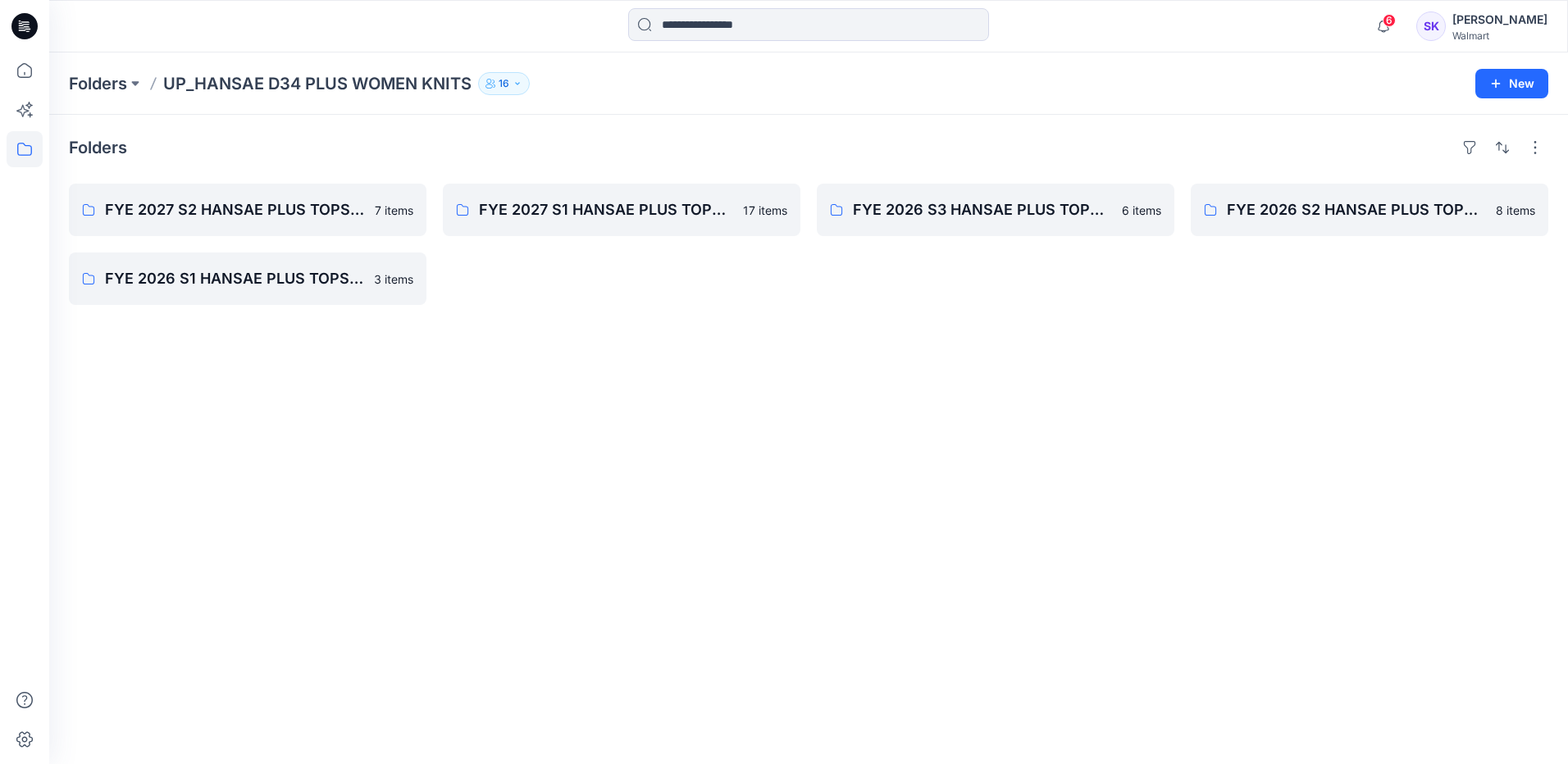
drag, startPoint x: 1004, startPoint y: 508, endPoint x: 966, endPoint y: 437, distance: 80.5
click at [1004, 508] on div "Folders FYE 2027 S2 HANSAE PLUS TOPS & DRESSES 7 items FYE 2026 S1 HANSAE PLUS …" at bounding box center [809, 439] width 1518 height 649
click at [194, 76] on p "UP_HANSAE D34 PLUS WOMEN KNITS" at bounding box center [317, 83] width 308 height 23
click at [229, 90] on p "UP_HANSAE D34 PLUS WOMEN KNITS" at bounding box center [317, 83] width 308 height 23
click at [132, 84] on button at bounding box center [135, 83] width 17 height 23
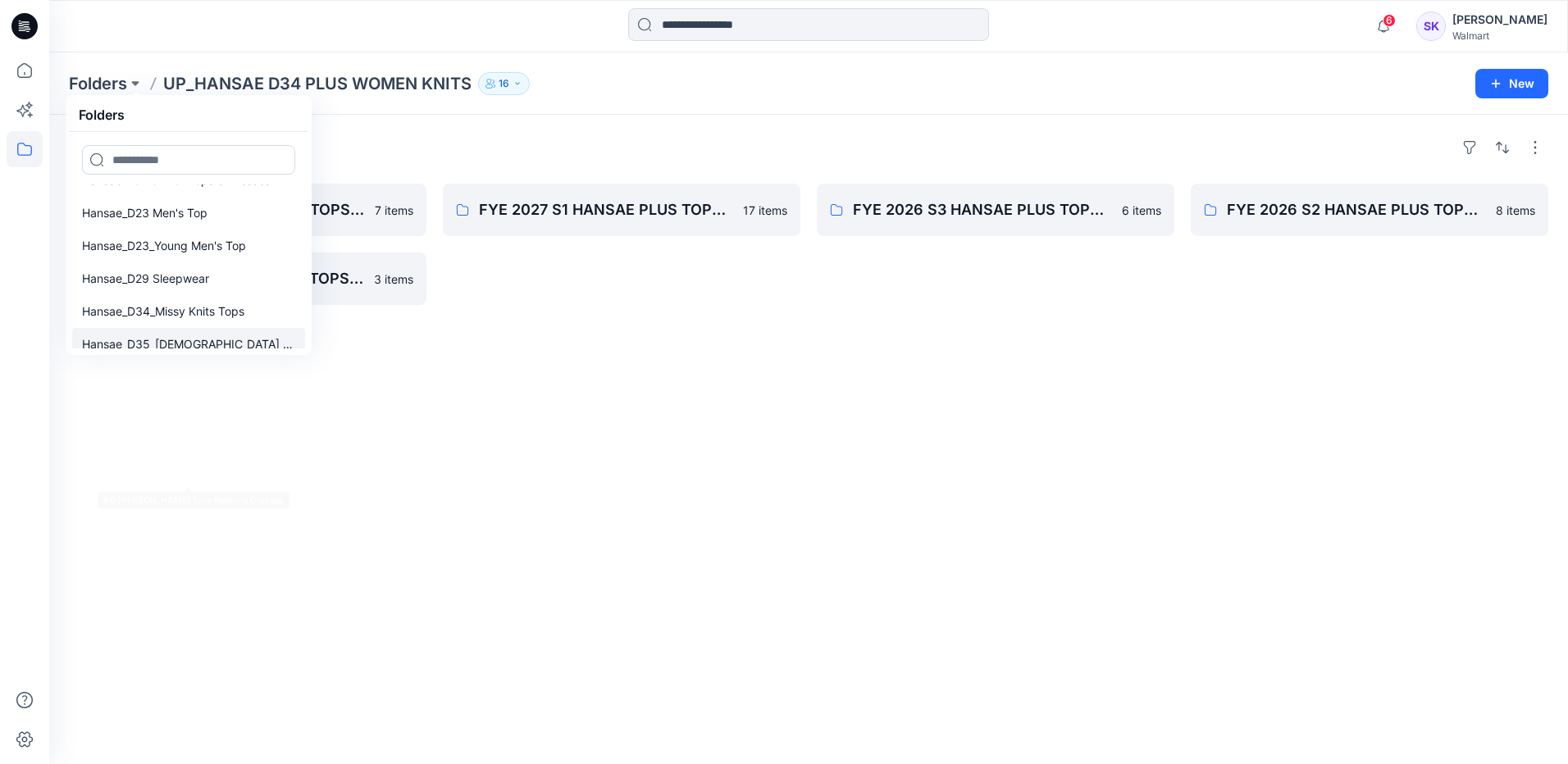
scroll to position [217, 0]
click at [244, 315] on p "Hansae_D34_Missy Knits Tops" at bounding box center [163, 311] width 162 height 19
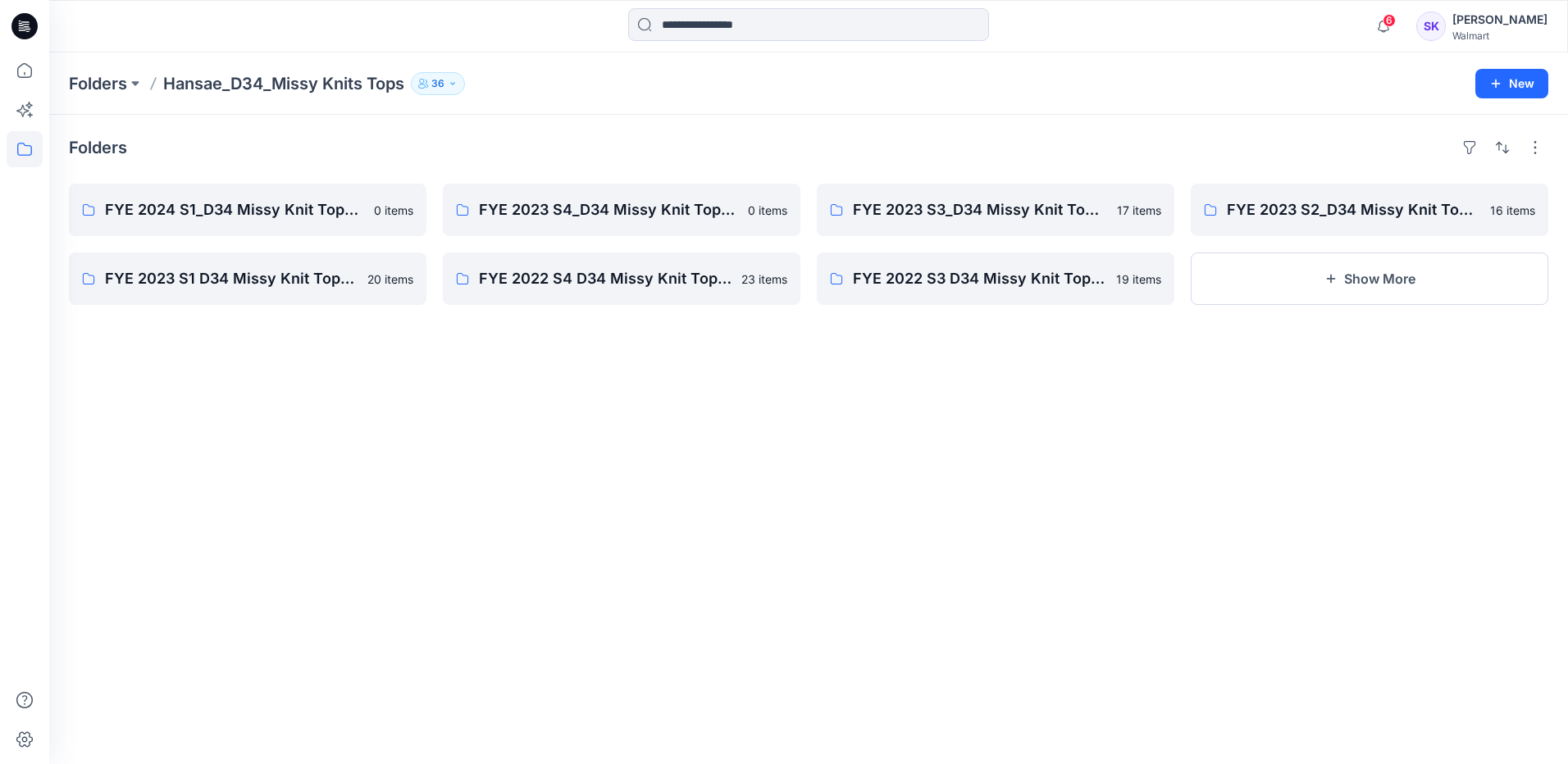
click at [1164, 430] on div "Folders FYE 2024 S1_D34 Missy Knit Tops - Hansae 0 items FYE 2023 S1 D34 Missy …" at bounding box center [809, 439] width 1518 height 649
click at [1211, 407] on div "Folders FYE 2024 S1_D34 Missy Knit Tops - Hansae 0 items FYE 2023 S1 D34 Missy …" at bounding box center [809, 439] width 1518 height 649
click at [140, 79] on button at bounding box center [135, 83] width 17 height 23
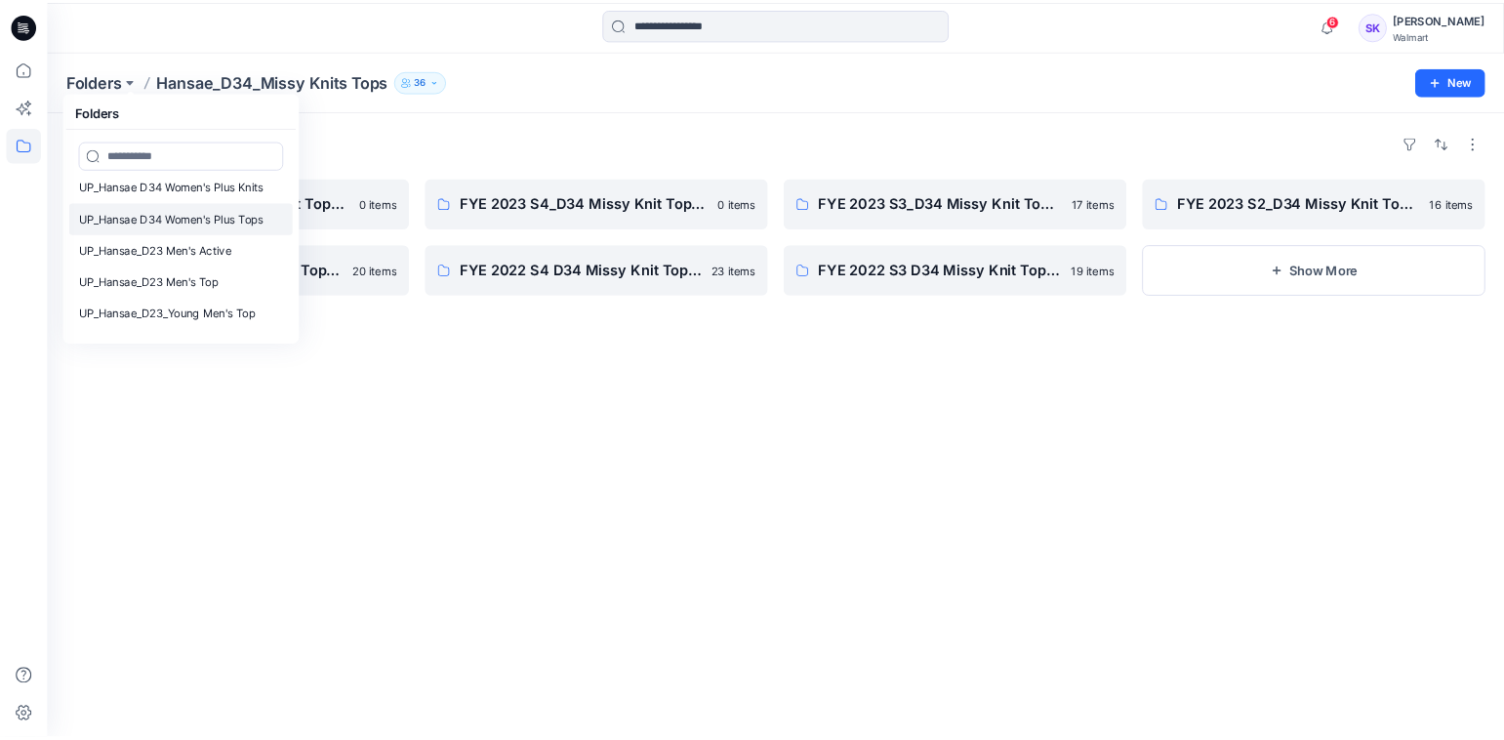
scroll to position [864, 0]
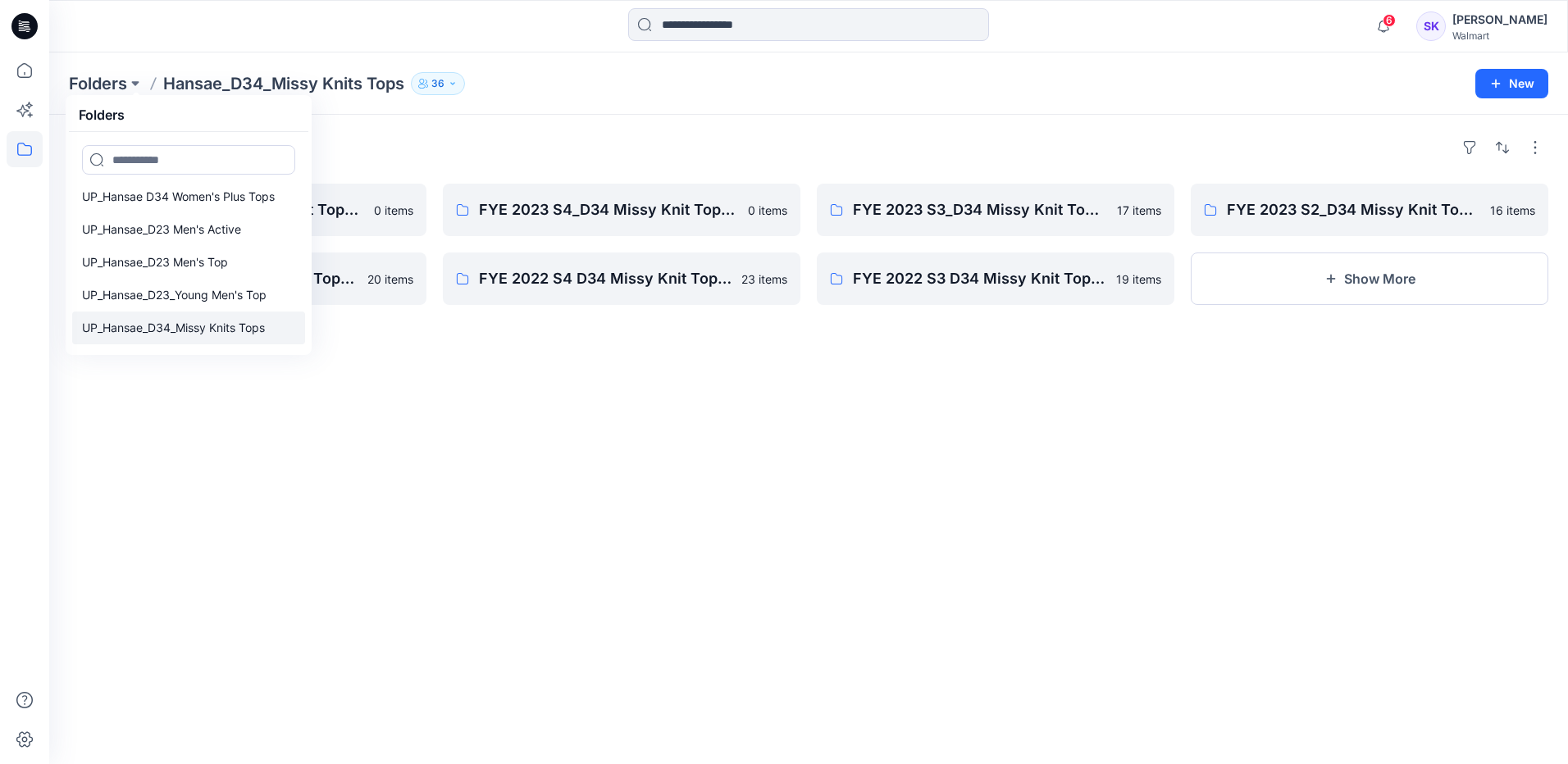
click at [250, 335] on p "UP_Hansae_D34_Missy Knits Tops" at bounding box center [174, 327] width 183 height 19
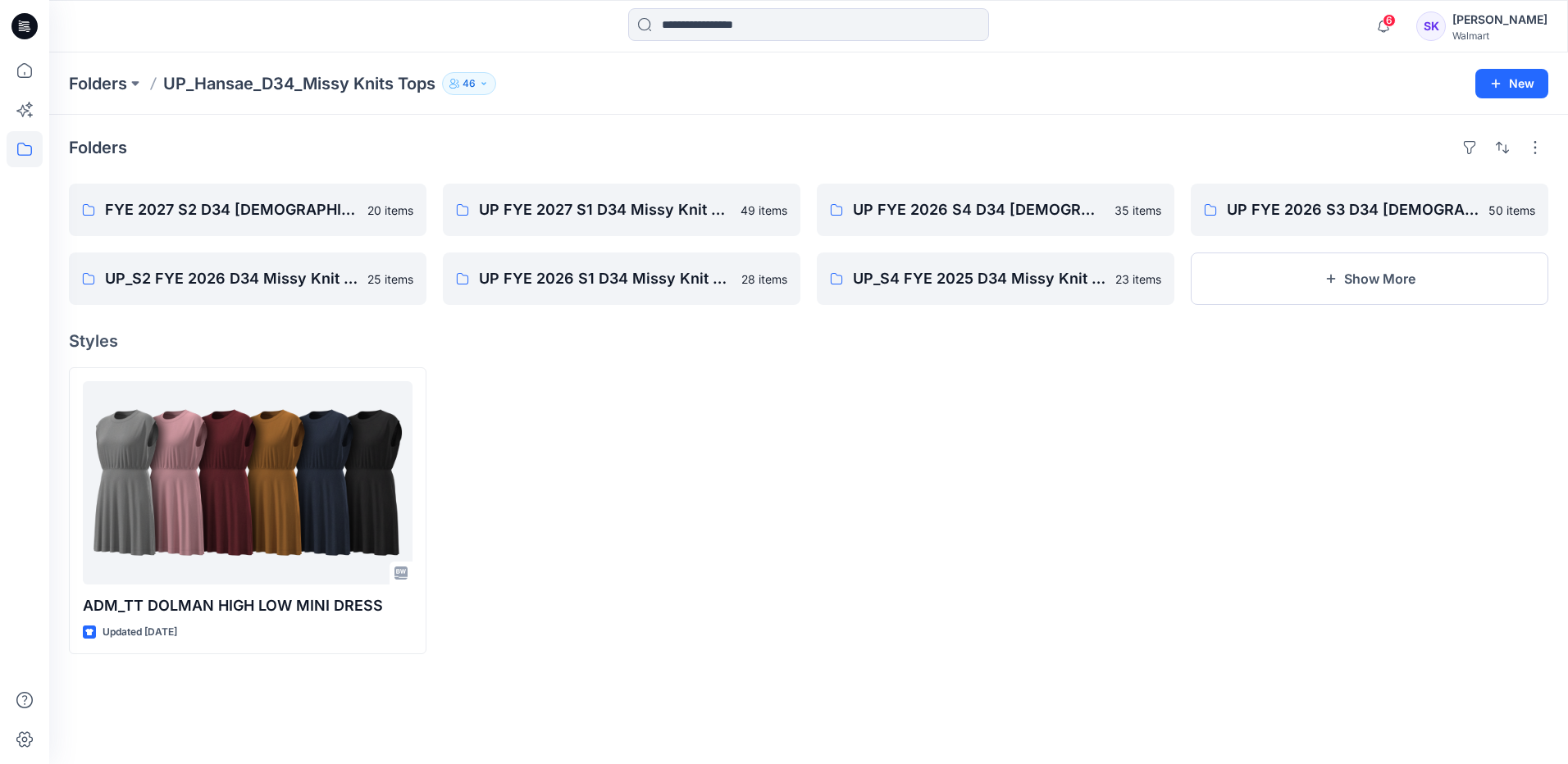
click at [962, 442] on div at bounding box center [995, 510] width 358 height 287
click at [959, 421] on div at bounding box center [995, 510] width 358 height 287
click at [931, 431] on div at bounding box center [995, 510] width 358 height 287
click at [794, 405] on div at bounding box center [621, 510] width 358 height 287
click at [696, 397] on div at bounding box center [621, 510] width 358 height 287
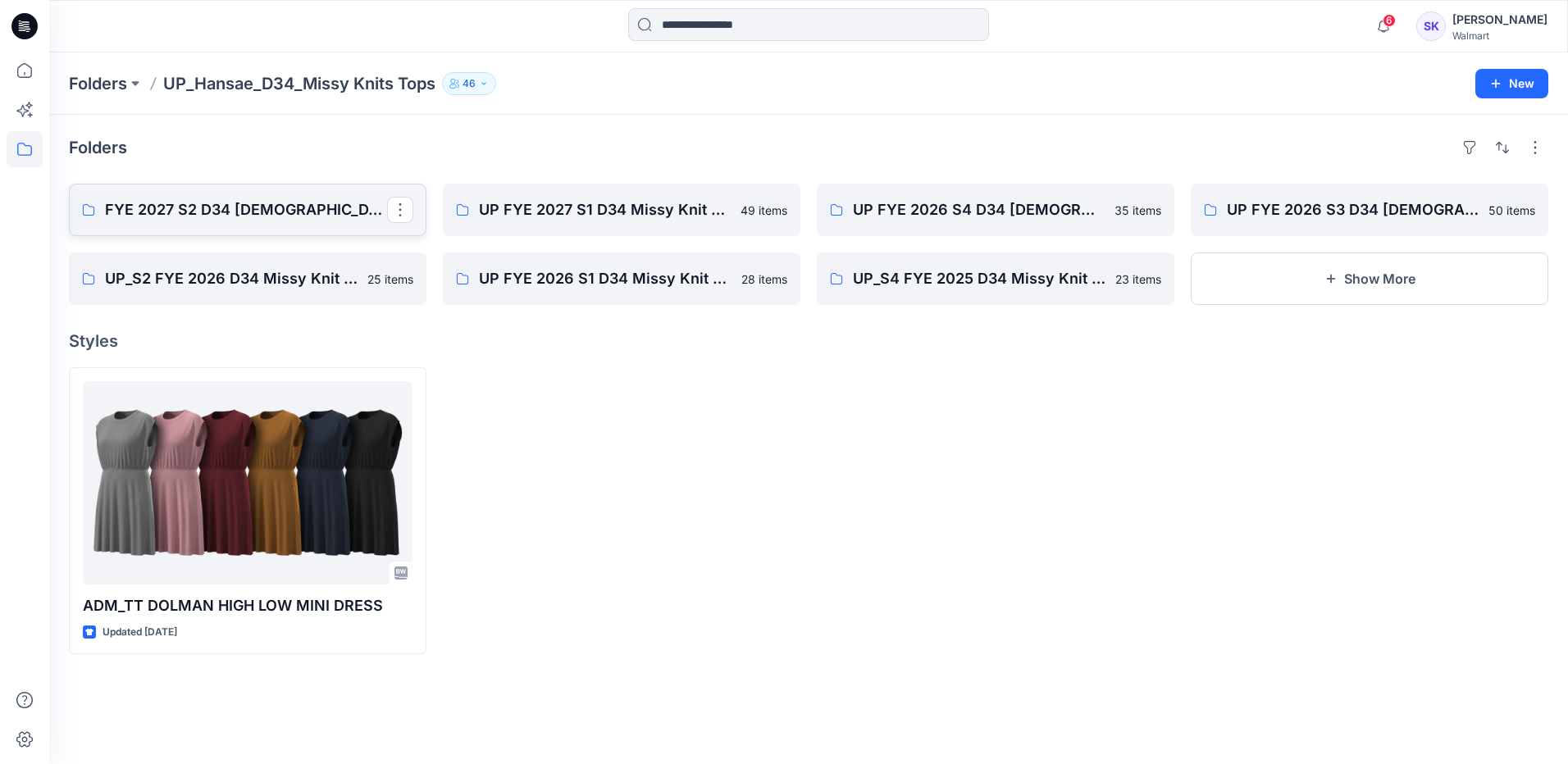
click at [289, 221] on p "FYE 2027 S2 D34 [DEMOGRAPHIC_DATA] Tops - Hansae" at bounding box center [246, 209] width 282 height 23
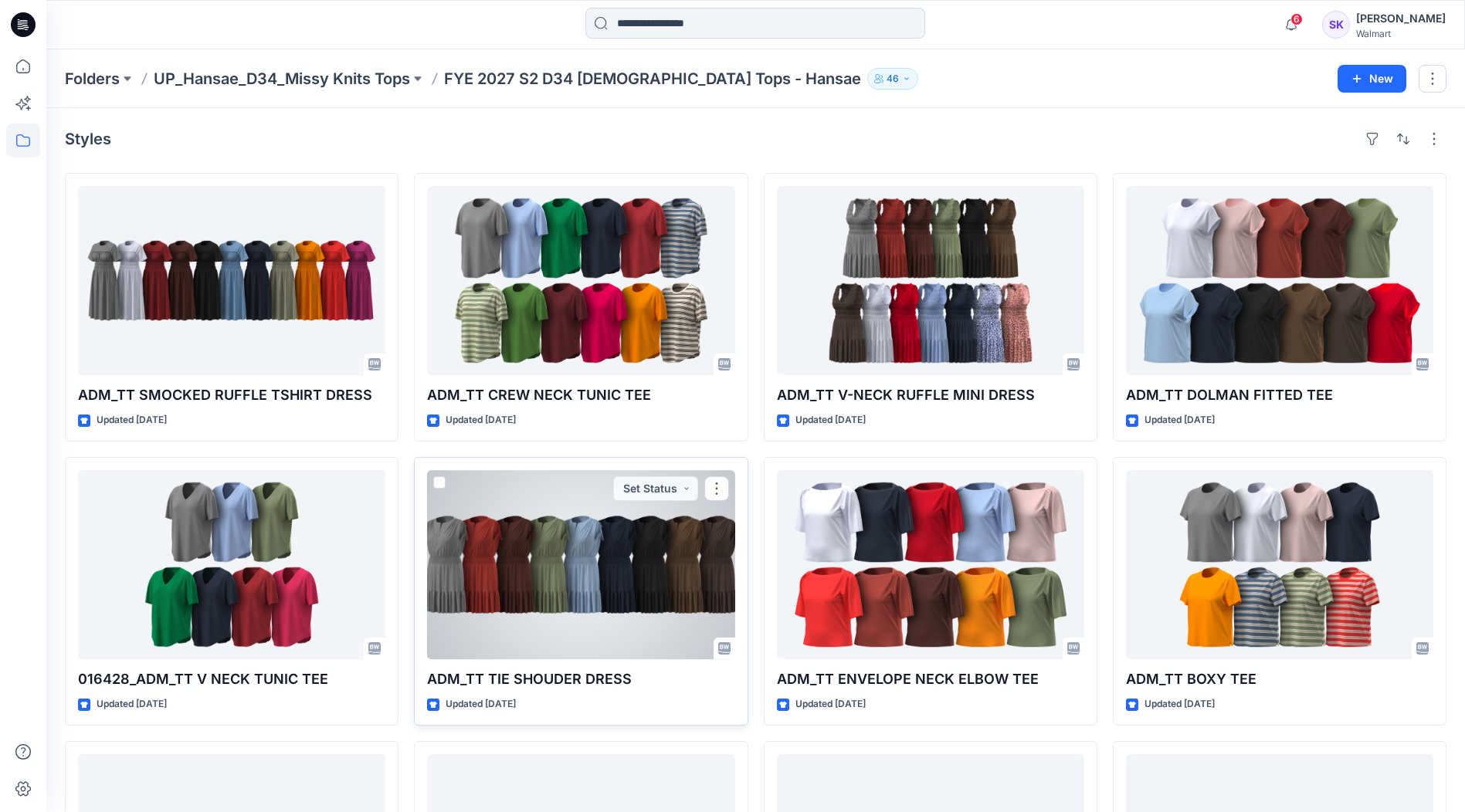
scroll to position [232, 0]
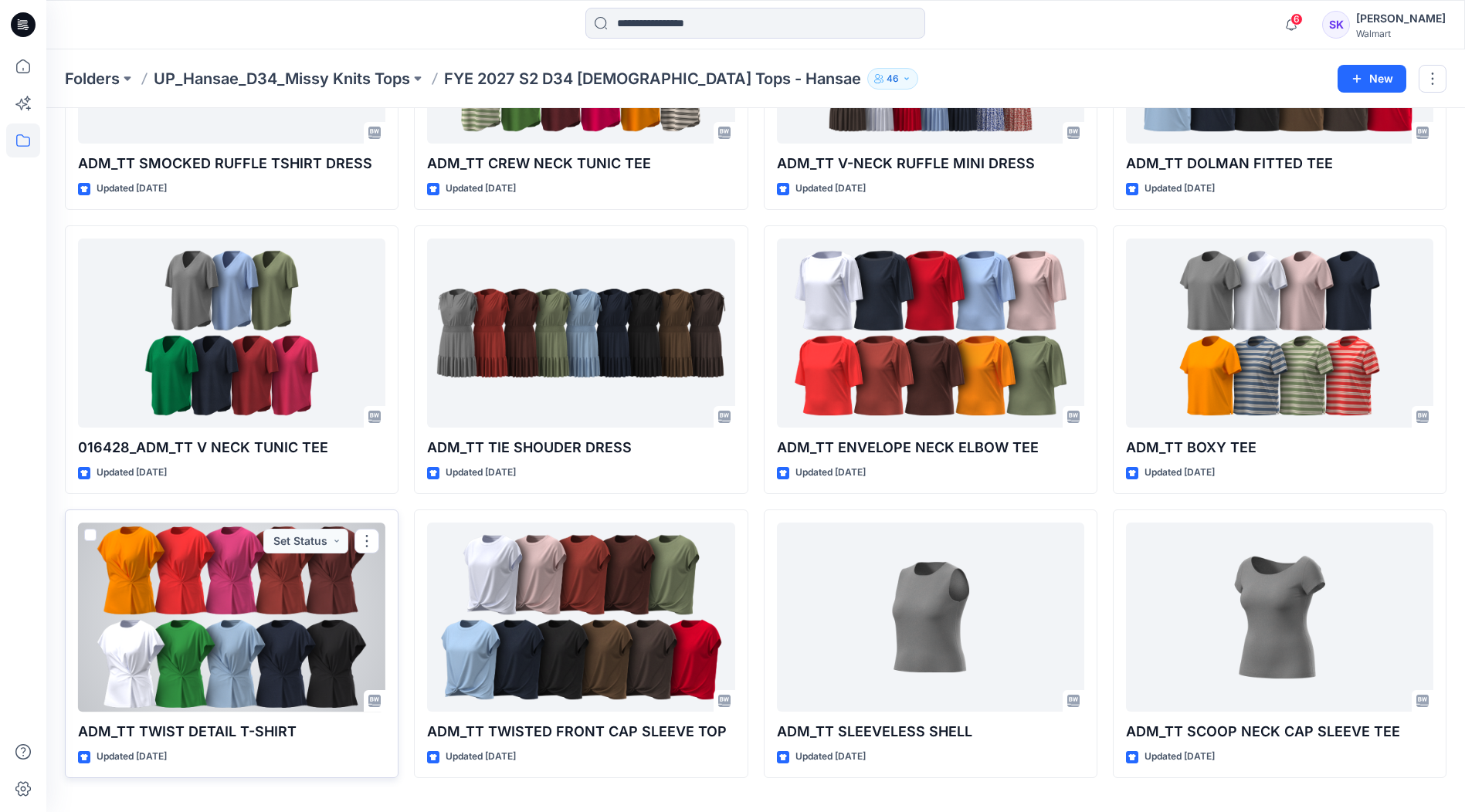
click at [216, 613] on div at bounding box center [232, 617] width 308 height 189
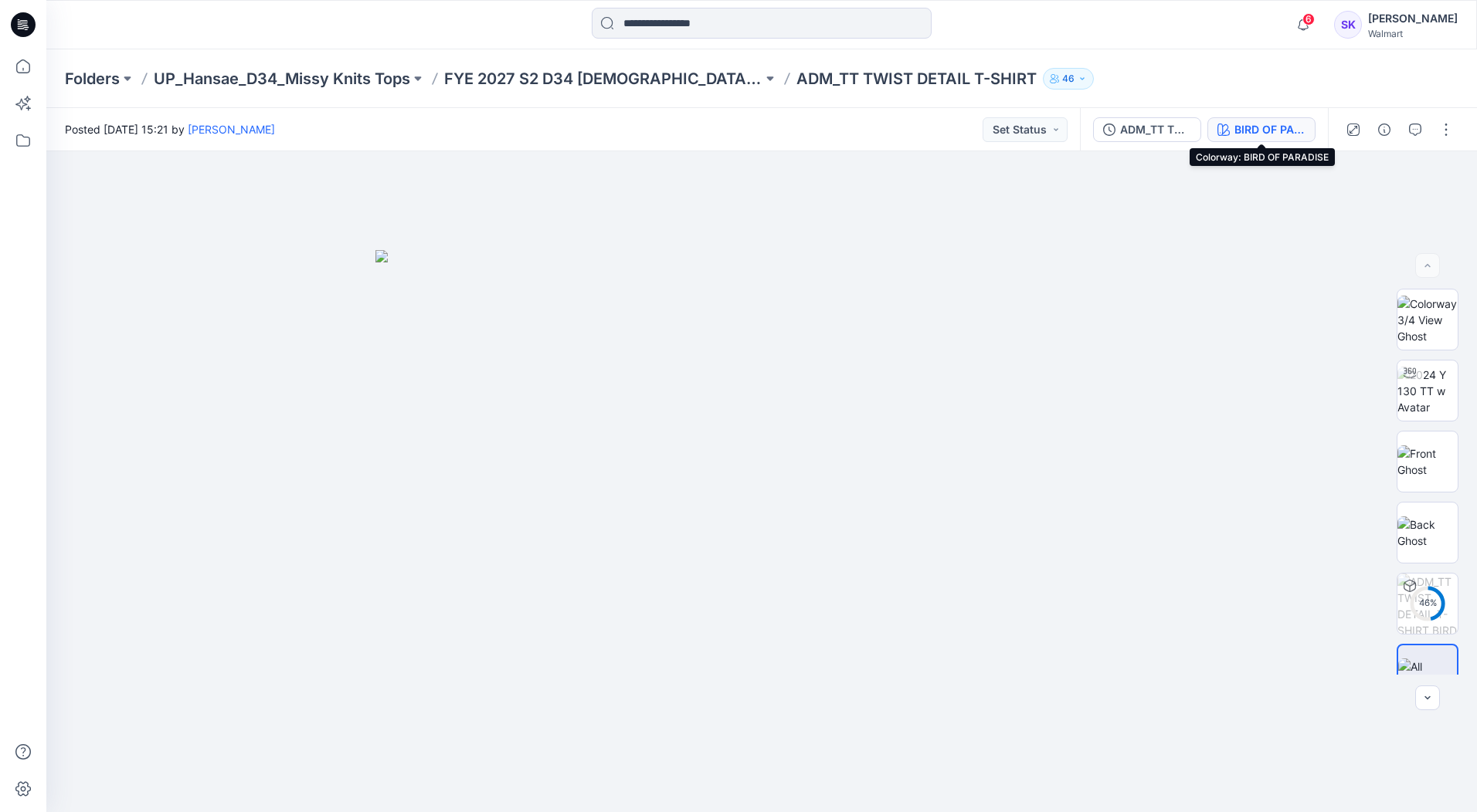
click at [1255, 134] on div "BIRD OF PARADISE" at bounding box center [1270, 129] width 71 height 17
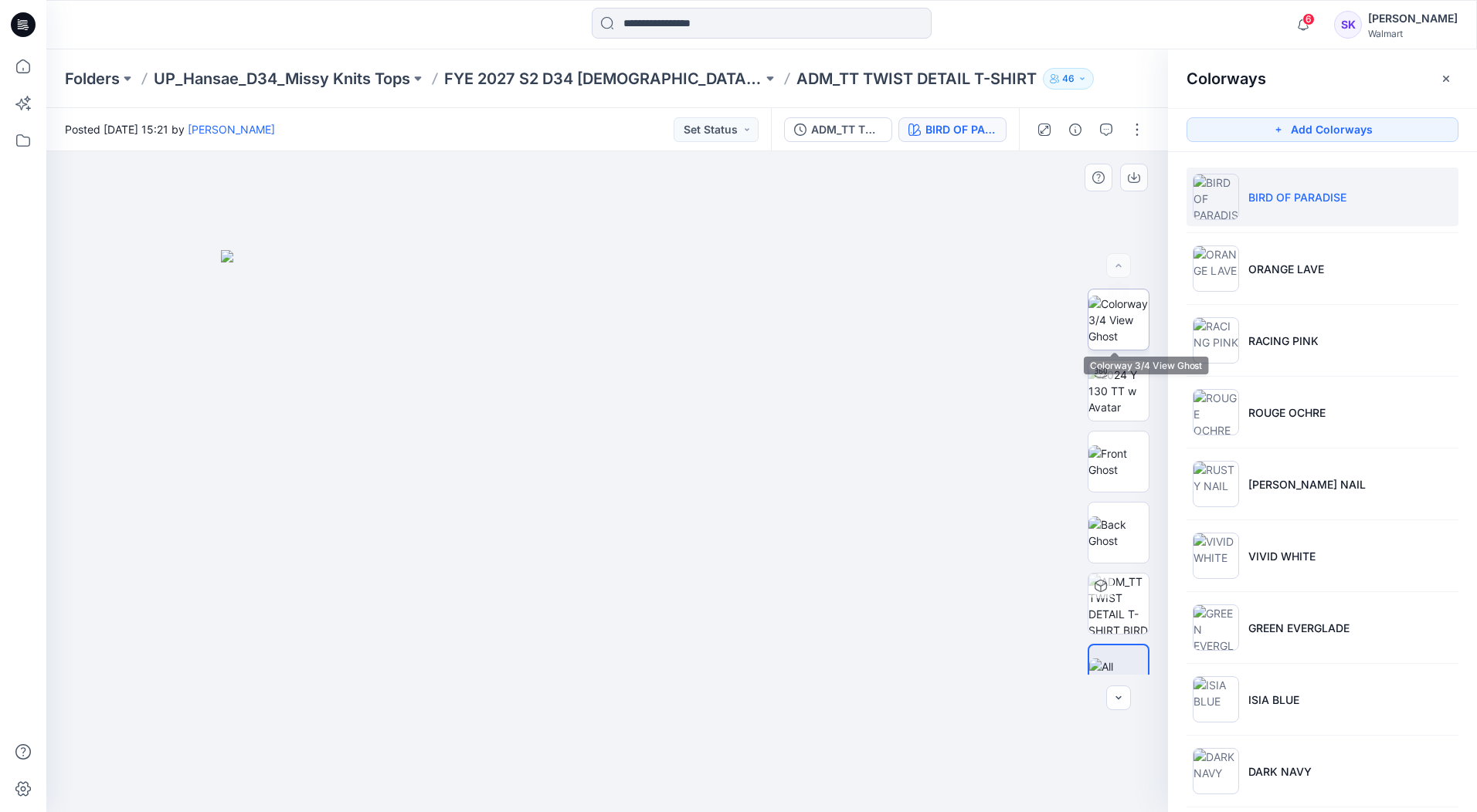
click at [1110, 311] on img at bounding box center [1119, 320] width 60 height 49
click at [1138, 132] on button "button" at bounding box center [1136, 129] width 25 height 25
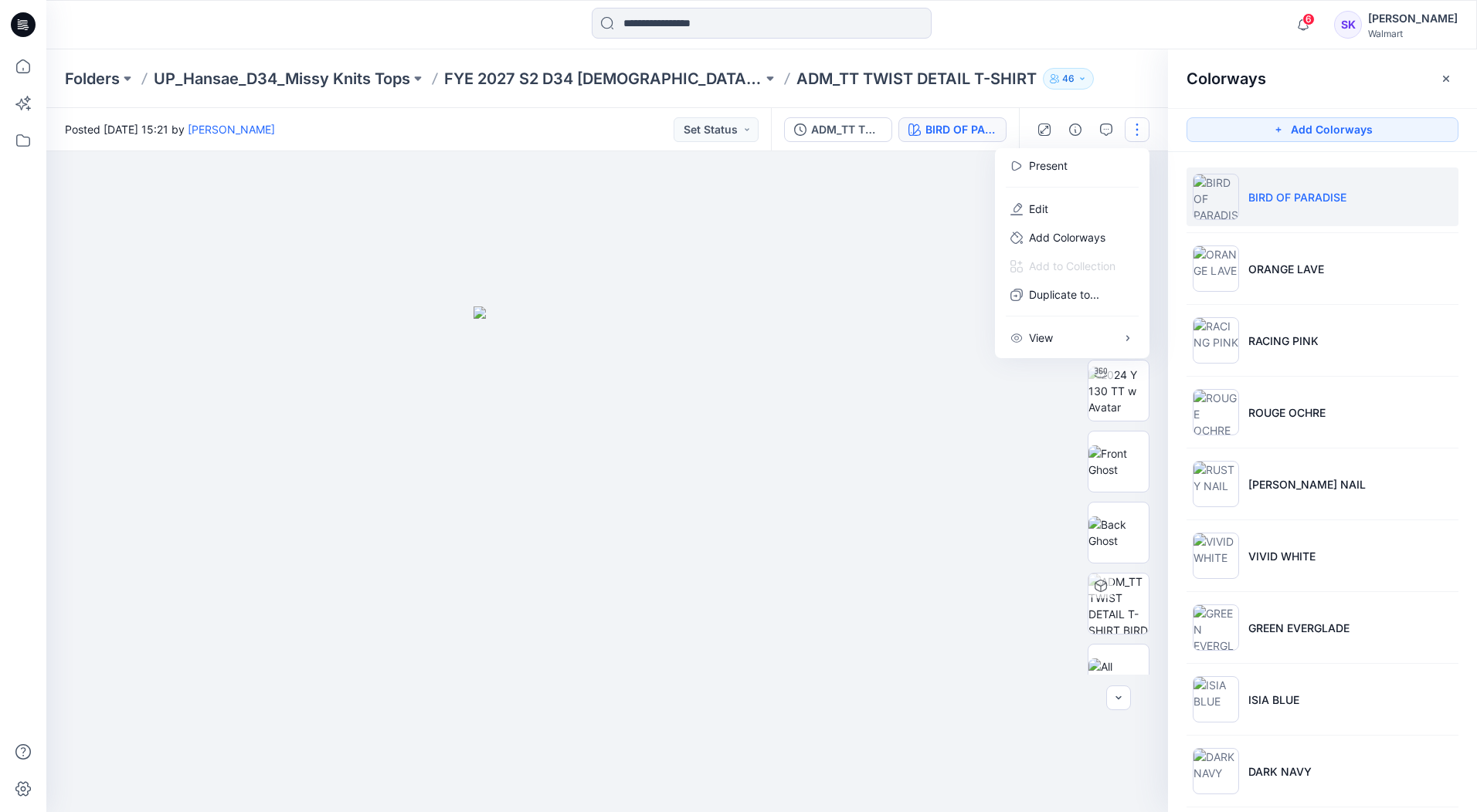
click at [1137, 133] on button "button" at bounding box center [1136, 129] width 25 height 25
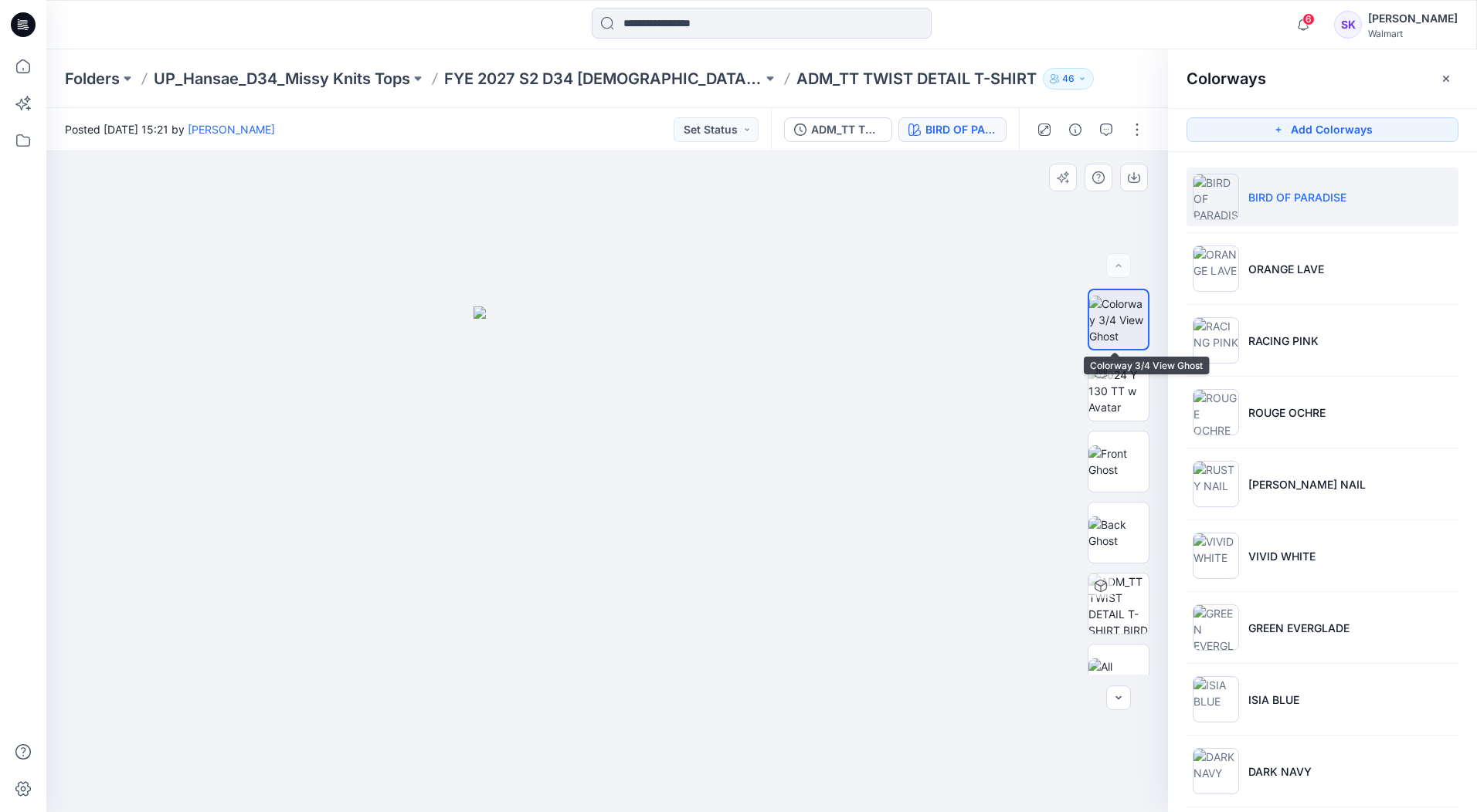
click at [1117, 320] on img at bounding box center [1119, 320] width 59 height 49
click at [1130, 175] on icon "button" at bounding box center [1134, 179] width 13 height 9
click at [1305, 281] on li "ORANGE LAVE" at bounding box center [1323, 269] width 272 height 59
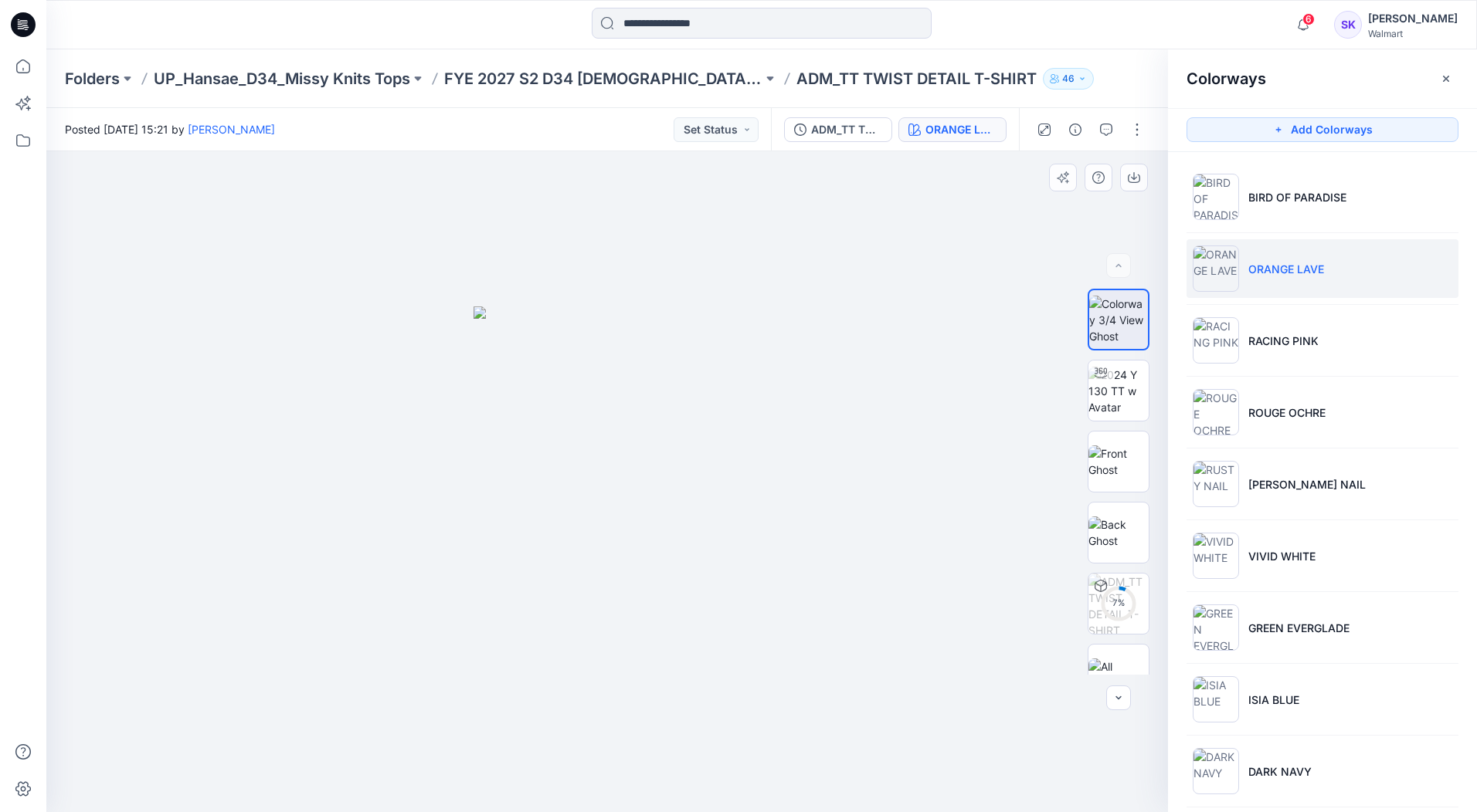
click at [1062, 308] on div at bounding box center [608, 482] width 1122 height 661
click at [1108, 308] on img at bounding box center [1119, 320] width 59 height 49
click at [1133, 180] on icon "button" at bounding box center [1134, 178] width 13 height 13
click at [1361, 344] on li "RACING PINK" at bounding box center [1323, 340] width 272 height 59
click at [1362, 344] on li "RACING PINK" at bounding box center [1323, 340] width 272 height 59
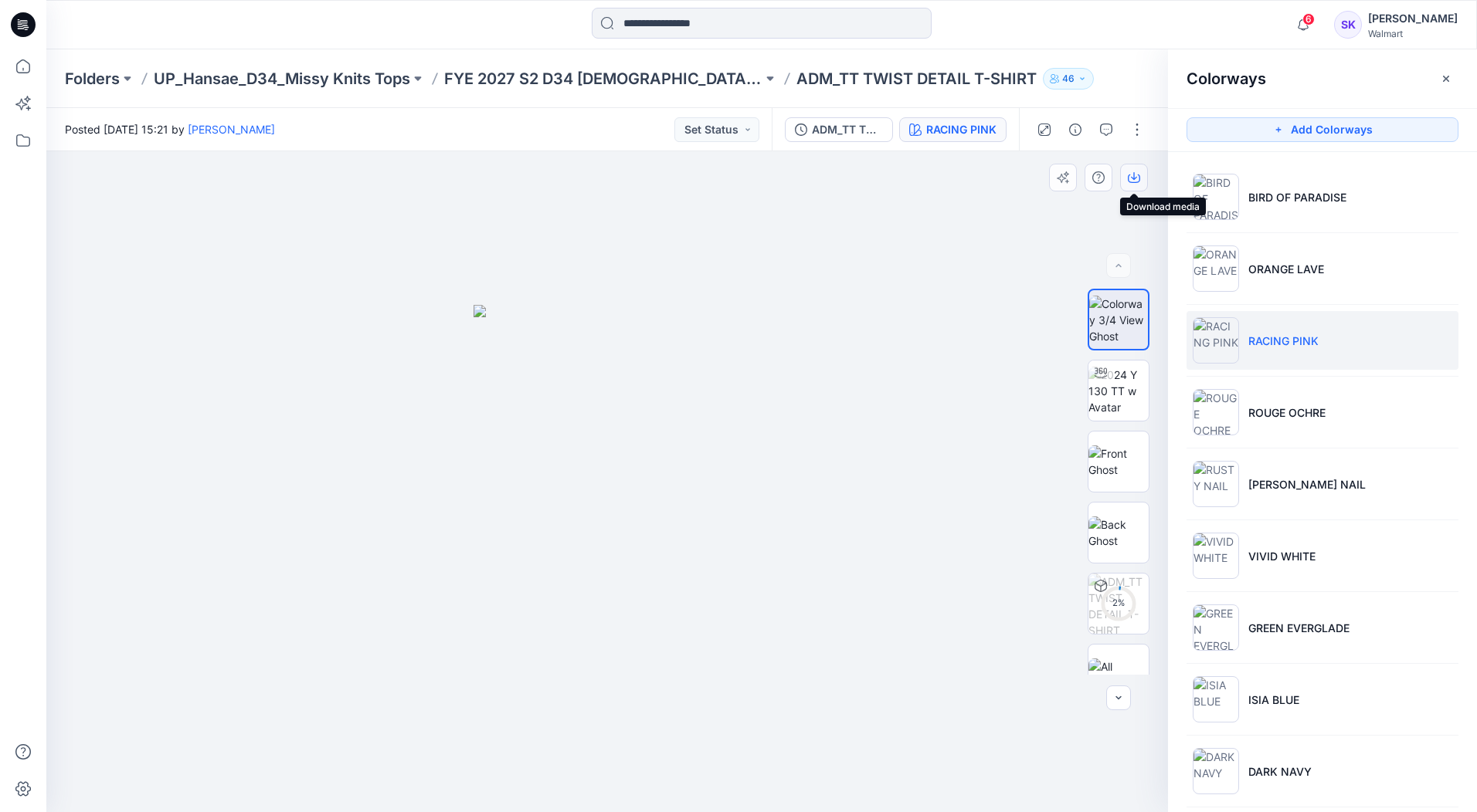
click at [1136, 172] on icon "button" at bounding box center [1134, 178] width 13 height 13
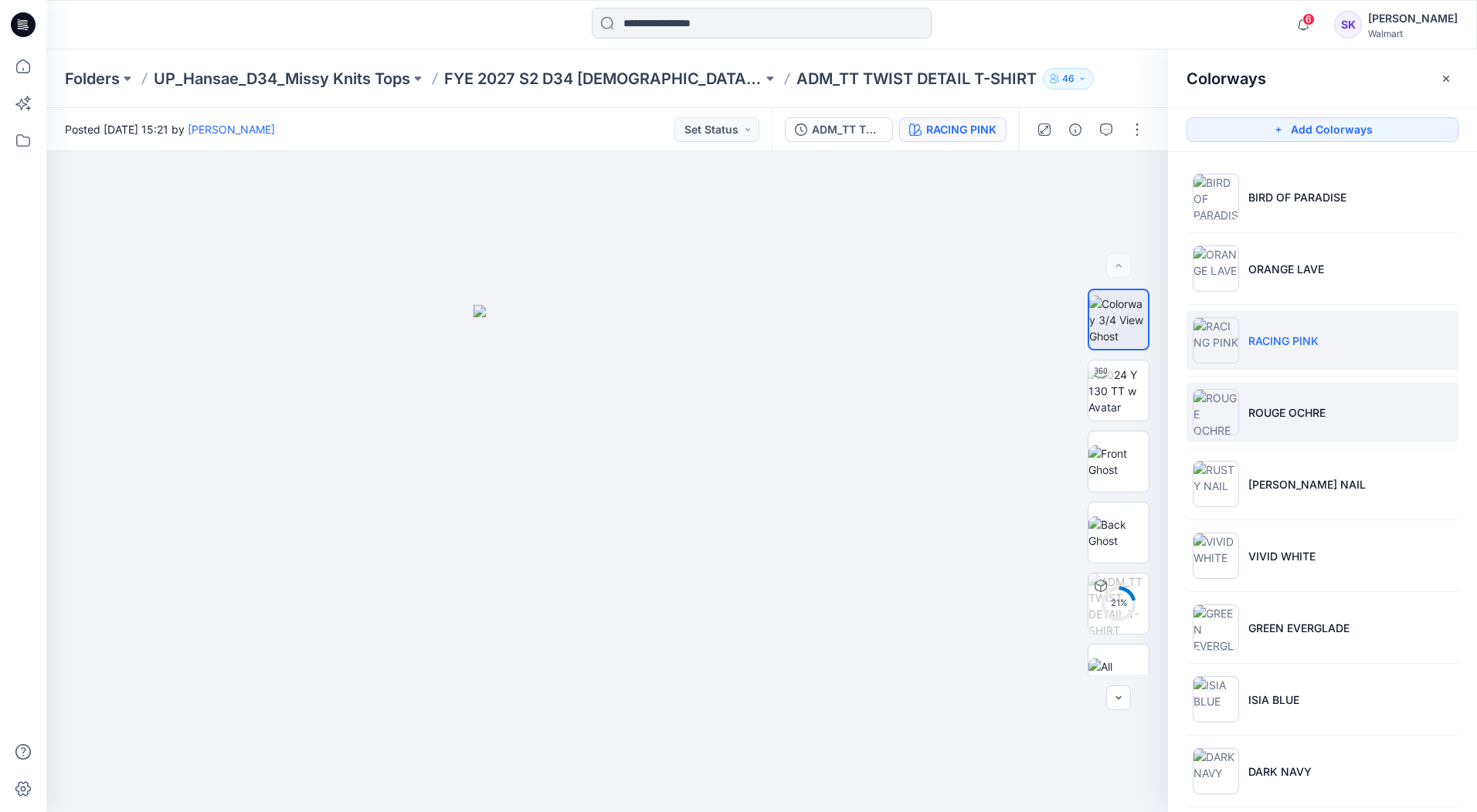
click at [1415, 417] on li "ROUGE OCHRE" at bounding box center [1323, 412] width 272 height 59
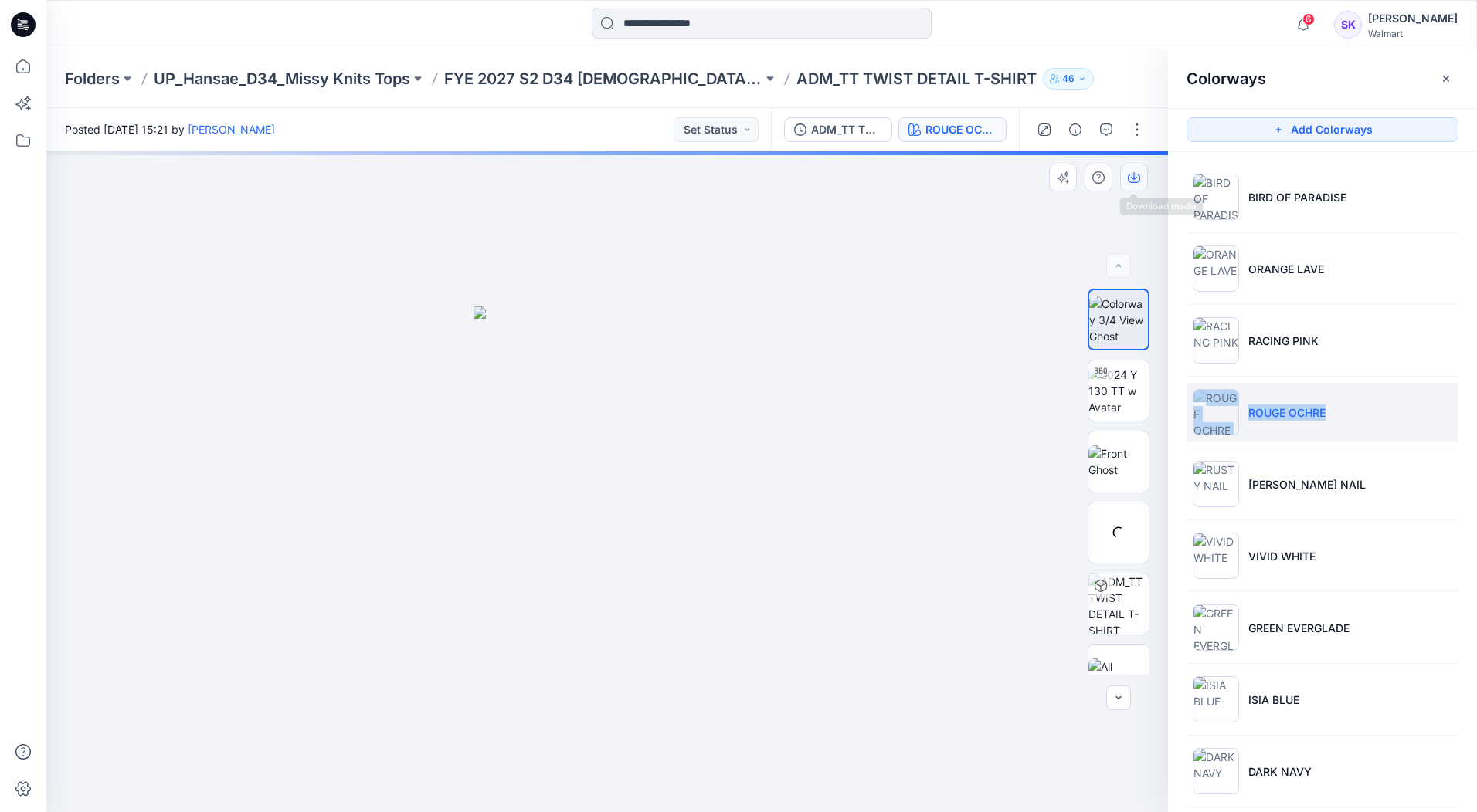
click at [1127, 181] on icon "button" at bounding box center [1134, 178] width 13 height 13
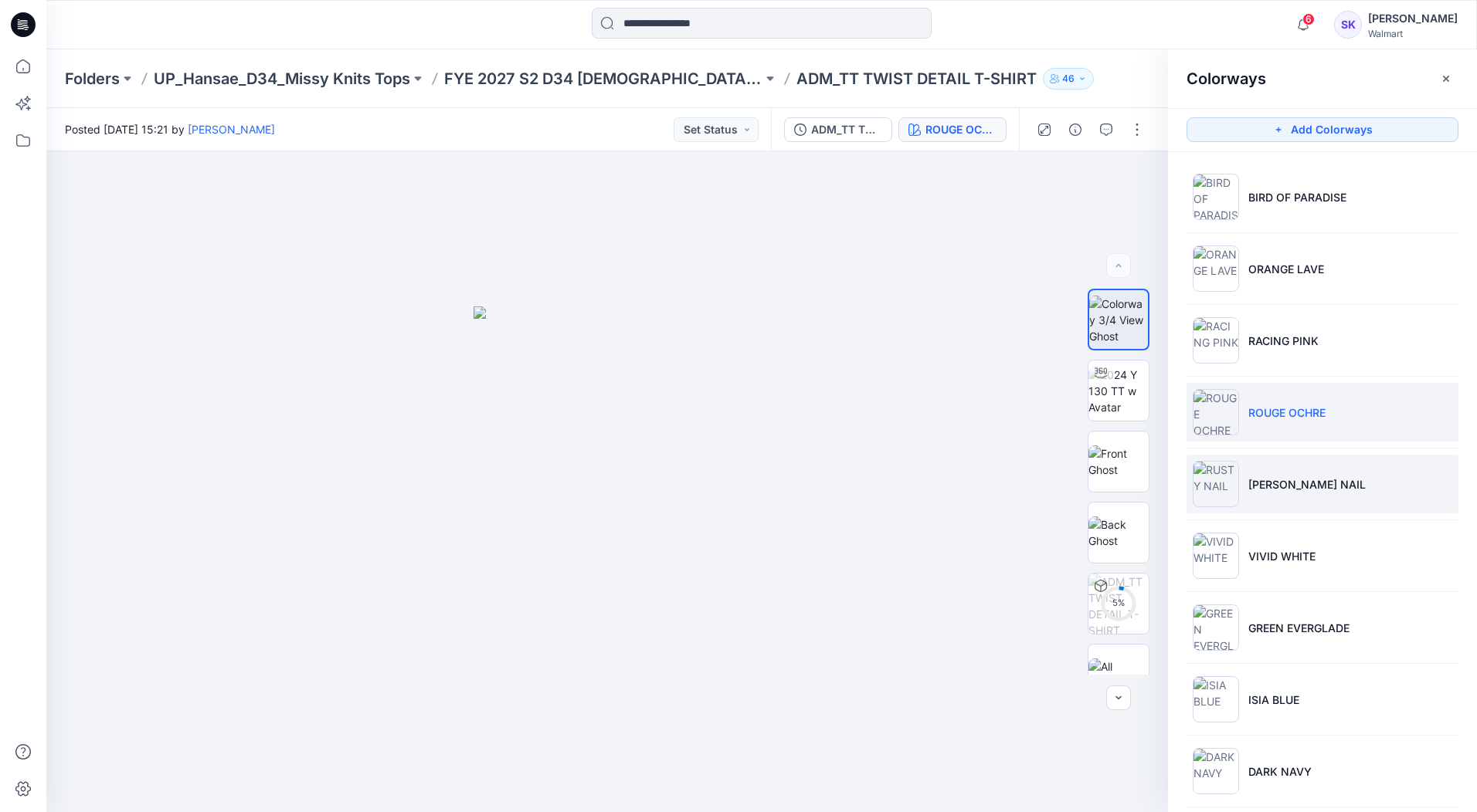
click at [1409, 490] on li "[PERSON_NAME] NAIL" at bounding box center [1323, 484] width 272 height 59
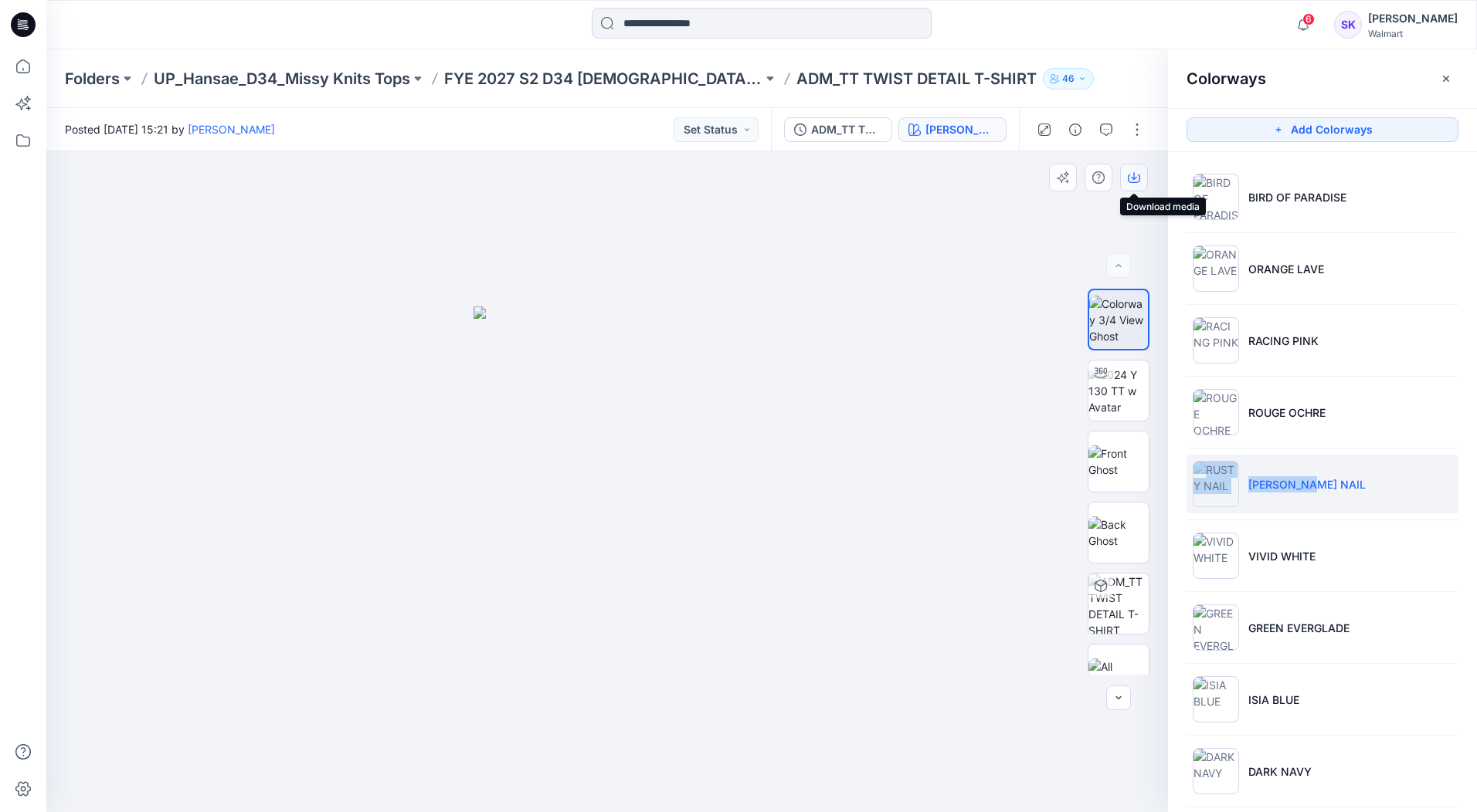
click at [1140, 179] on button "button" at bounding box center [1134, 177] width 28 height 28
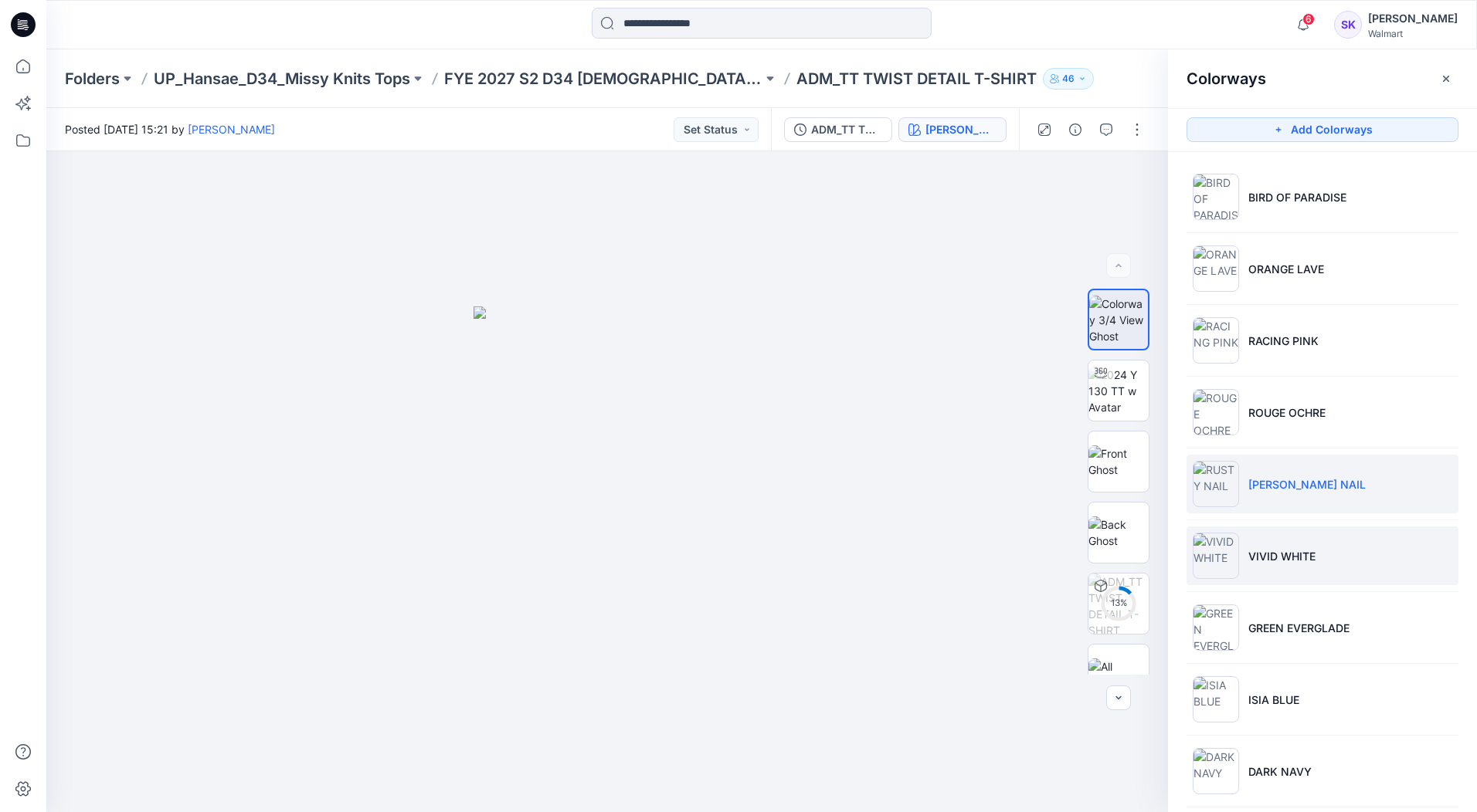
click at [1380, 576] on li "VIVID WHITE" at bounding box center [1323, 556] width 272 height 59
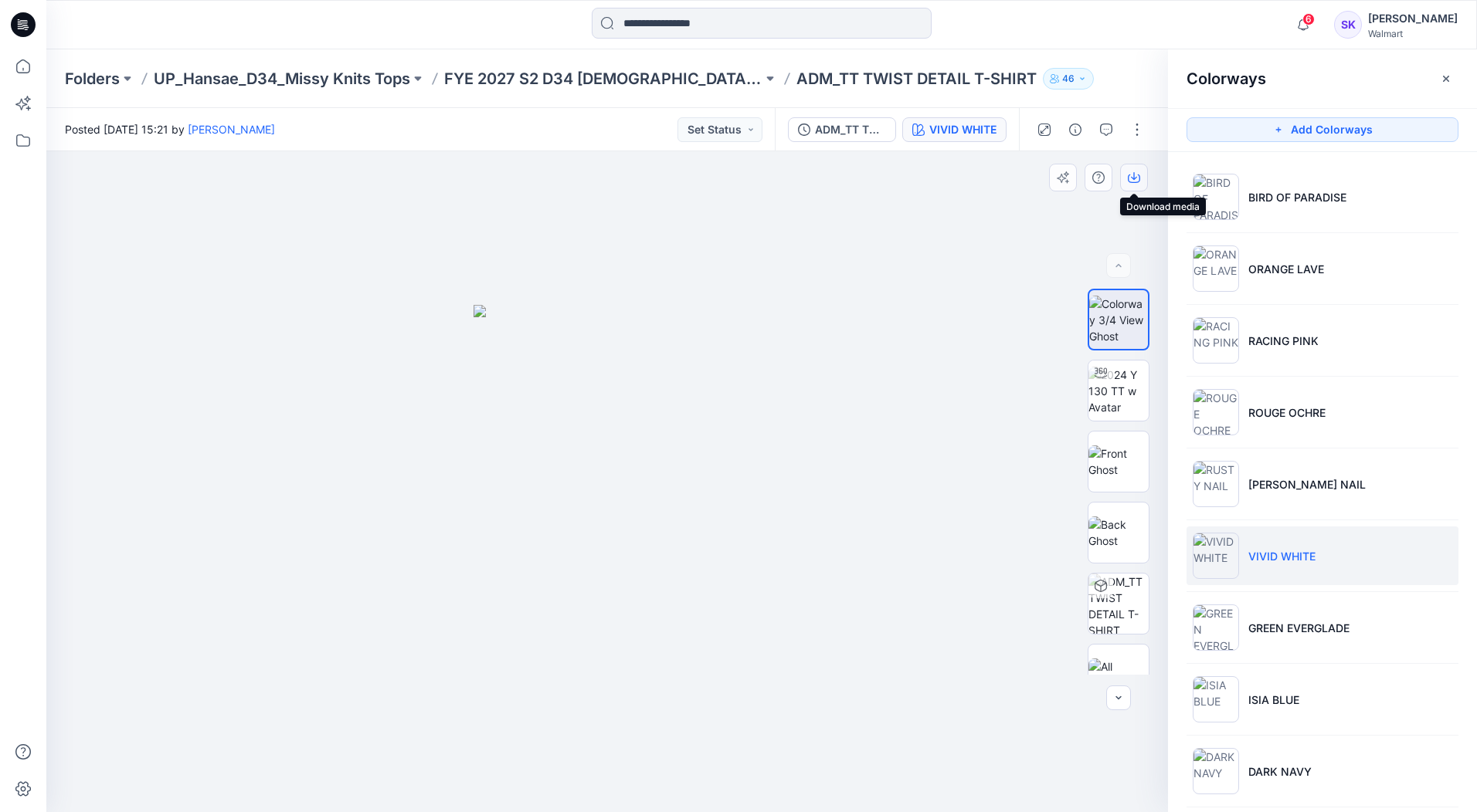
click at [1140, 179] on button "button" at bounding box center [1134, 177] width 28 height 28
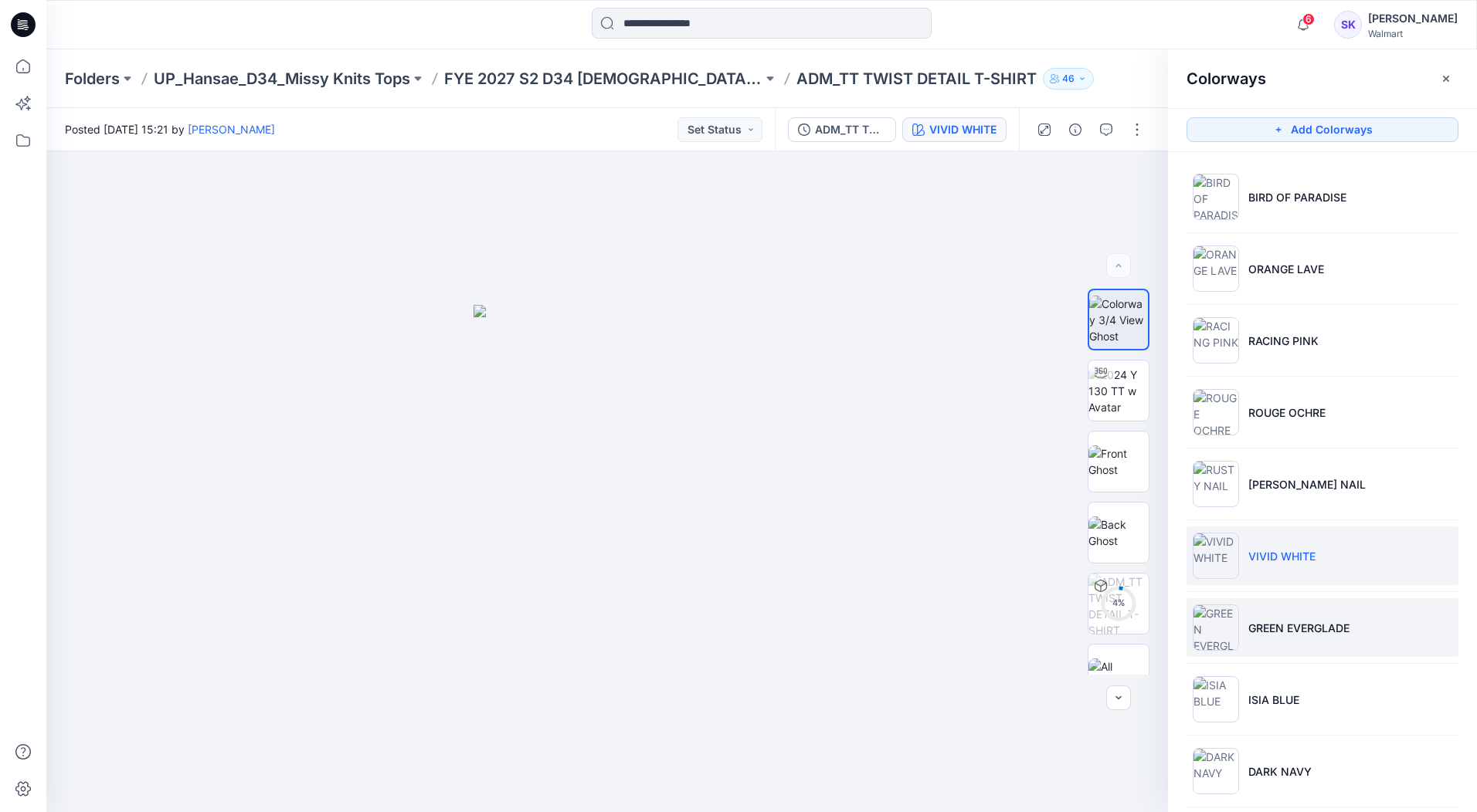
click at [1380, 624] on li "GREEN EVERGLADE" at bounding box center [1323, 628] width 272 height 59
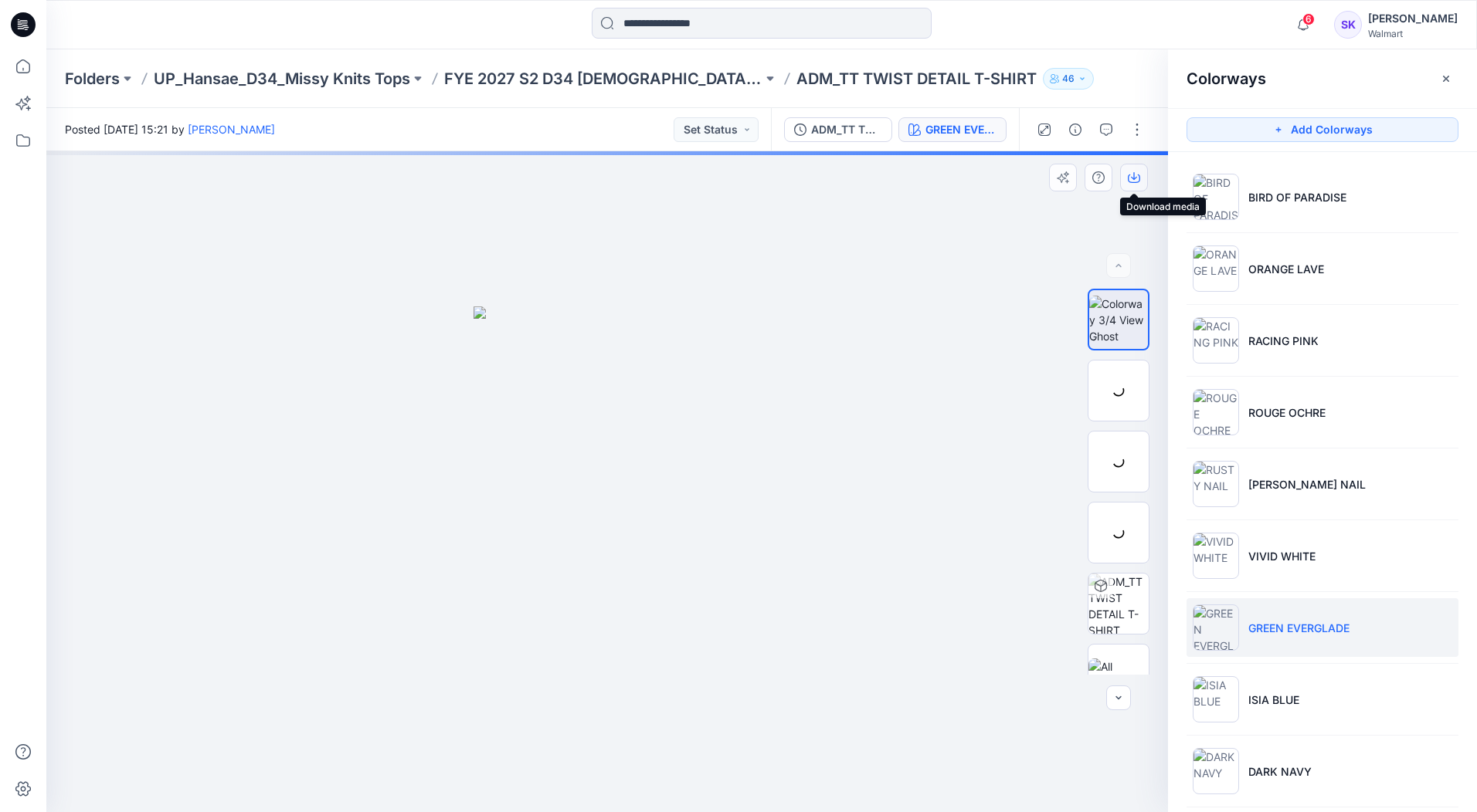
click at [1134, 176] on icon "button" at bounding box center [1134, 178] width 13 height 13
click at [1366, 709] on li "ISIA BLUE" at bounding box center [1323, 699] width 272 height 59
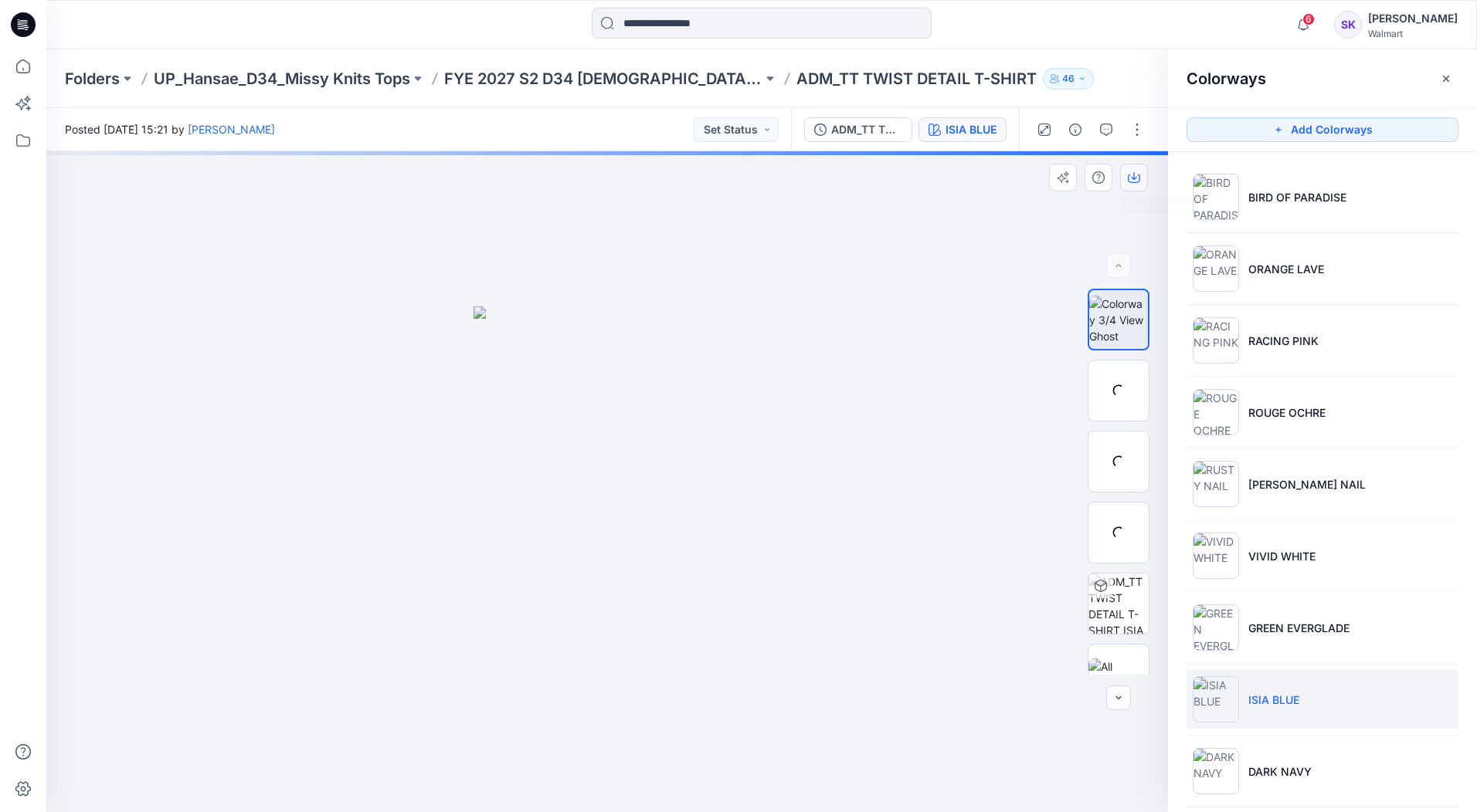
click at [1140, 179] on button "button" at bounding box center [1134, 177] width 28 height 28
click at [1327, 719] on li "DARK NAVY" at bounding box center [1323, 771] width 272 height 59
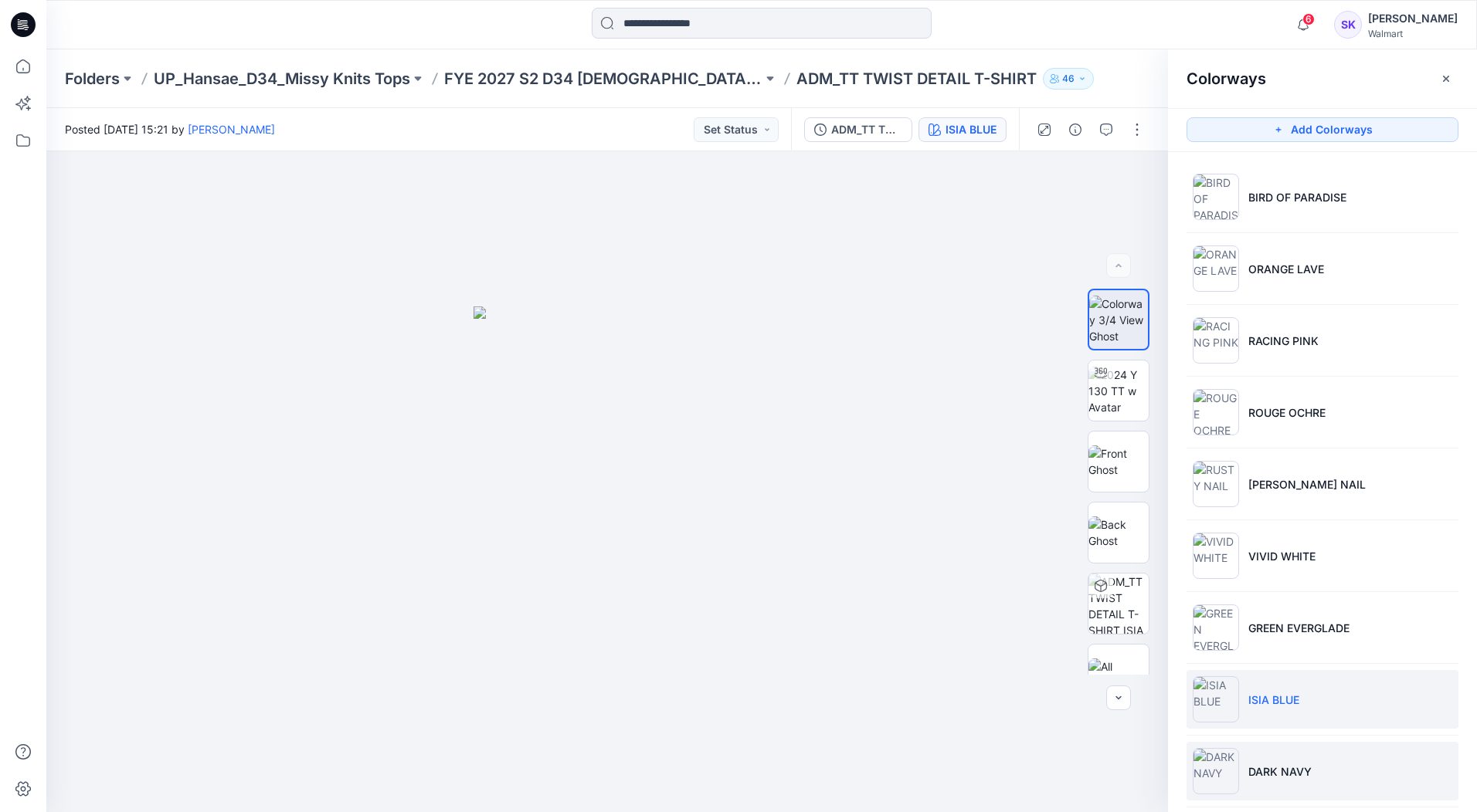
click at [1327, 719] on li "DARK NAVY" at bounding box center [1323, 771] width 272 height 59
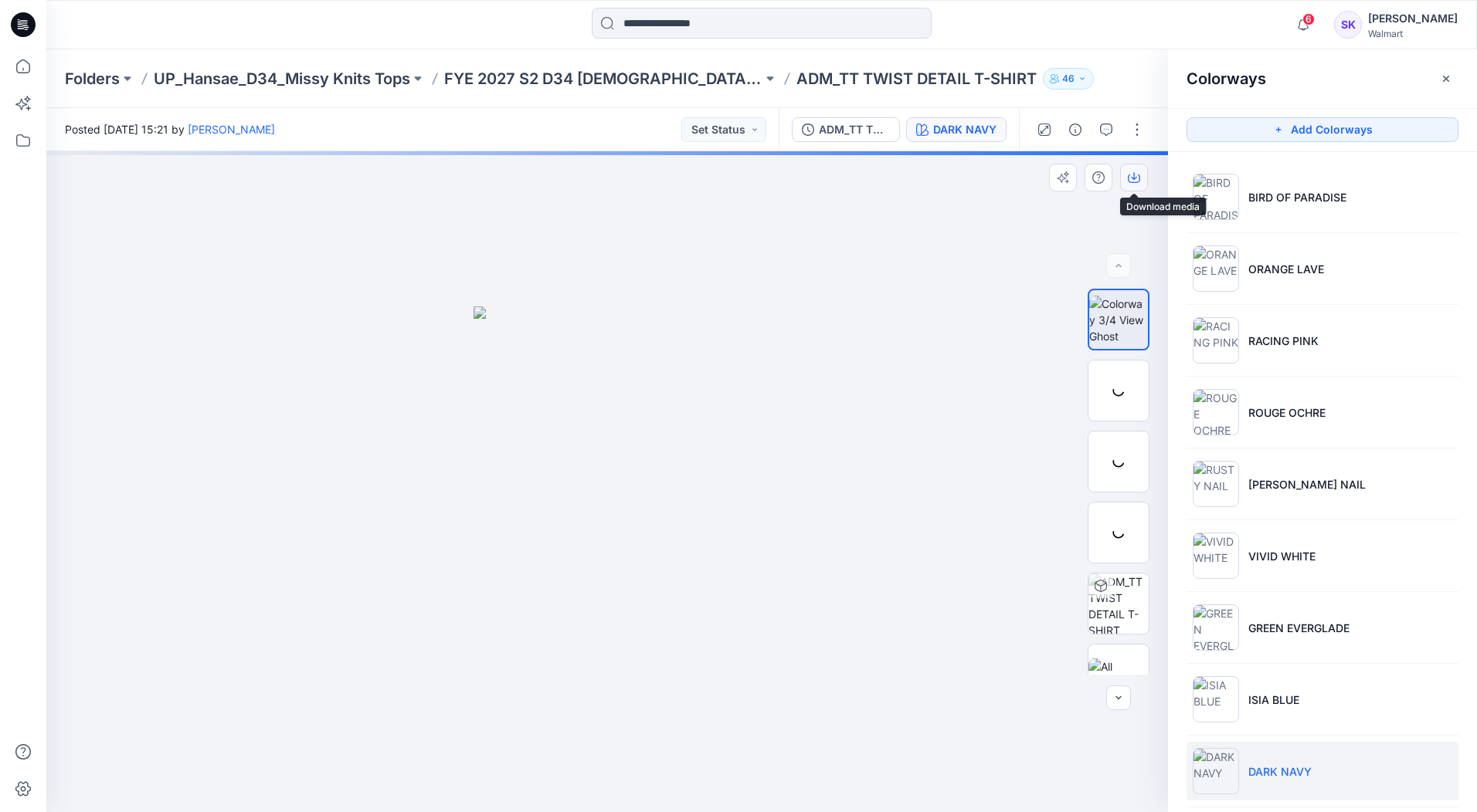
click at [1133, 173] on icon "button" at bounding box center [1134, 178] width 13 height 13
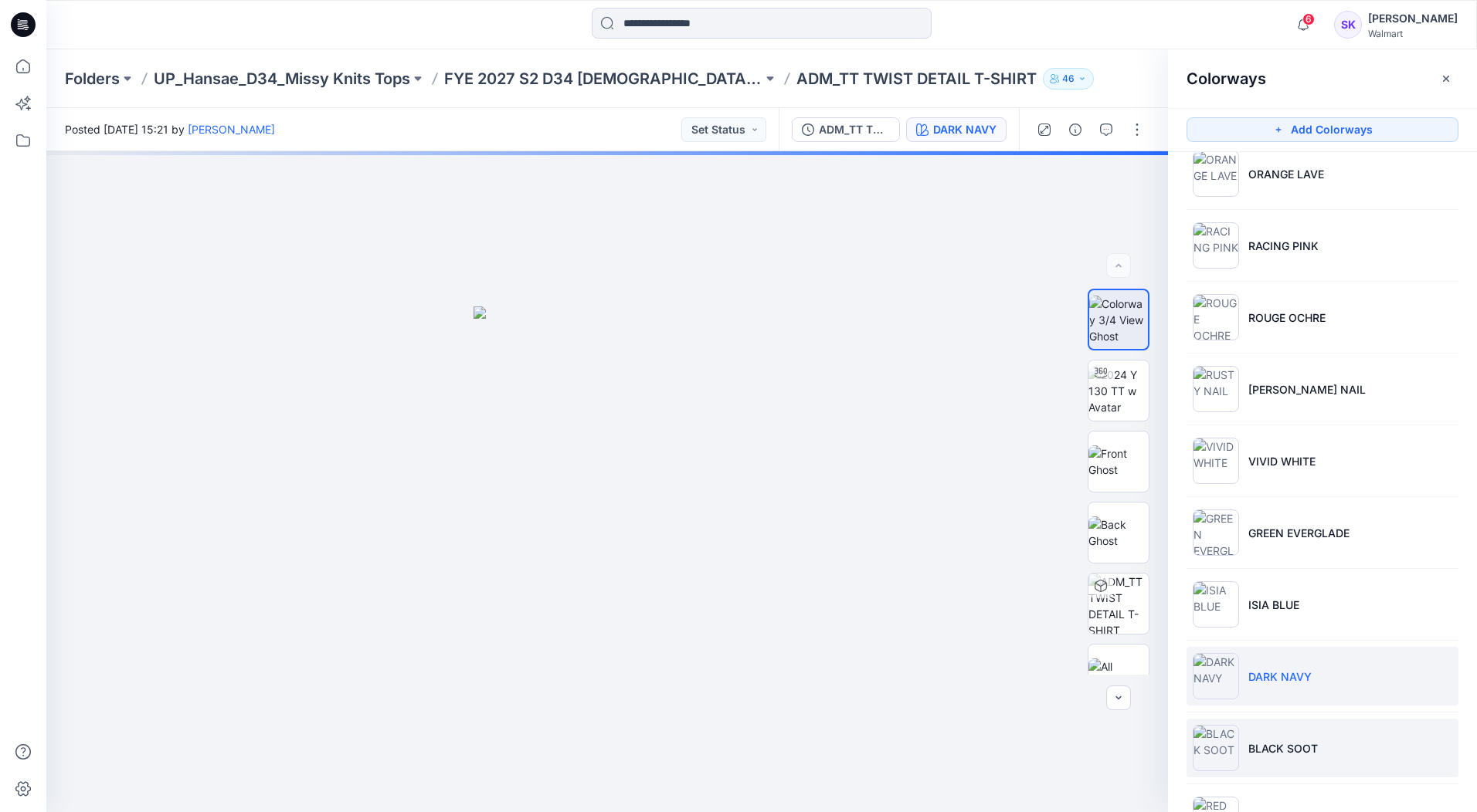
scroll to position [160, 0]
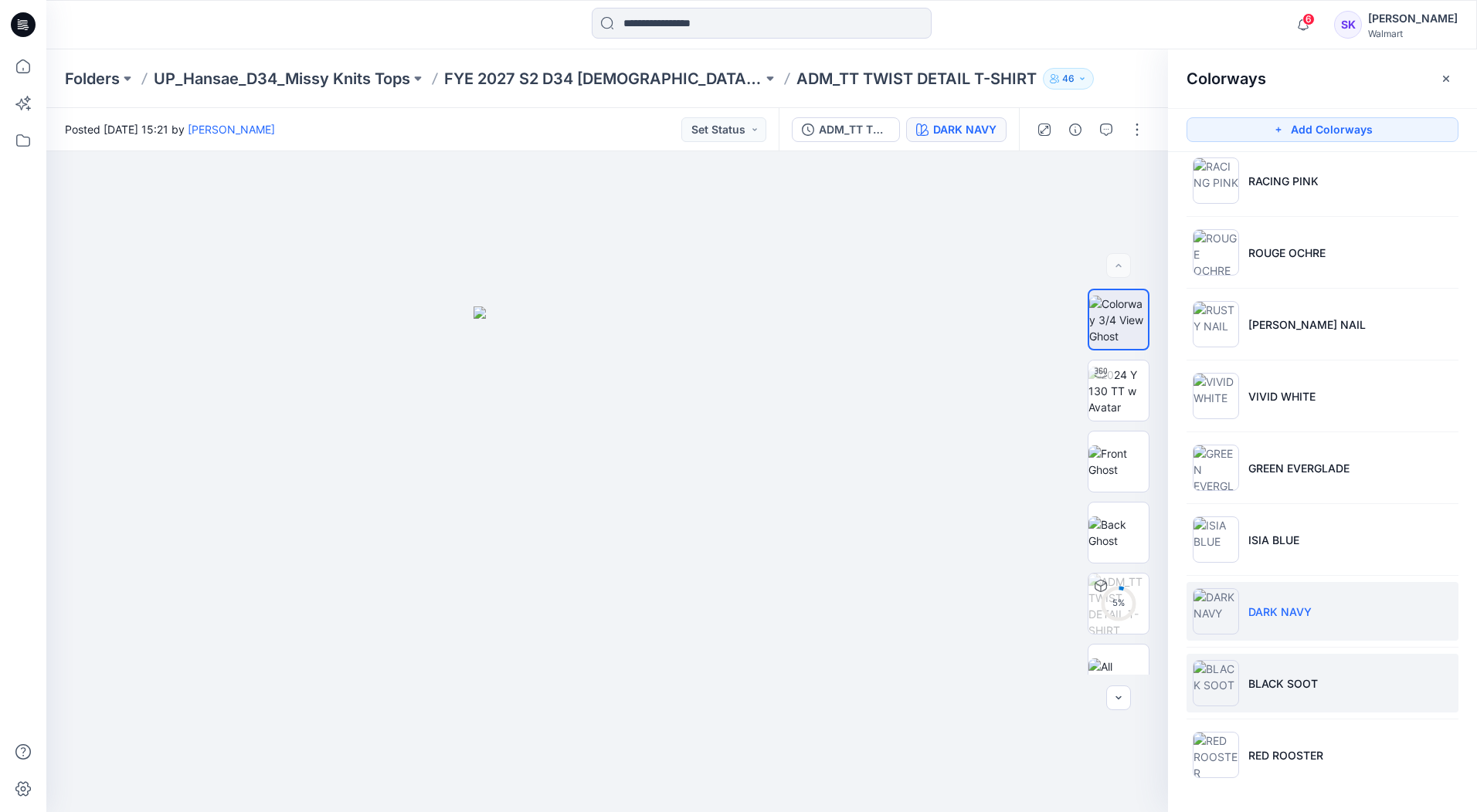
click at [1366, 680] on li "BLACK SOOT" at bounding box center [1323, 683] width 272 height 59
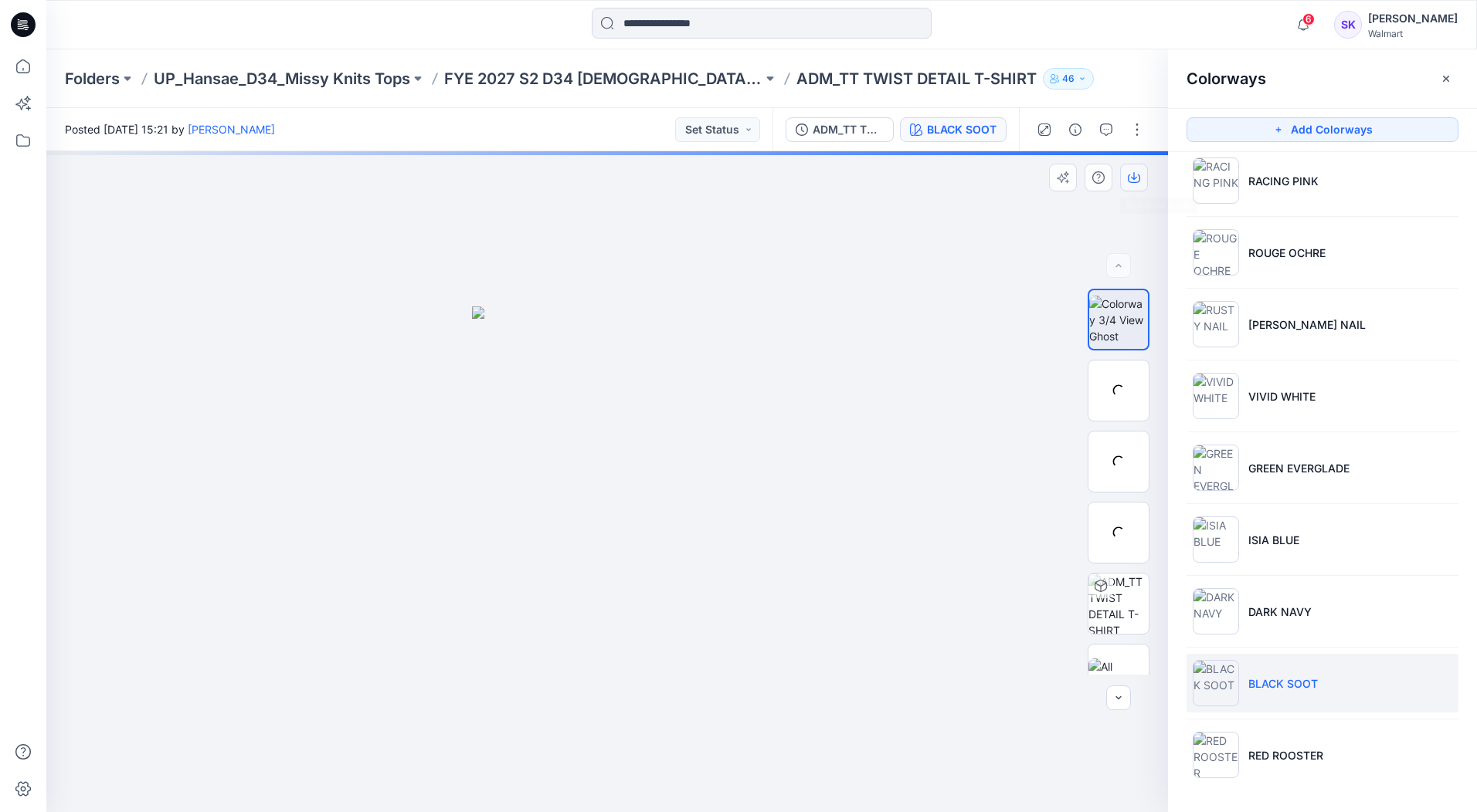
click at [1132, 183] on button "button" at bounding box center [1134, 177] width 28 height 28
click at [1375, 719] on li "RED ROOSTER" at bounding box center [1323, 755] width 272 height 59
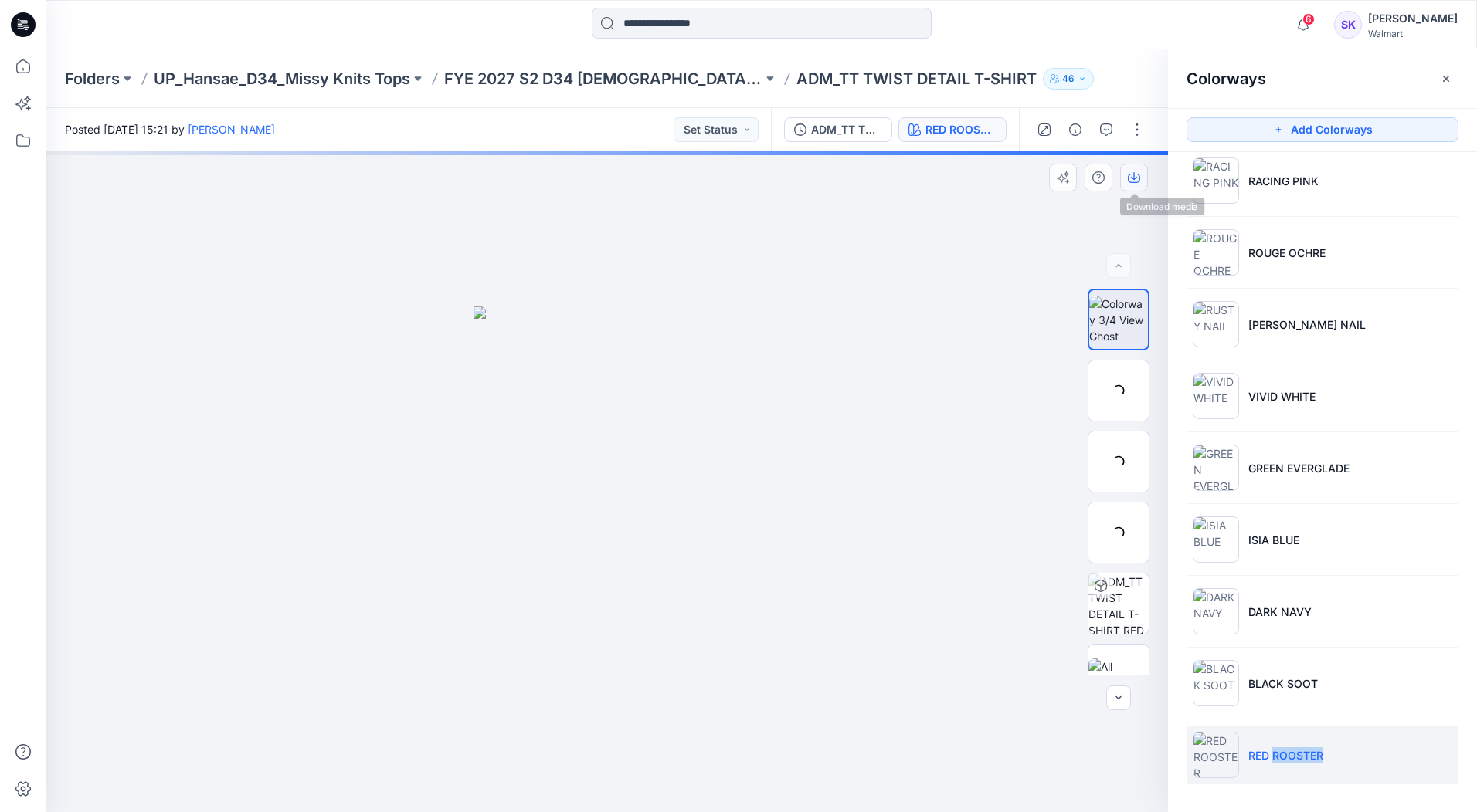
click at [1137, 181] on icon "button" at bounding box center [1134, 178] width 13 height 13
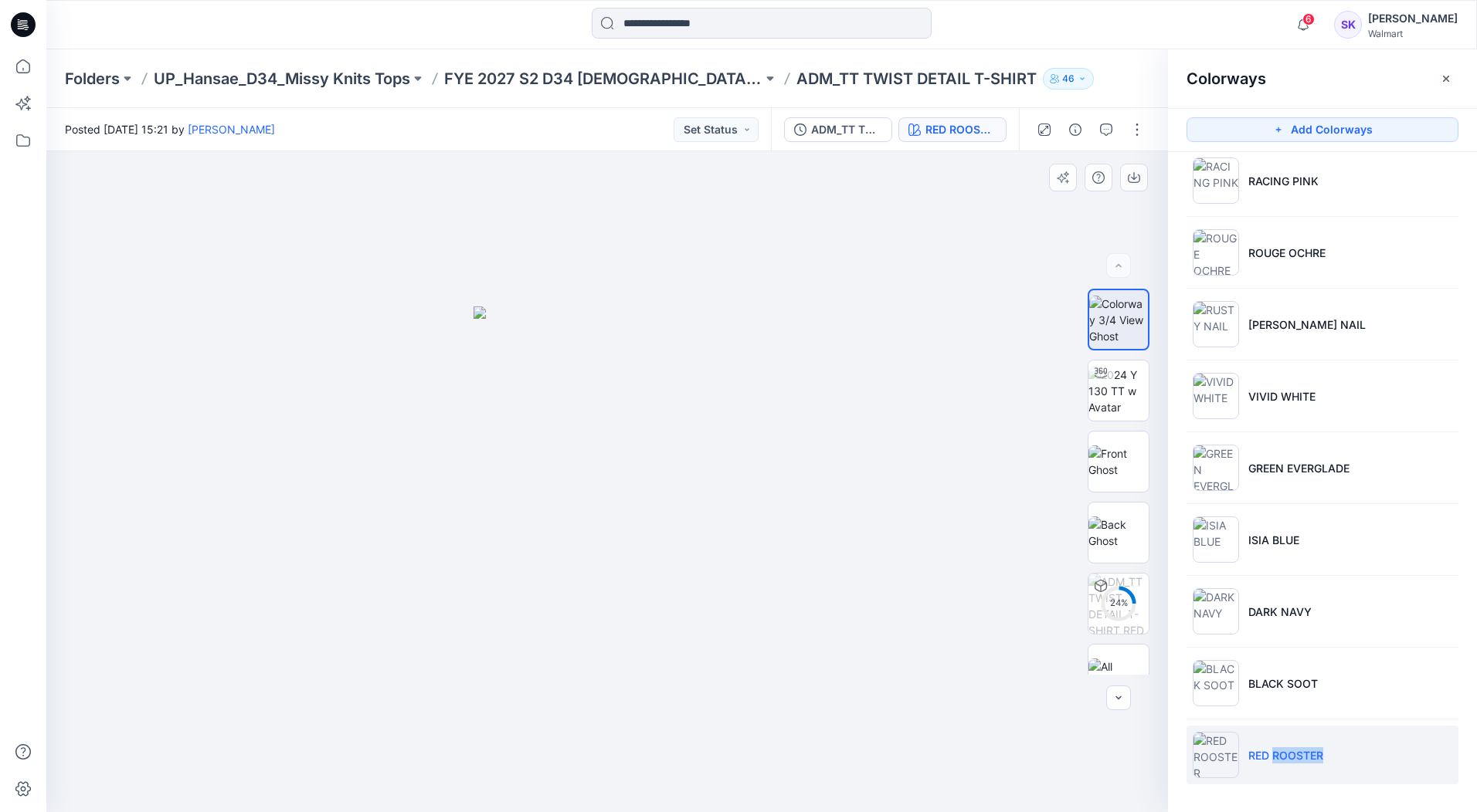
click at [952, 389] on div at bounding box center [608, 482] width 1122 height 661
click at [66, 375] on div at bounding box center [608, 482] width 1122 height 661
click at [650, 82] on p "FYE 2027 S2 D34 [DEMOGRAPHIC_DATA] Tops - Hansae" at bounding box center [603, 78] width 318 height 21
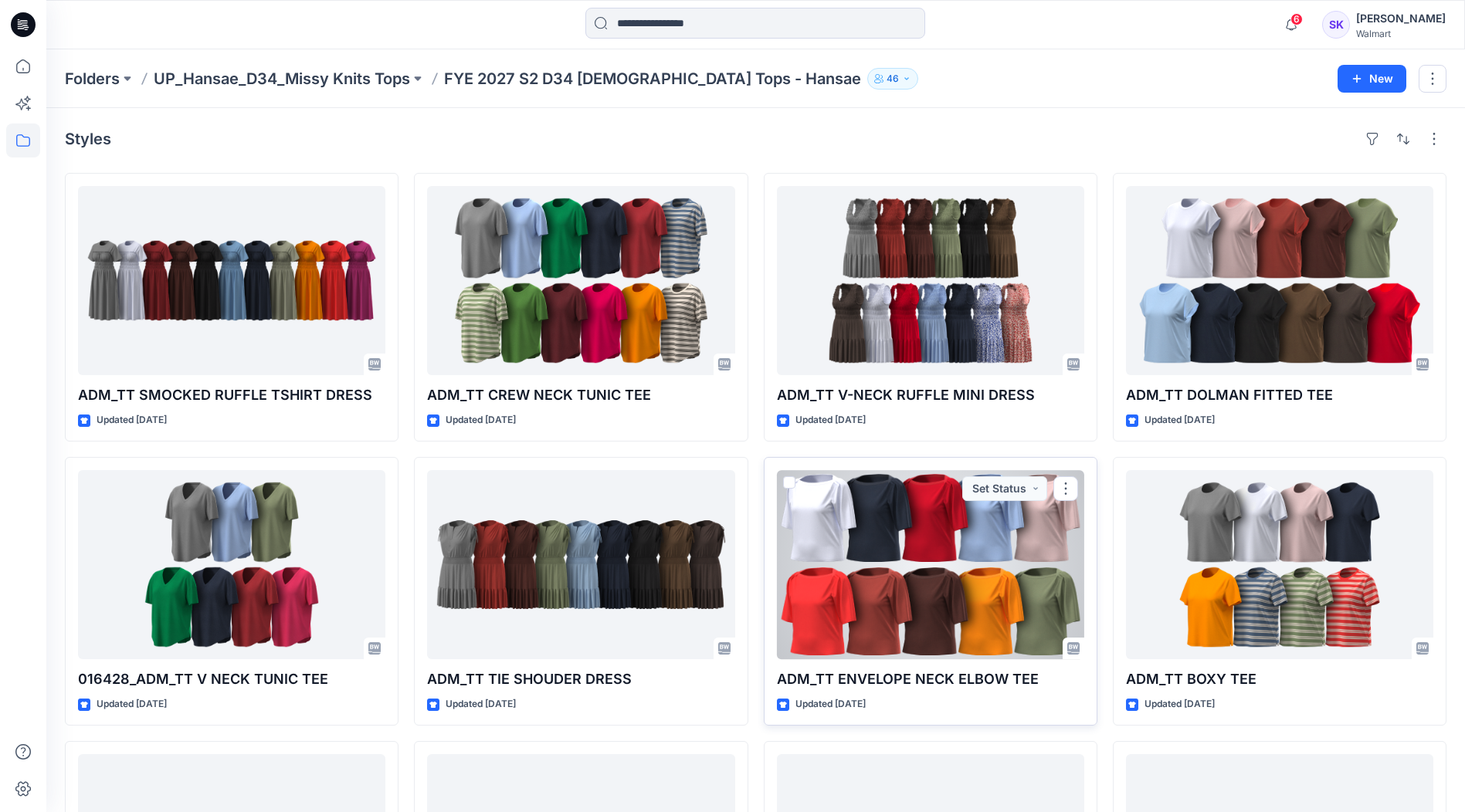
click at [933, 595] on div at bounding box center [930, 565] width 308 height 189
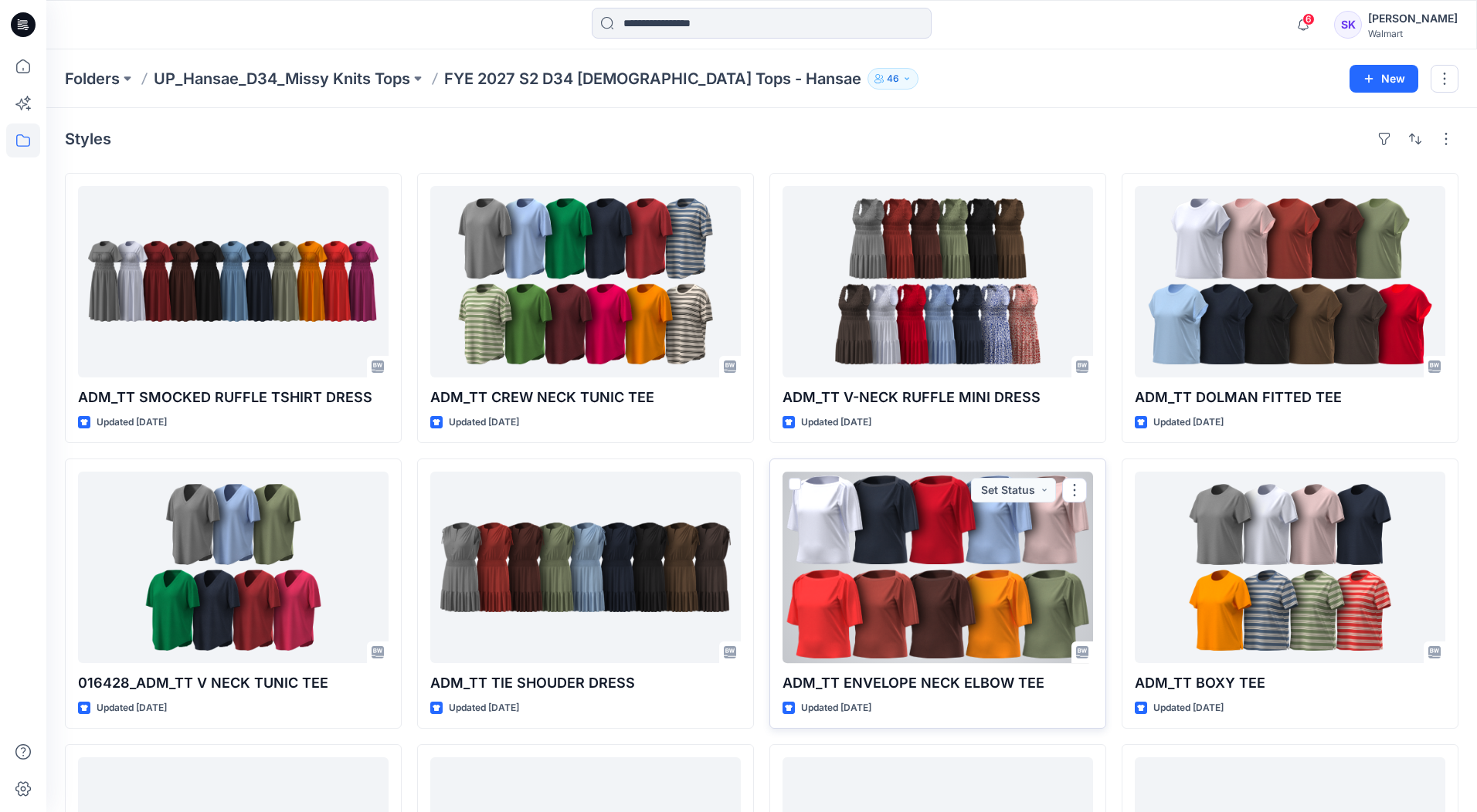
click at [933, 595] on div "Folders UP_Hansae_D34_Missy Knits Tops FYE 2027 S2 D34 [DEMOGRAPHIC_DATA] Tops …" at bounding box center [762, 568] width 1430 height 1040
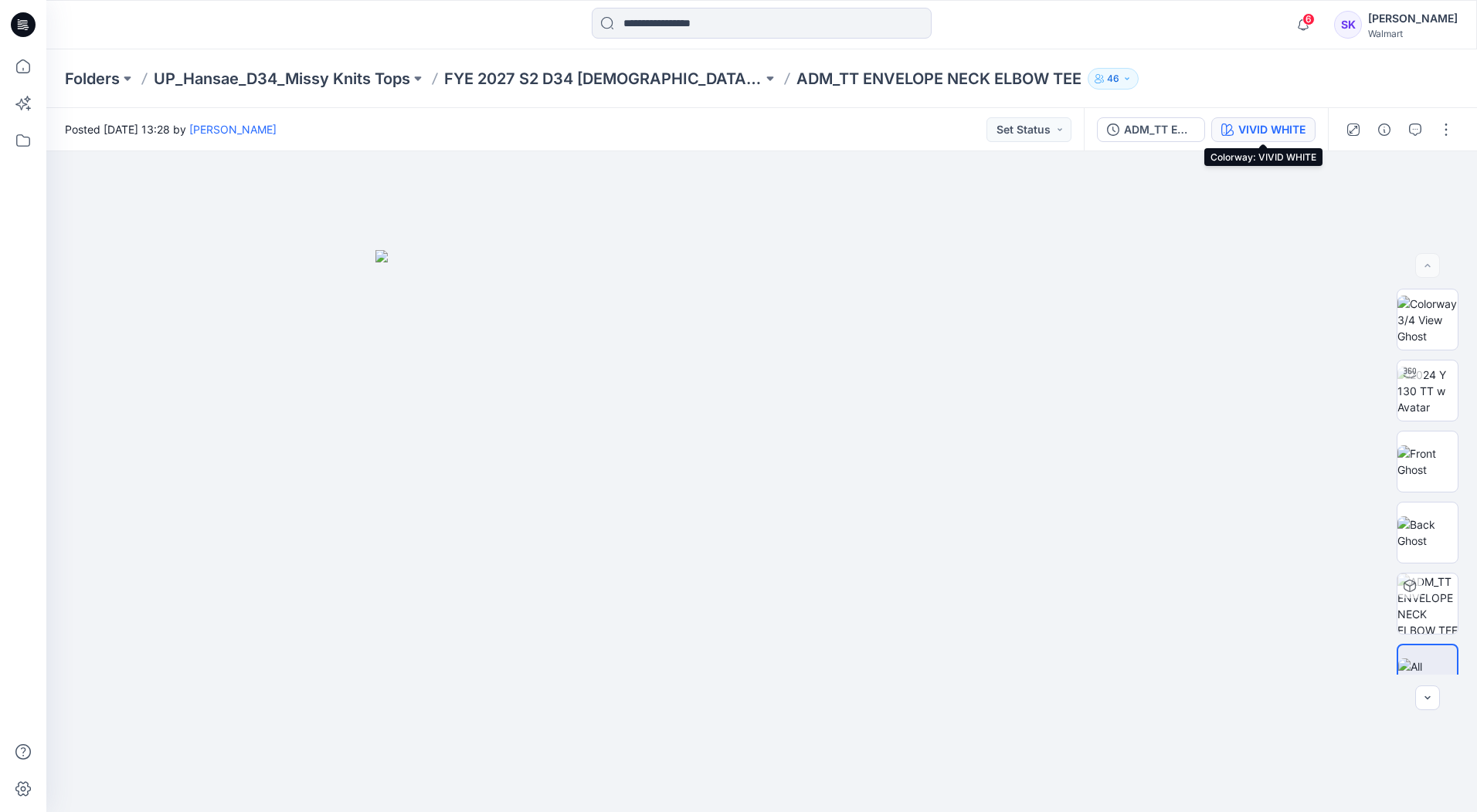
click at [1267, 119] on button "VIVID WHITE" at bounding box center [1263, 129] width 104 height 25
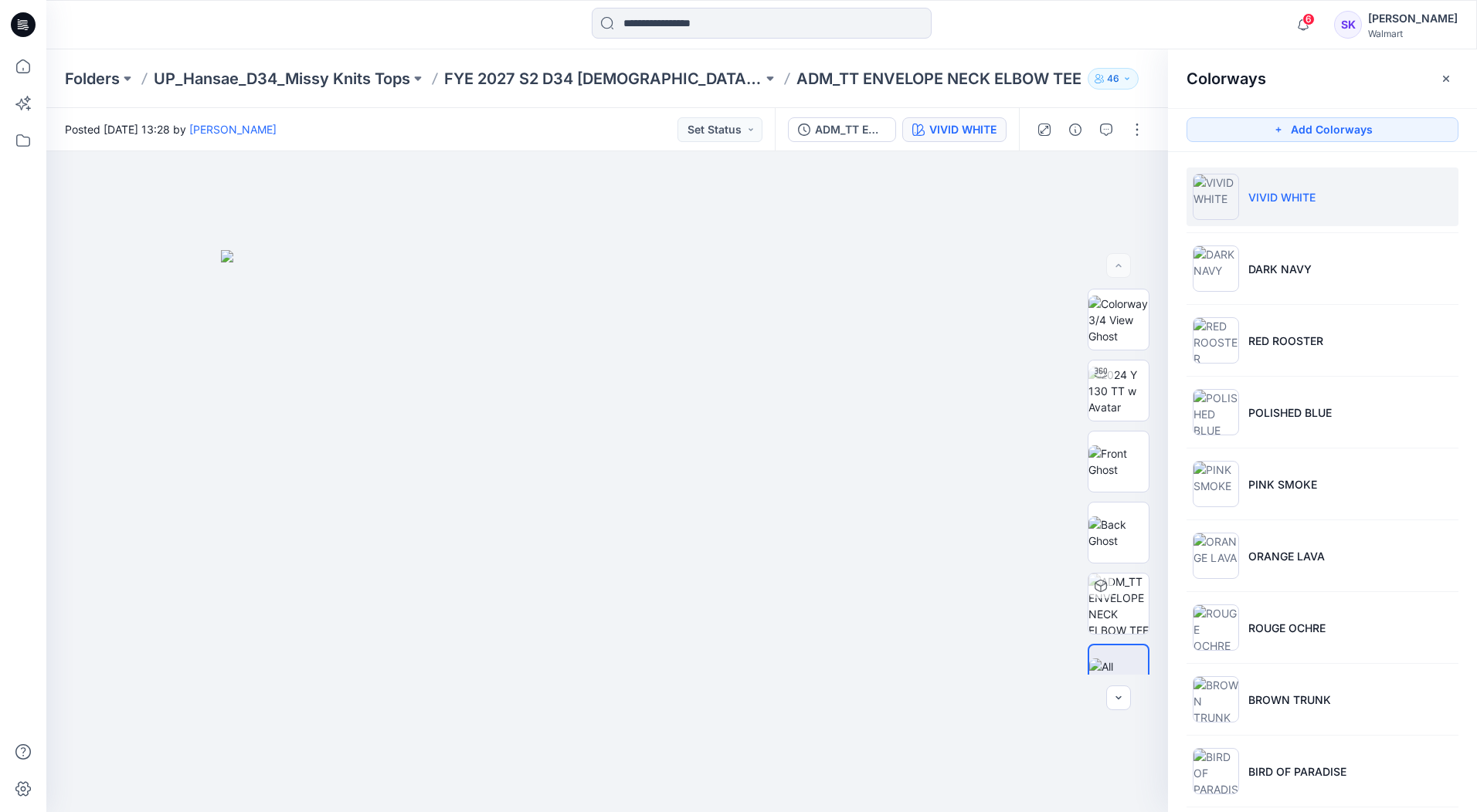
click at [1289, 206] on li "VIVID WHITE" at bounding box center [1323, 197] width 272 height 59
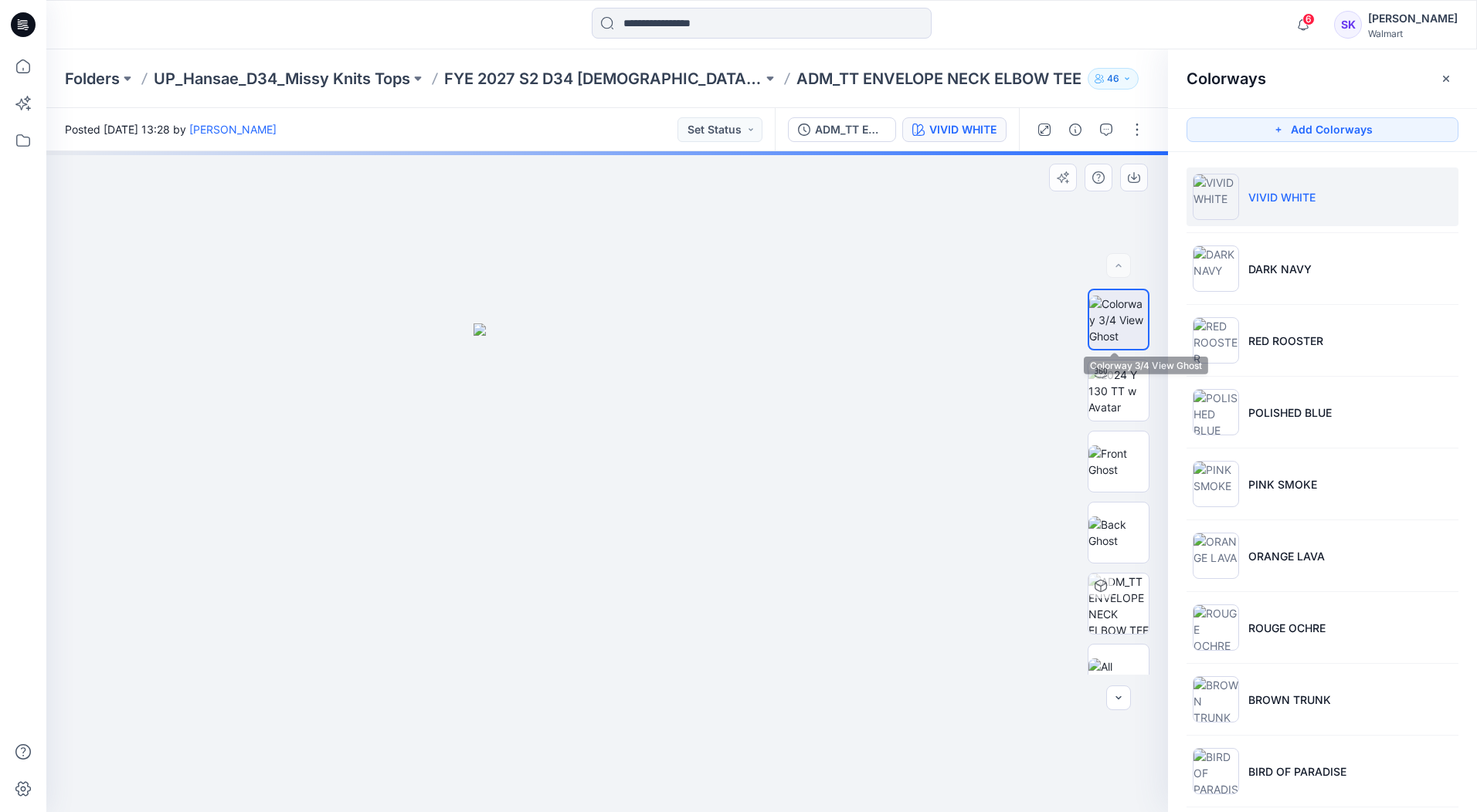
click at [1125, 308] on img at bounding box center [1119, 320] width 59 height 49
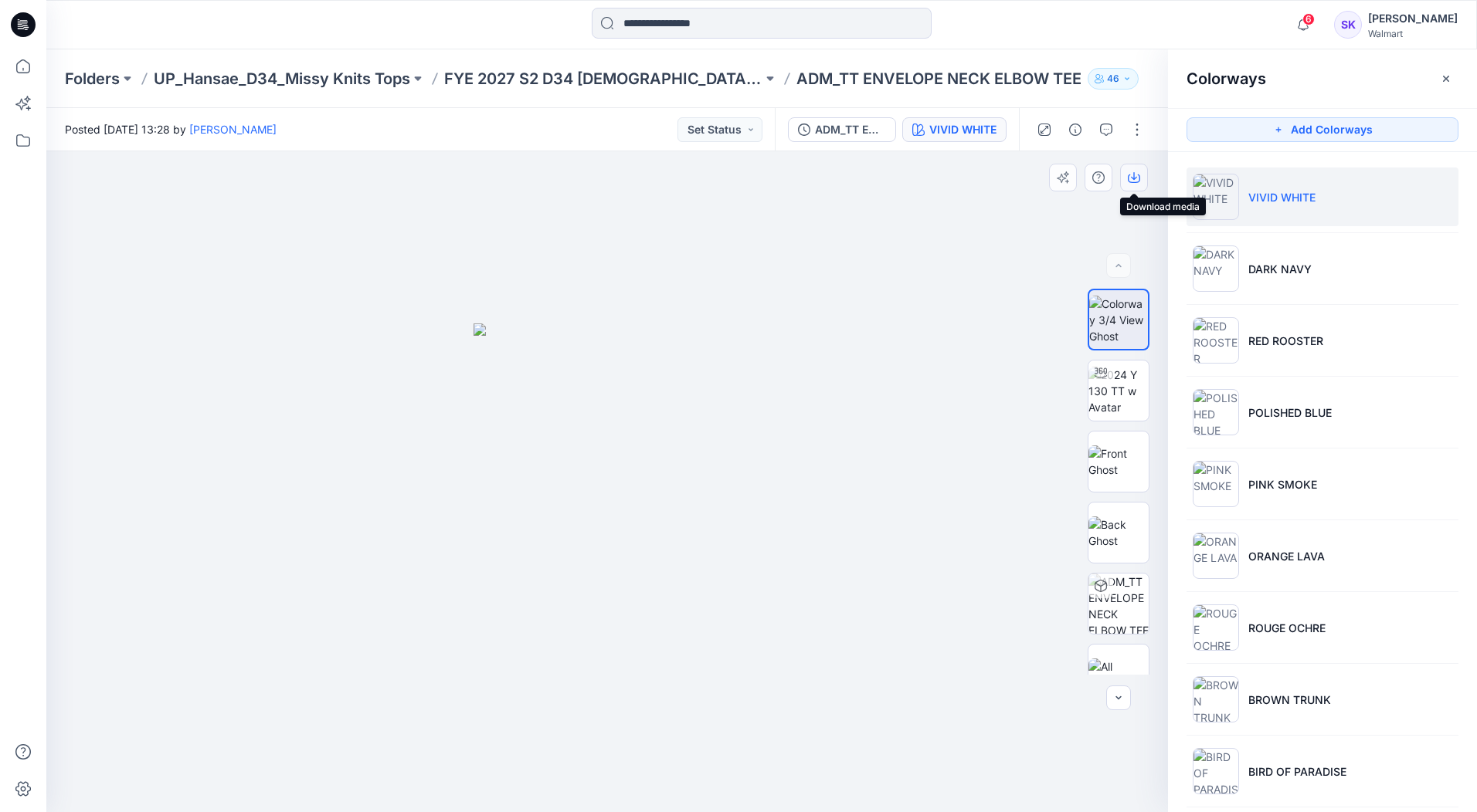
click at [1127, 181] on icon "button" at bounding box center [1134, 178] width 13 height 13
click at [1339, 278] on li "DARK NAVY" at bounding box center [1323, 269] width 272 height 59
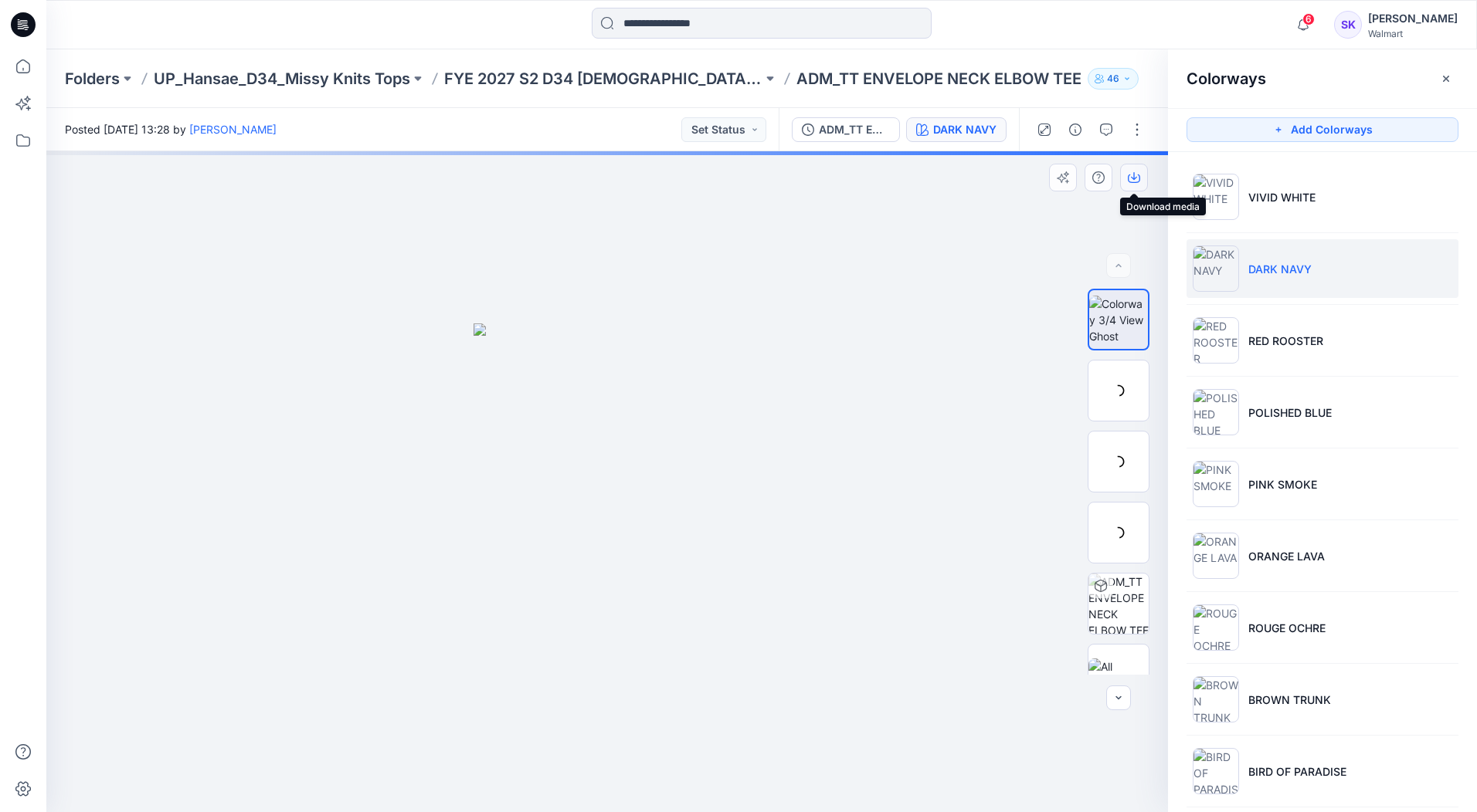
click at [1132, 174] on icon "button" at bounding box center [1134, 178] width 13 height 13
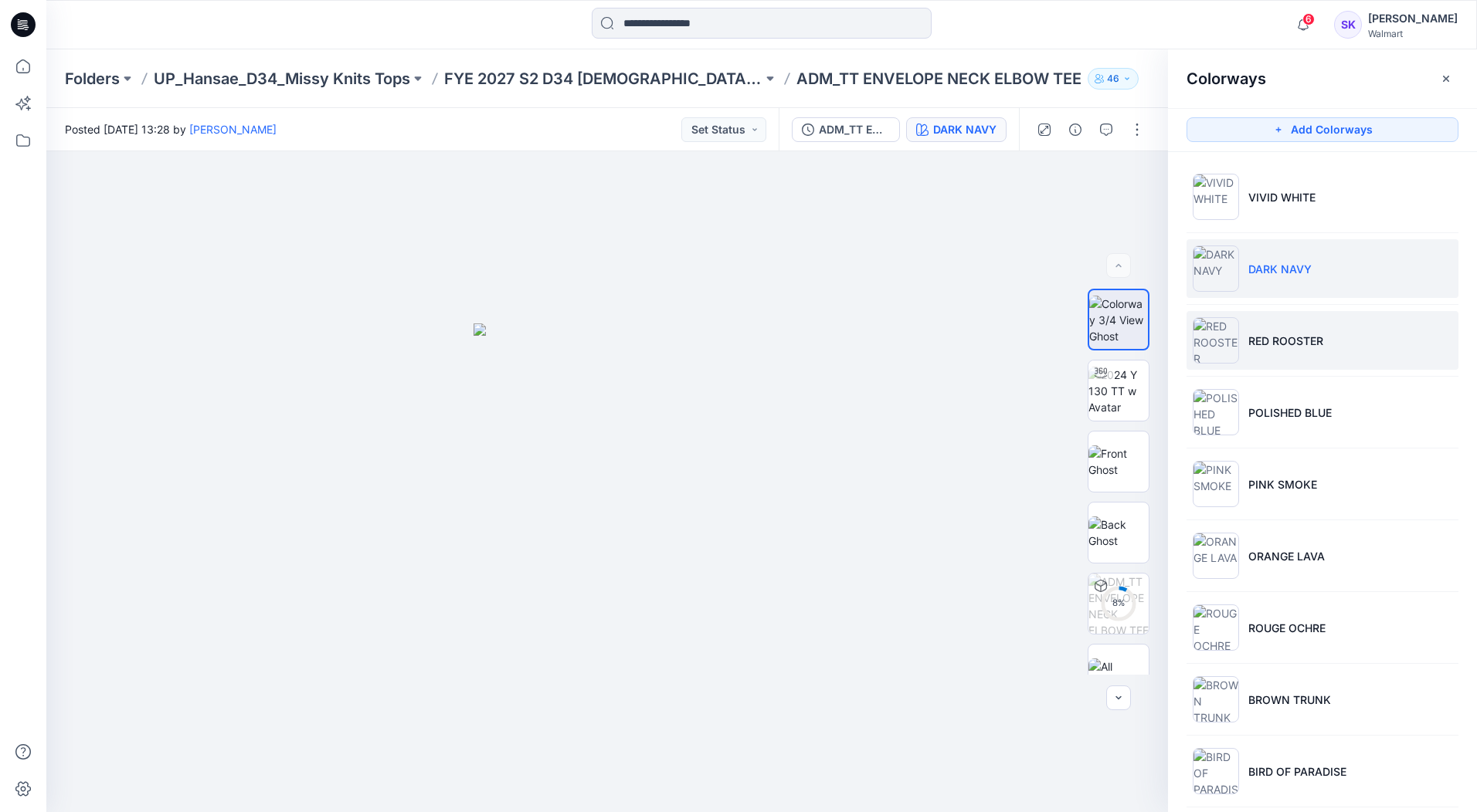
click at [1405, 342] on li "RED ROOSTER" at bounding box center [1323, 340] width 272 height 59
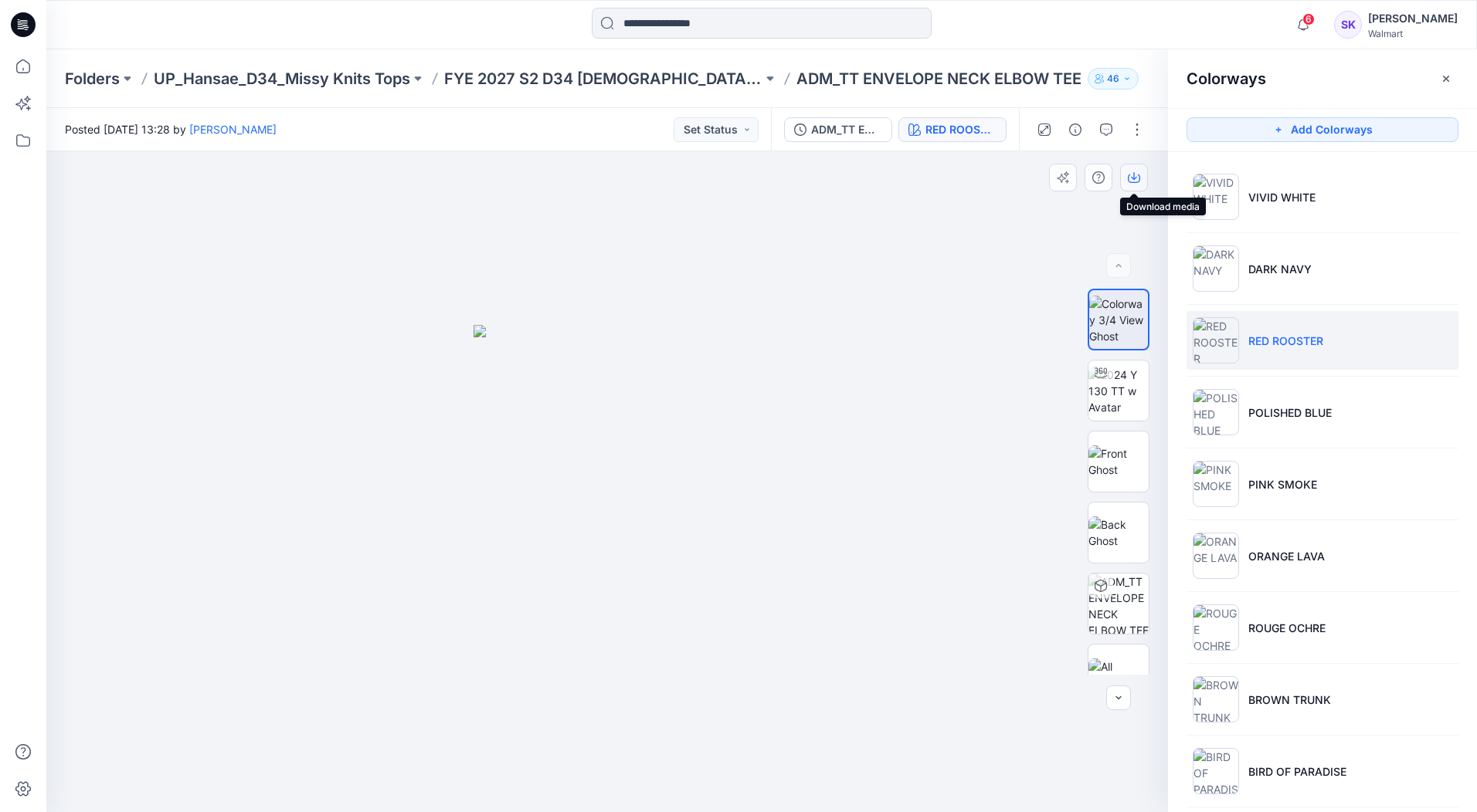
click at [1135, 179] on icon "button" at bounding box center [1134, 176] width 6 height 8
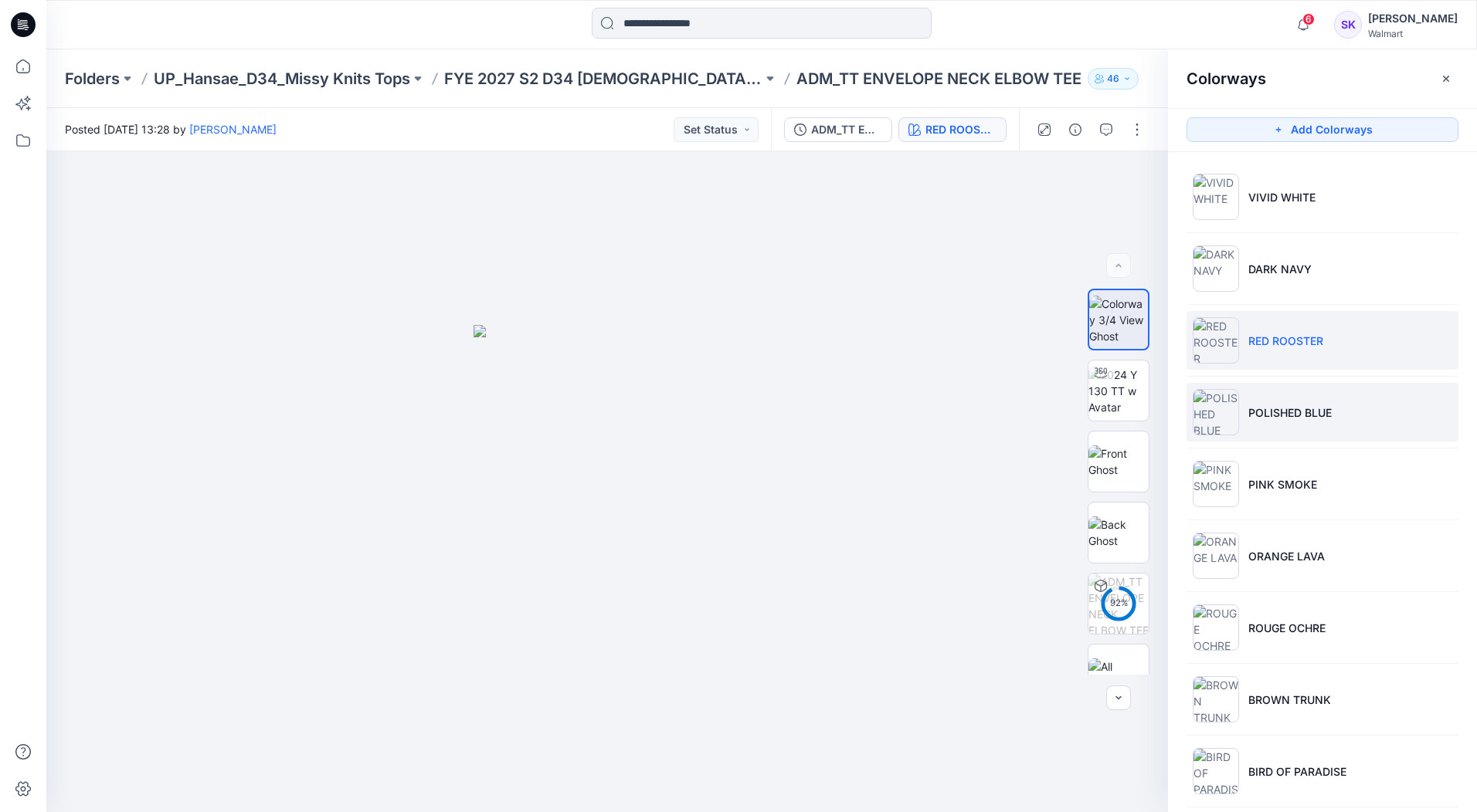
click at [1445, 429] on li "POLISHED BLUE" at bounding box center [1323, 412] width 272 height 59
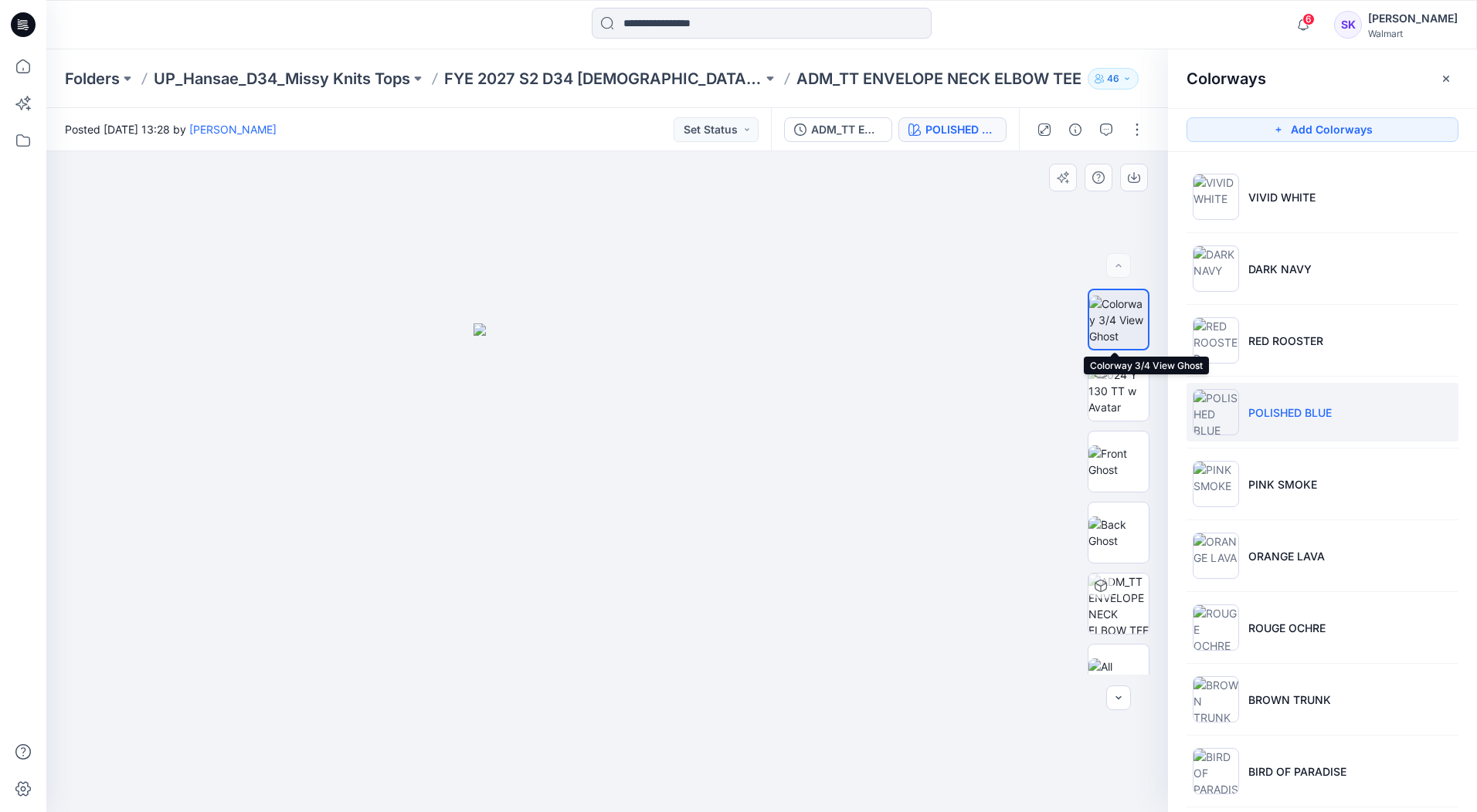
click at [1123, 315] on img at bounding box center [1119, 320] width 59 height 49
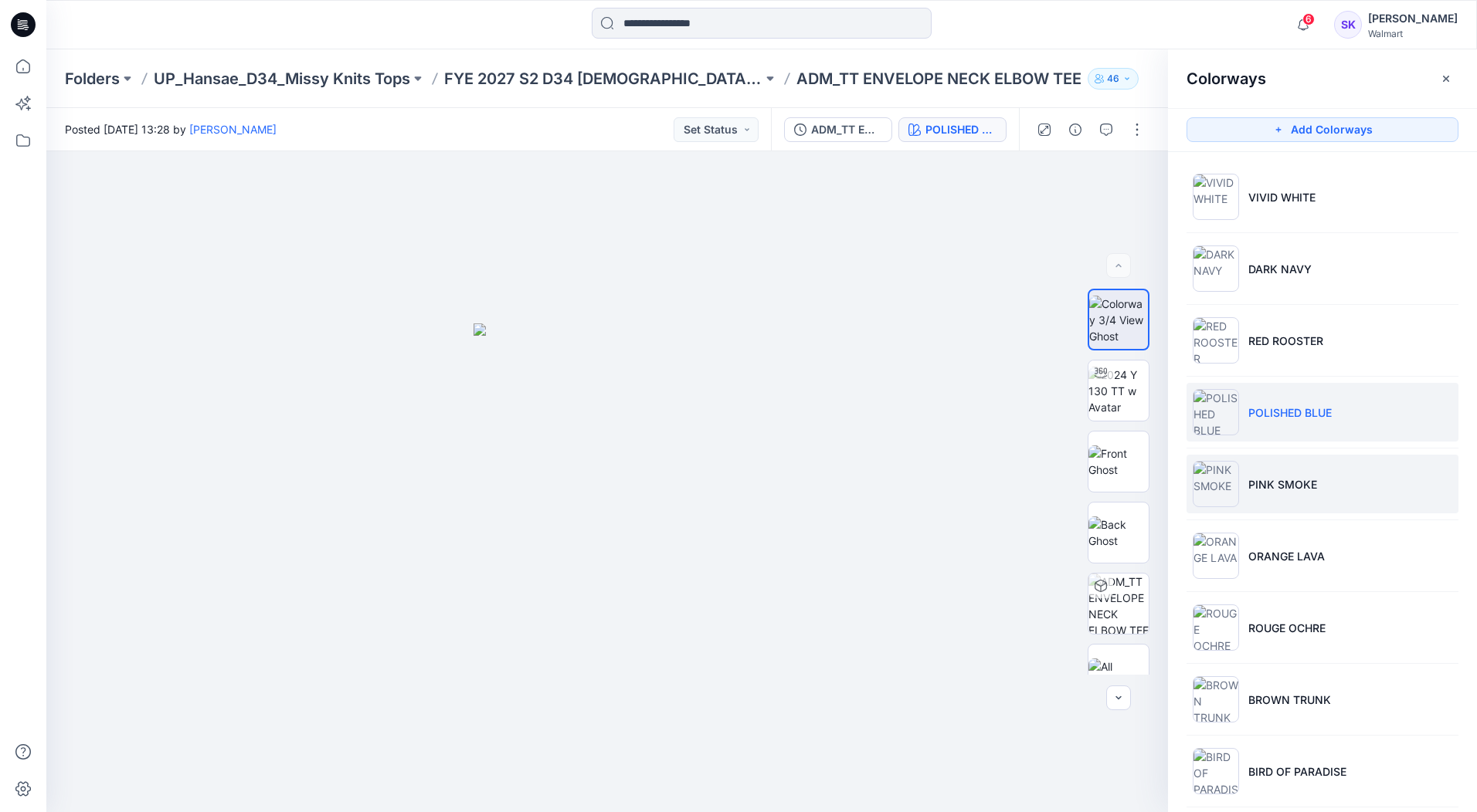
click at [1399, 501] on li "PINK SMOKE" at bounding box center [1323, 484] width 272 height 59
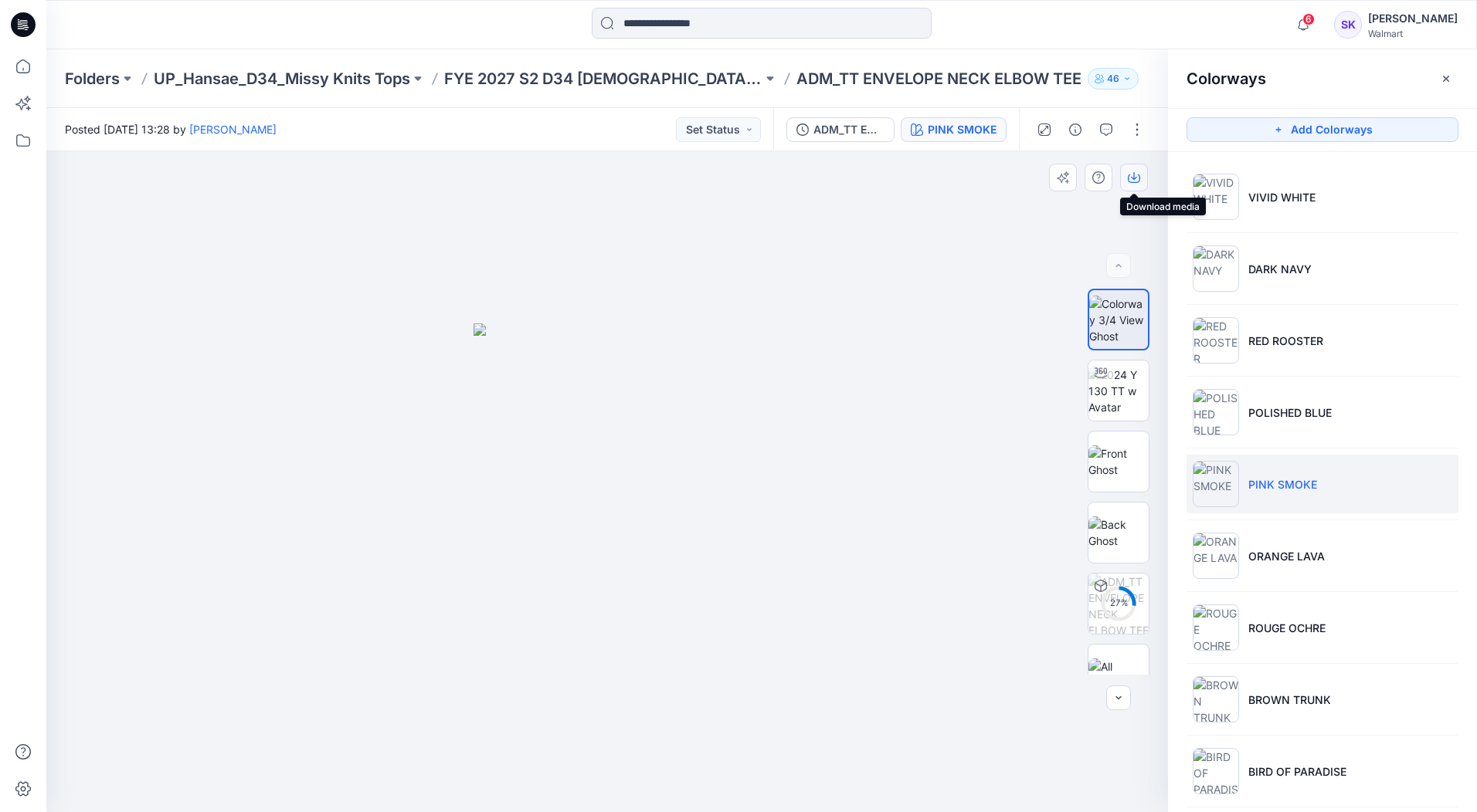
click at [1127, 182] on button "button" at bounding box center [1134, 177] width 28 height 28
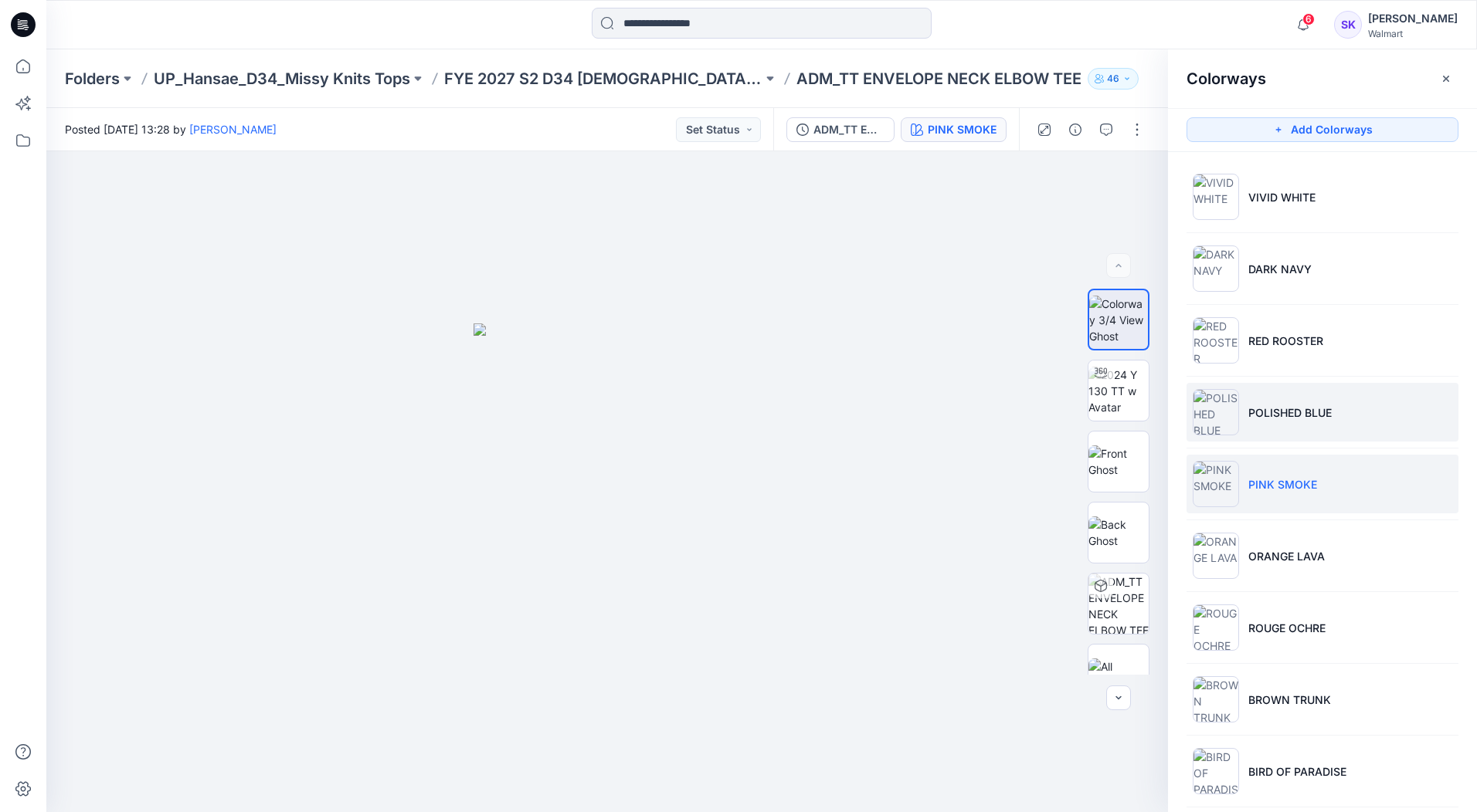
click at [1433, 421] on li "POLISHED BLUE" at bounding box center [1323, 412] width 272 height 59
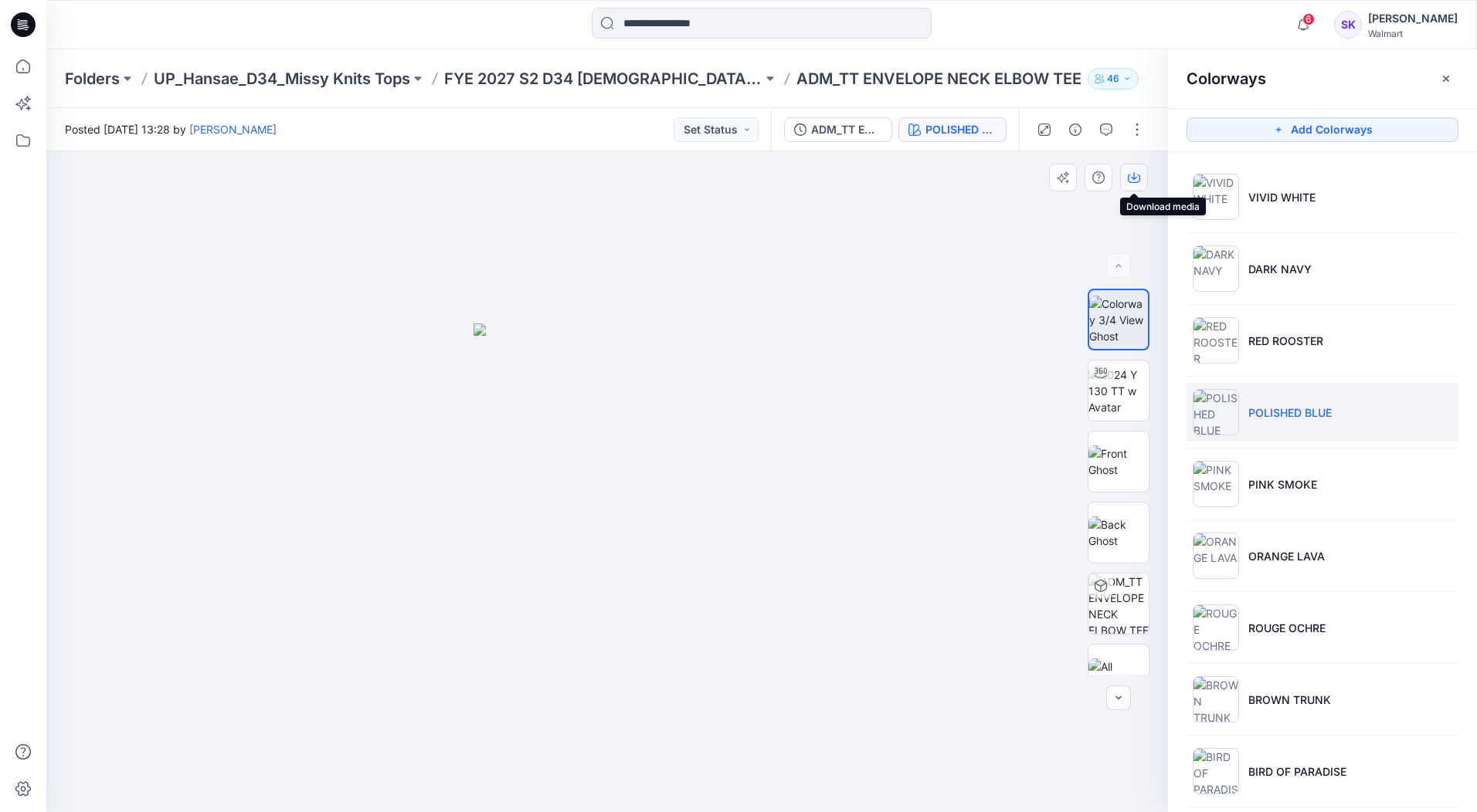
click at [1130, 178] on icon "button" at bounding box center [1134, 178] width 13 height 13
click at [1384, 553] on li "ORANGE LAVA" at bounding box center [1323, 556] width 272 height 59
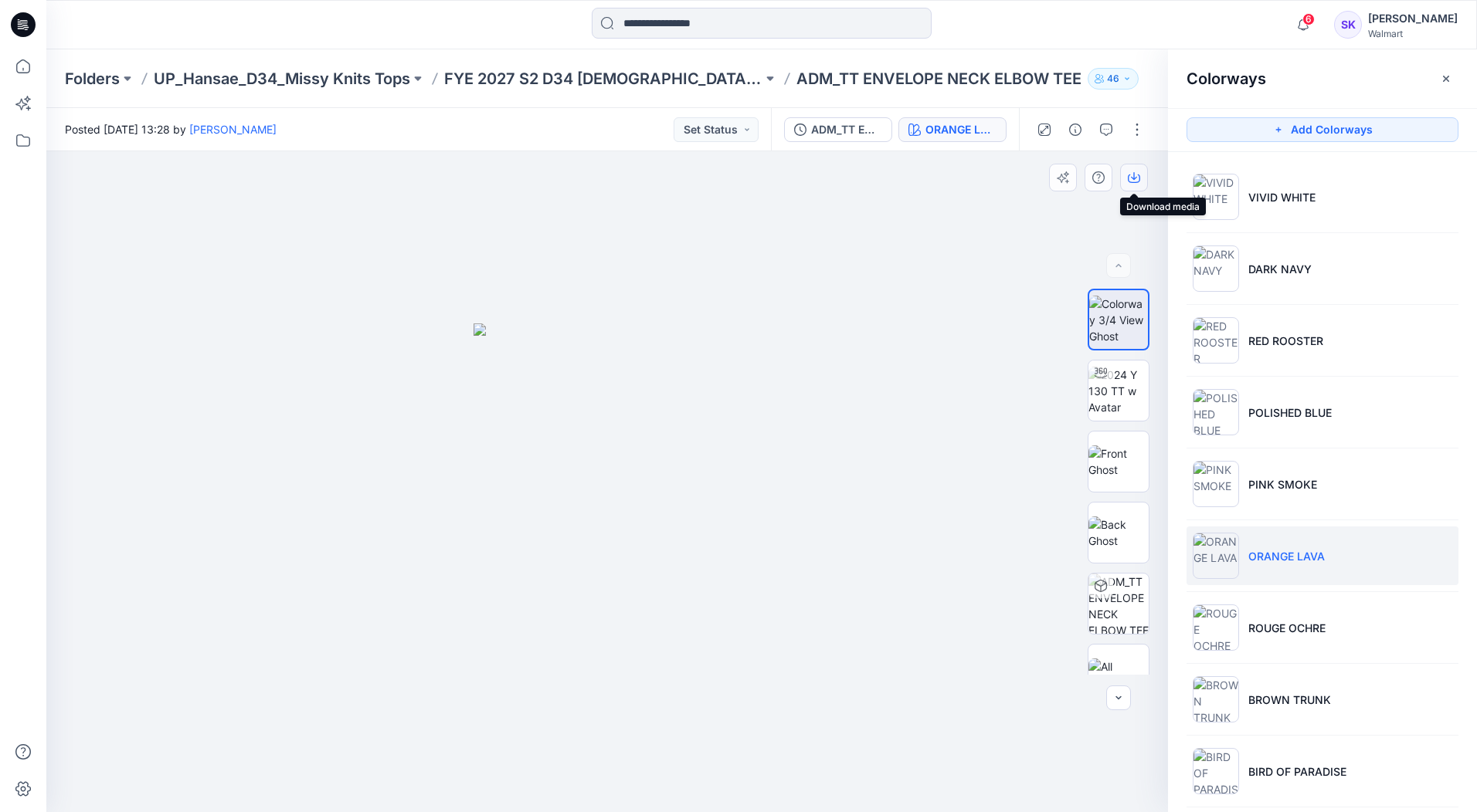
click at [1136, 183] on icon "button" at bounding box center [1134, 178] width 13 height 13
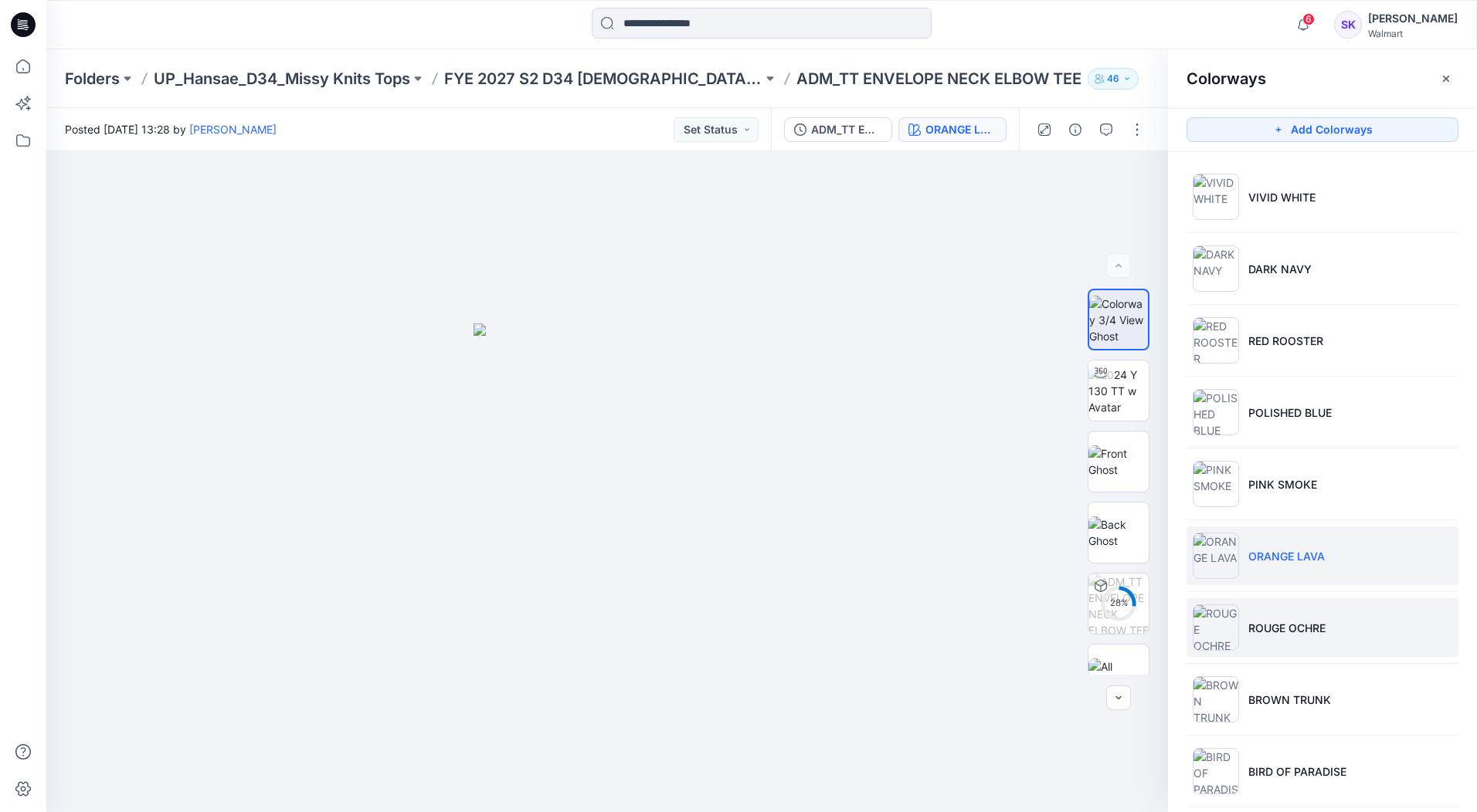
click at [1396, 652] on li "ROUGE OCHRE" at bounding box center [1323, 628] width 272 height 59
drag, startPoint x: 1393, startPoint y: 617, endPoint x: 1369, endPoint y: 592, distance: 34.7
click at [1393, 617] on li "ROUGE OCHRE" at bounding box center [1323, 628] width 272 height 59
click at [1130, 172] on icon "button" at bounding box center [1134, 178] width 13 height 13
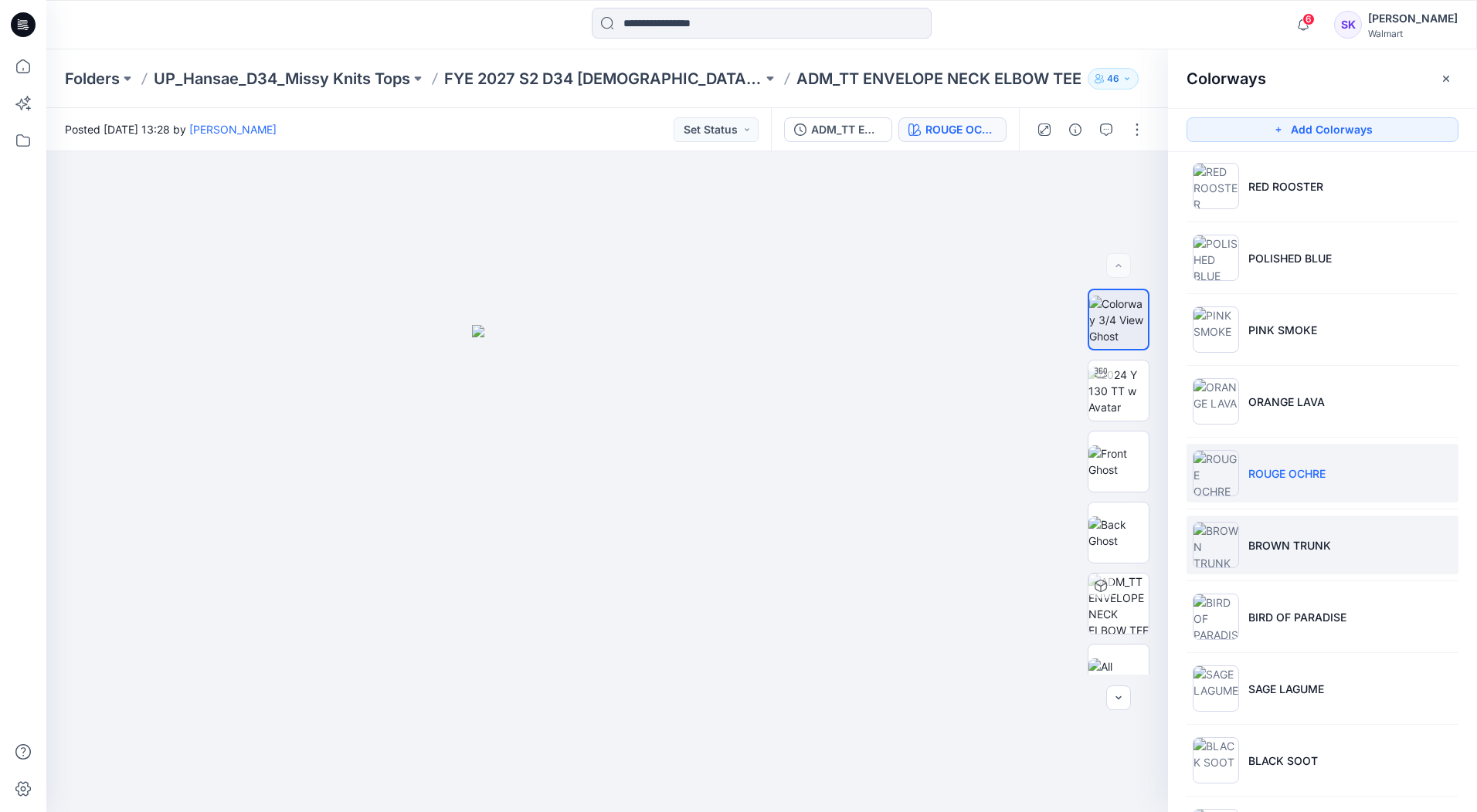
scroll to position [308, 0]
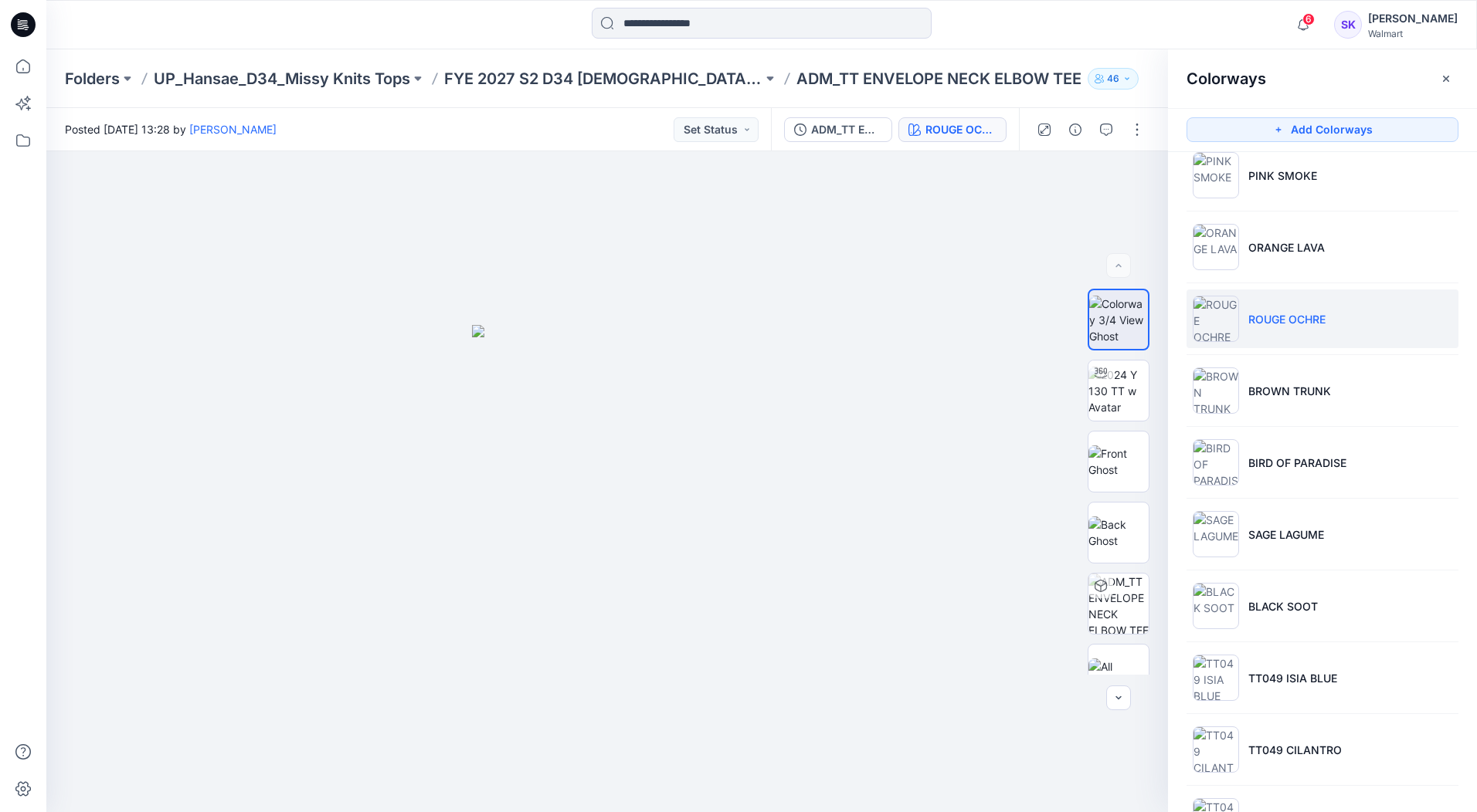
click at [1434, 320] on li "ROUGE OCHRE" at bounding box center [1323, 319] width 272 height 59
click at [1387, 397] on li "BROWN TRUNK" at bounding box center [1323, 391] width 272 height 59
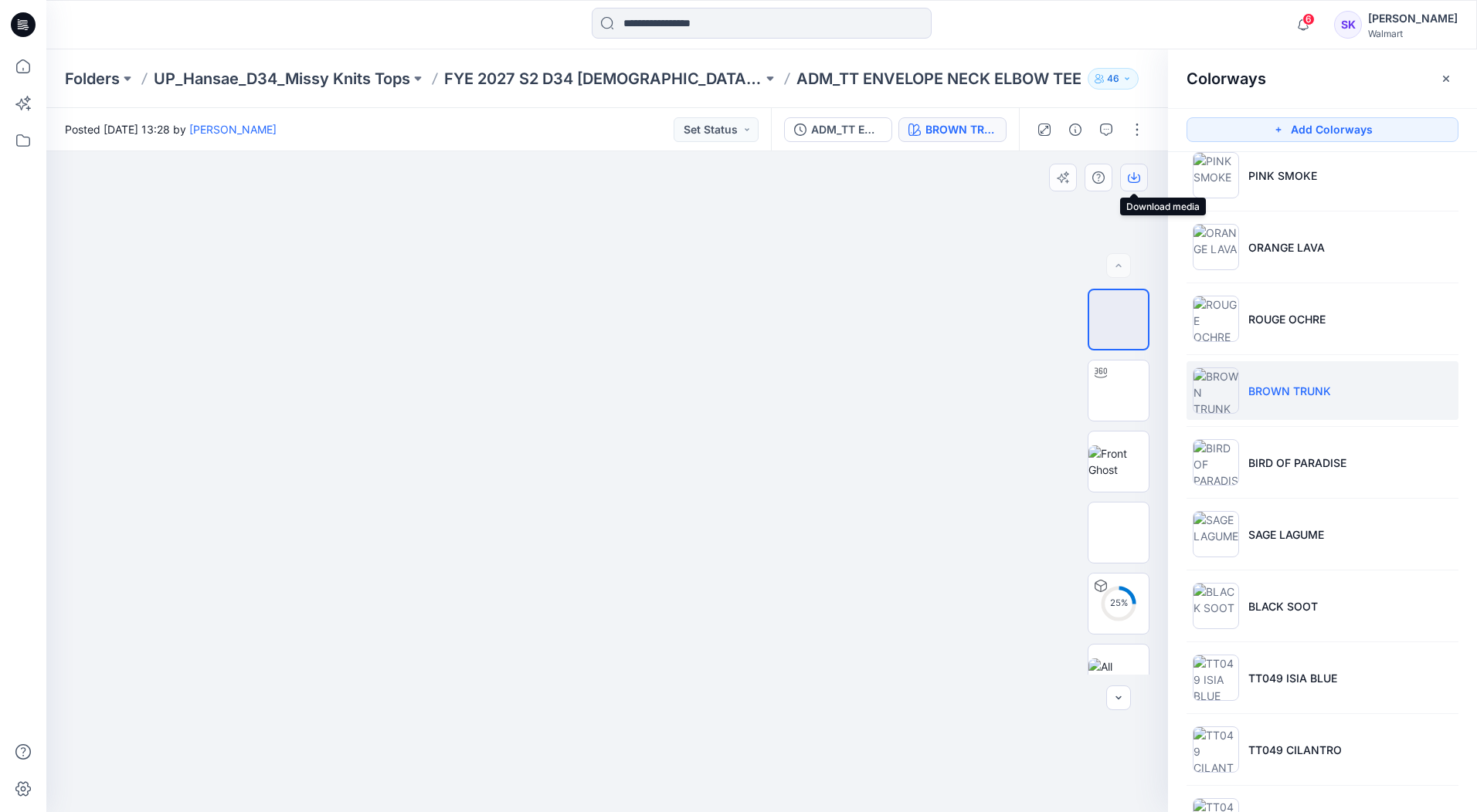
click at [1136, 171] on button "button" at bounding box center [1134, 177] width 28 height 28
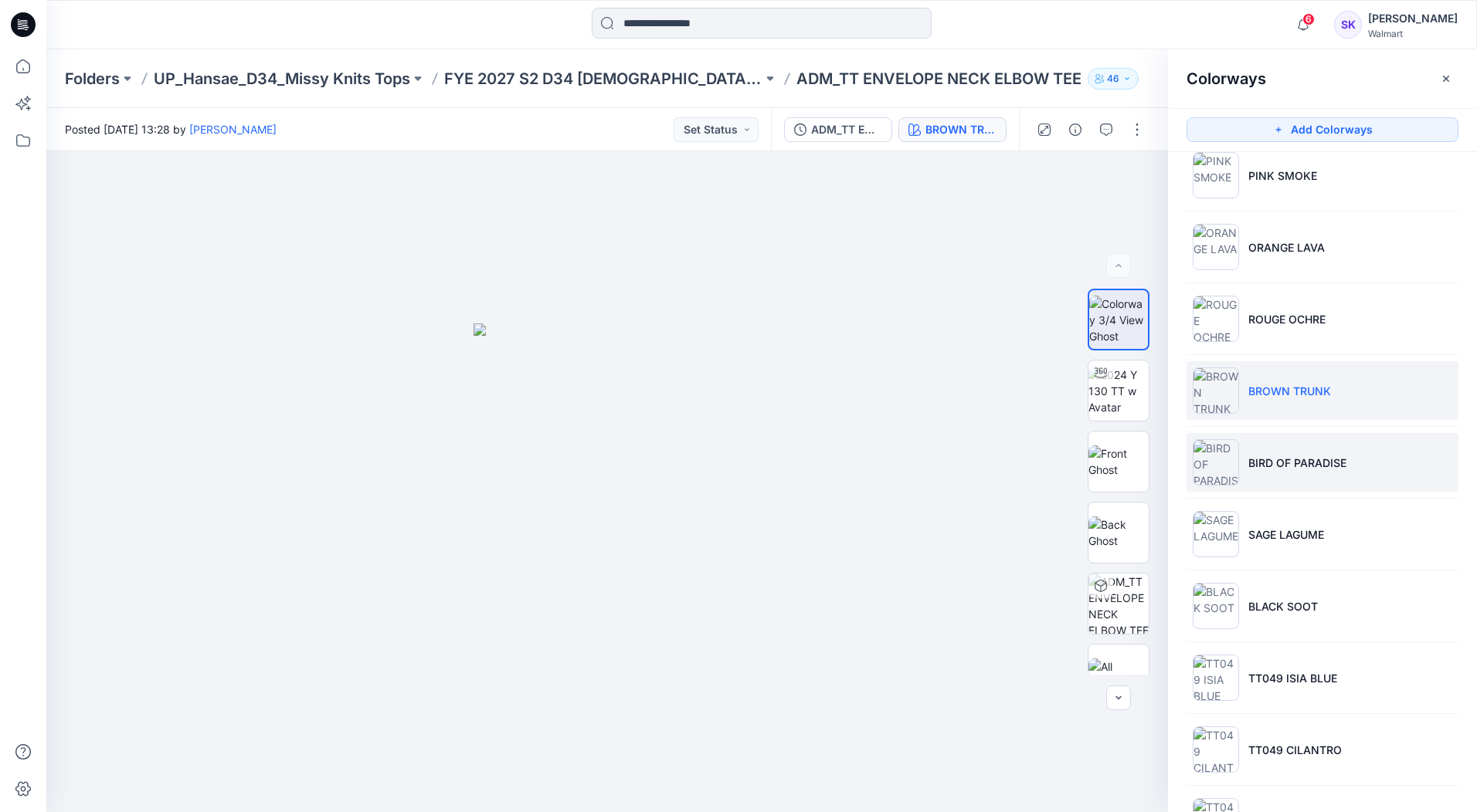
click at [1407, 469] on li "BIRD OF PARADISE" at bounding box center [1323, 463] width 272 height 59
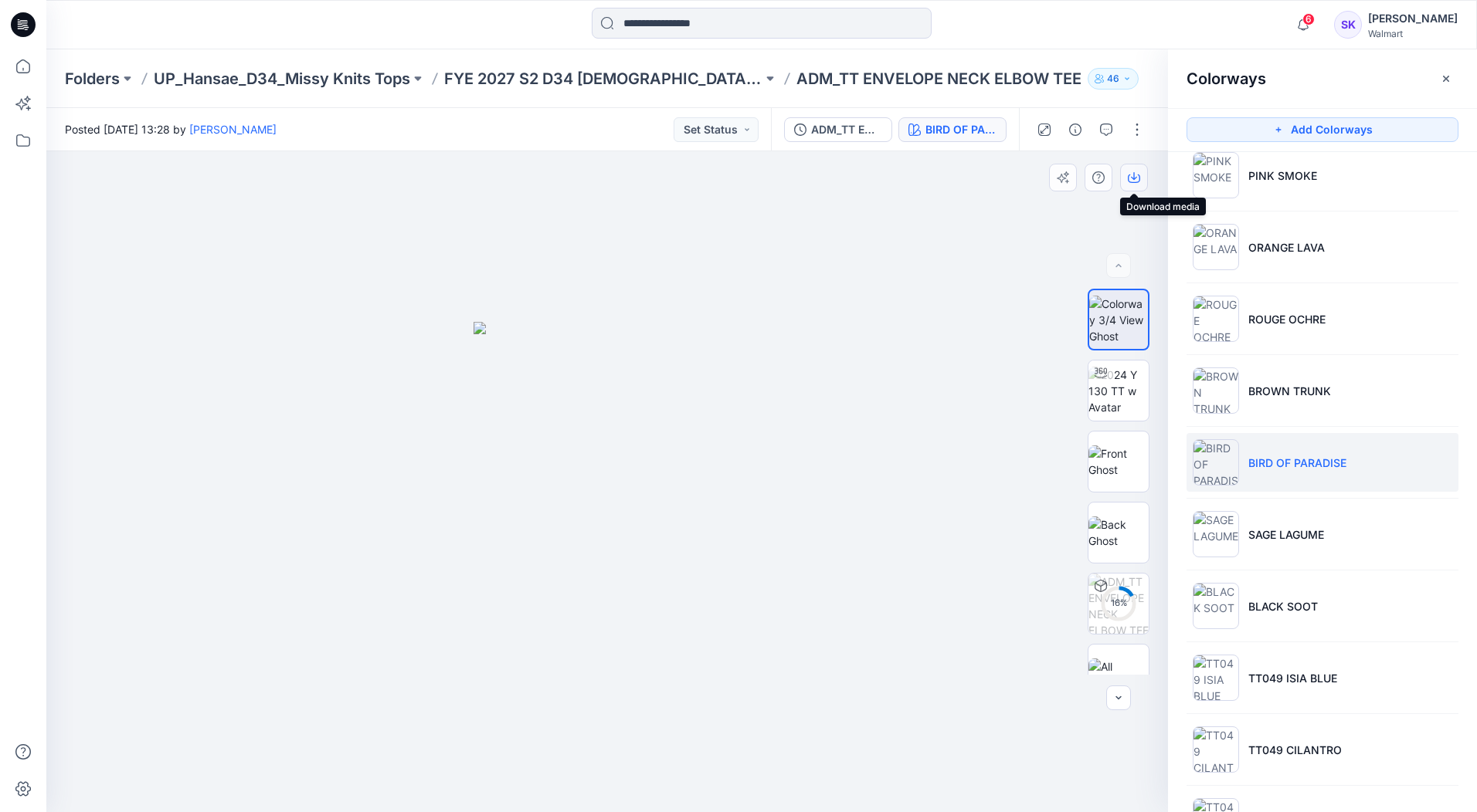
click at [1138, 184] on button "button" at bounding box center [1134, 177] width 28 height 28
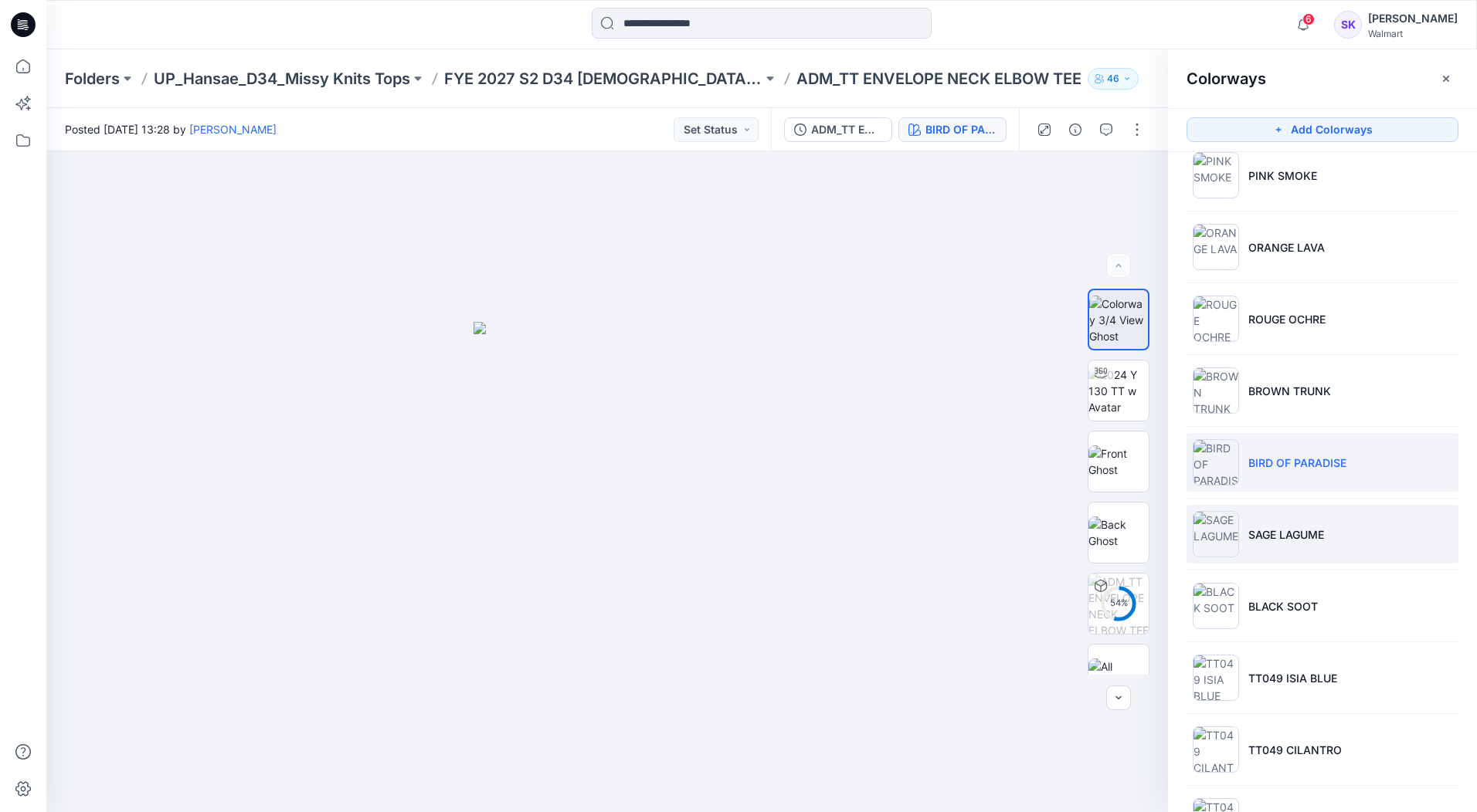
click at [1403, 532] on li "SAGE LAGUME" at bounding box center [1323, 534] width 272 height 59
click at [1445, 527] on li "SAGE LAGUME" at bounding box center [1323, 534] width 272 height 59
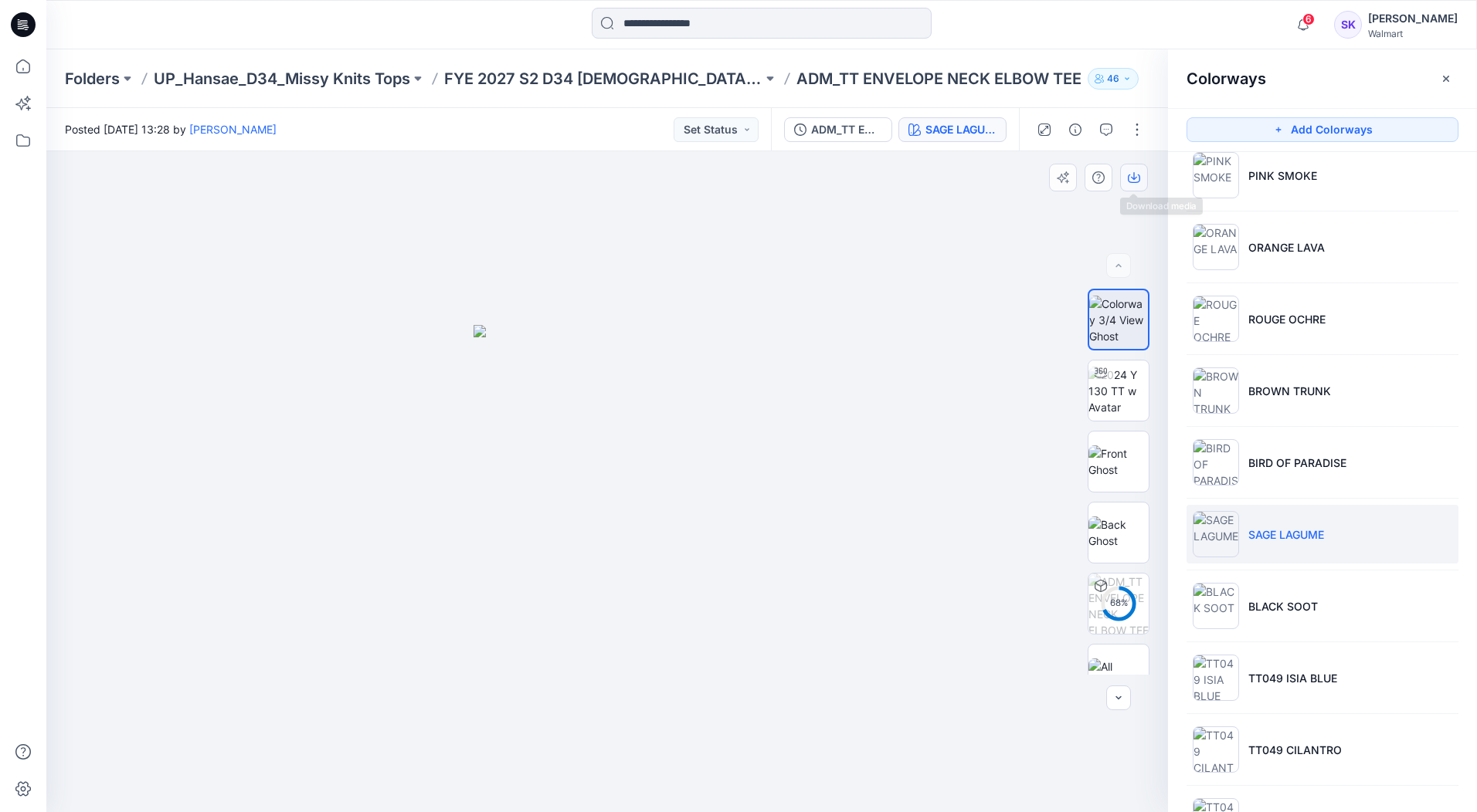
click at [1138, 173] on icon "button" at bounding box center [1134, 178] width 13 height 13
click at [1372, 607] on li "BLACK SOOT" at bounding box center [1323, 606] width 272 height 59
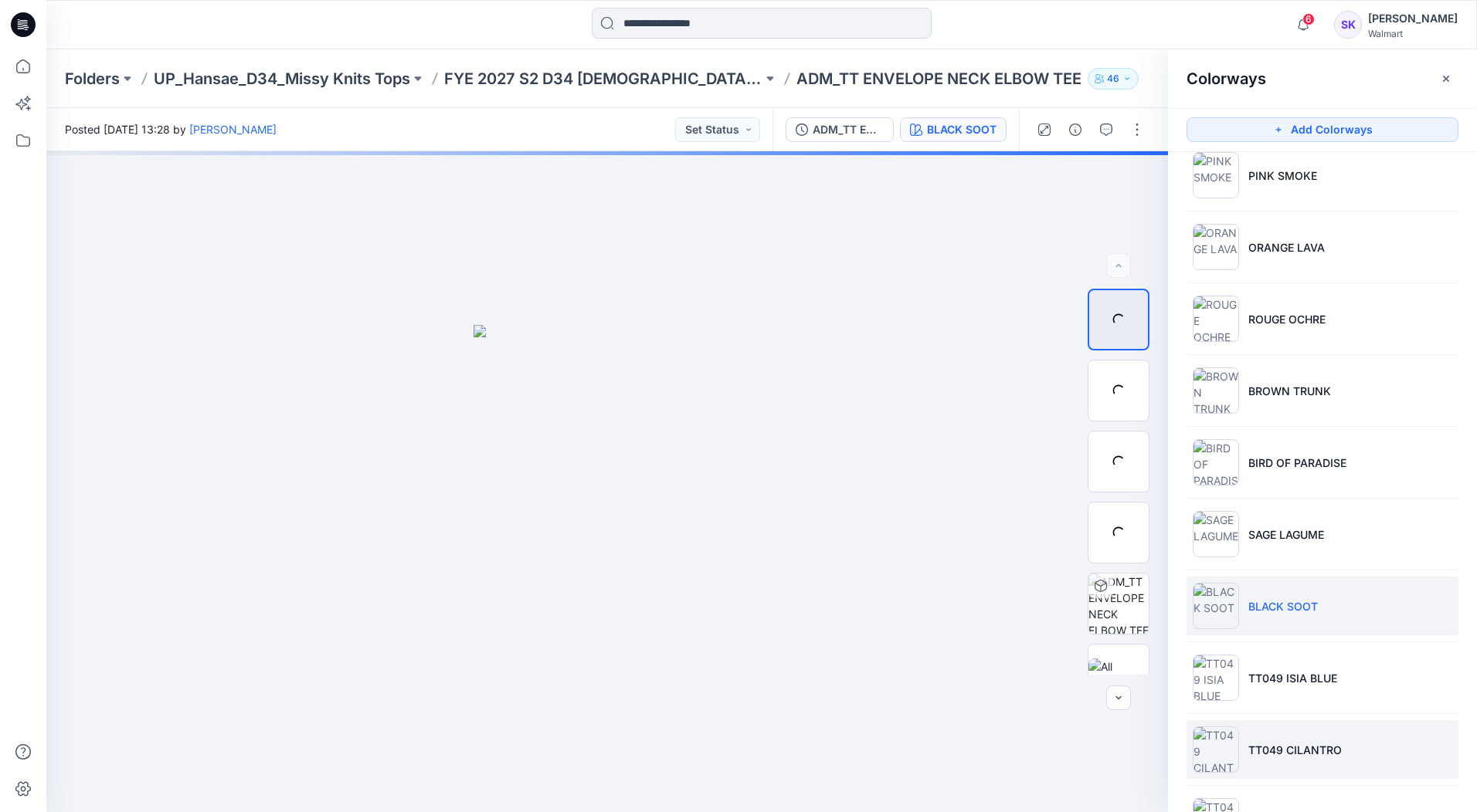
scroll to position [463, 0]
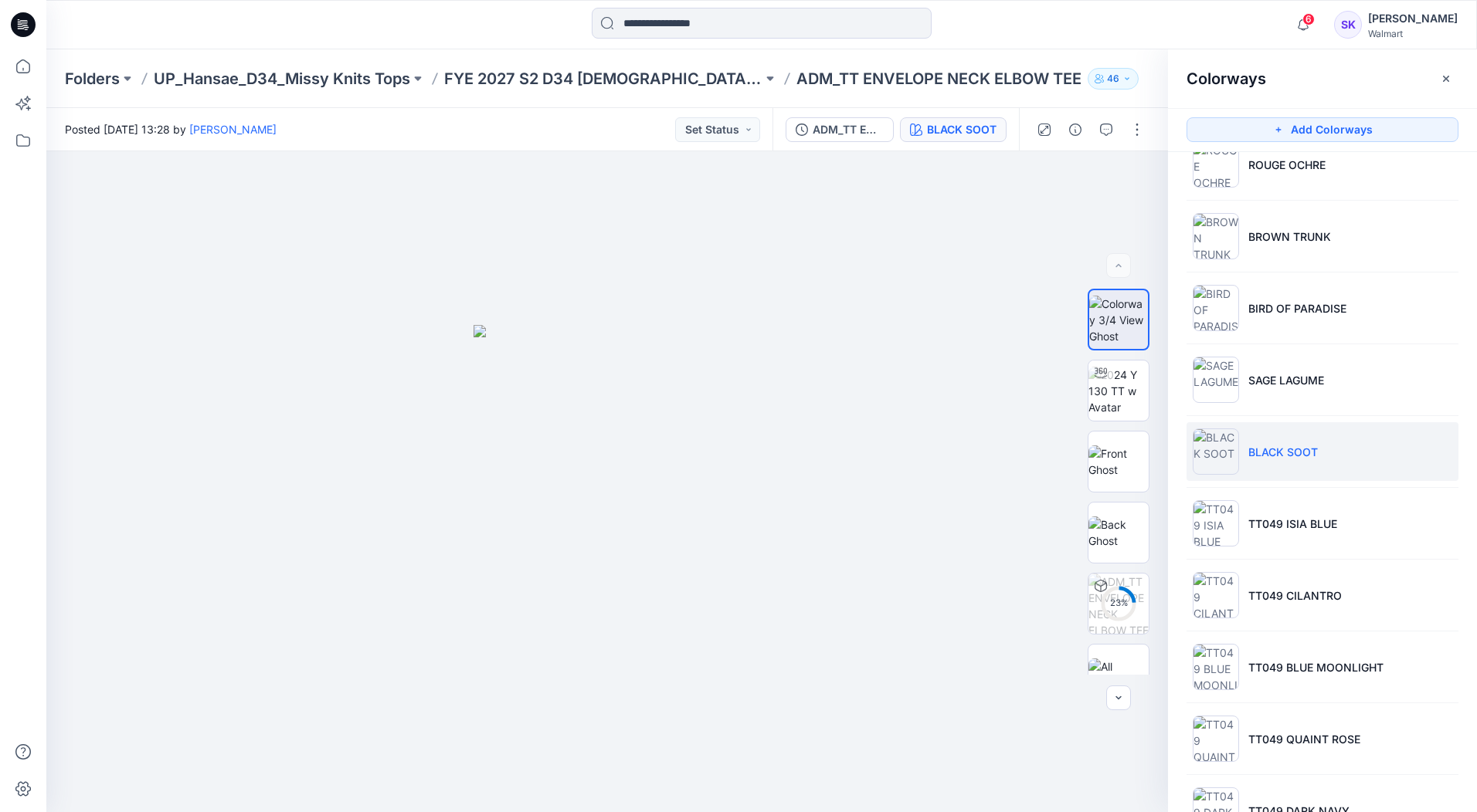
click at [1444, 459] on li "BLACK SOOT" at bounding box center [1323, 451] width 272 height 59
click at [1128, 181] on icon "button" at bounding box center [1134, 179] width 13 height 9
click at [1420, 532] on li "TT049 ISIA BLUE" at bounding box center [1323, 523] width 272 height 59
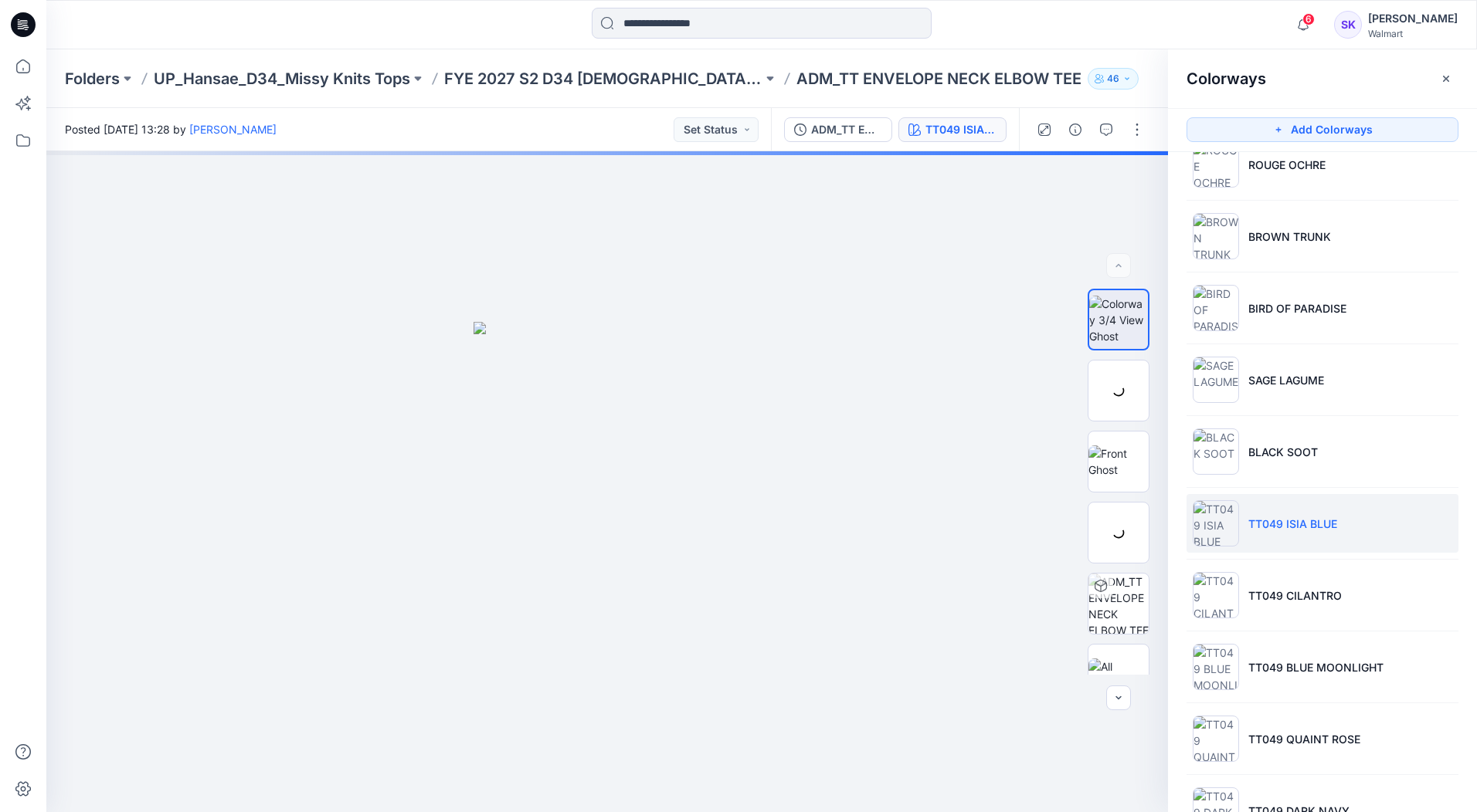
click at [1416, 535] on li "TT049 ISIA BLUE" at bounding box center [1323, 523] width 272 height 59
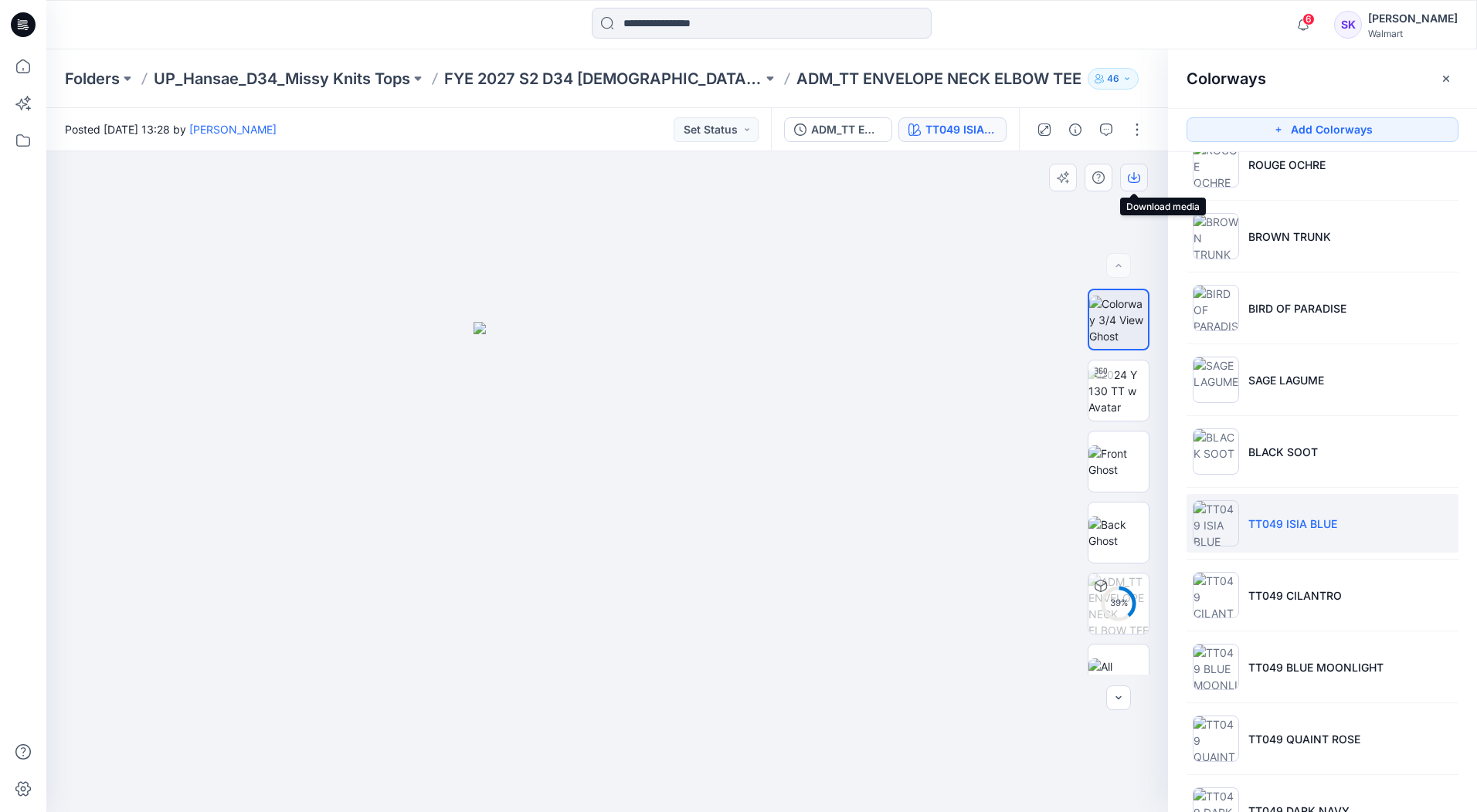
click at [1138, 176] on icon "button" at bounding box center [1134, 178] width 13 height 13
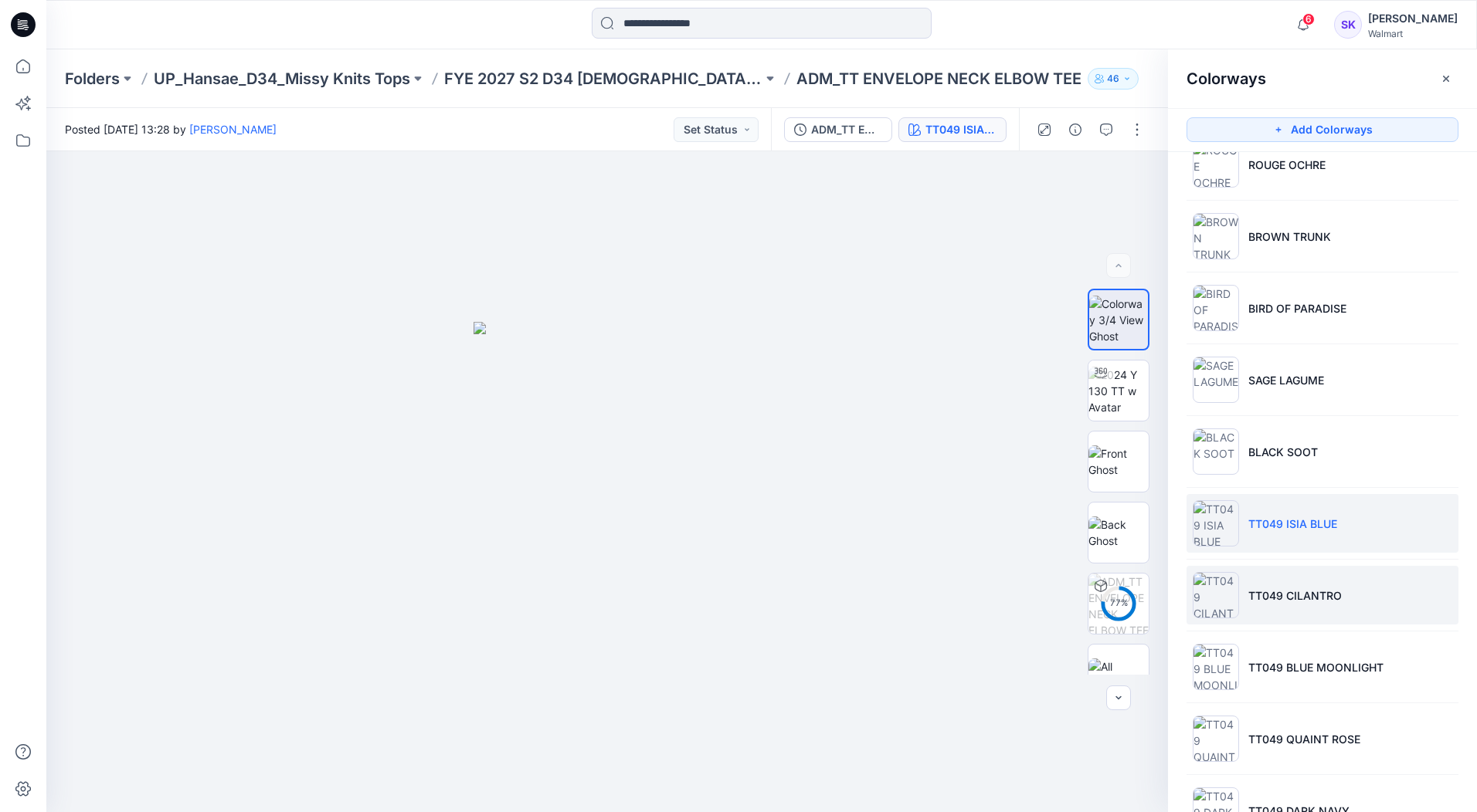
click at [1388, 591] on li "TT049 CILANTRO" at bounding box center [1323, 595] width 272 height 59
drag, startPoint x: 1378, startPoint y: 589, endPoint x: 1338, endPoint y: 552, distance: 54.5
click at [1378, 589] on li "TT049 CILANTRO" at bounding box center [1323, 595] width 272 height 59
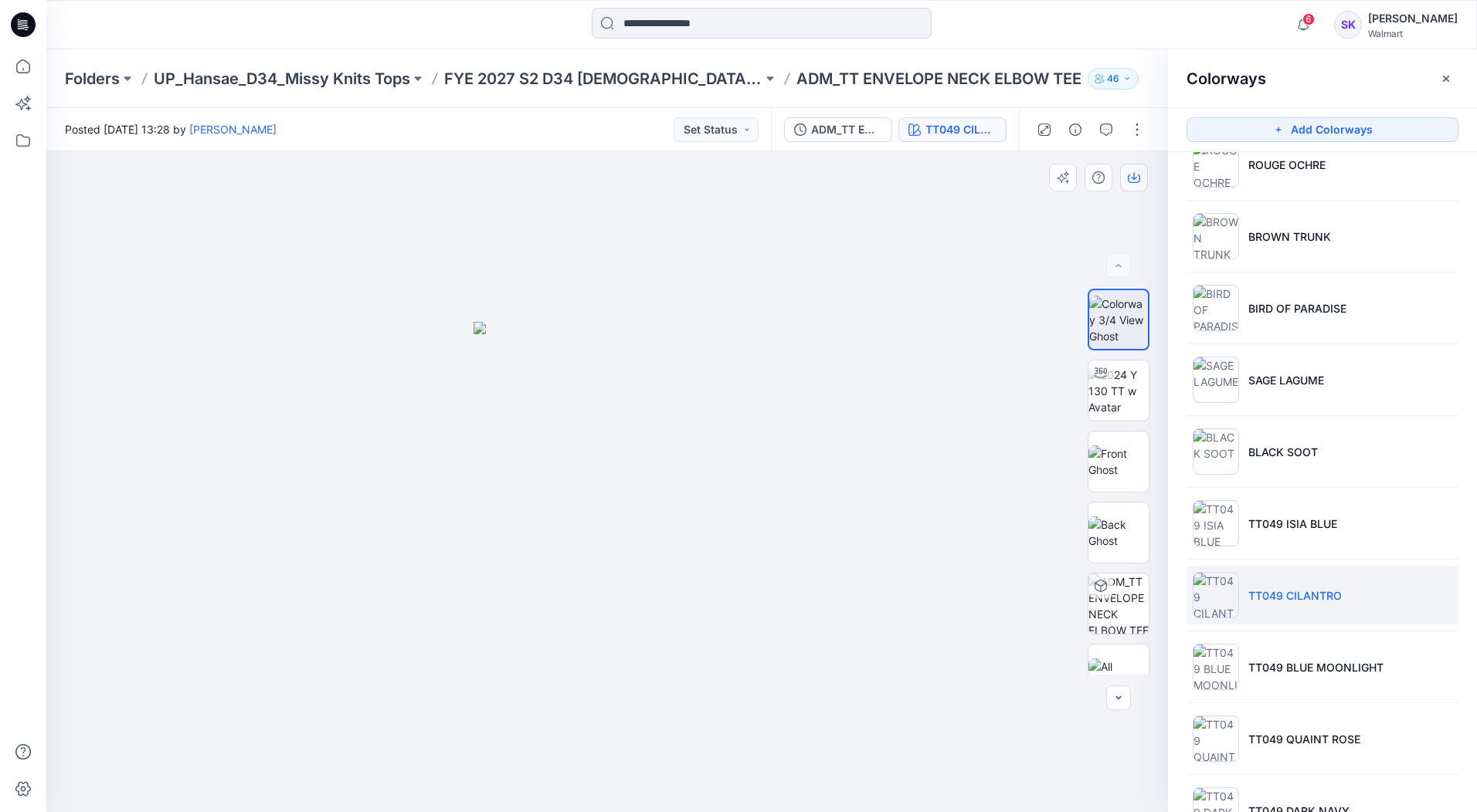
click at [1138, 182] on icon "button" at bounding box center [1134, 179] width 13 height 9
click at [1407, 683] on li "TT049 BLUE MOONLIGHT" at bounding box center [1323, 667] width 272 height 59
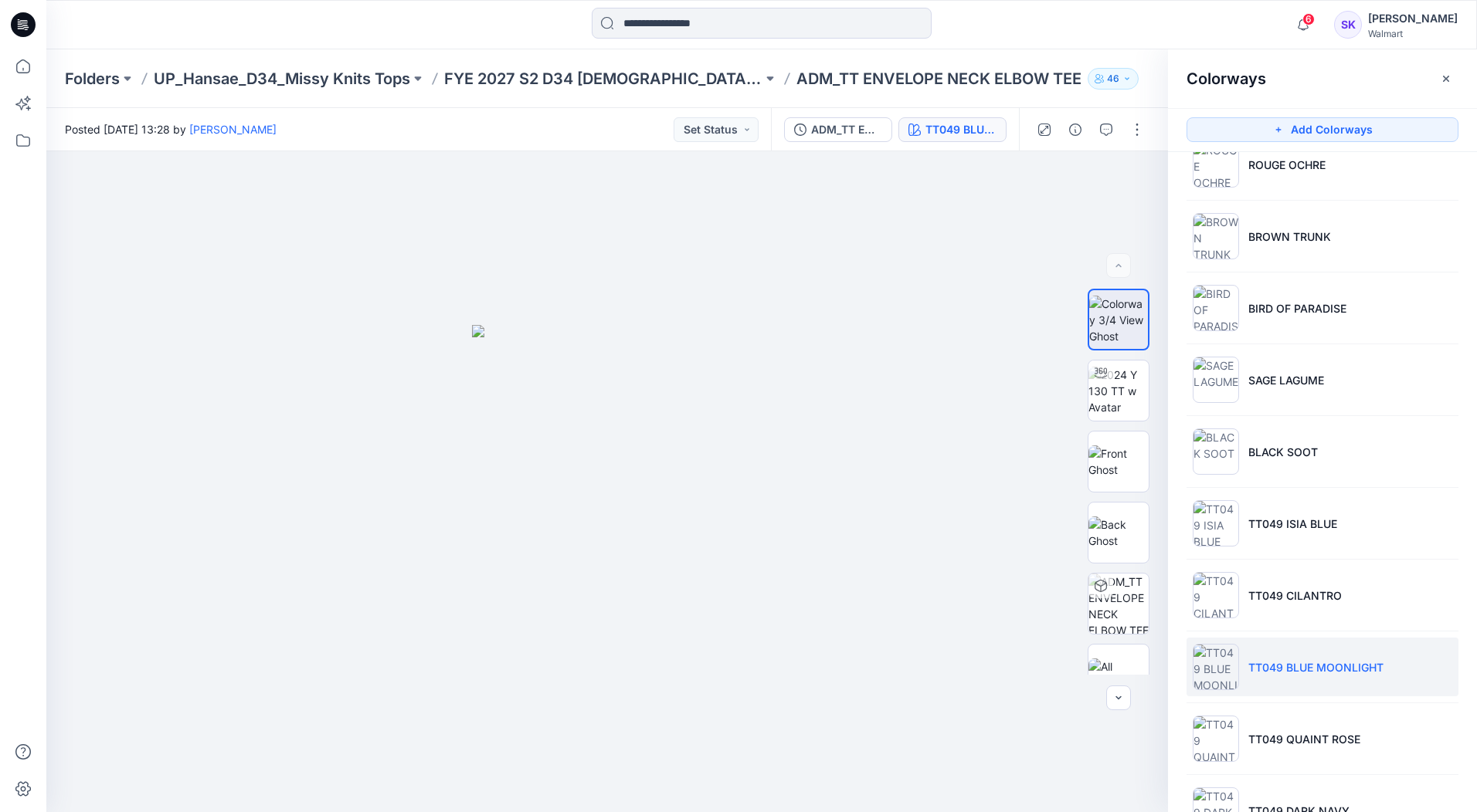
click at [1382, 652] on li "TT049 BLUE MOONLIGHT" at bounding box center [1323, 667] width 272 height 59
click at [1126, 176] on button "button" at bounding box center [1134, 177] width 28 height 28
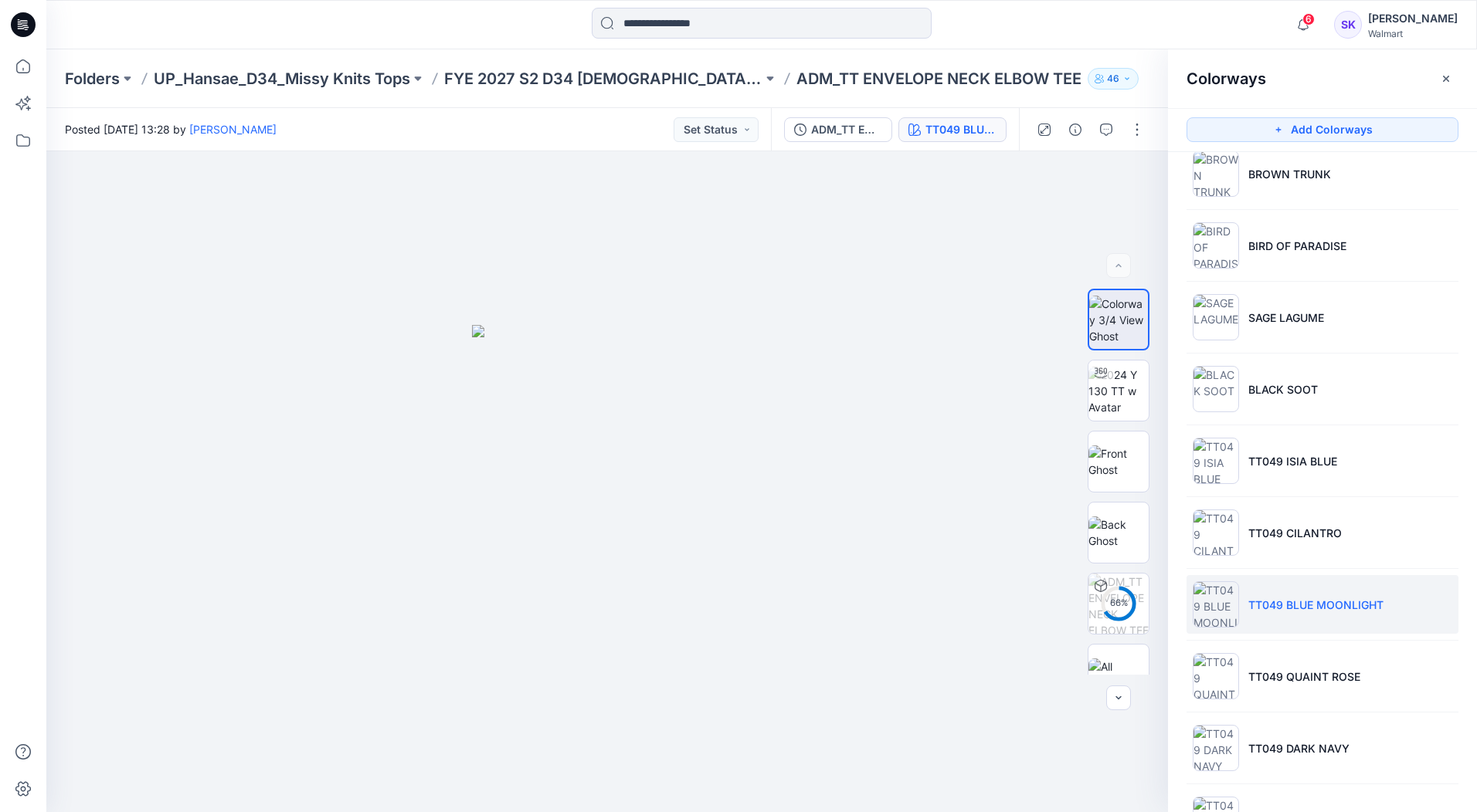
scroll to position [617, 0]
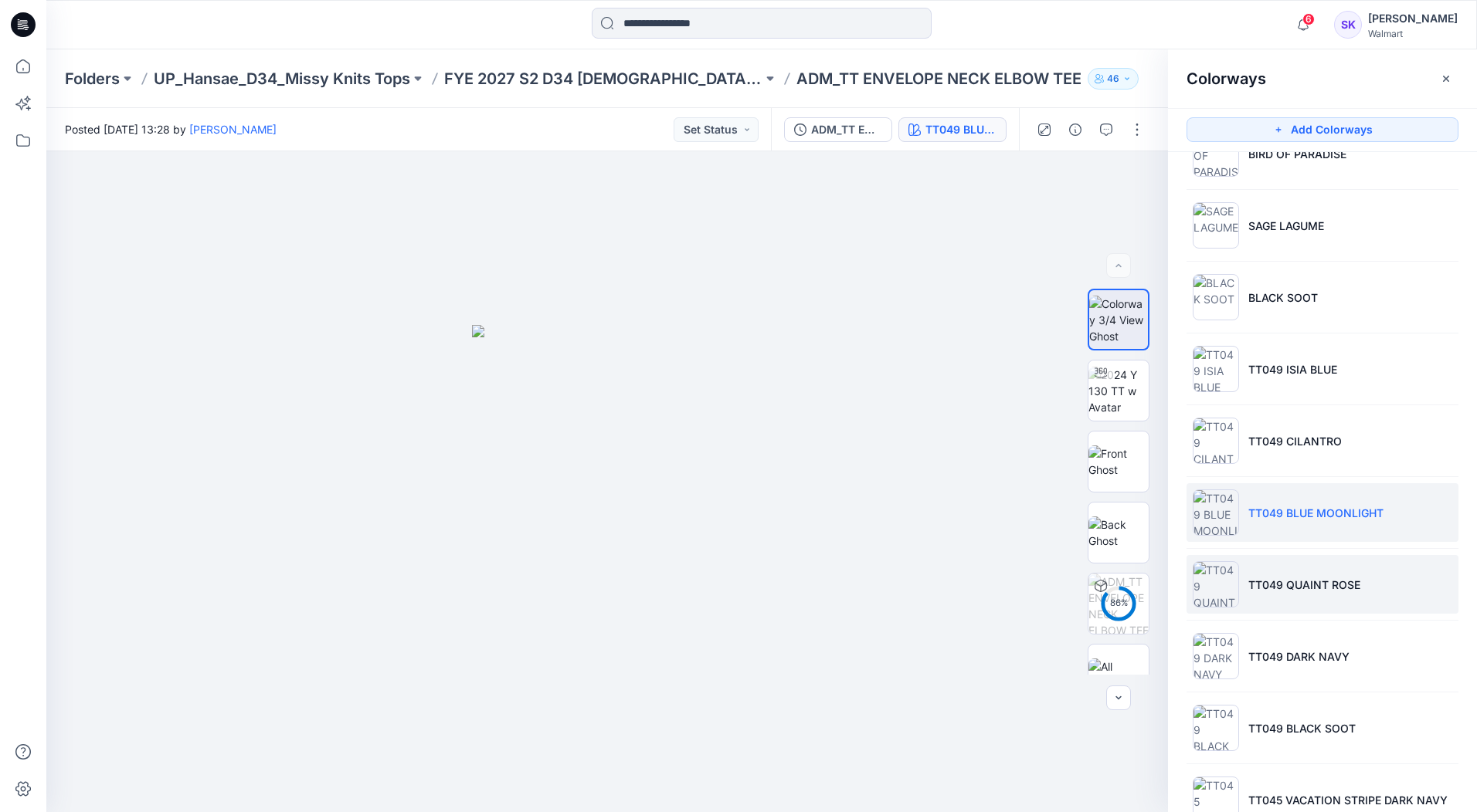
click at [1389, 591] on li "TT049 QUAINT ROSE" at bounding box center [1323, 584] width 272 height 59
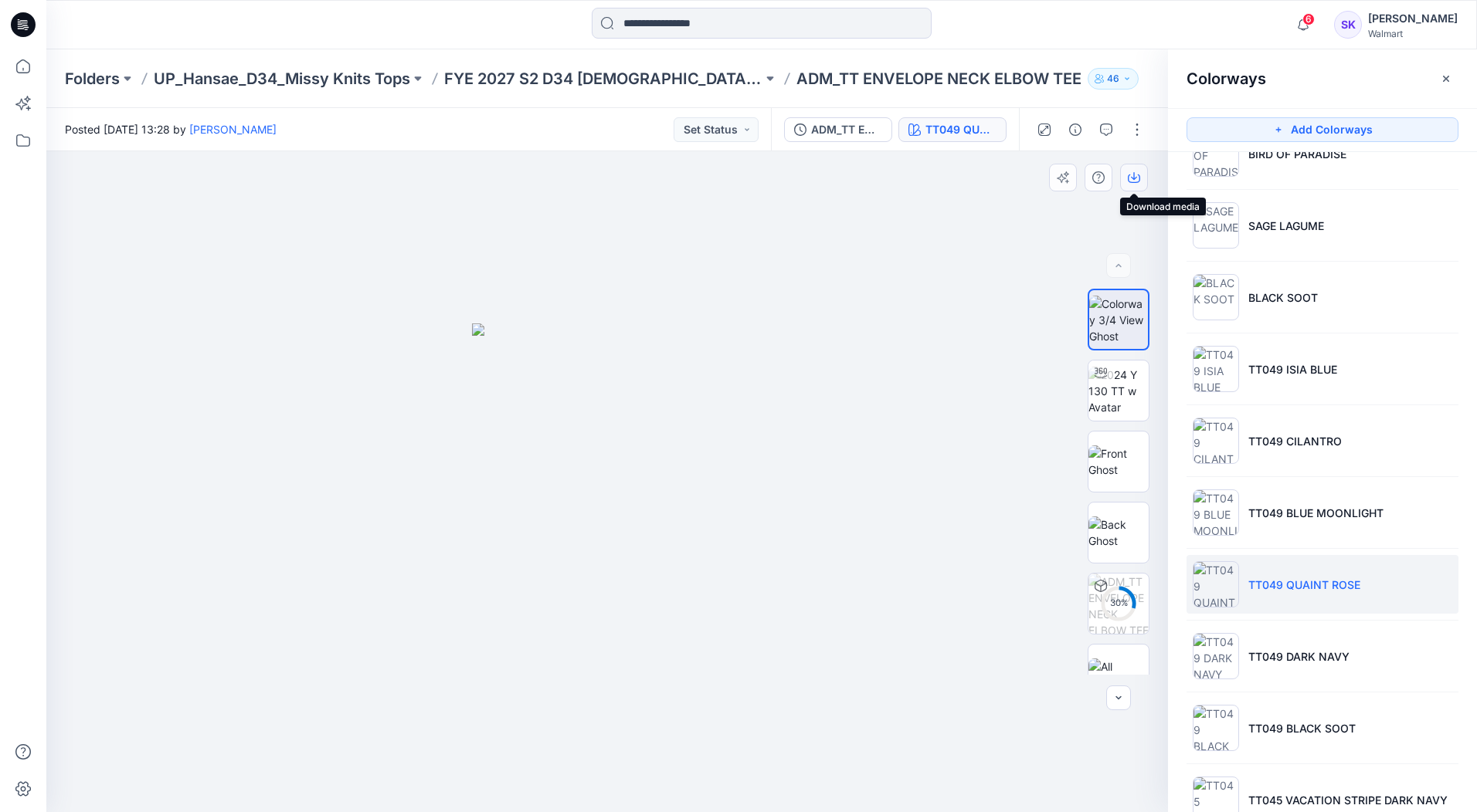
click at [1127, 174] on icon "button" at bounding box center [1134, 178] width 13 height 13
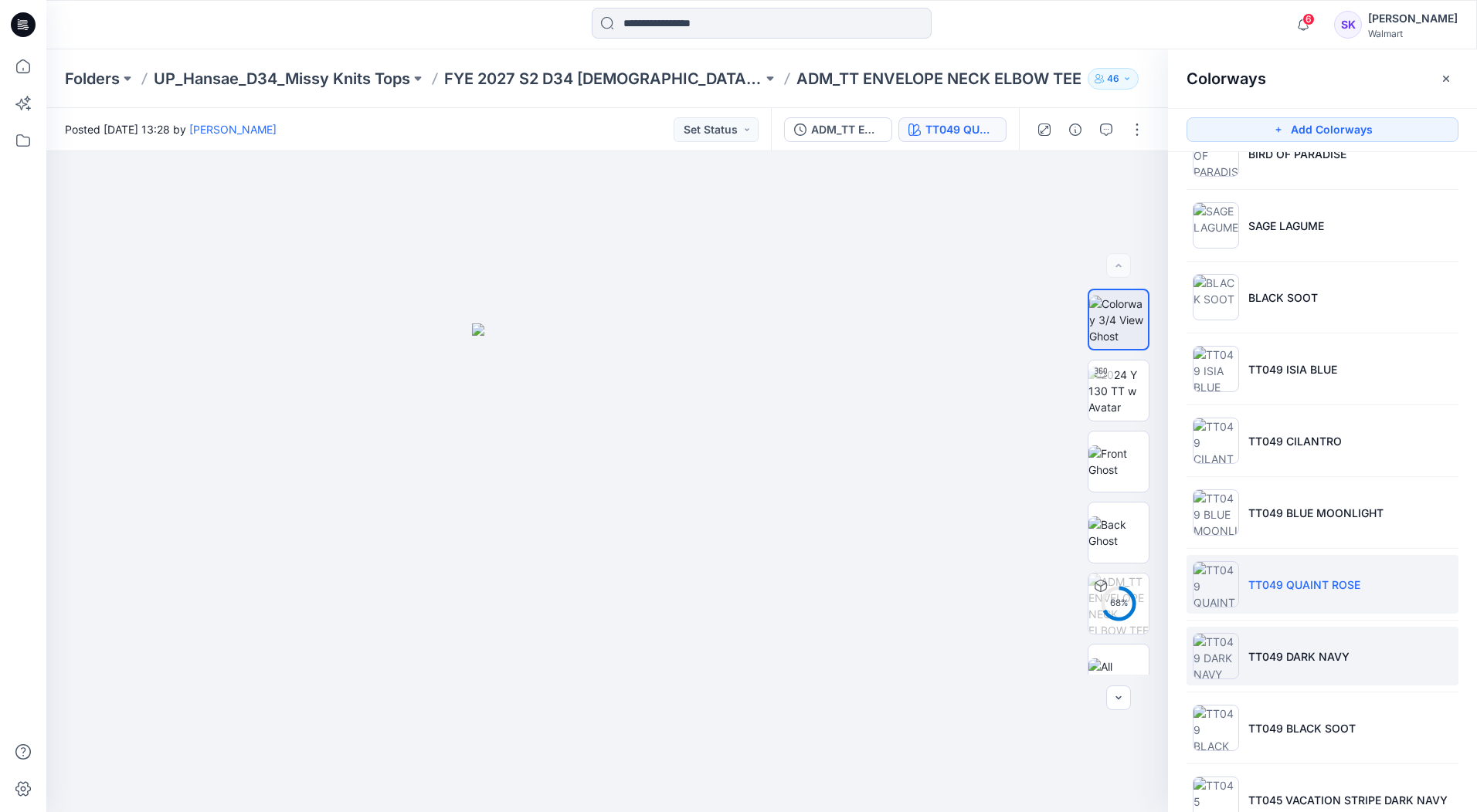
click at [1377, 670] on li "TT049 DARK NAVY" at bounding box center [1323, 656] width 272 height 59
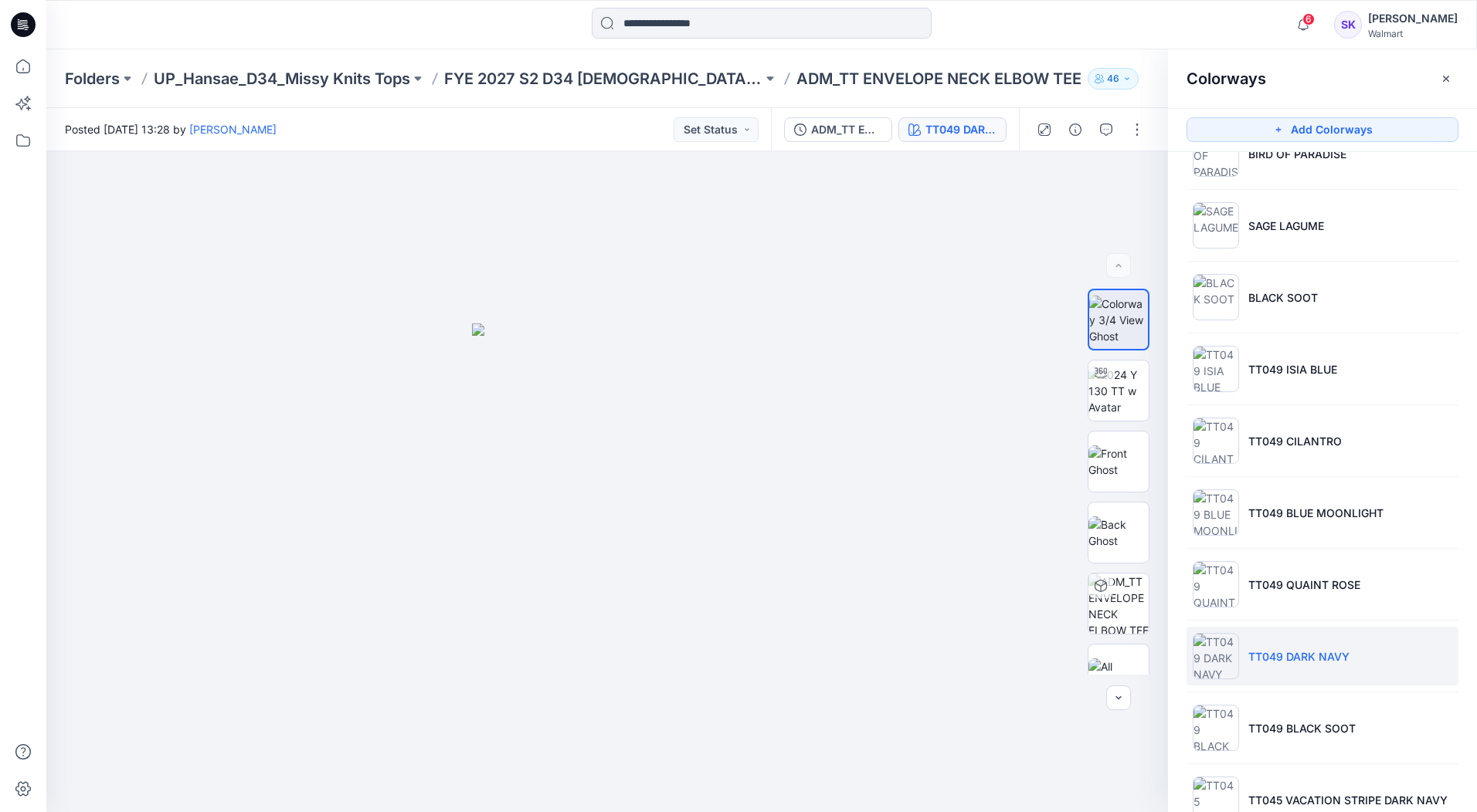
click at [1399, 654] on li "TT049 DARK NAVY" at bounding box center [1323, 656] width 272 height 59
click at [1132, 179] on icon "button" at bounding box center [1134, 176] width 6 height 8
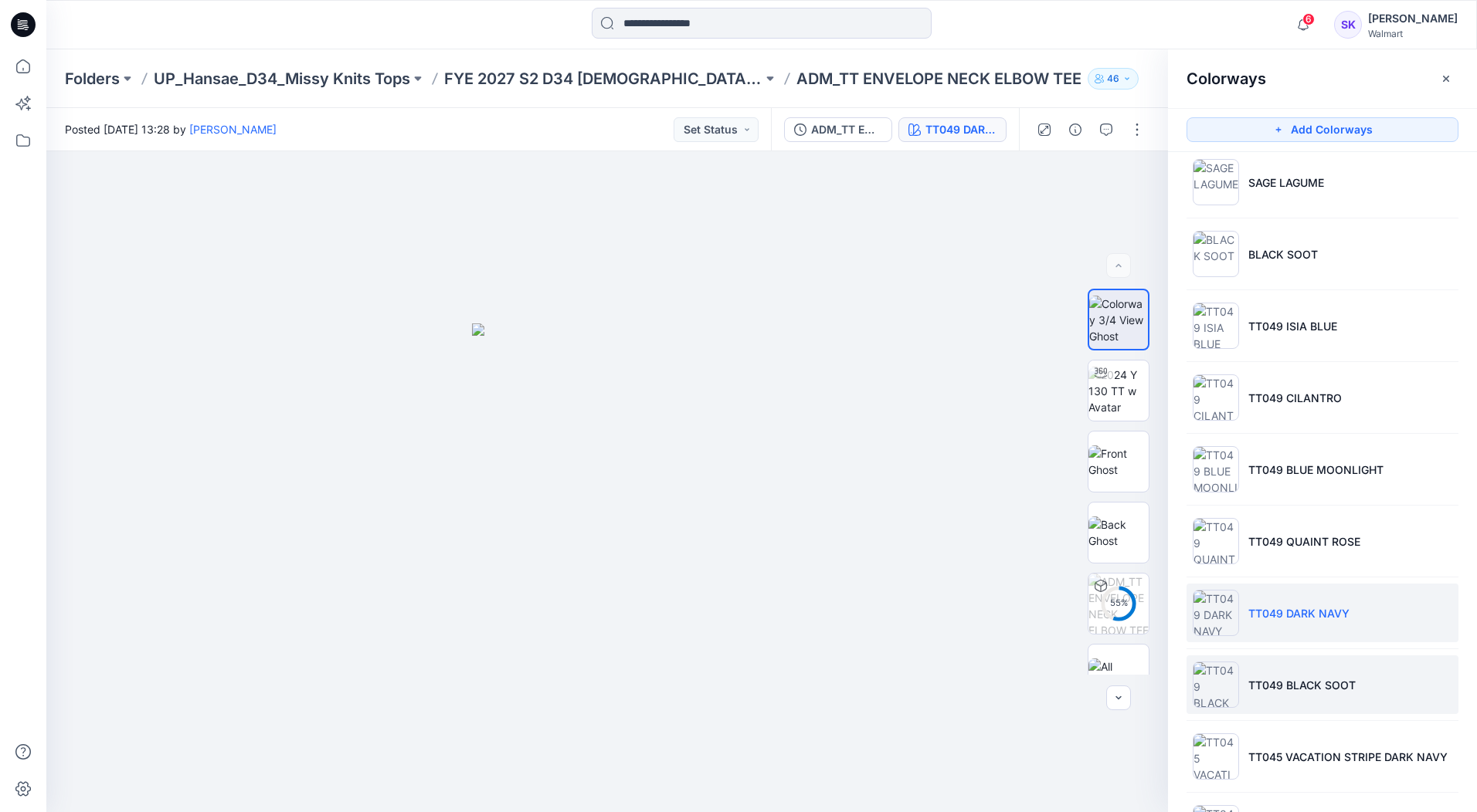
scroll to position [695, 0]
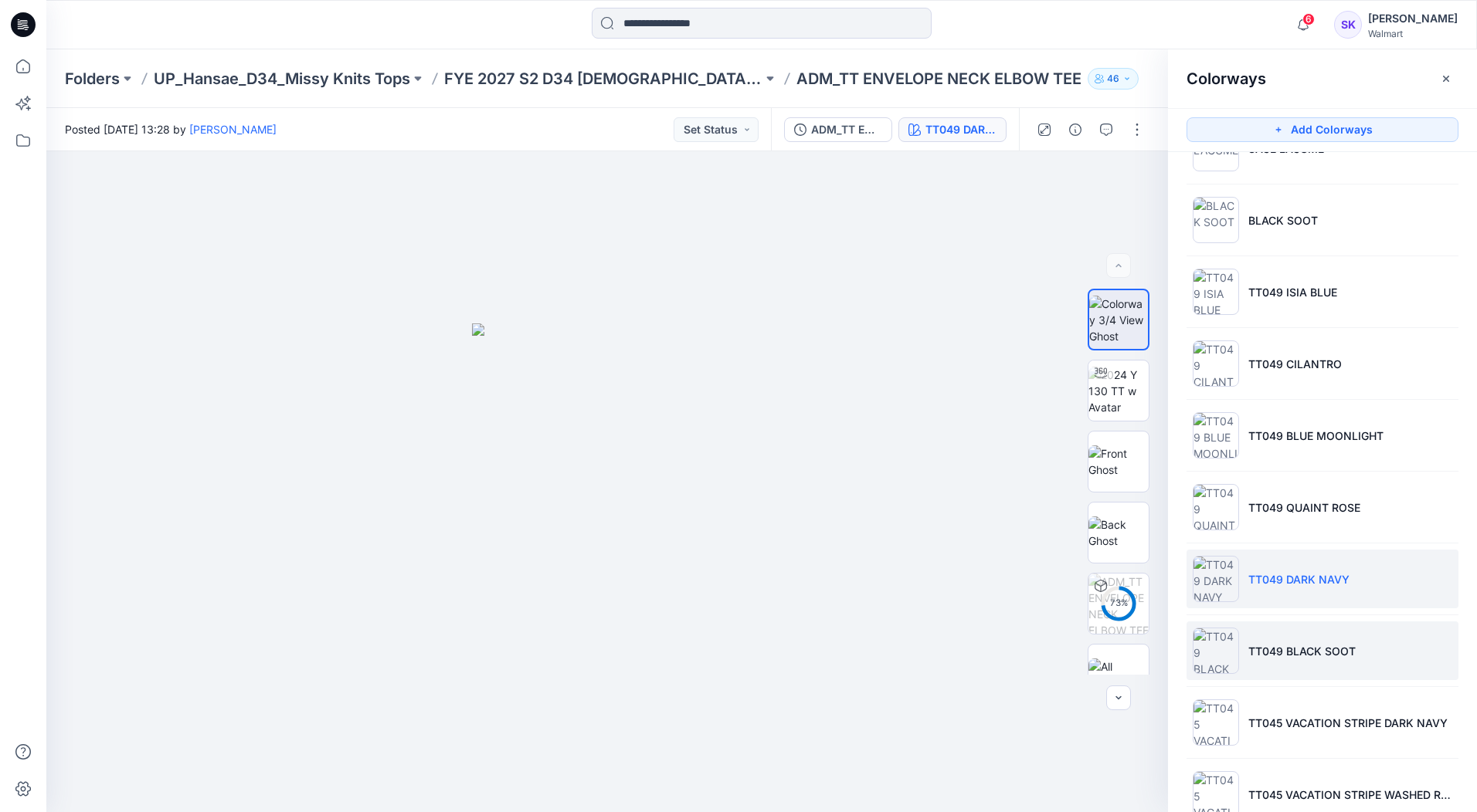
click at [1403, 666] on li "TT049 BLACK SOOT" at bounding box center [1323, 651] width 272 height 59
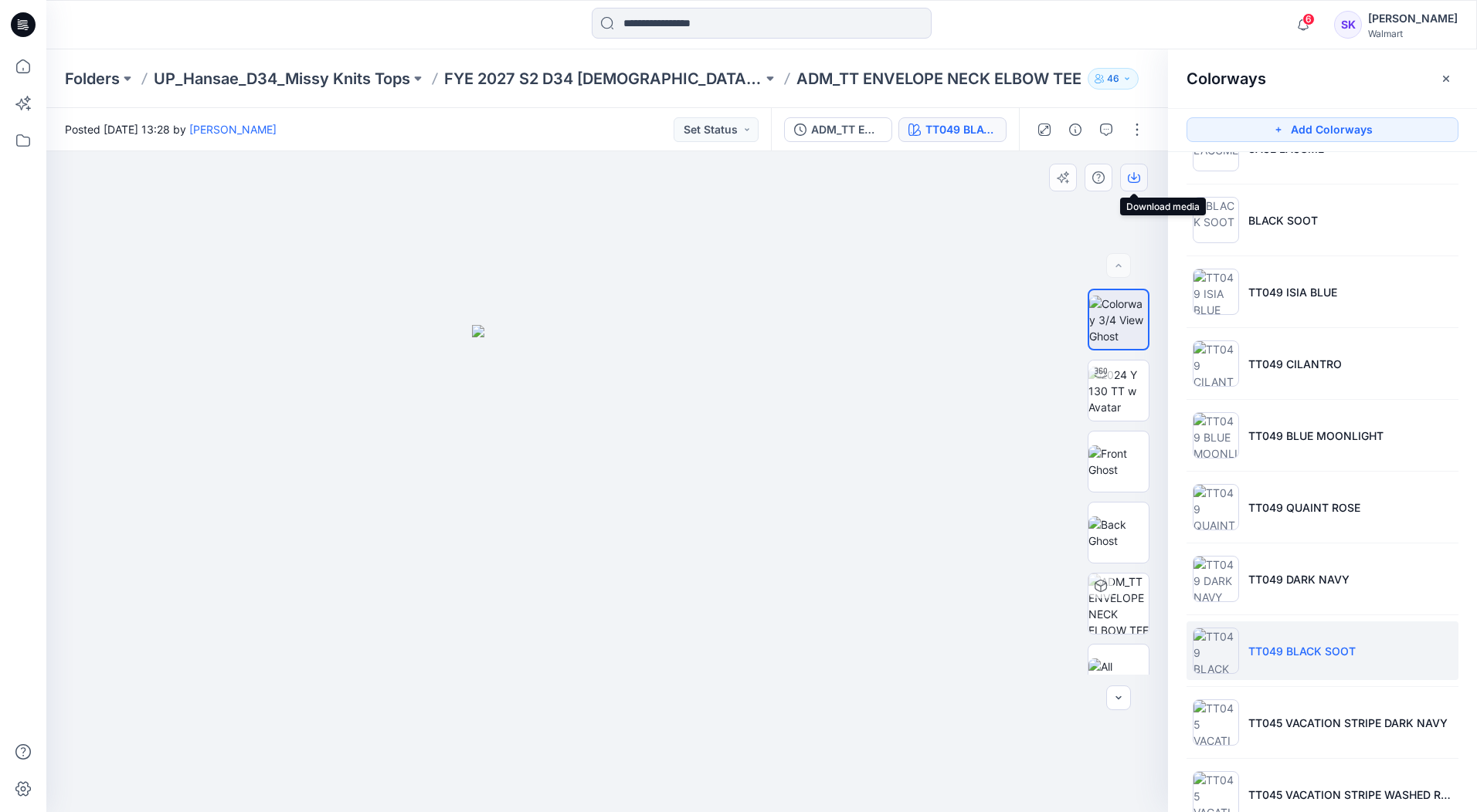
click at [1142, 179] on button "button" at bounding box center [1134, 177] width 28 height 28
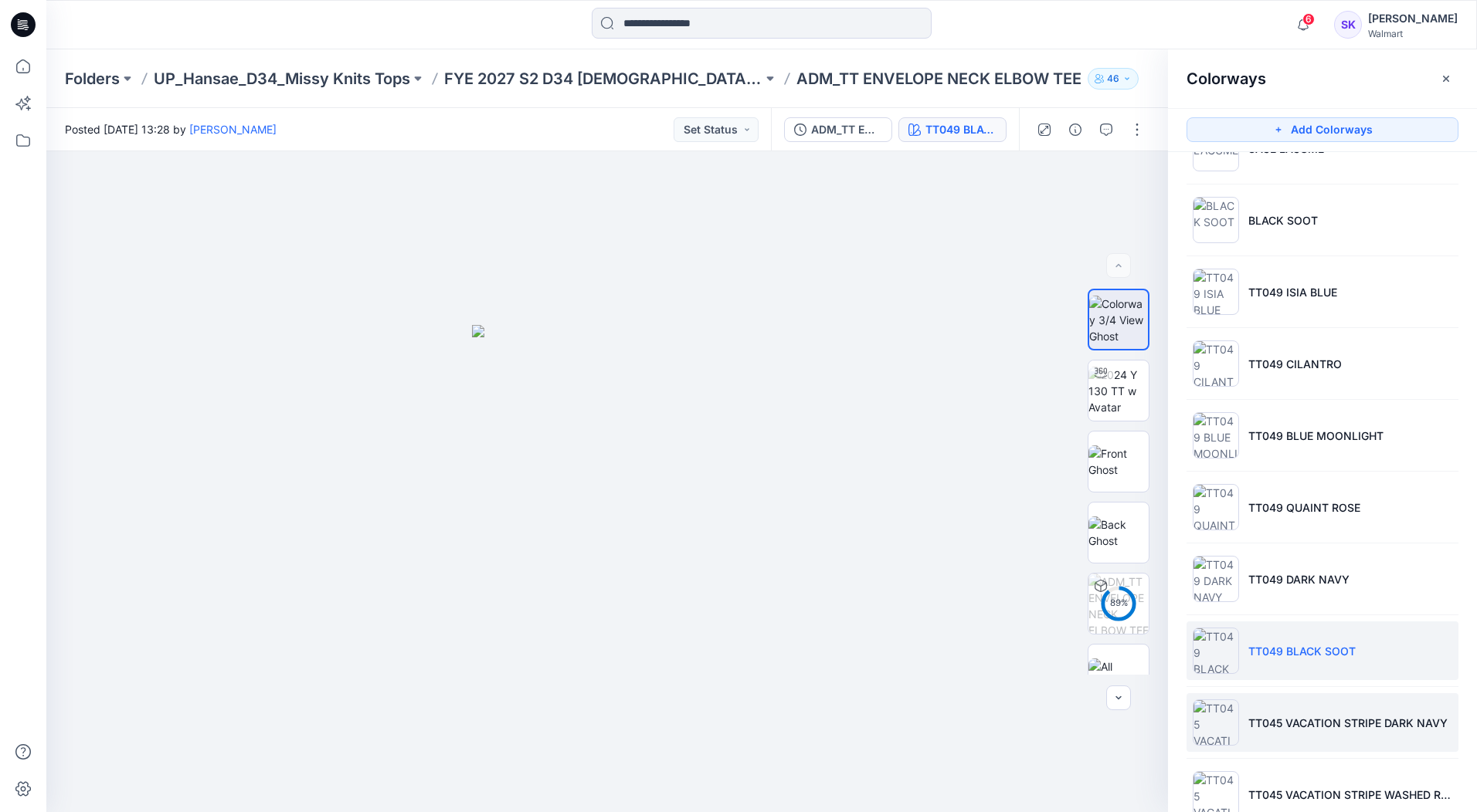
click at [1387, 710] on li "TT045 VACATION STRIPE DARK NAVY" at bounding box center [1323, 723] width 272 height 59
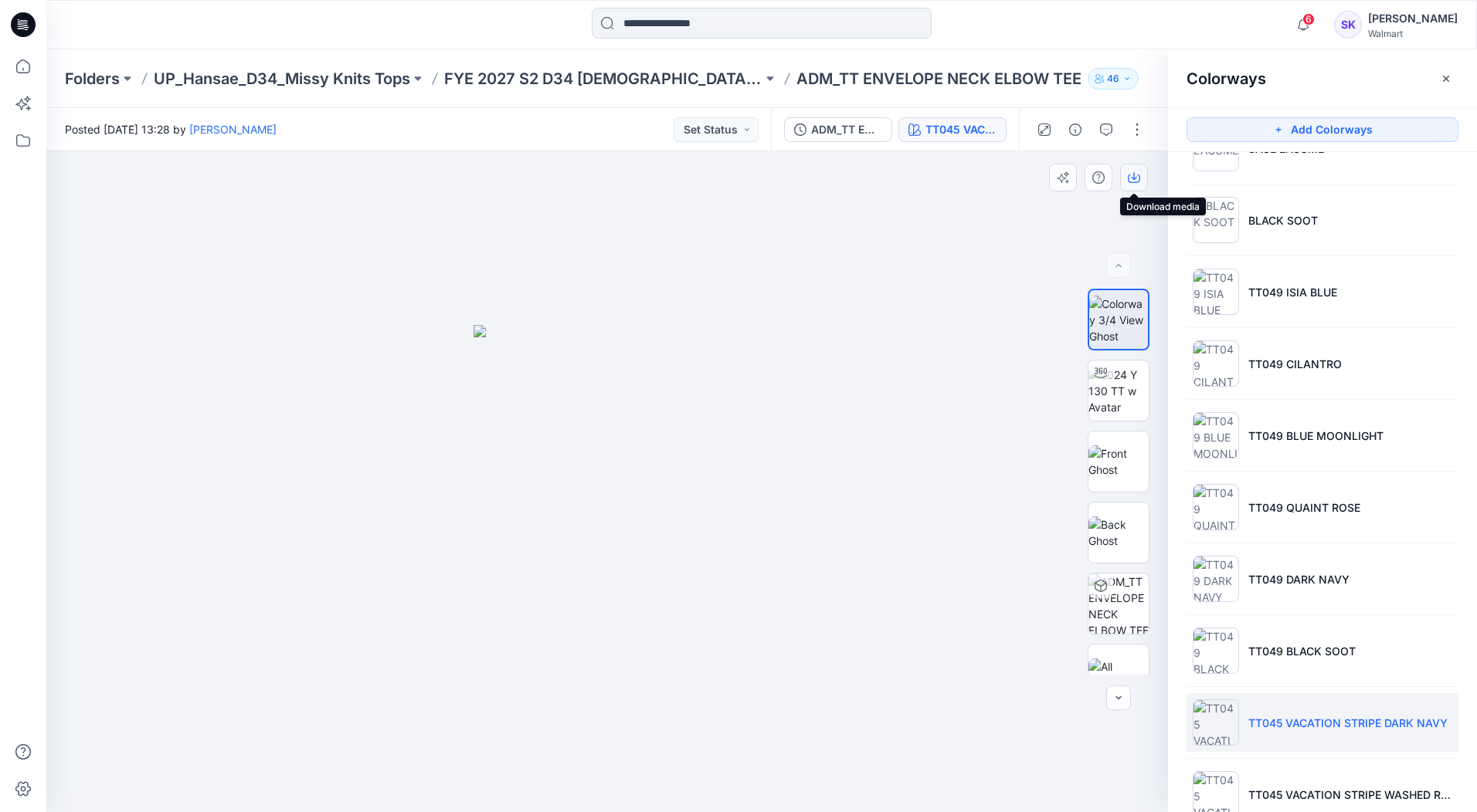
click at [1128, 184] on button "button" at bounding box center [1134, 177] width 28 height 28
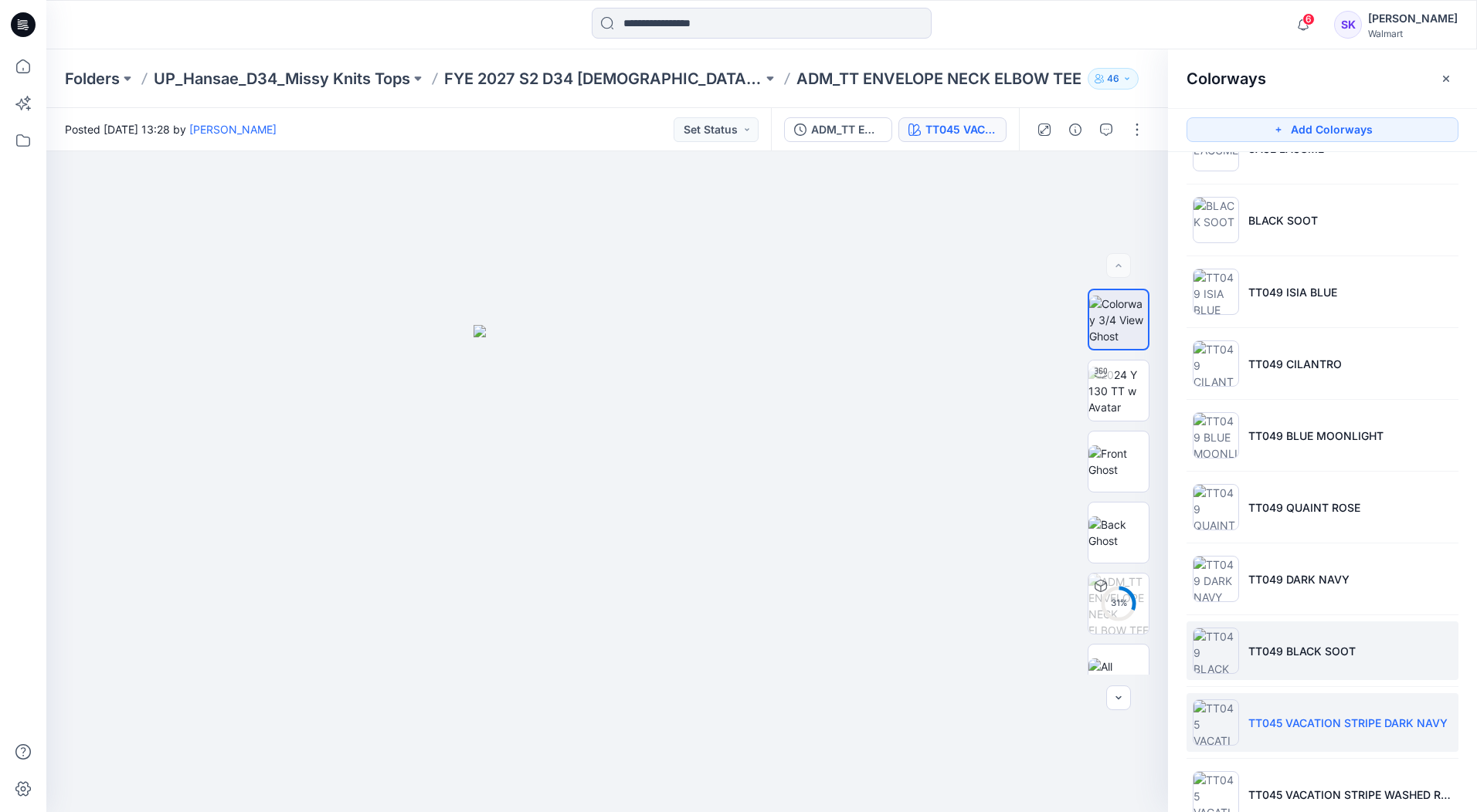
scroll to position [734, 0]
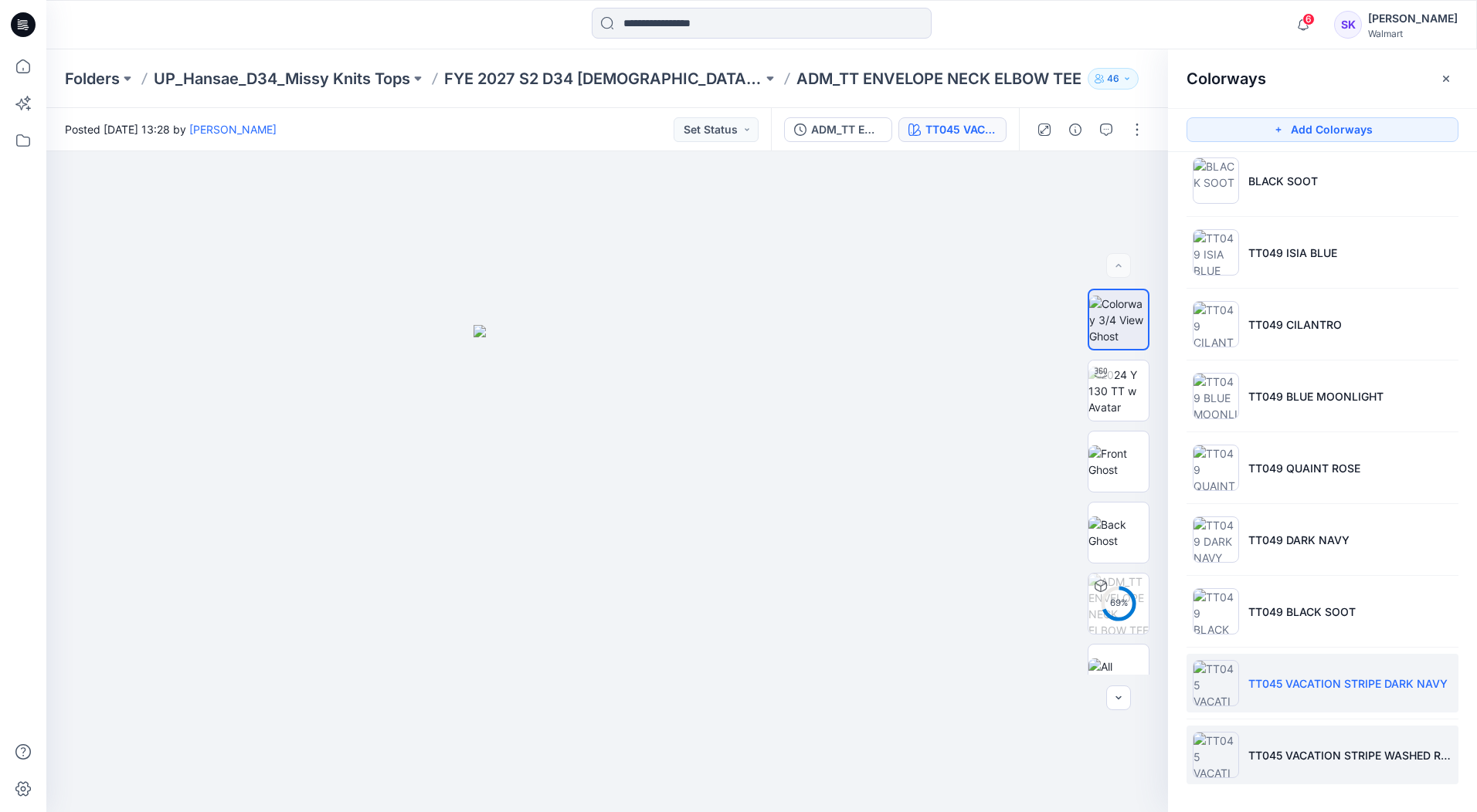
click at [1399, 719] on li "TT045 VACATION STRIPE WASHED RED" at bounding box center [1323, 755] width 272 height 59
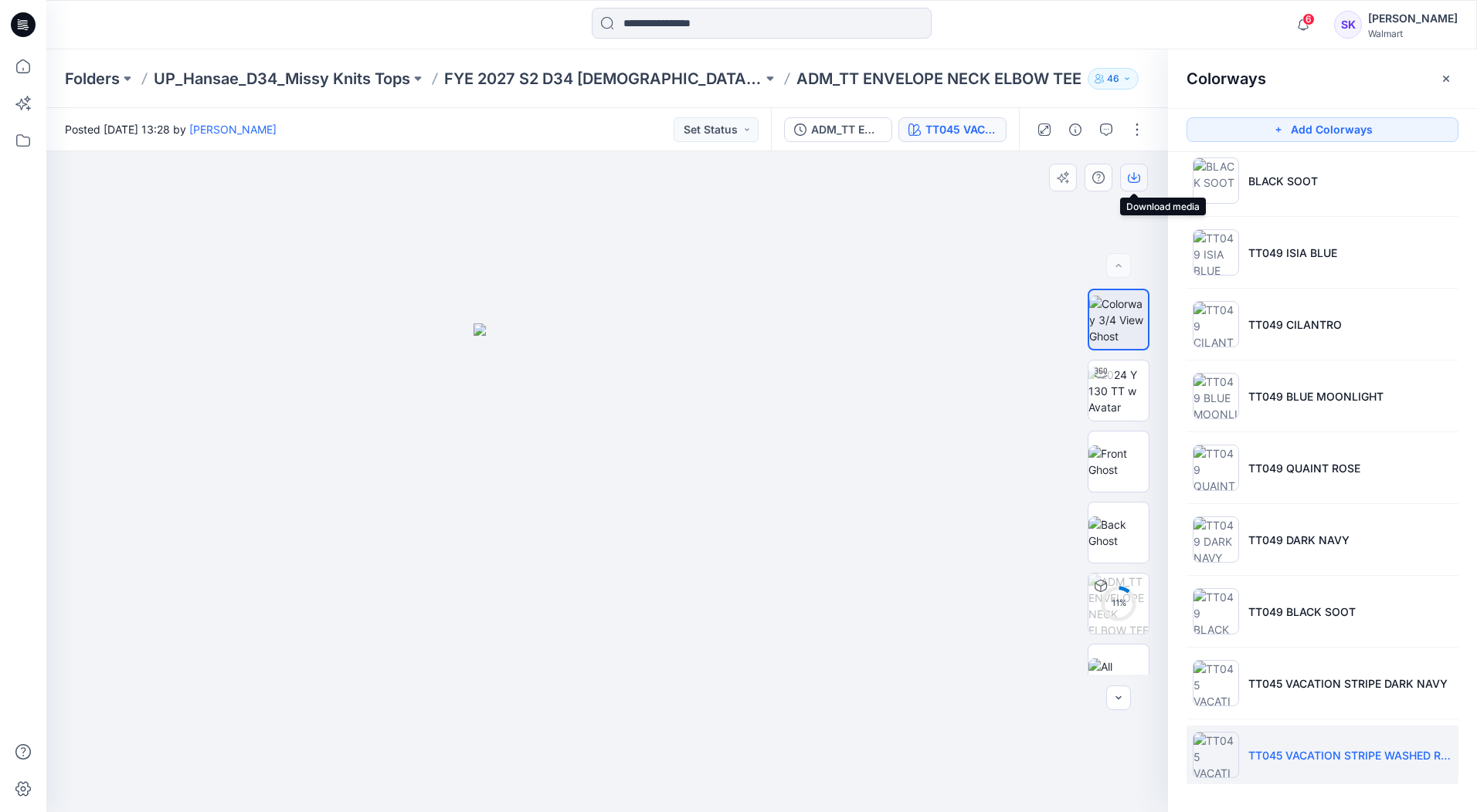
click at [1129, 190] on button "button" at bounding box center [1134, 177] width 28 height 28
